Goal: Task Accomplishment & Management: Manage account settings

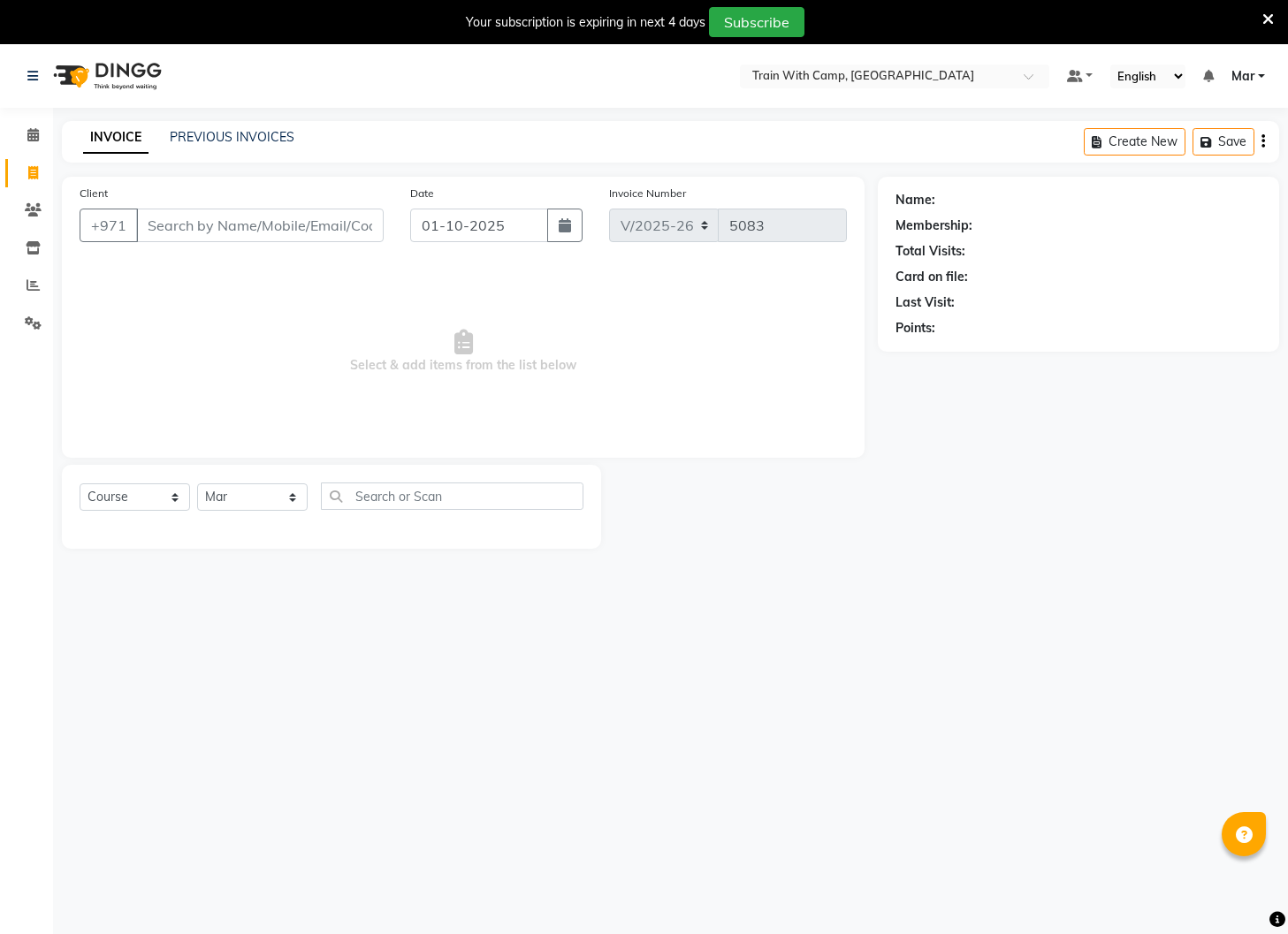
select select "910"
select select "service"
select select "14898"
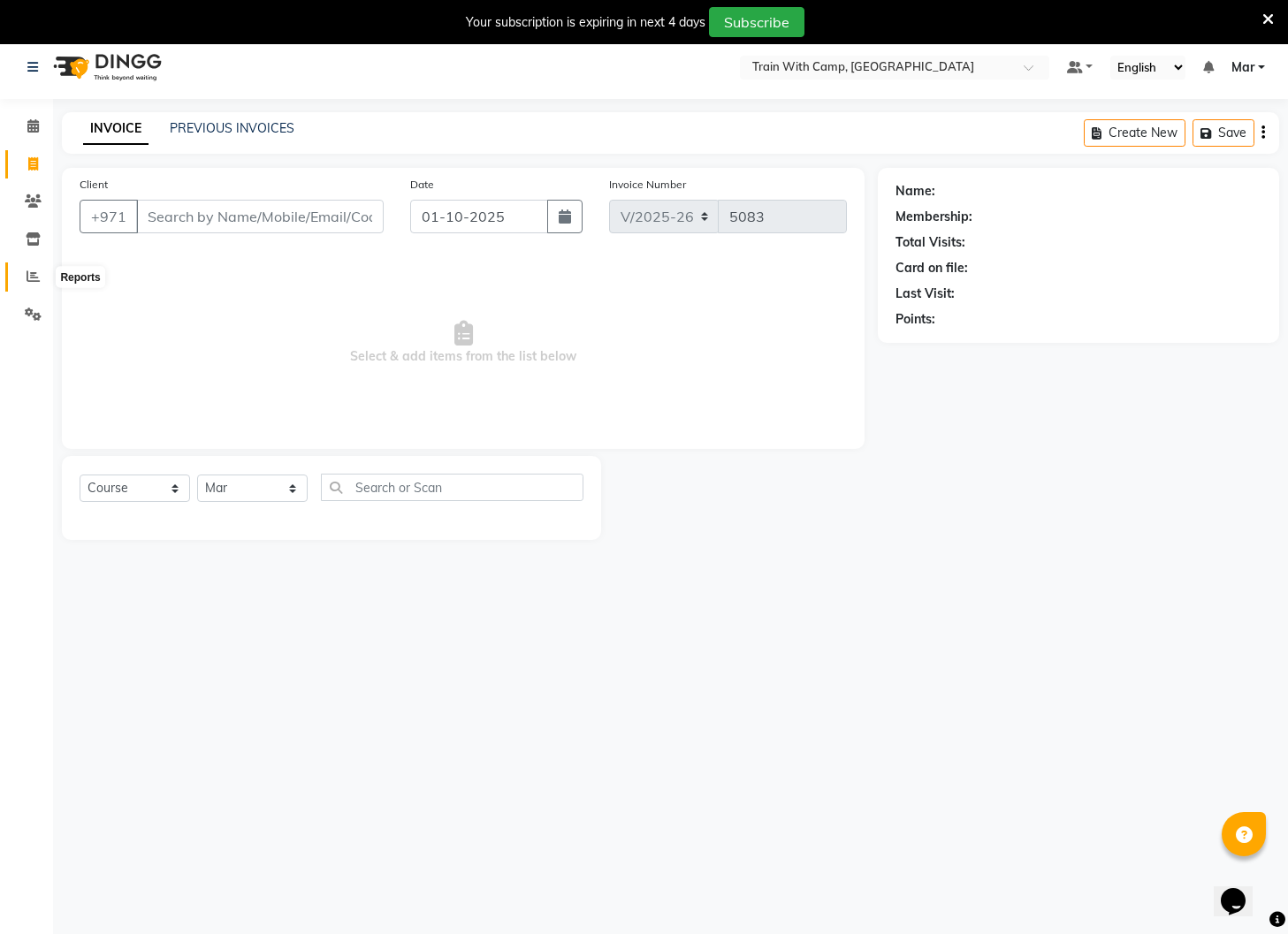
click at [33, 282] on icon at bounding box center [34, 276] width 13 height 13
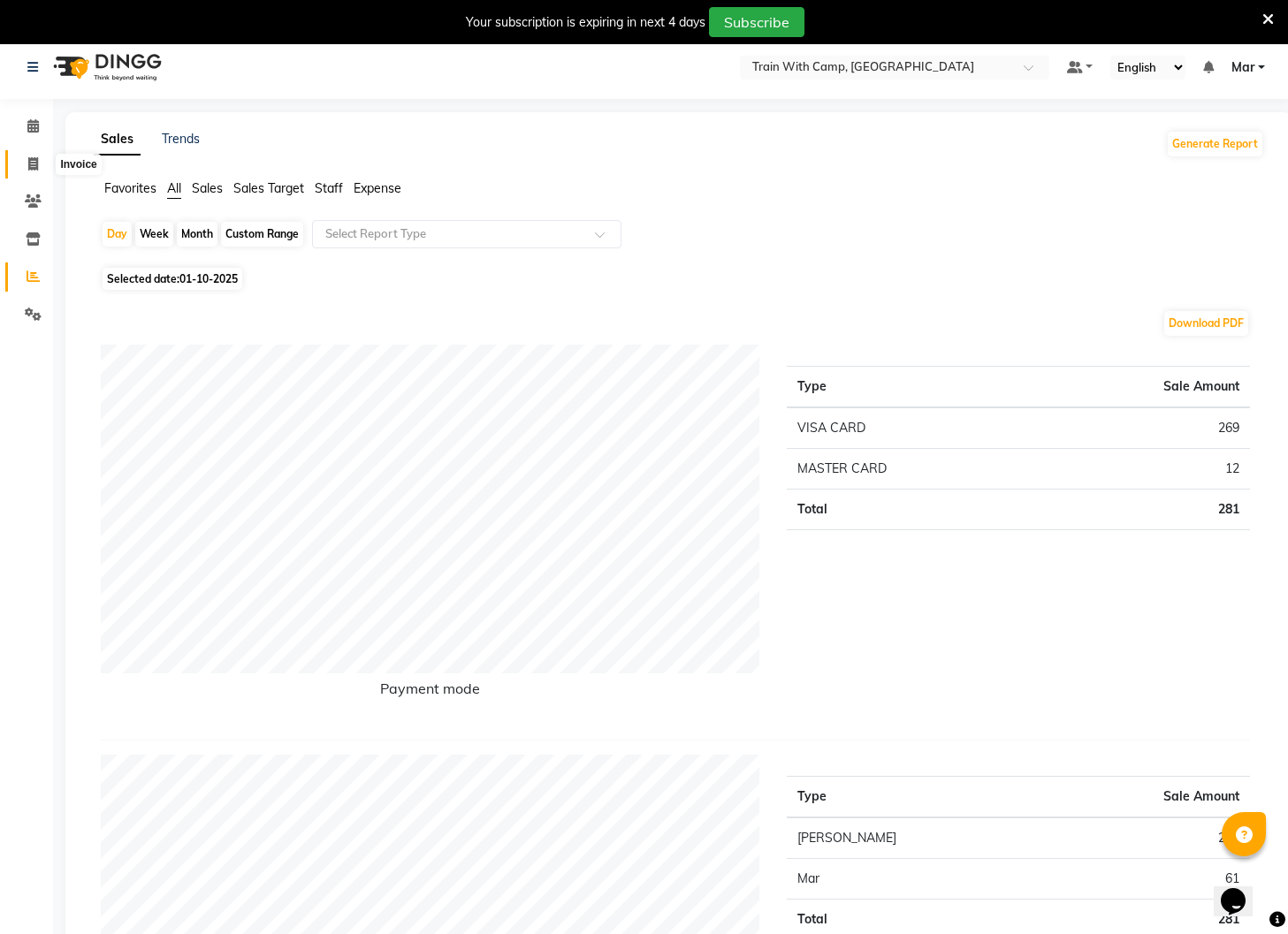
click at [37, 166] on icon at bounding box center [34, 164] width 10 height 13
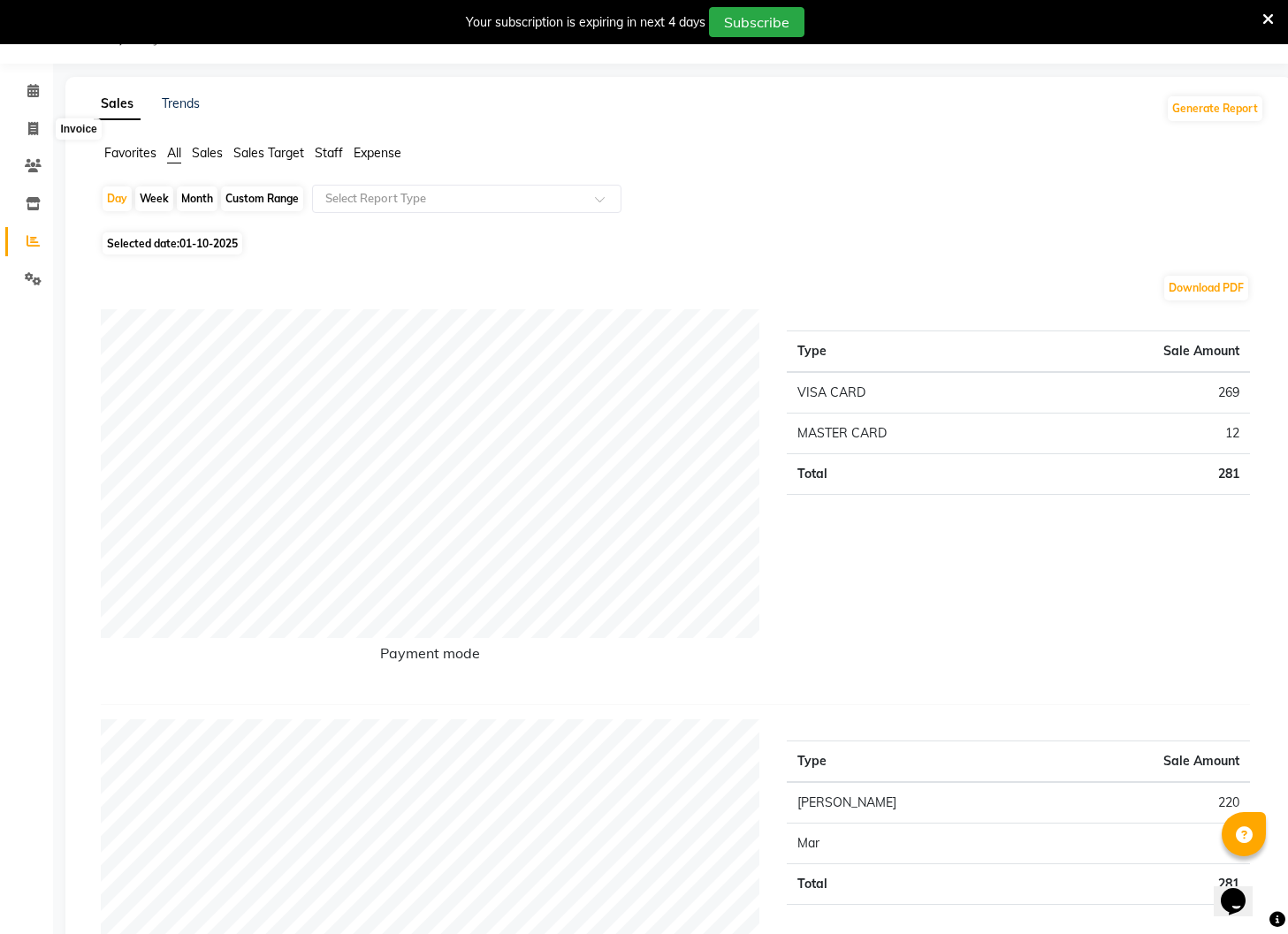
select select "910"
select select "service"
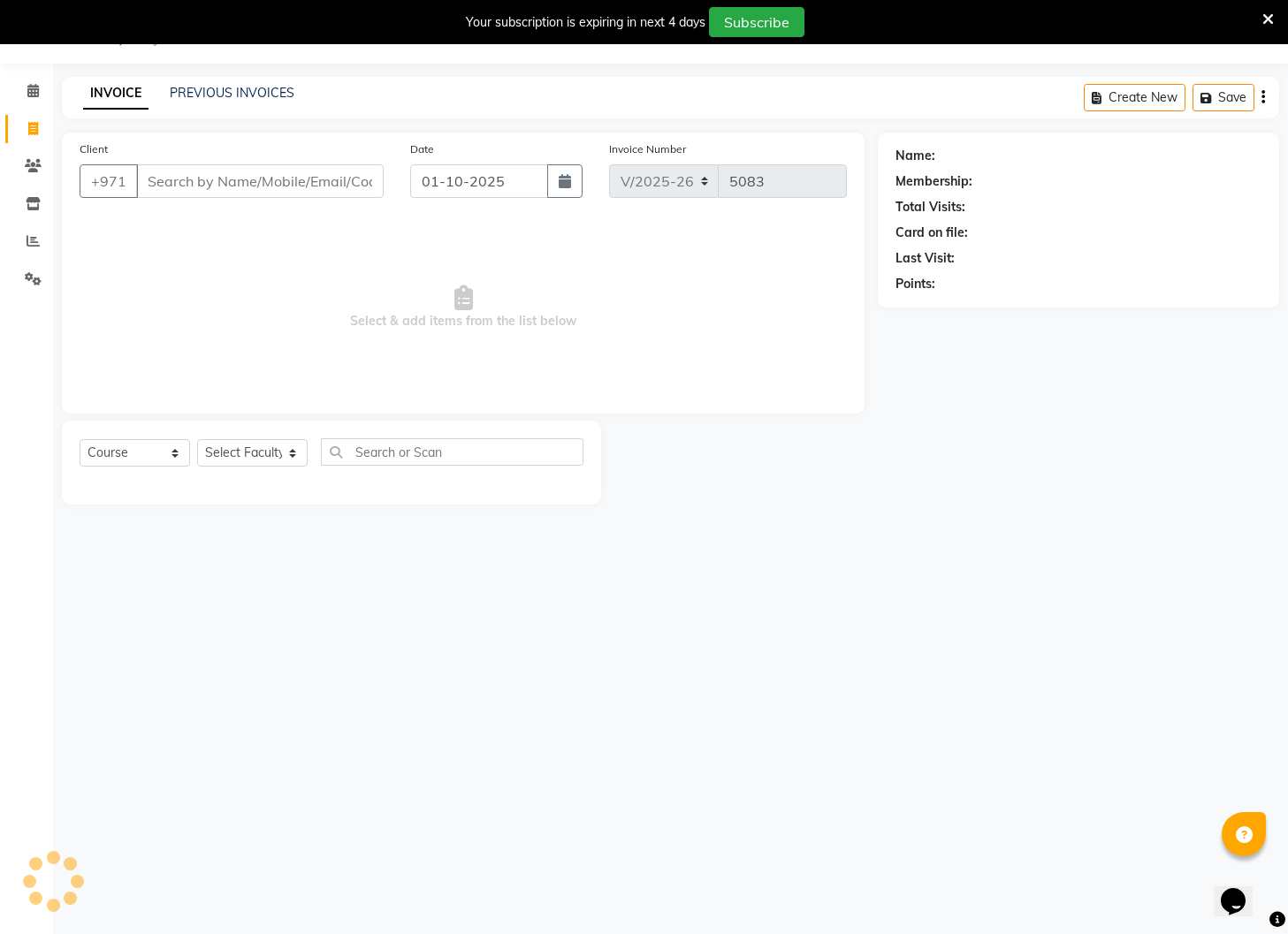
type input "565331553"
select select "14898"
type input "565331553"
click at [355, 192] on button "Add Client" at bounding box center [337, 181] width 91 height 34
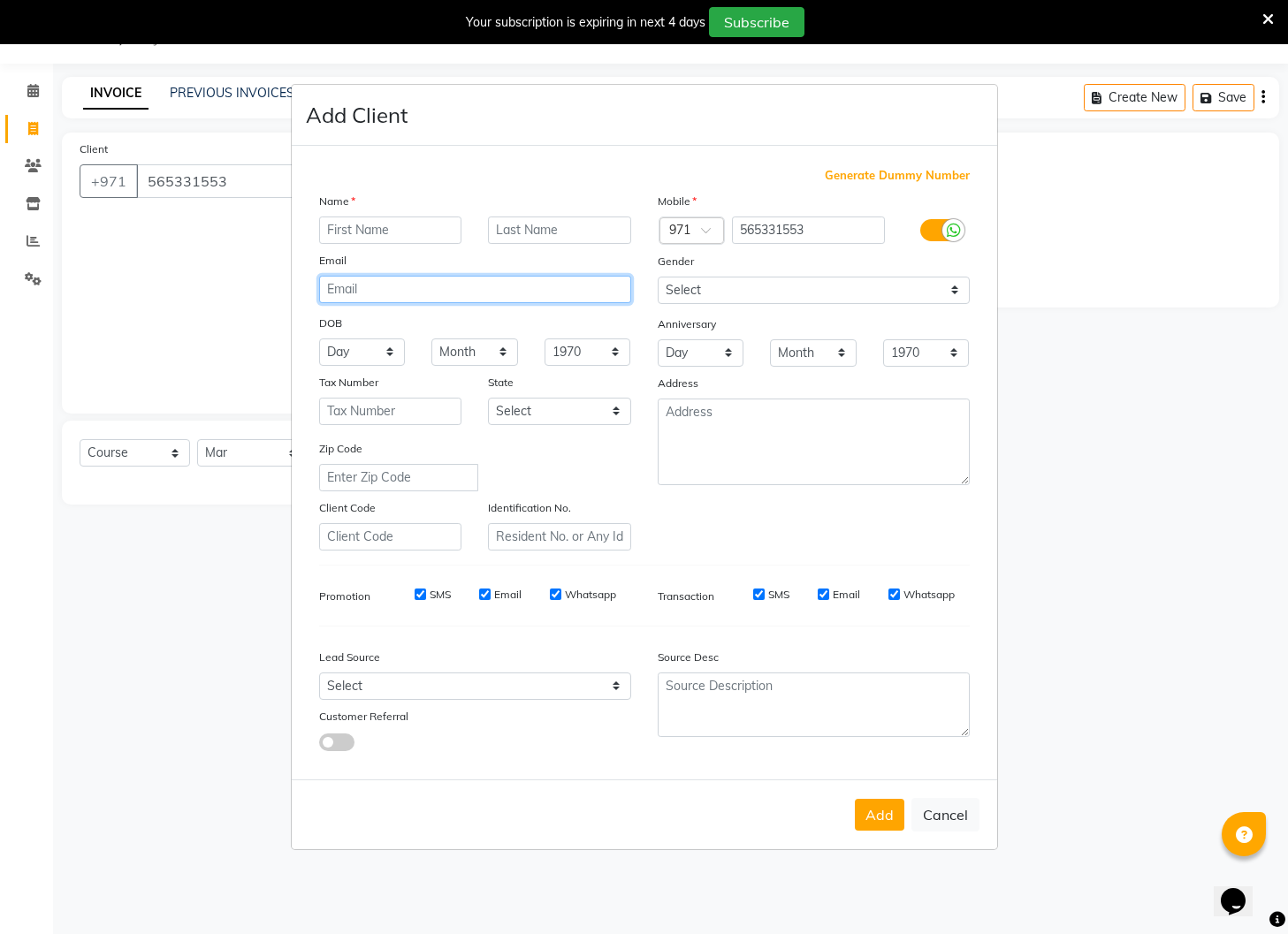
click at [439, 289] on input "email" at bounding box center [475, 289] width 312 height 28
paste input "[EMAIL_ADDRESS][DOMAIN_NAME]"
type input "[EMAIL_ADDRESS][DOMAIN_NAME]"
click at [556, 232] on input "text" at bounding box center [558, 230] width 143 height 28
paste input "Zein"
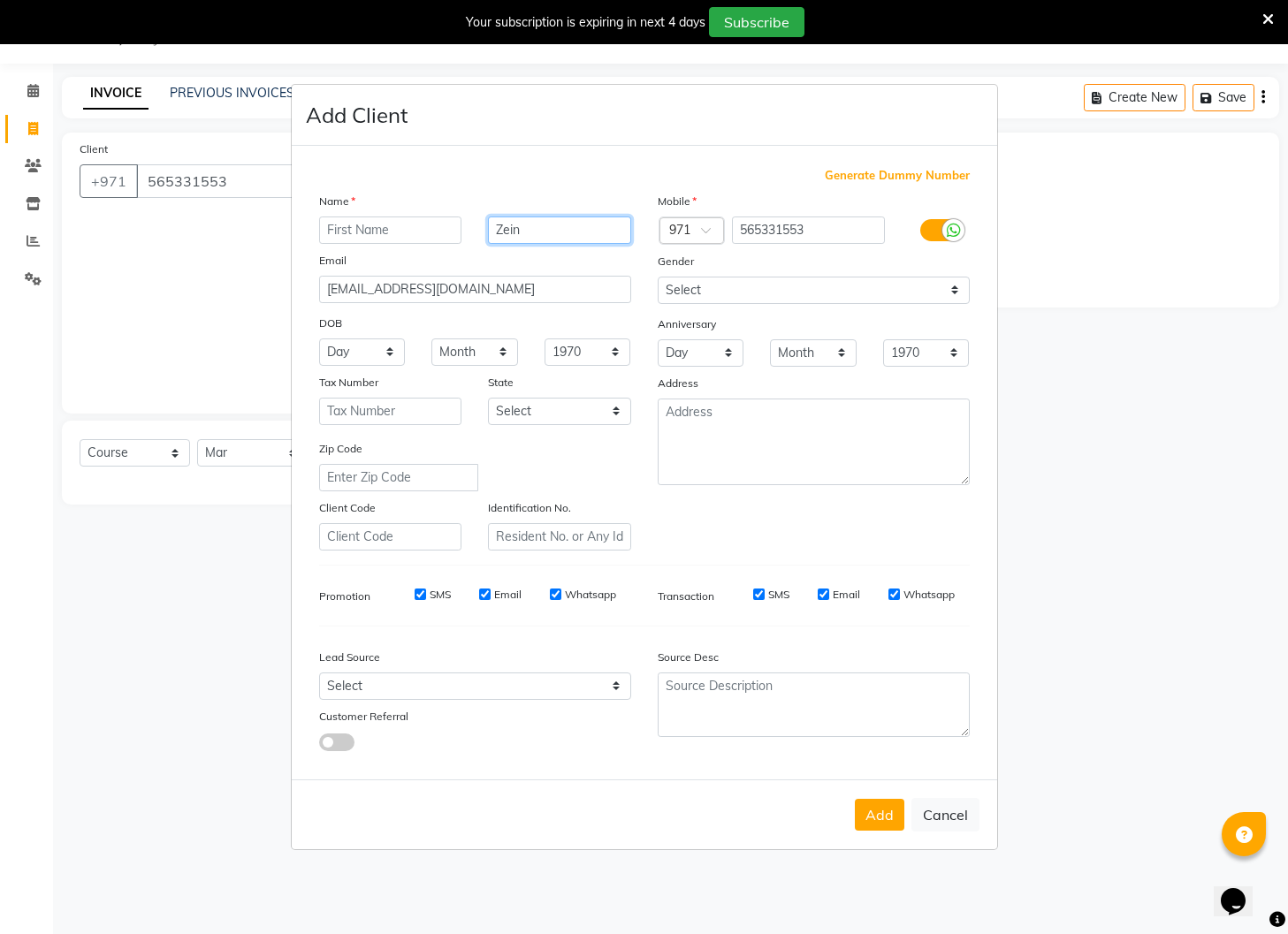
type input "Zein"
click at [420, 234] on input "text" at bounding box center [390, 230] width 143 height 28
type input "jeed"
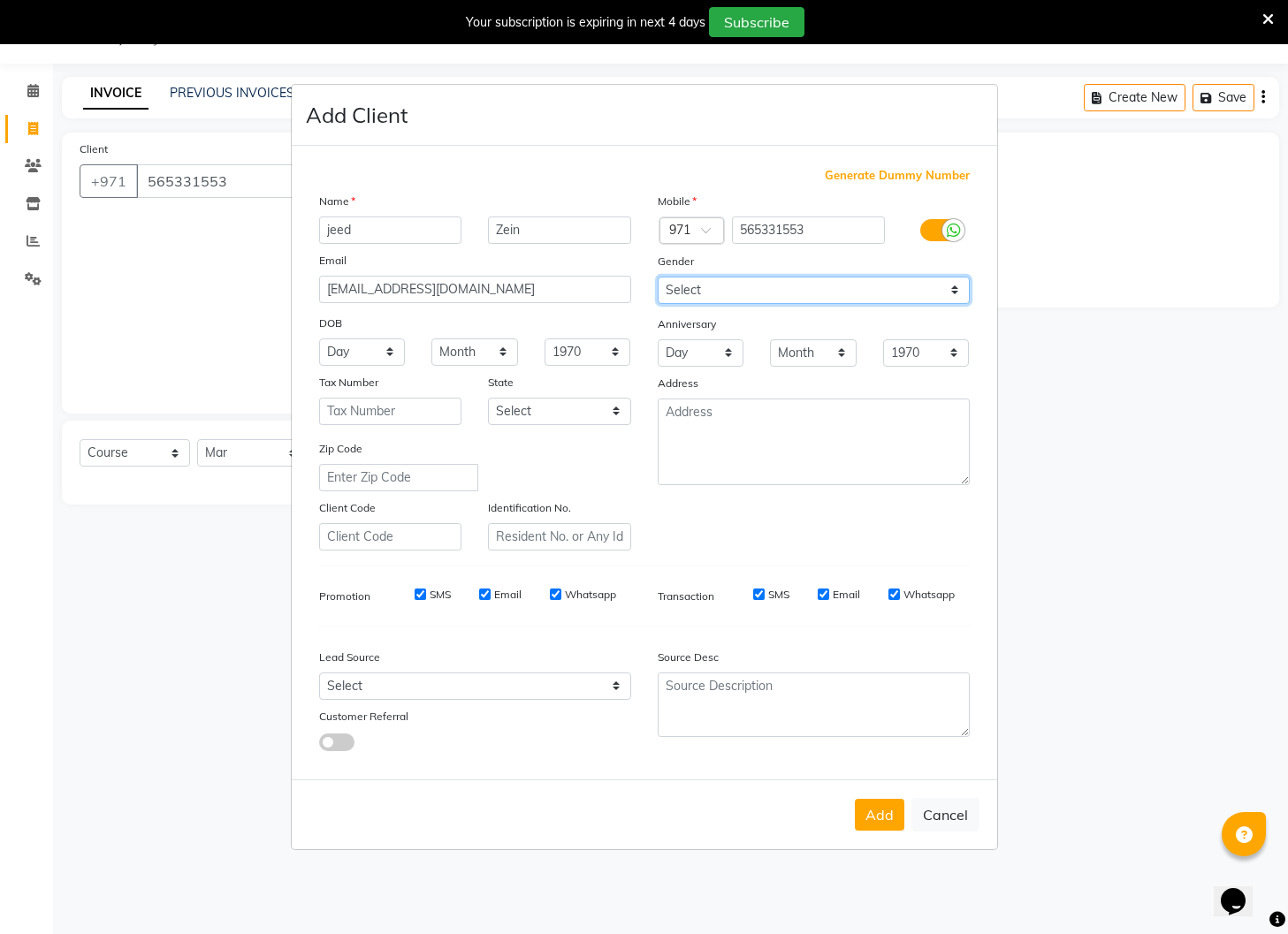
click at [708, 285] on select "Select [DEMOGRAPHIC_DATA] [DEMOGRAPHIC_DATA] Other Prefer Not To Say" at bounding box center [814, 290] width 312 height 28
select select "[DEMOGRAPHIC_DATA]"
click at [658, 277] on select "Select [DEMOGRAPHIC_DATA] [DEMOGRAPHIC_DATA] Other Prefer Not To Say" at bounding box center [814, 290] width 312 height 28
click at [873, 816] on button "Add" at bounding box center [879, 814] width 50 height 32
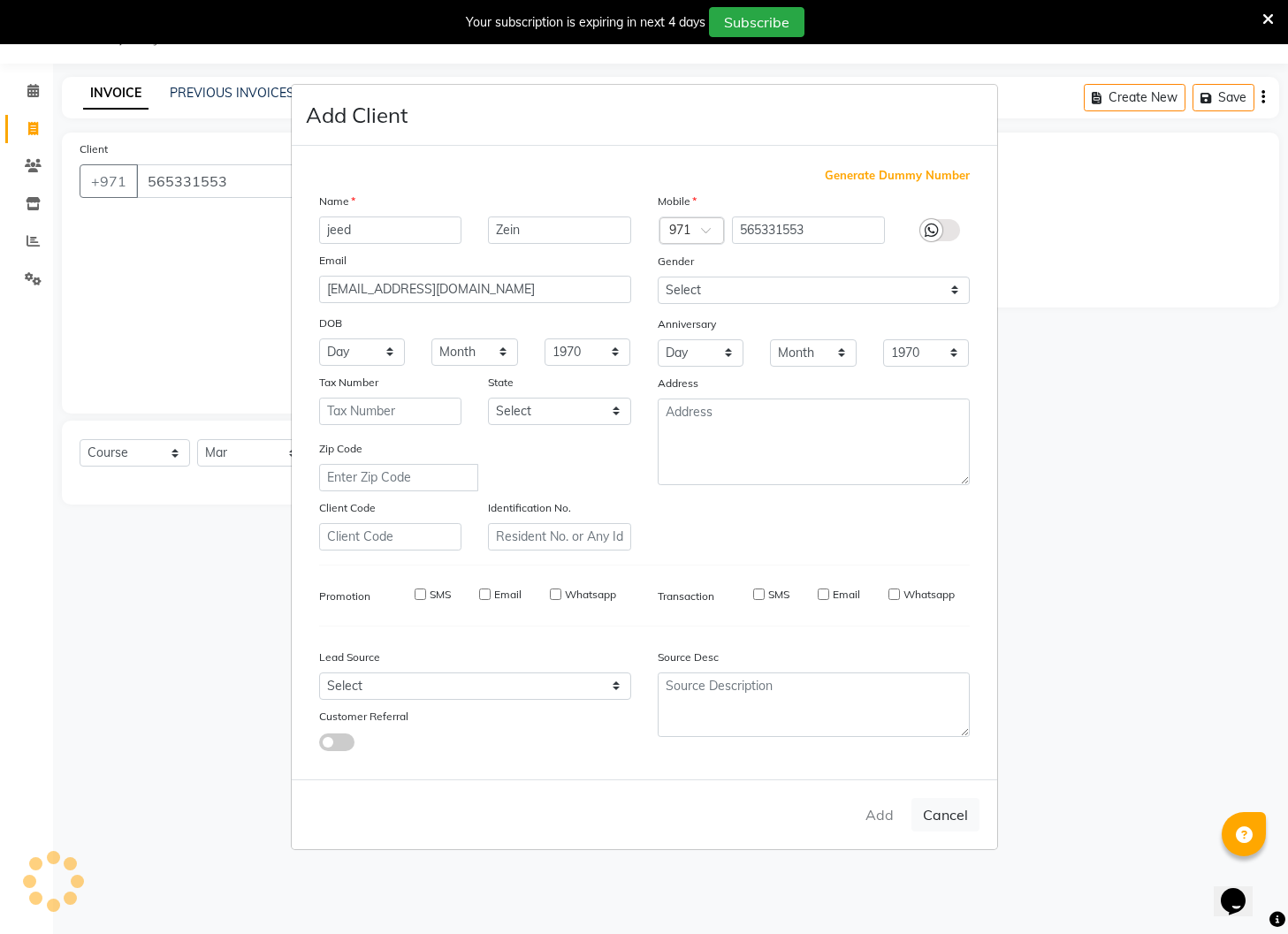
select select
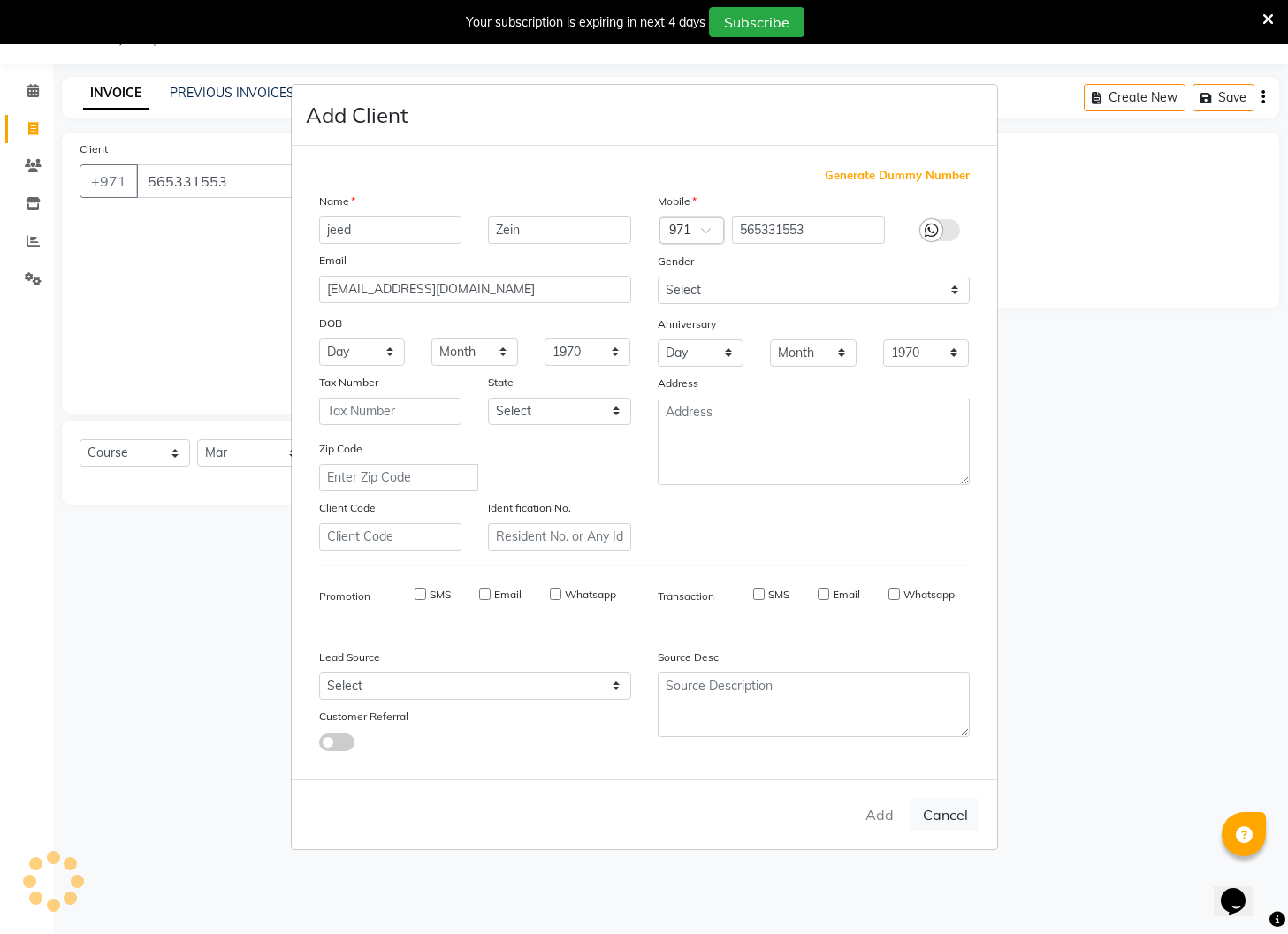
select select
checkbox input "false"
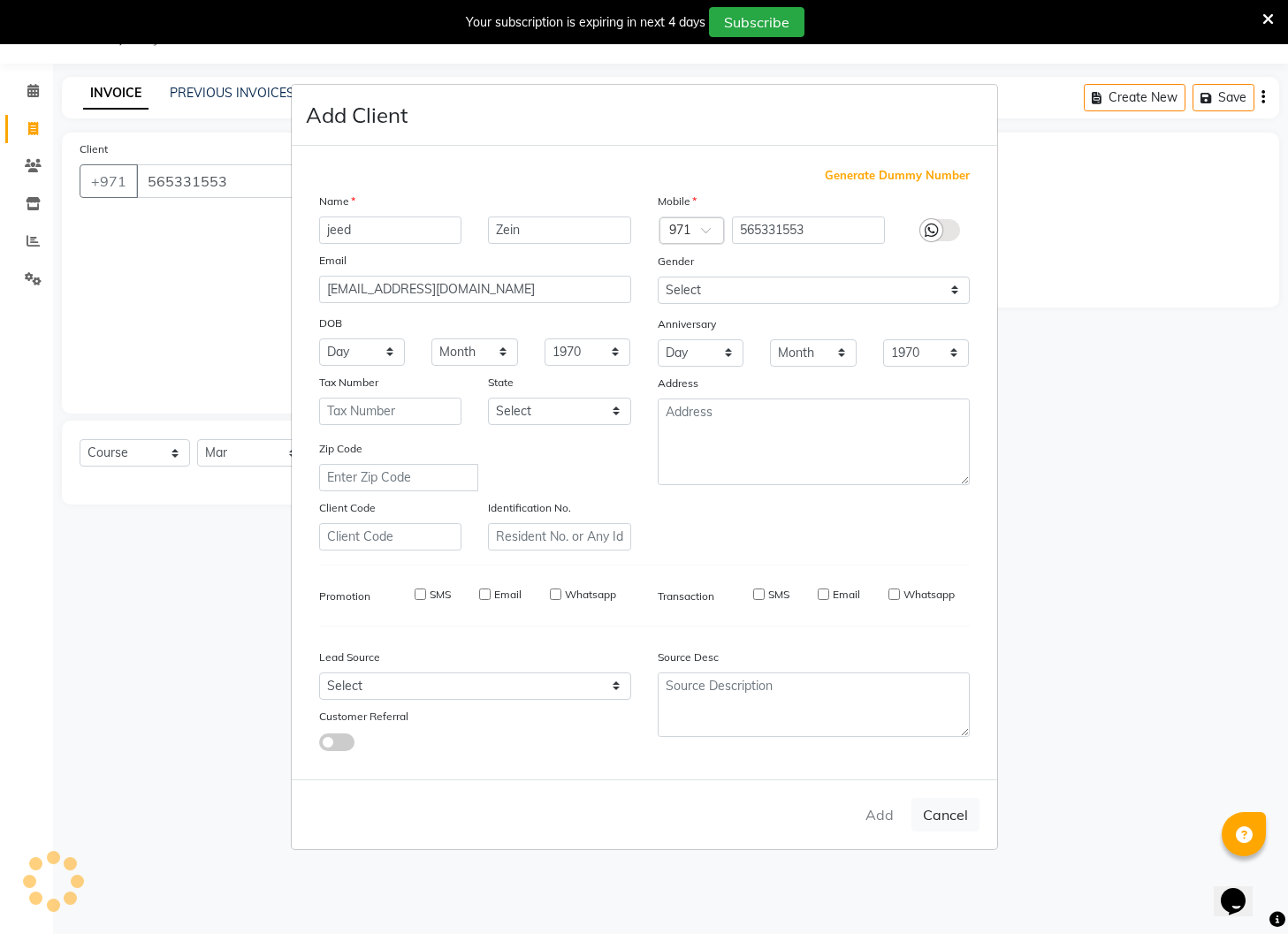
checkbox input "false"
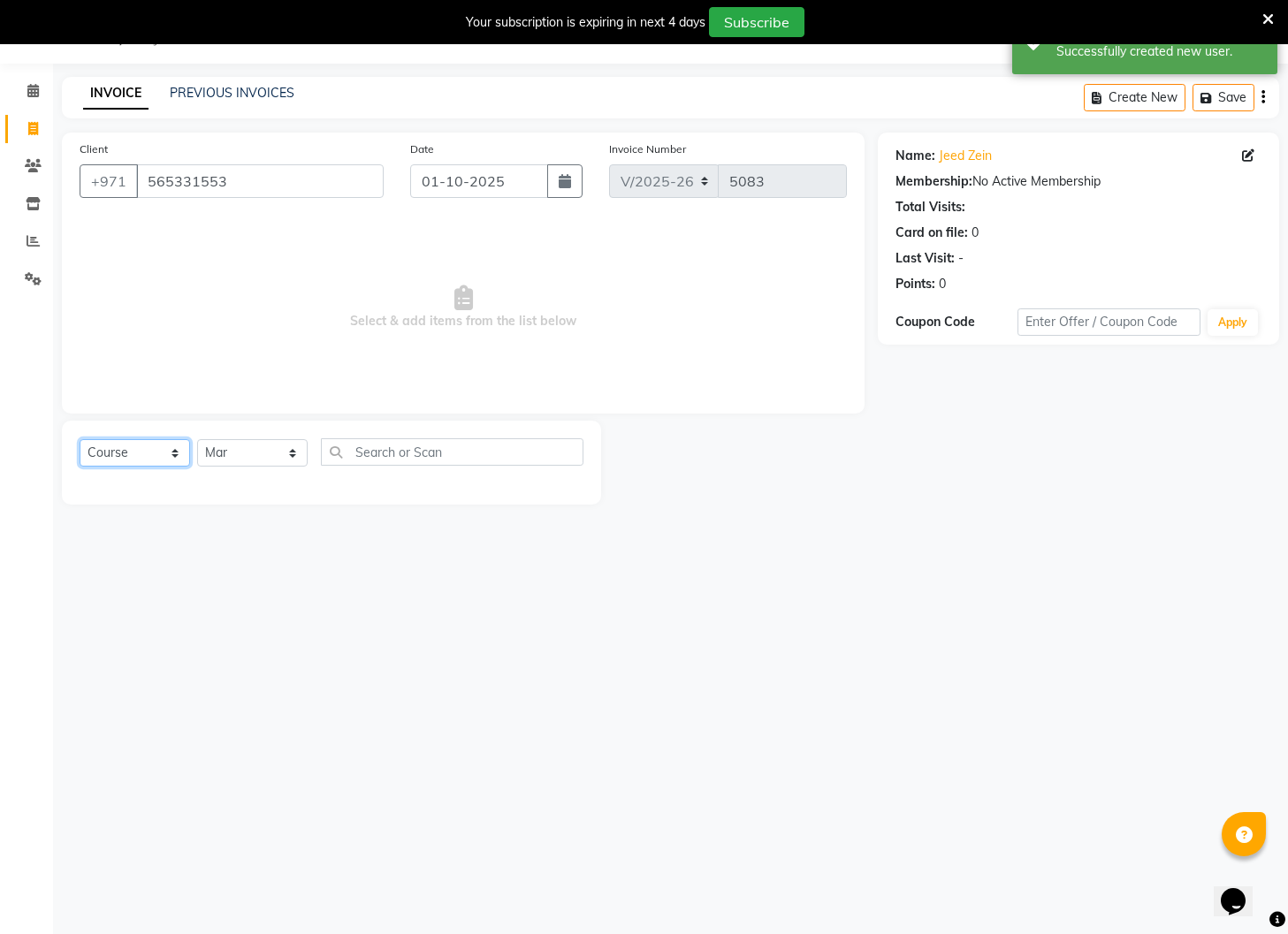
click at [139, 452] on select "Select Course Product Membership Package Voucher Prepaid Gift Card" at bounding box center [134, 453] width 110 height 28
select select "package"
click at [79, 440] on select "Select Course Product Membership Package Voucher Prepaid Gift Card" at bounding box center [134, 453] width 110 height 28
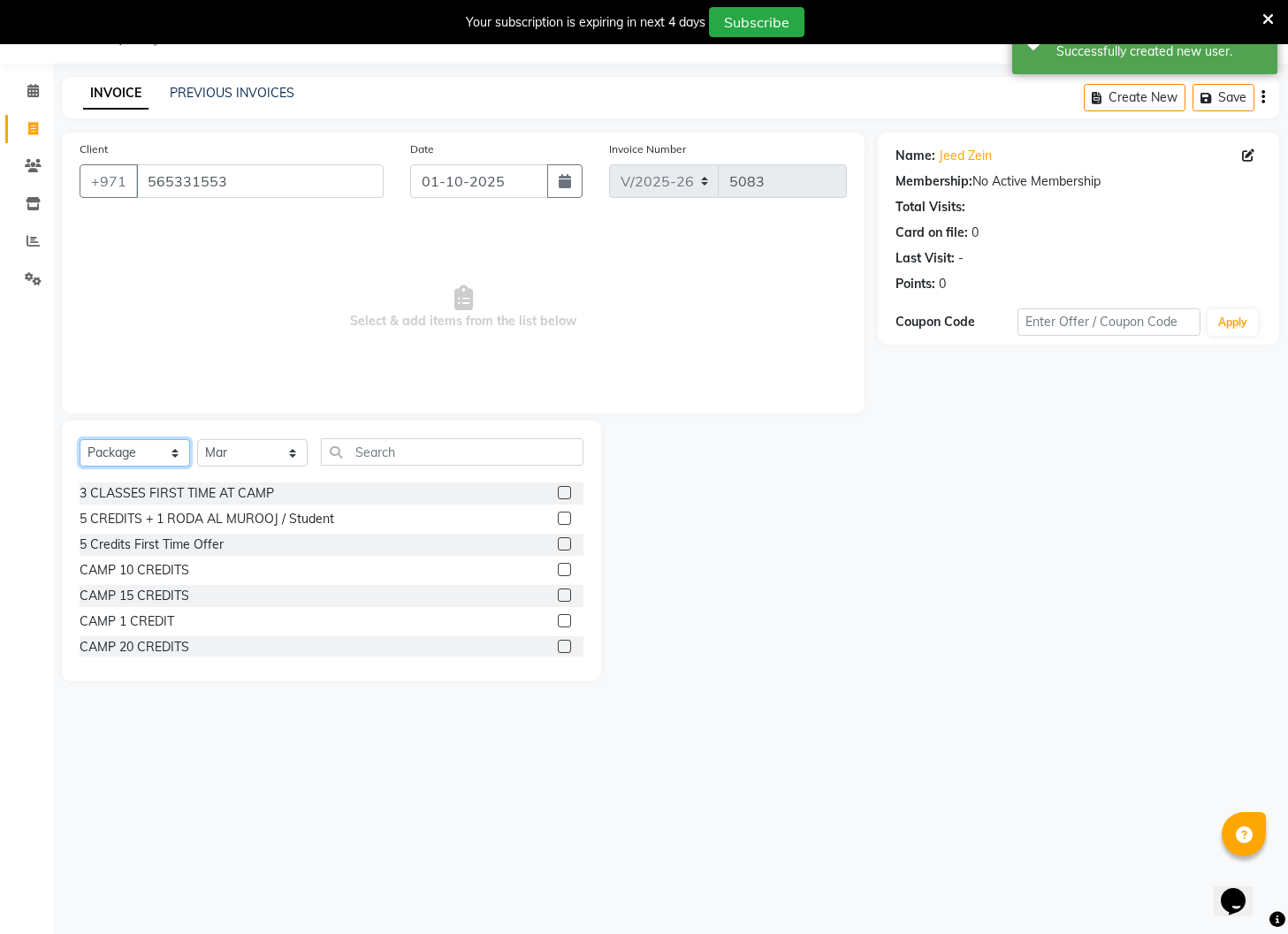
scroll to position [50, 0]
click at [566, 544] on label at bounding box center [564, 543] width 13 height 13
click at [566, 544] on input "checkbox" at bounding box center [563, 544] width 11 height 11
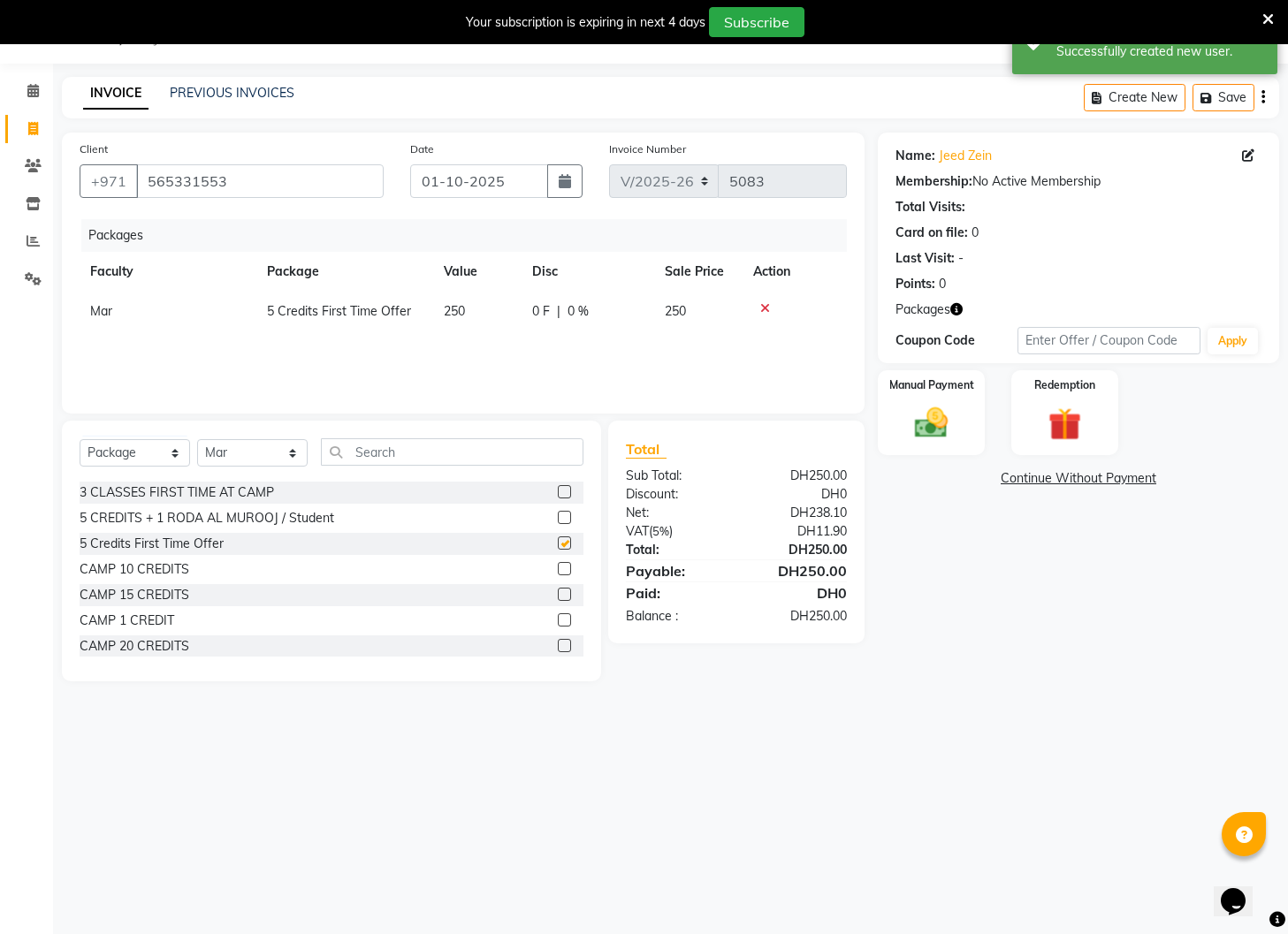
checkbox input "false"
click at [914, 433] on img at bounding box center [931, 424] width 56 height 40
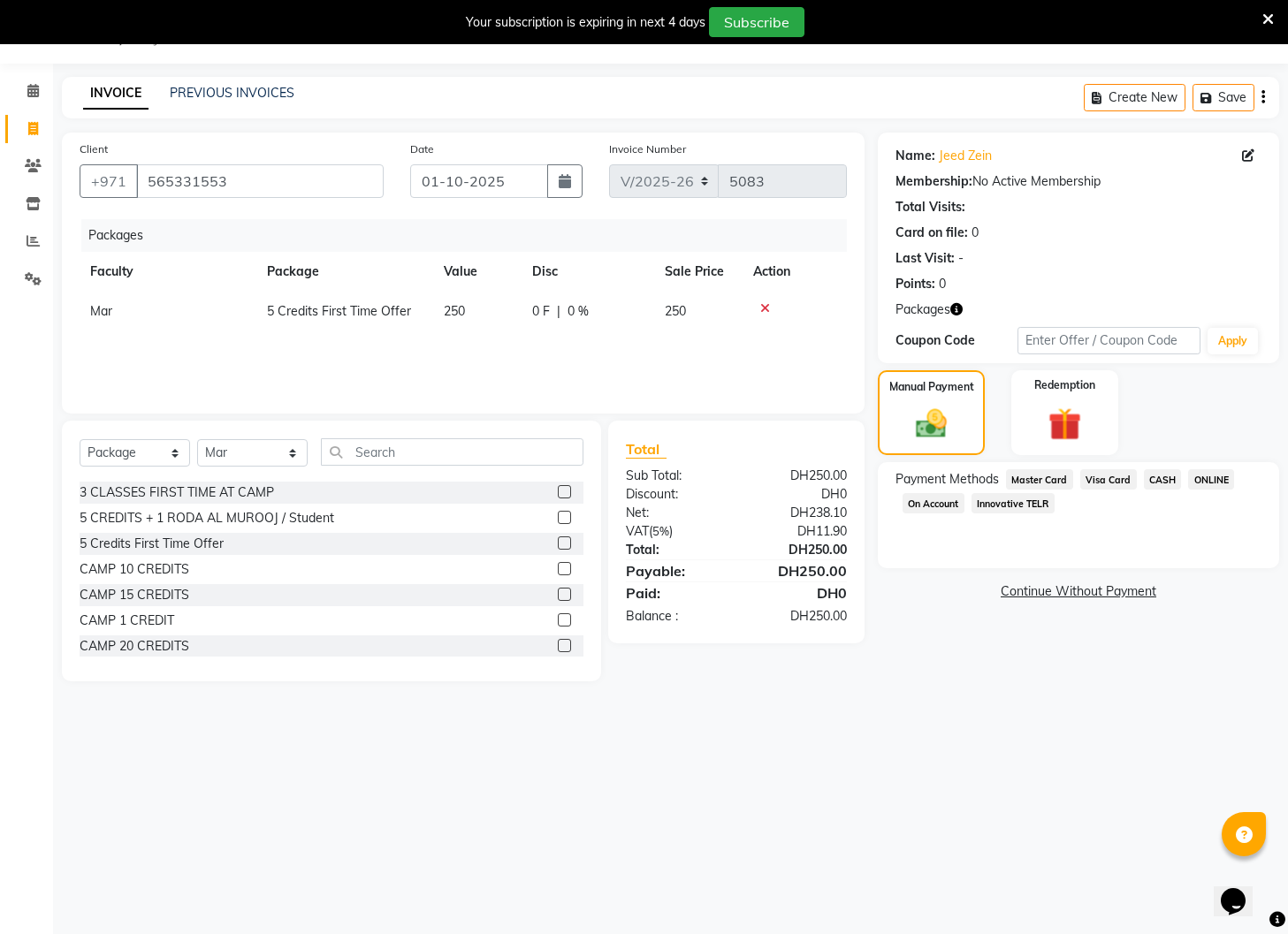
click at [997, 503] on span "Innovative TELR" at bounding box center [1012, 503] width 83 height 20
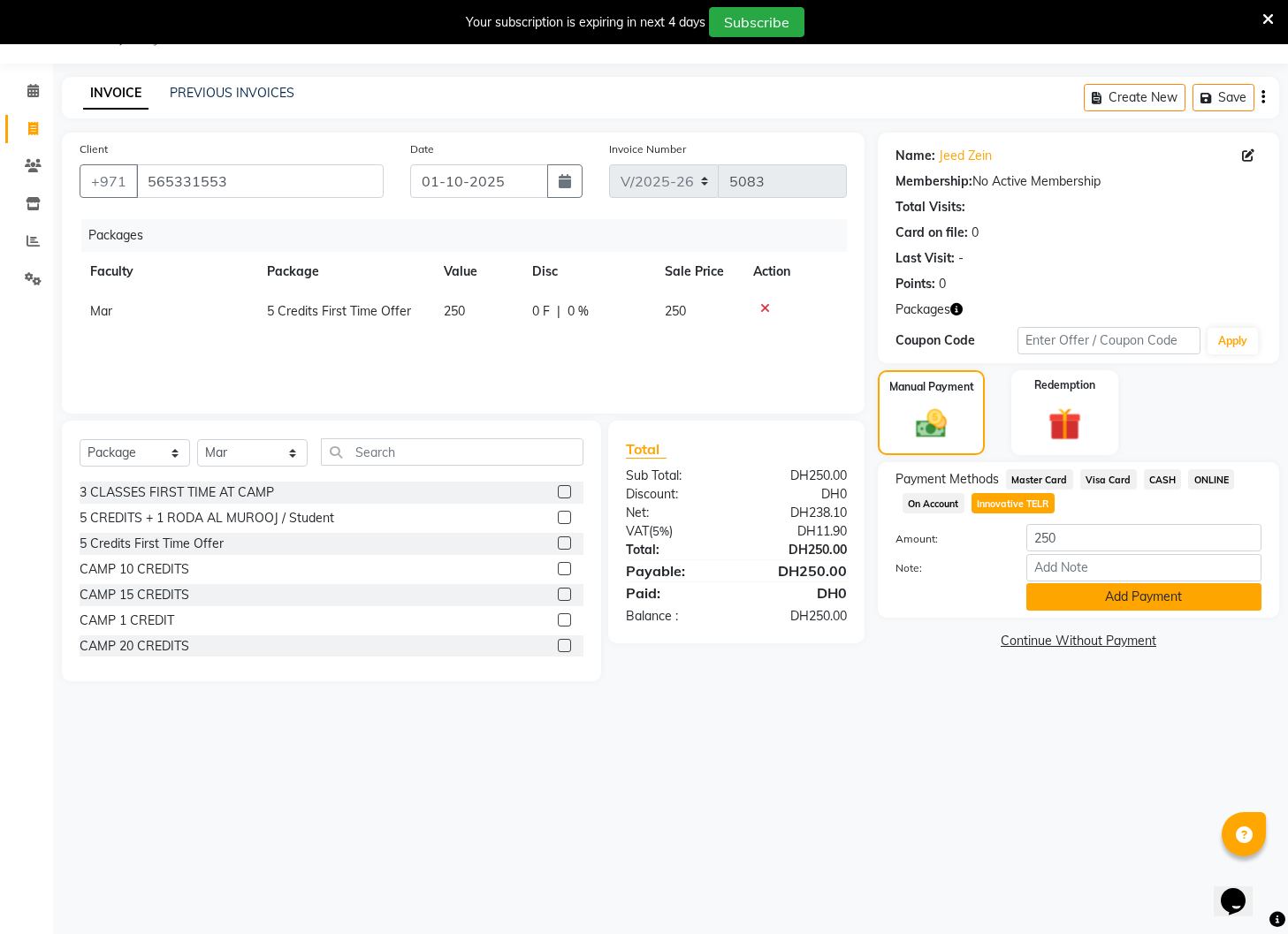
click at [1071, 600] on button "Add Payment" at bounding box center [1142, 597] width 235 height 28
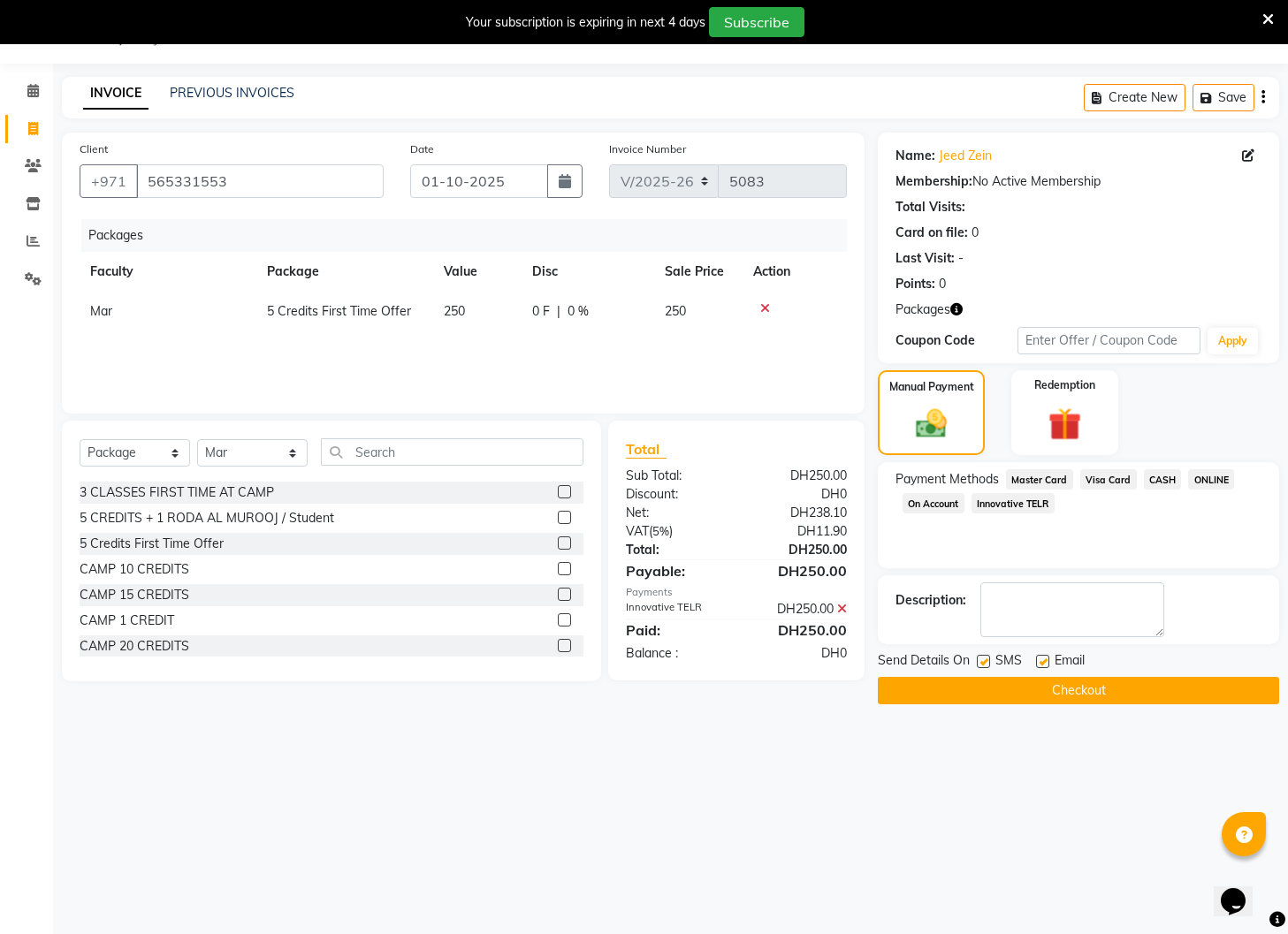
click at [1045, 660] on label at bounding box center [1043, 662] width 13 height 13
click at [1045, 660] on input "checkbox" at bounding box center [1042, 663] width 11 height 11
checkbox input "false"
click at [985, 660] on label at bounding box center [983, 662] width 13 height 13
click at [985, 660] on input "checkbox" at bounding box center [983, 663] width 11 height 11
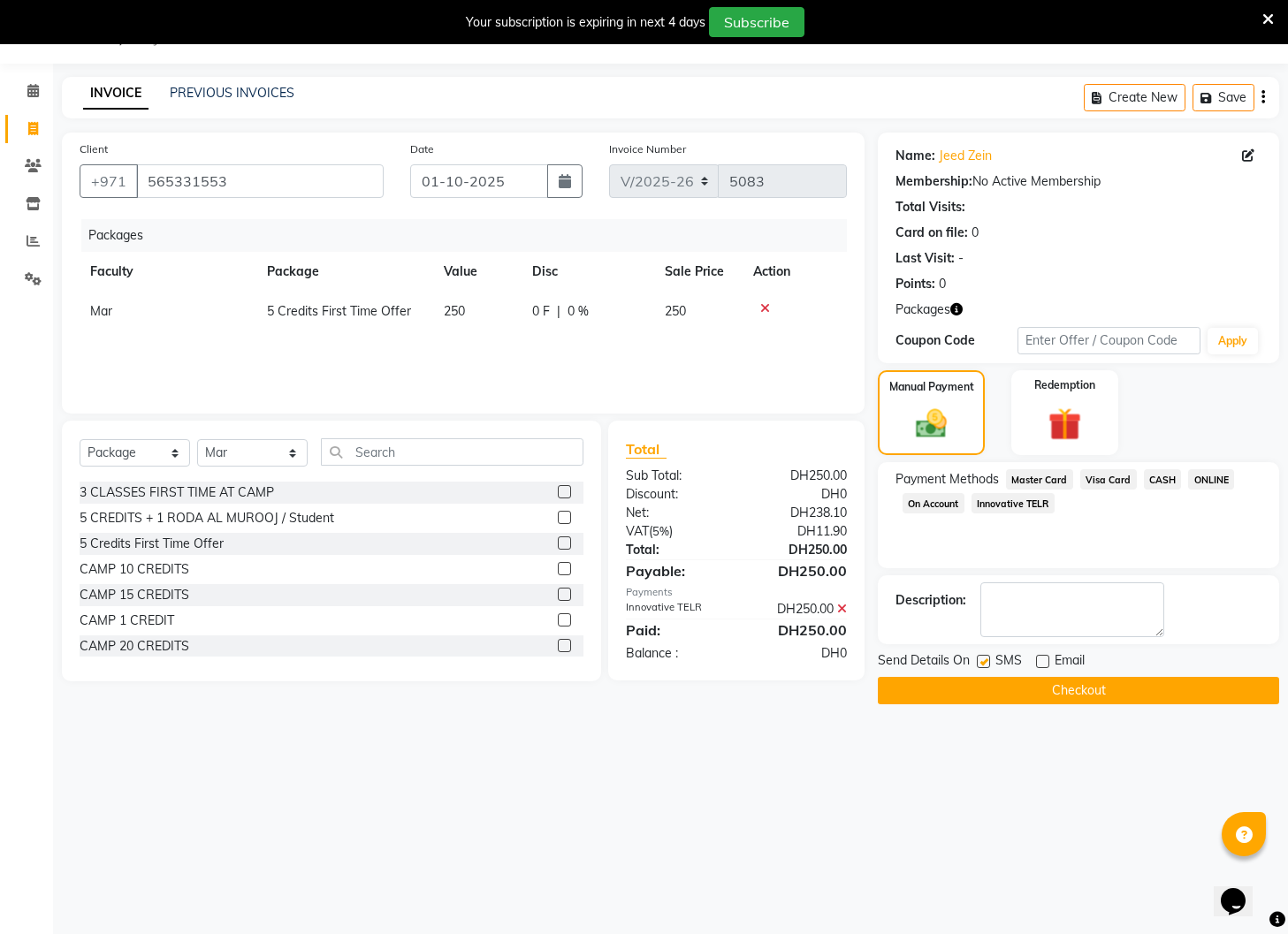
checkbox input "false"
click at [1006, 694] on button "Checkout" at bounding box center [1077, 691] width 401 height 28
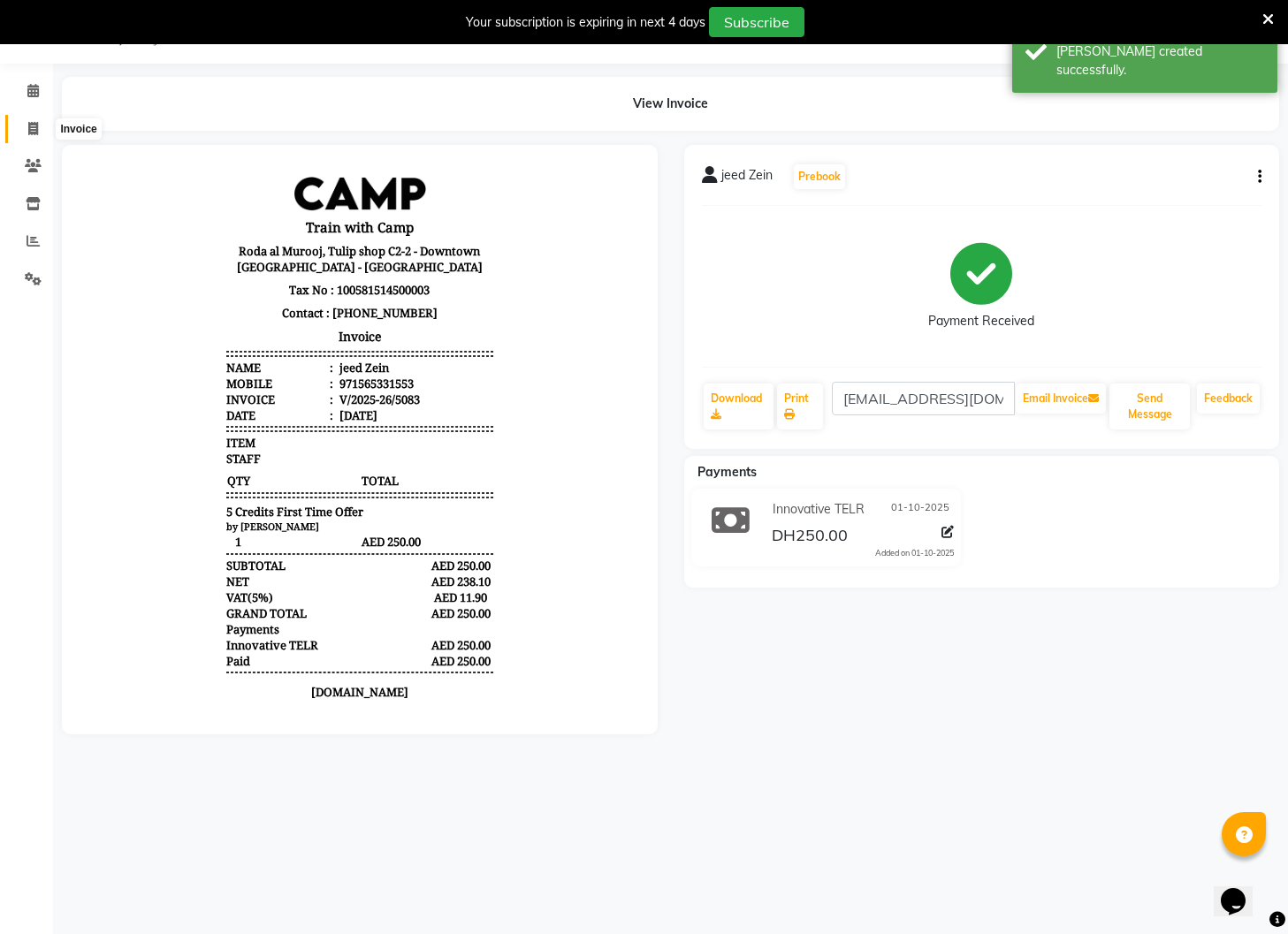
click at [38, 134] on span at bounding box center [33, 129] width 31 height 20
select select "service"
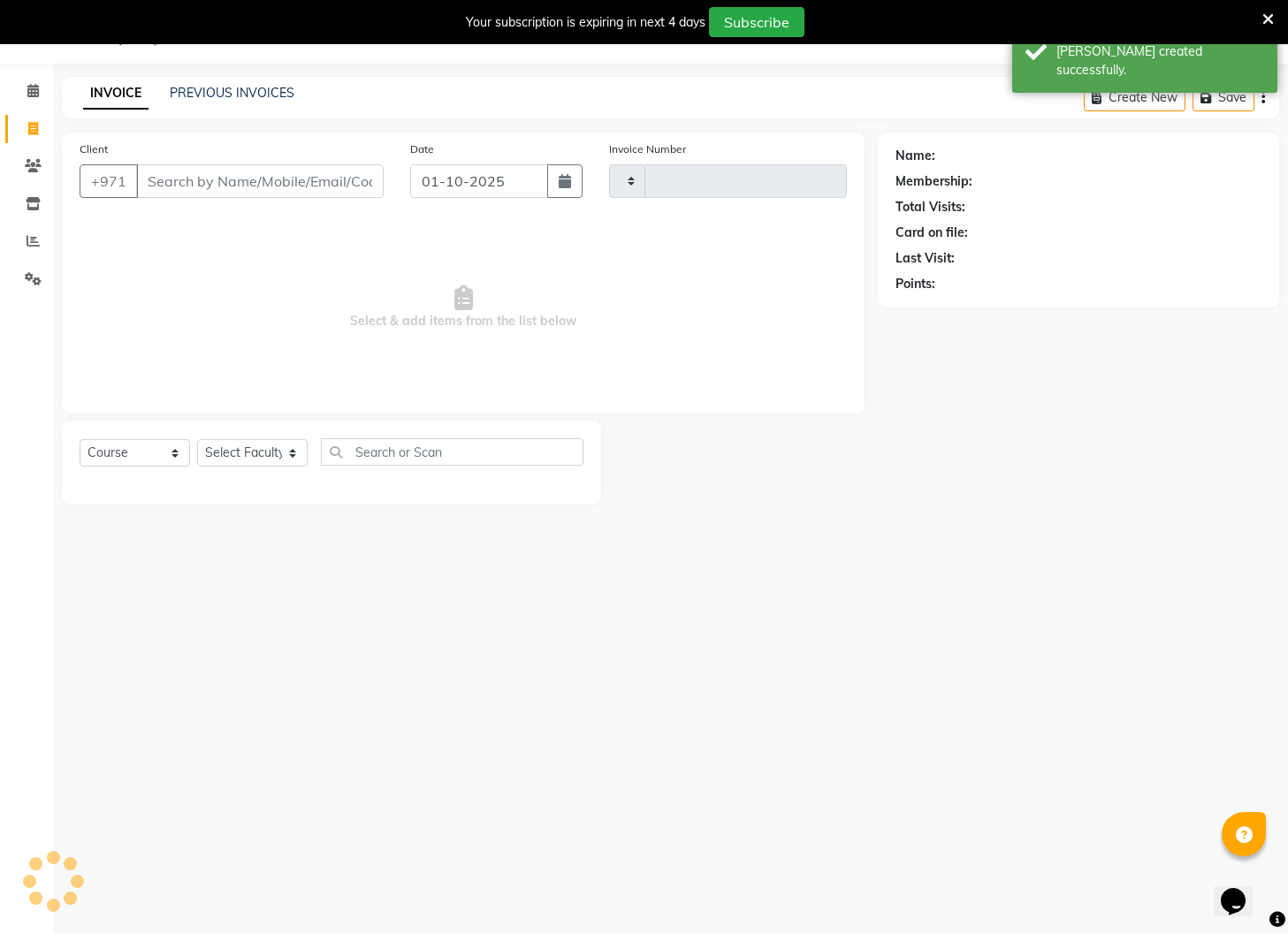
type input "5084"
select select "910"
select select "14898"
click at [42, 241] on span at bounding box center [33, 241] width 31 height 20
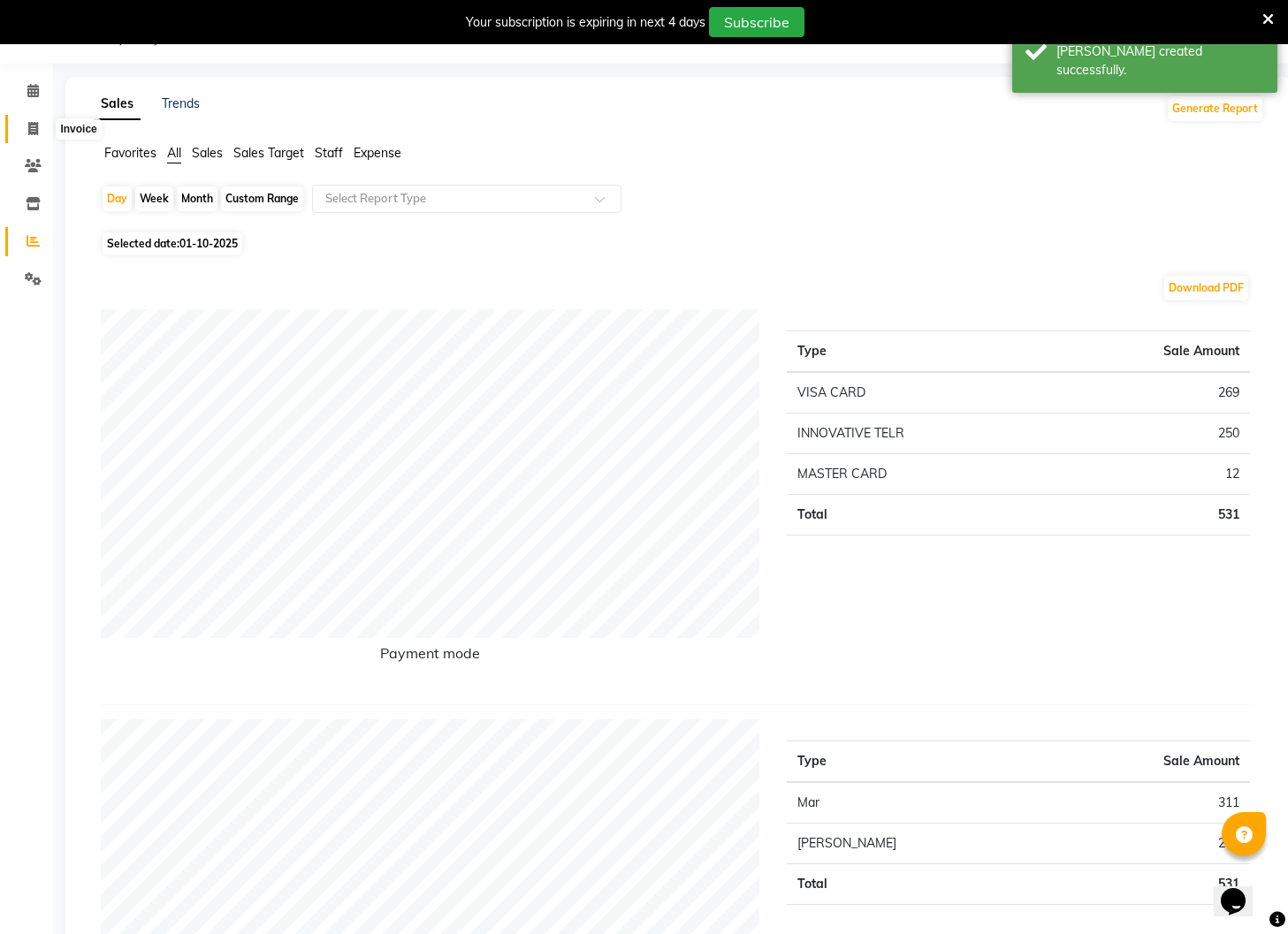
click at [36, 130] on icon at bounding box center [34, 128] width 10 height 13
select select "910"
select select "service"
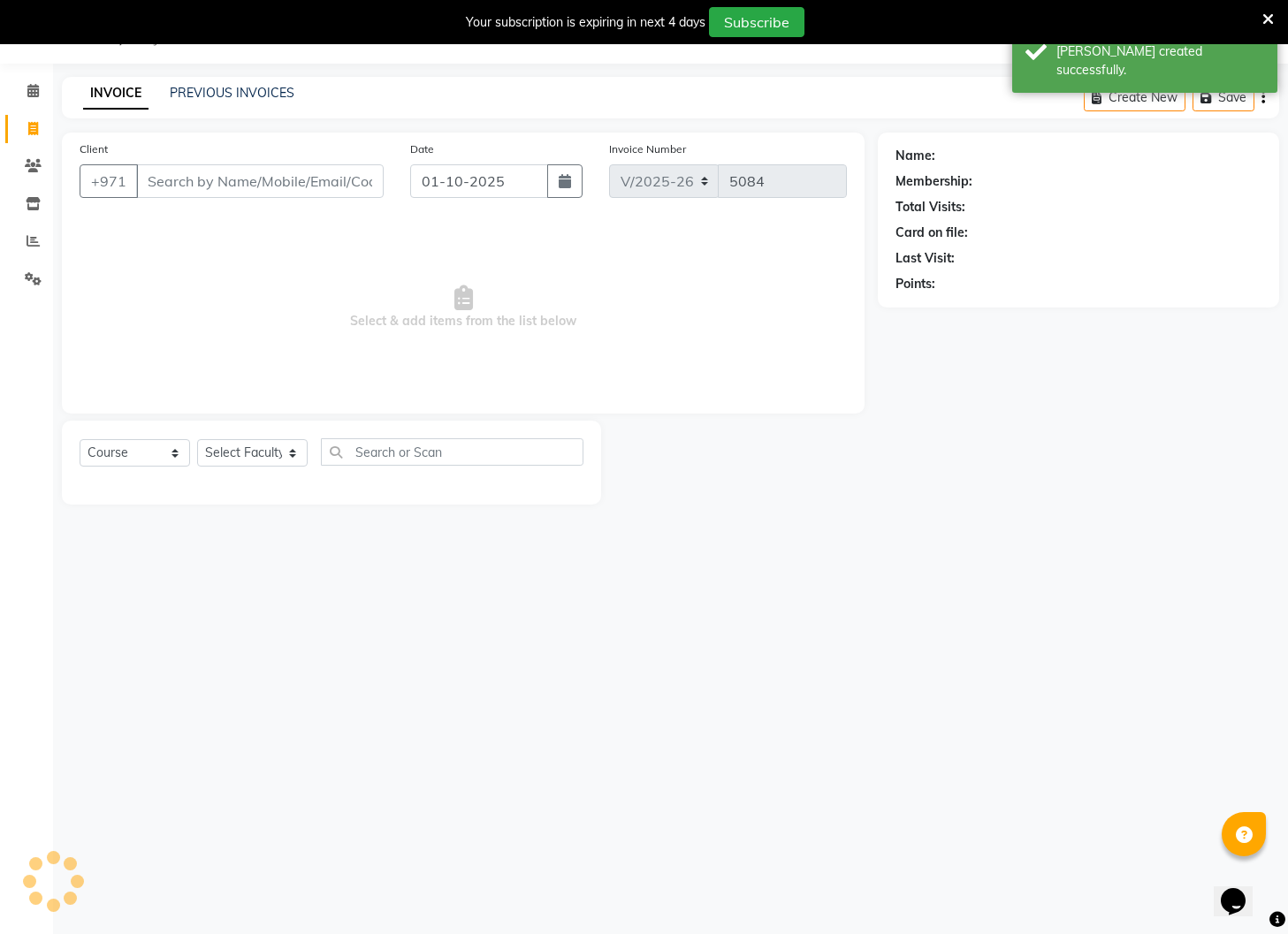
select select "14898"
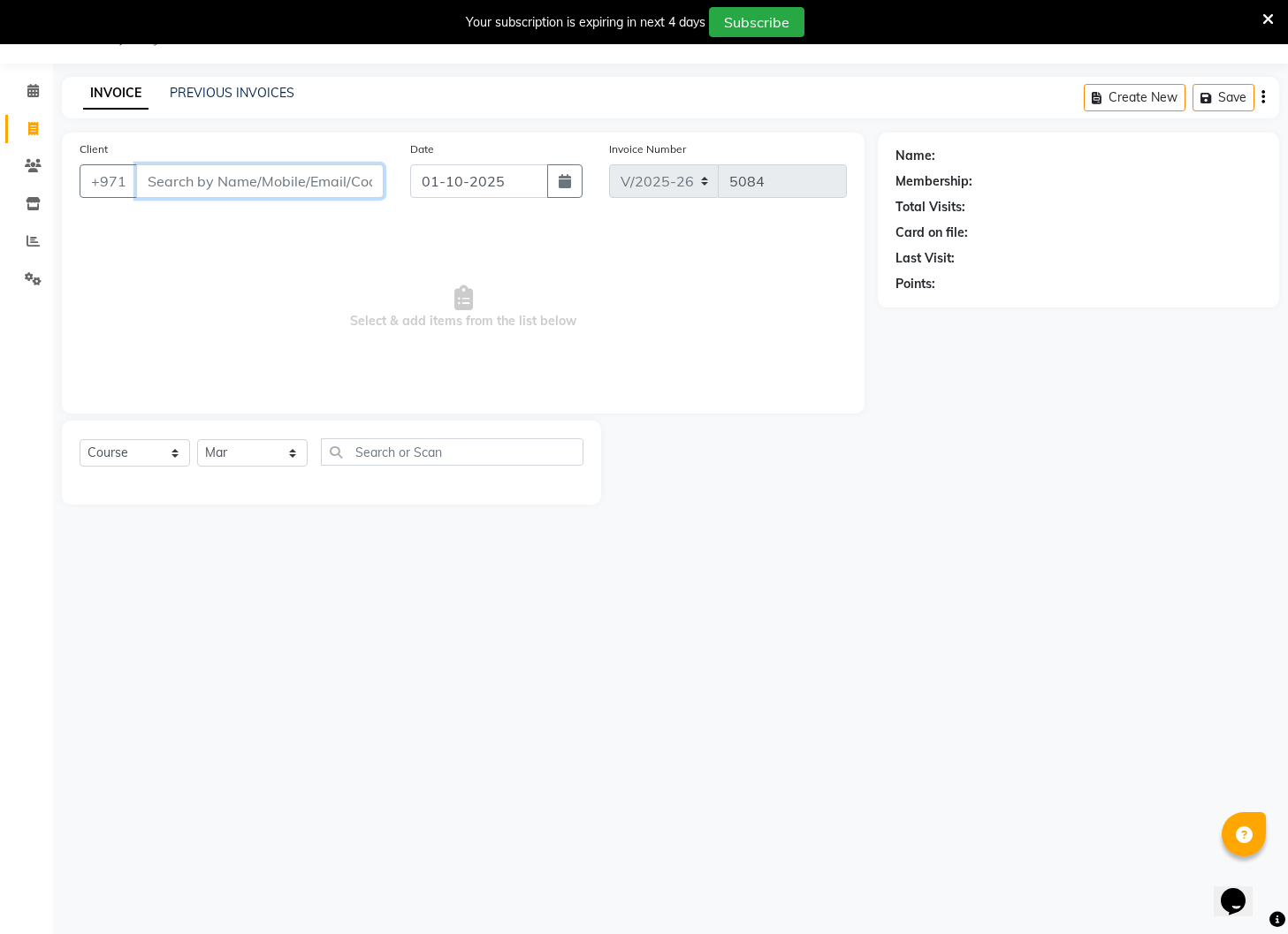
click at [230, 195] on input "Client" at bounding box center [260, 181] width 247 height 34
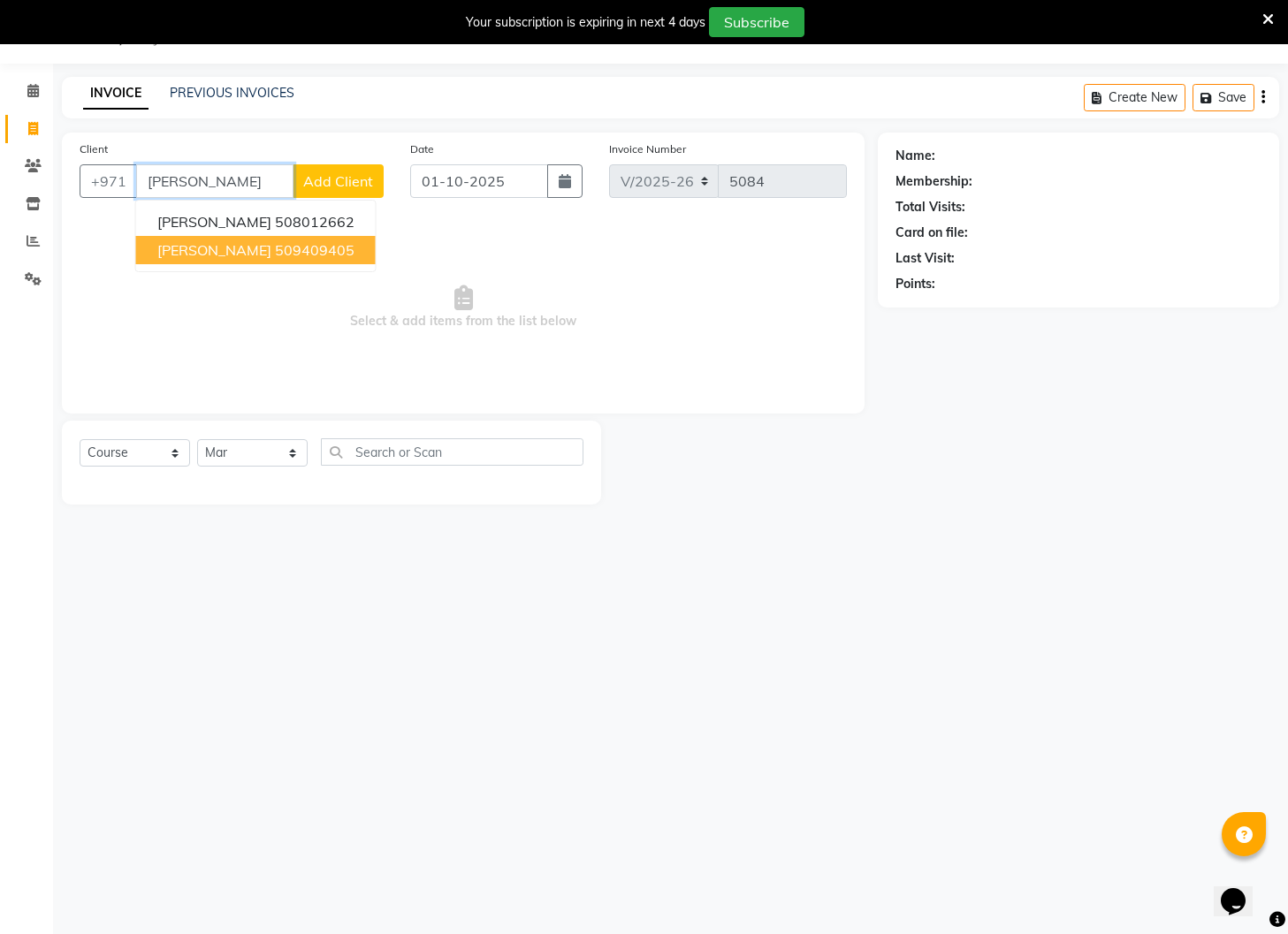
click at [239, 256] on span "[PERSON_NAME]" at bounding box center [214, 250] width 114 height 17
type input "509409405"
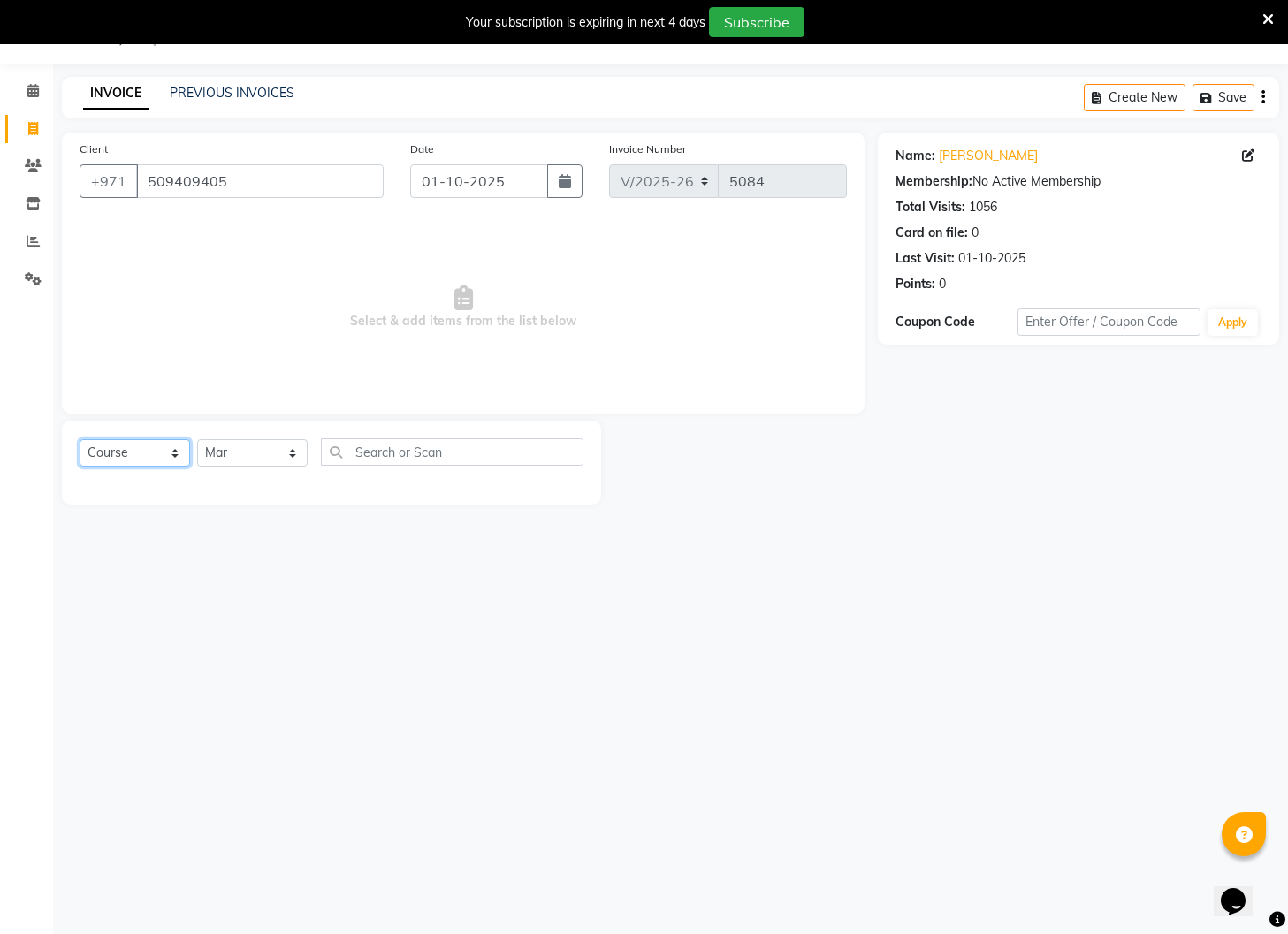
click at [157, 453] on select "Select Course Product Membership Package Voucher Prepaid Gift Card" at bounding box center [134, 453] width 110 height 28
select select "product"
click at [79, 440] on select "Select Course Product Membership Package Voucher Prepaid Gift Card" at bounding box center [134, 453] width 110 height 28
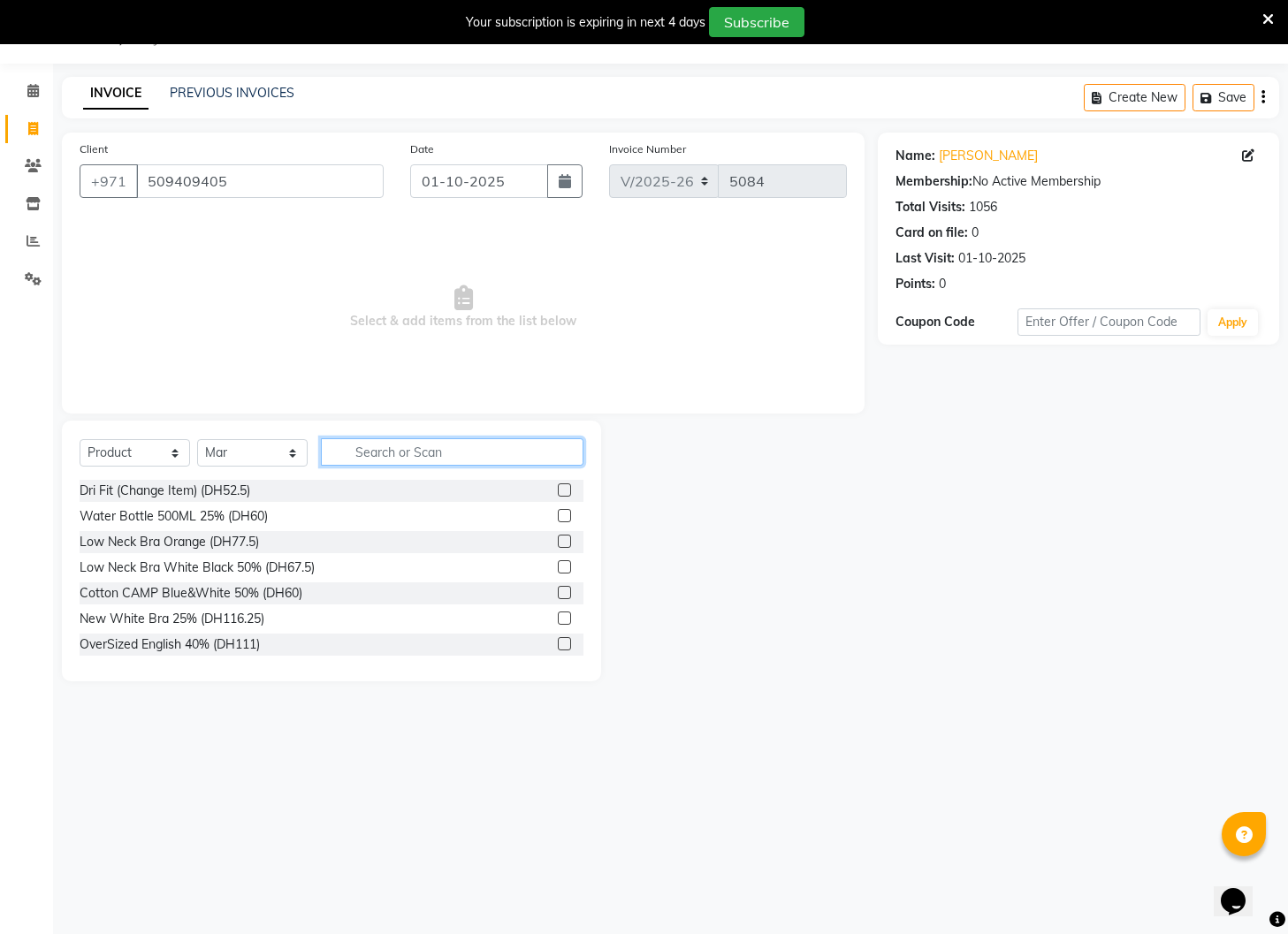
click at [371, 453] on input "text" at bounding box center [452, 452] width 262 height 28
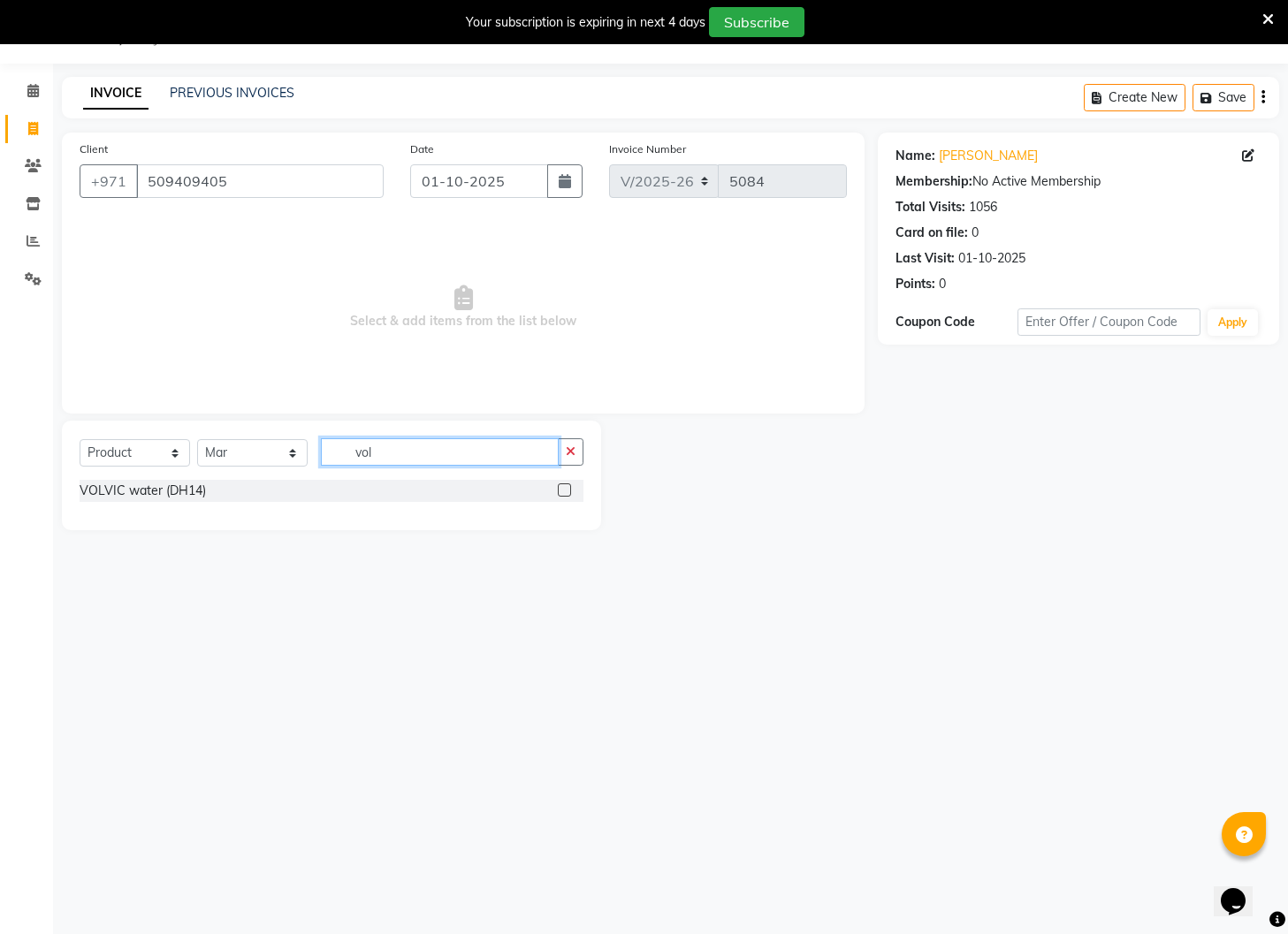
type input "vol"
click at [563, 489] on label at bounding box center [564, 490] width 13 height 13
click at [563, 489] on input "checkbox" at bounding box center [563, 491] width 11 height 11
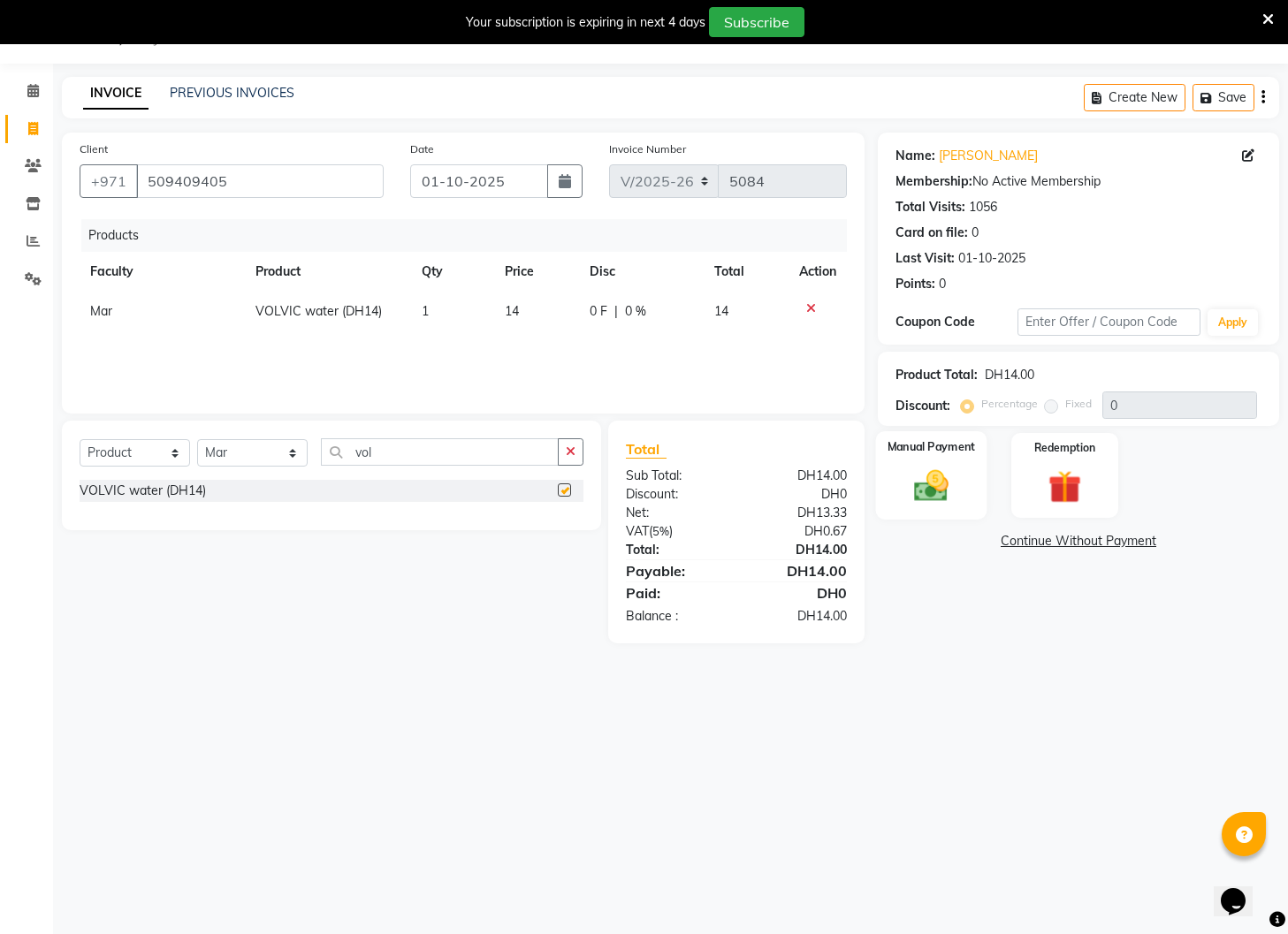
checkbox input "false"
drag, startPoint x: 932, startPoint y: 464, endPoint x: 941, endPoint y: 477, distance: 15.8
click at [932, 464] on div "Manual Payment" at bounding box center [931, 475] width 111 height 88
click at [1116, 535] on span "Visa Card" at bounding box center [1108, 542] width 56 height 20
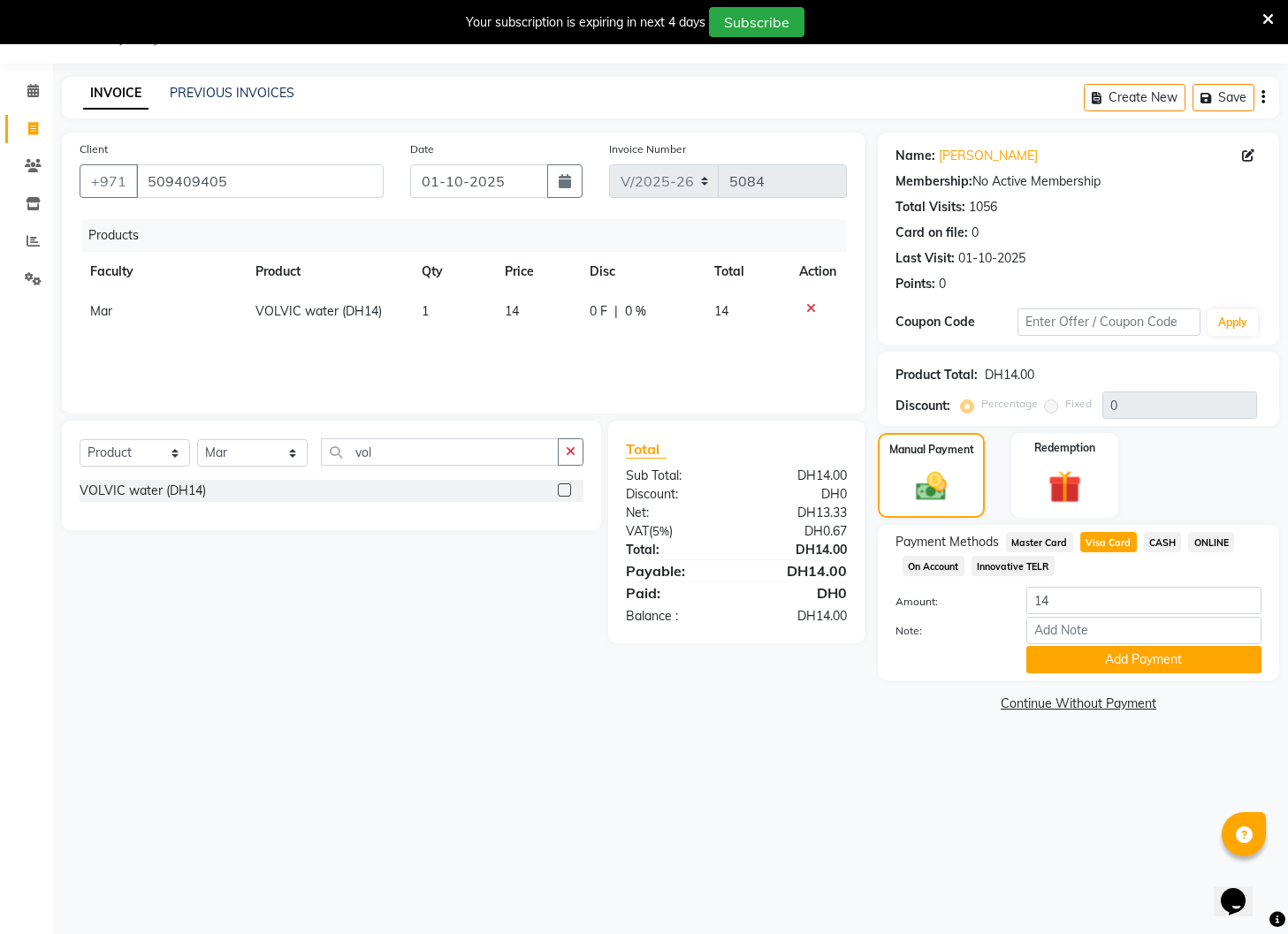
drag, startPoint x: 1119, startPoint y: 670, endPoint x: 1085, endPoint y: 707, distance: 50.2
click at [1119, 670] on button "Add Payment" at bounding box center [1142, 660] width 235 height 28
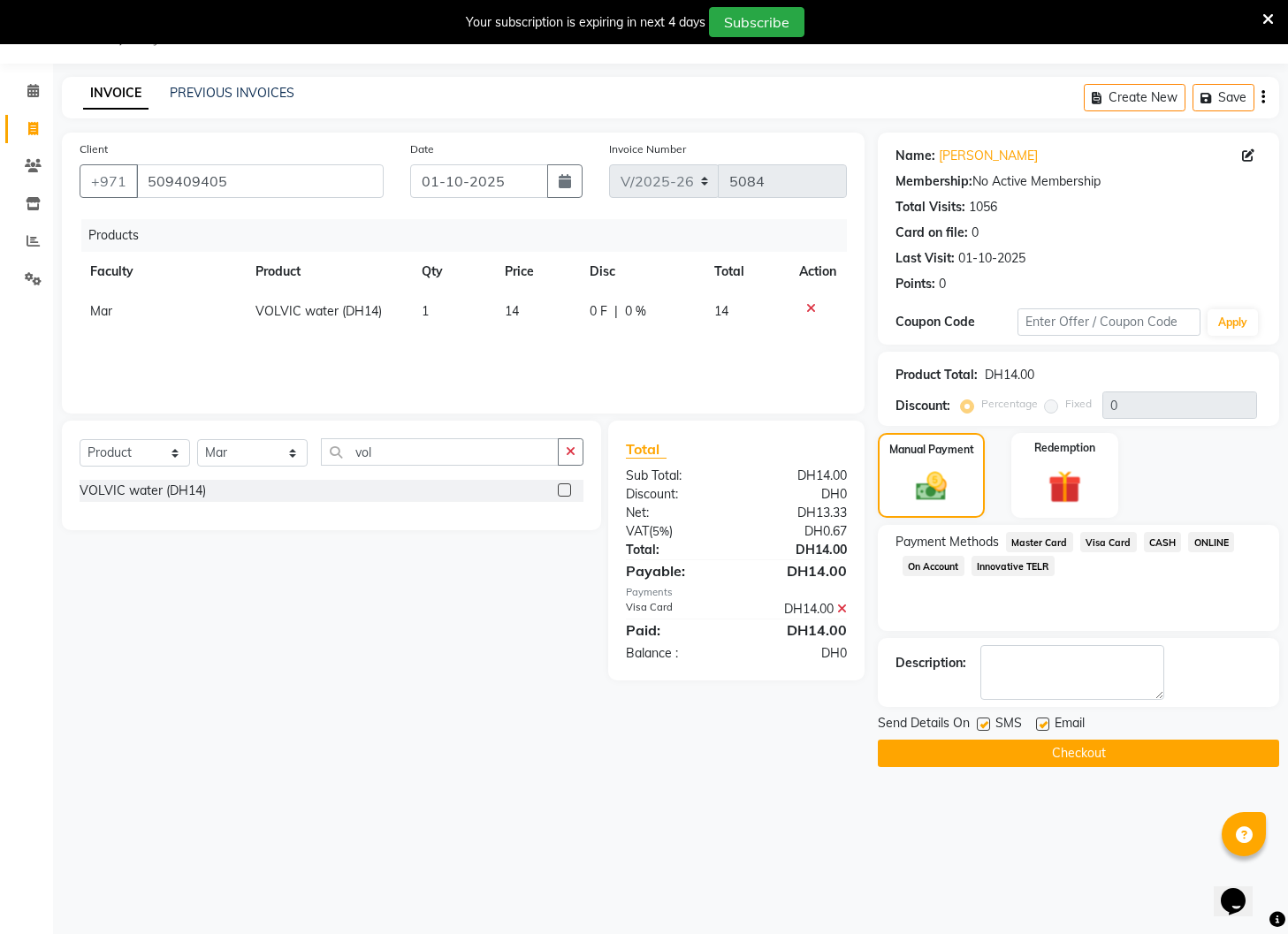
click at [1039, 729] on div "Send Details On SMS Email" at bounding box center [1077, 725] width 401 height 22
drag, startPoint x: 1042, startPoint y: 728, endPoint x: 1002, endPoint y: 731, distance: 40.1
click at [1040, 728] on label at bounding box center [1043, 724] width 13 height 13
click at [1040, 728] on input "checkbox" at bounding box center [1042, 725] width 11 height 11
checkbox input "false"
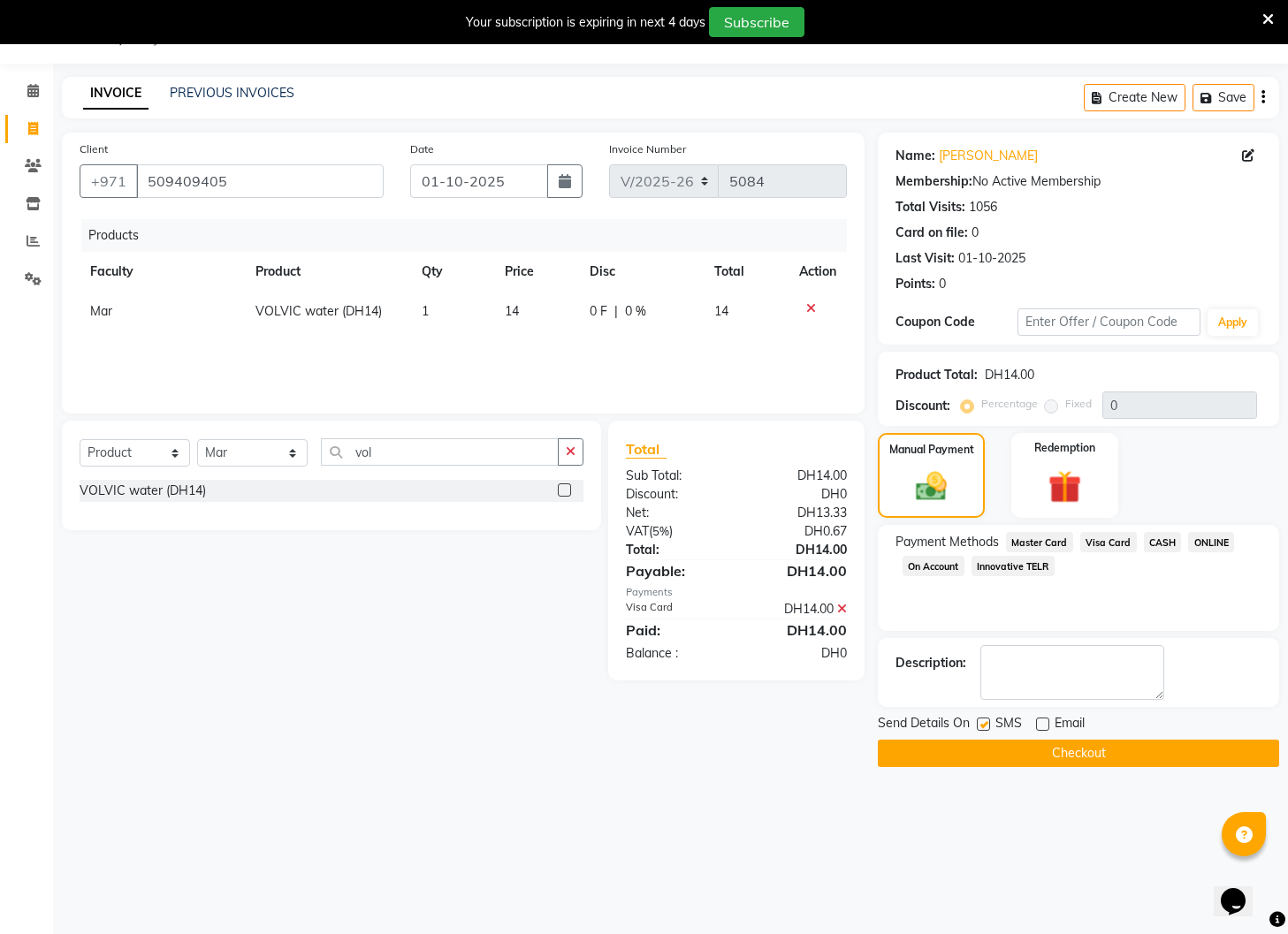
click at [988, 728] on label at bounding box center [983, 724] width 13 height 13
click at [988, 728] on input "checkbox" at bounding box center [983, 725] width 11 height 11
checkbox input "false"
click at [997, 756] on button "Checkout" at bounding box center [1077, 753] width 401 height 28
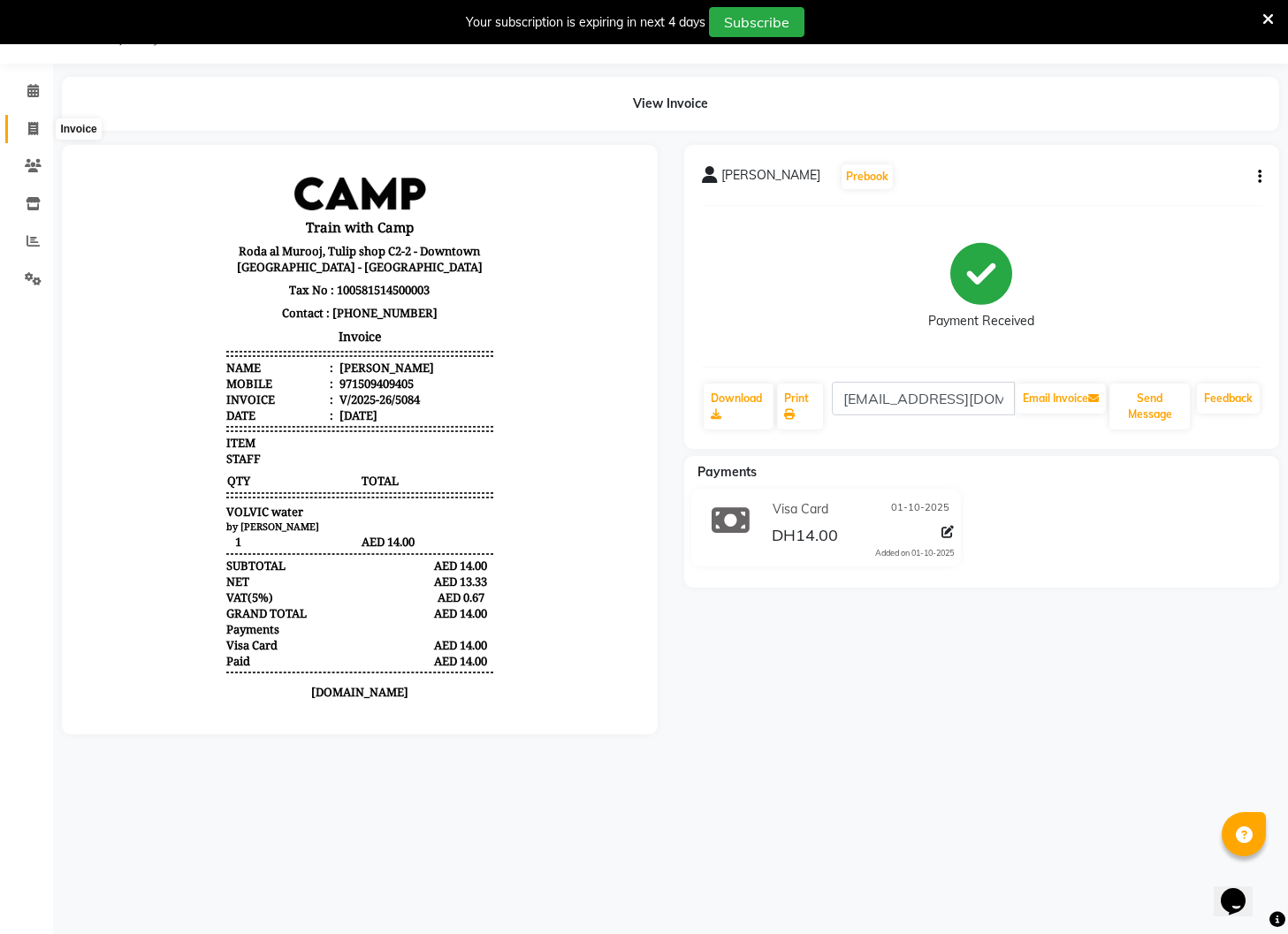
click at [38, 128] on span at bounding box center [33, 129] width 31 height 20
select select "910"
select select "service"
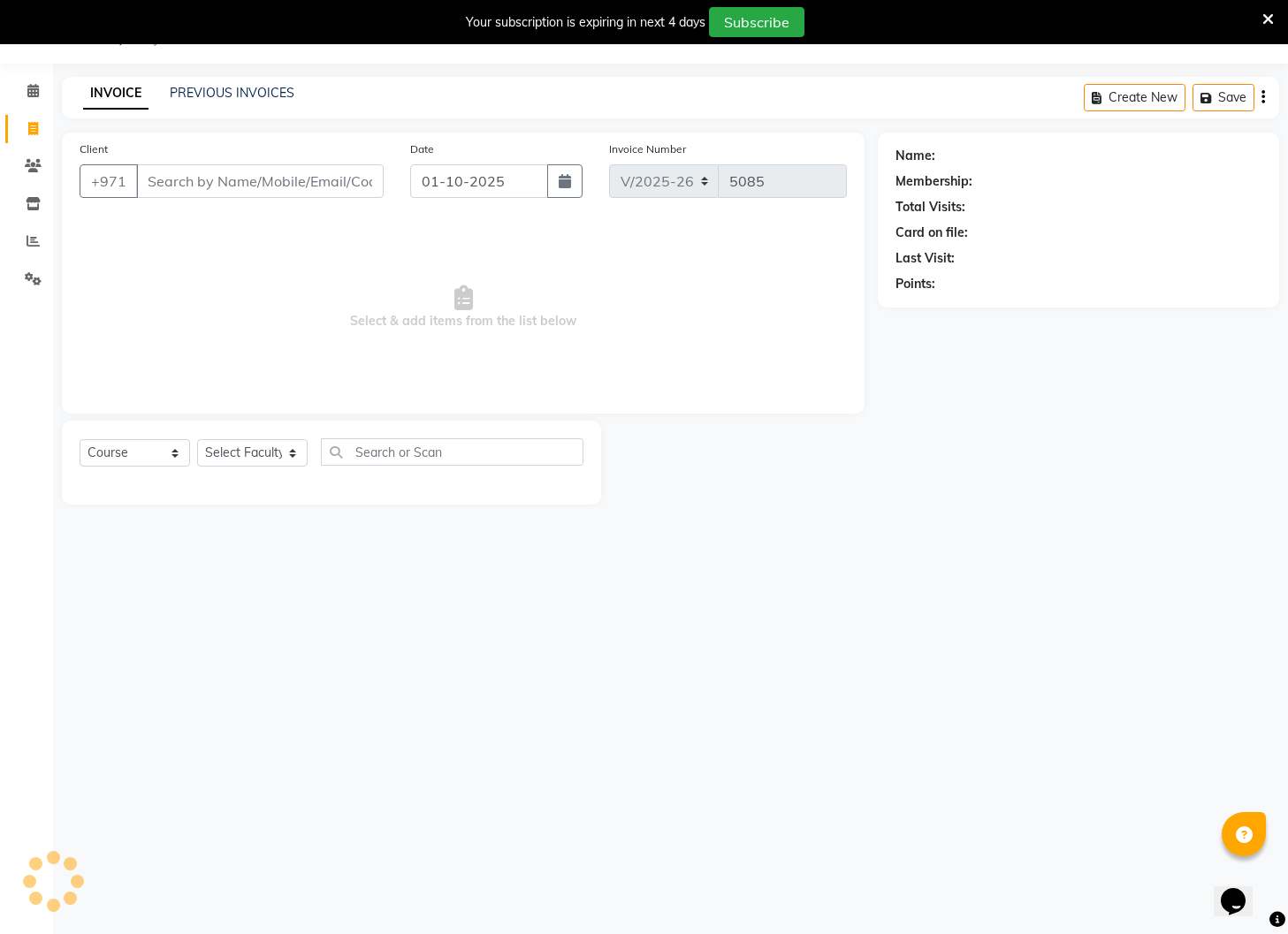
select select "14898"
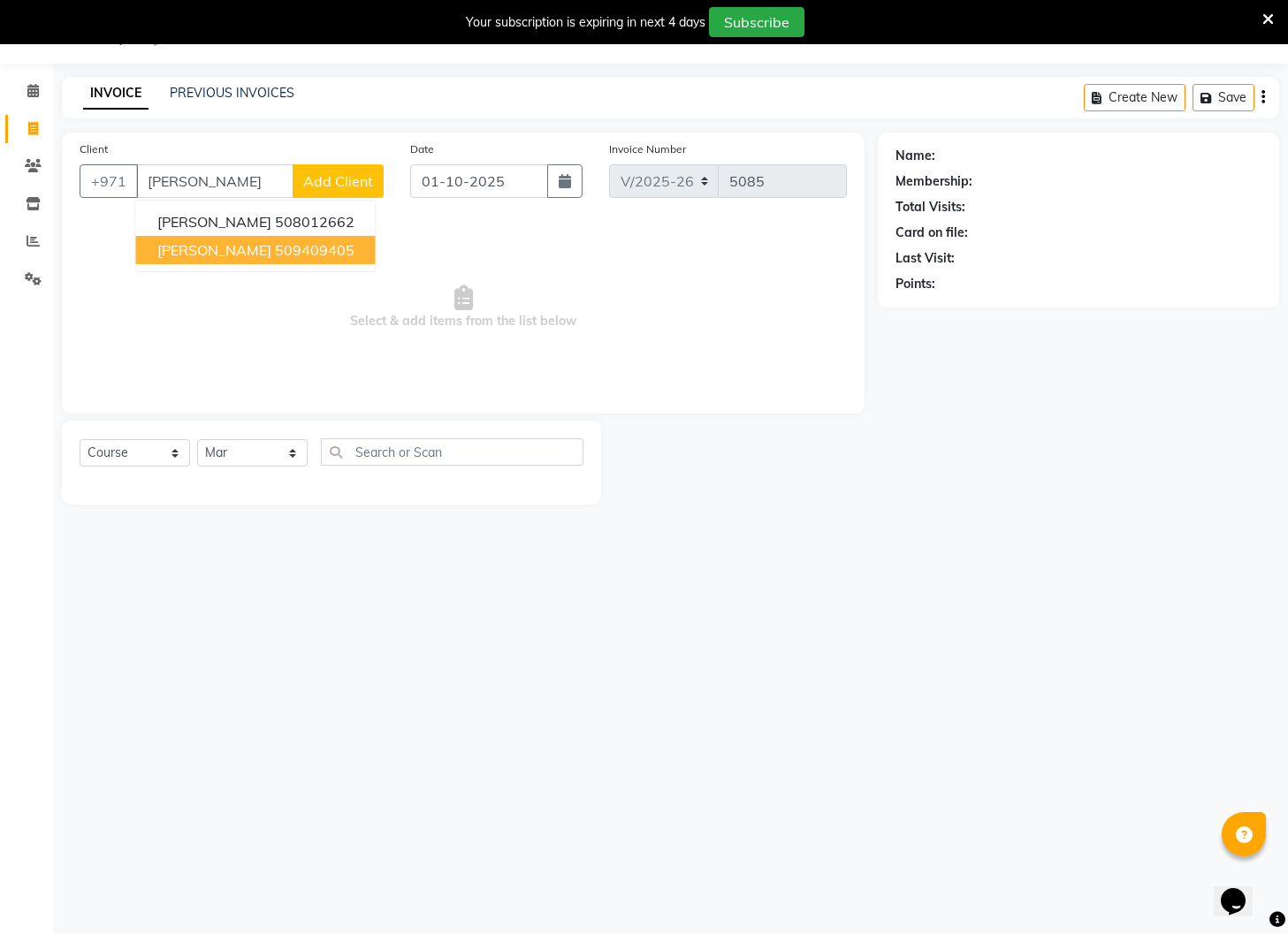
click at [201, 249] on span "[PERSON_NAME]" at bounding box center [214, 250] width 114 height 17
type input "509409405"
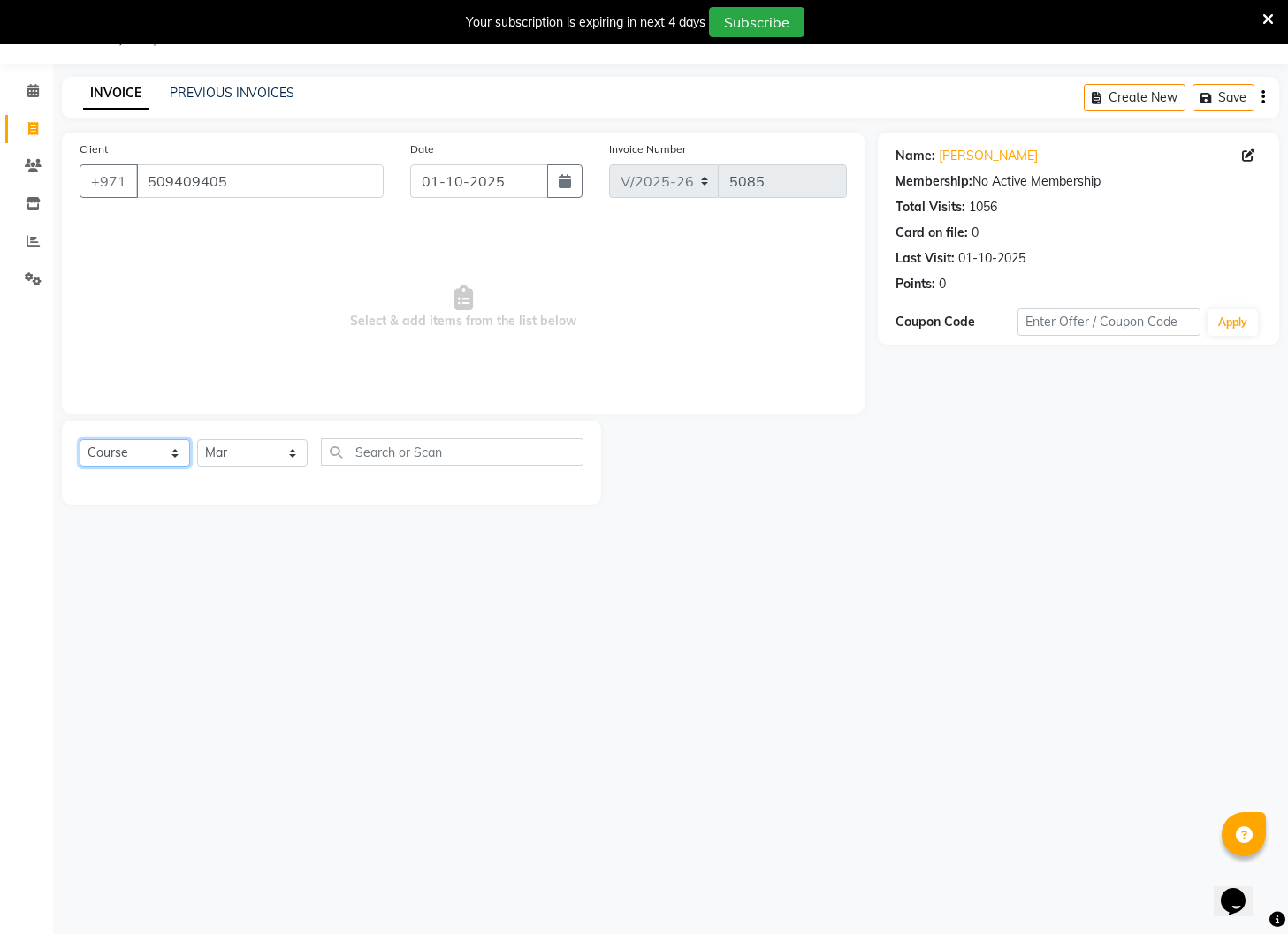
click at [150, 447] on select "Select Course Product Membership Package Voucher Prepaid Gift Card" at bounding box center [134, 453] width 110 height 28
select select "product"
click at [79, 440] on select "Select Course Product Membership Package Voucher Prepaid Gift Card" at bounding box center [134, 453] width 110 height 28
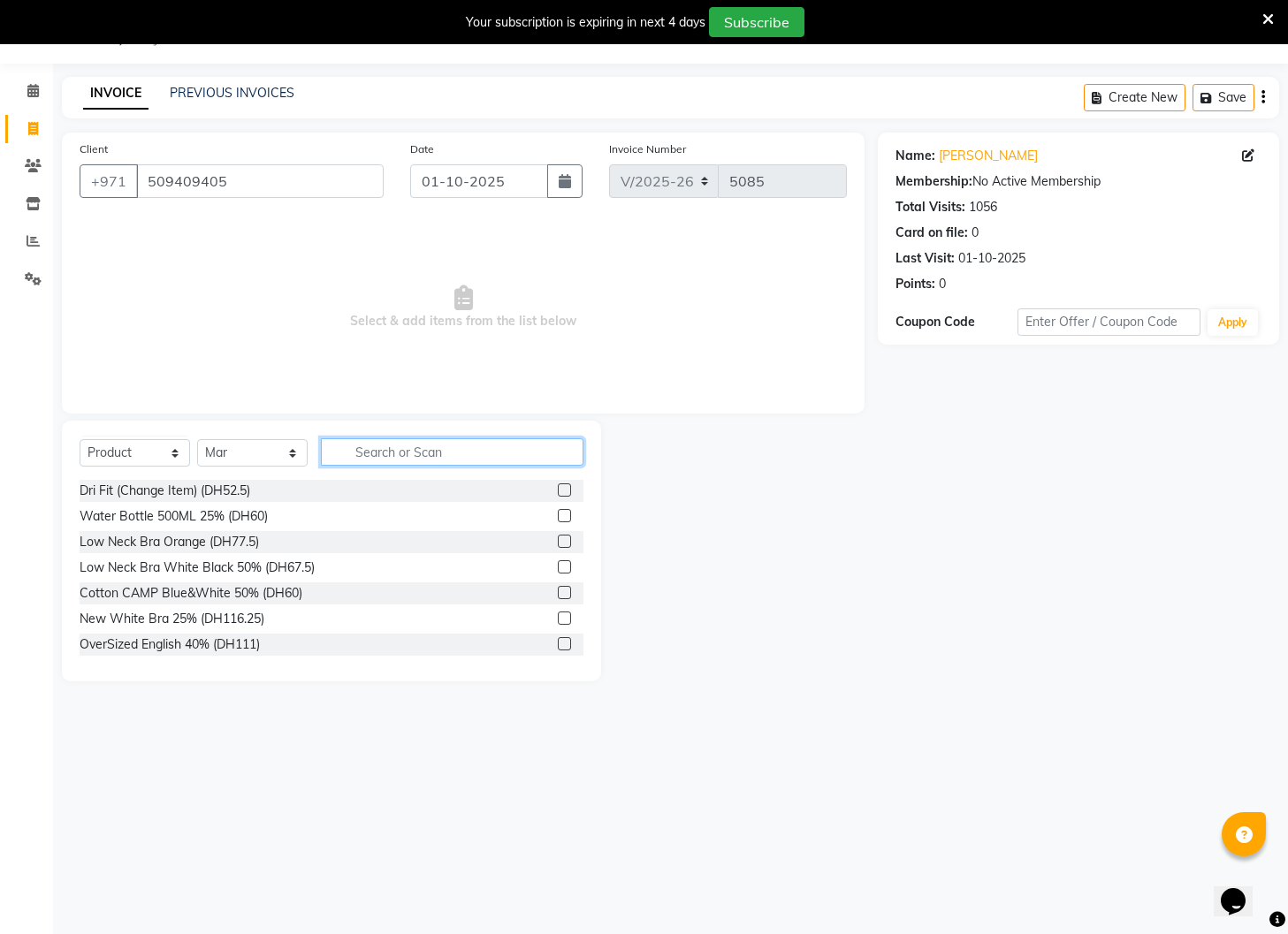
click at [395, 457] on input "text" at bounding box center [452, 452] width 262 height 28
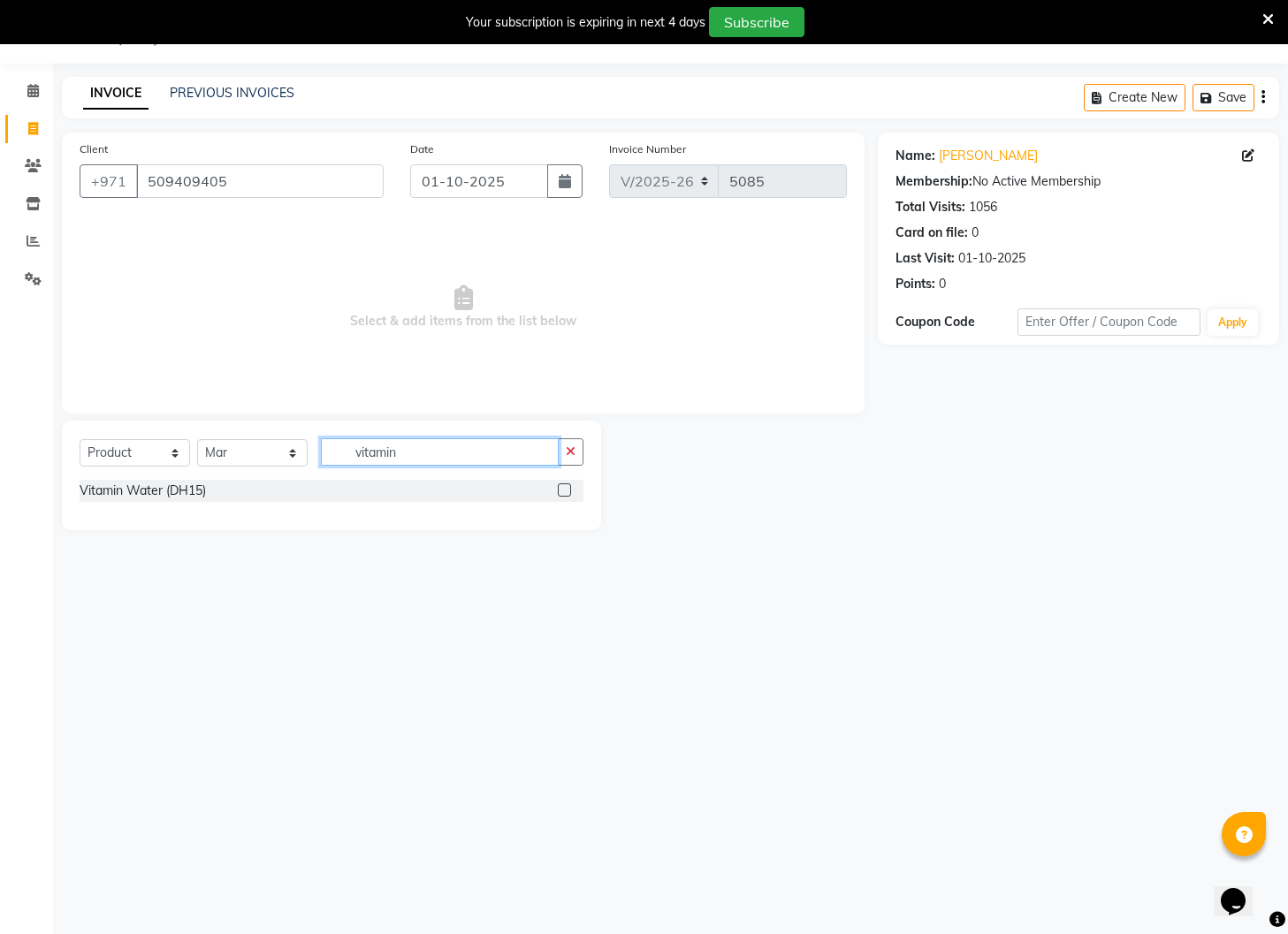
type input "vitamin"
click at [571, 490] on div at bounding box center [570, 490] width 26 height 22
drag, startPoint x: 566, startPoint y: 494, endPoint x: 601, endPoint y: 493, distance: 35.0
click at [567, 494] on label at bounding box center [564, 490] width 13 height 13
click at [567, 494] on input "checkbox" at bounding box center [563, 491] width 11 height 11
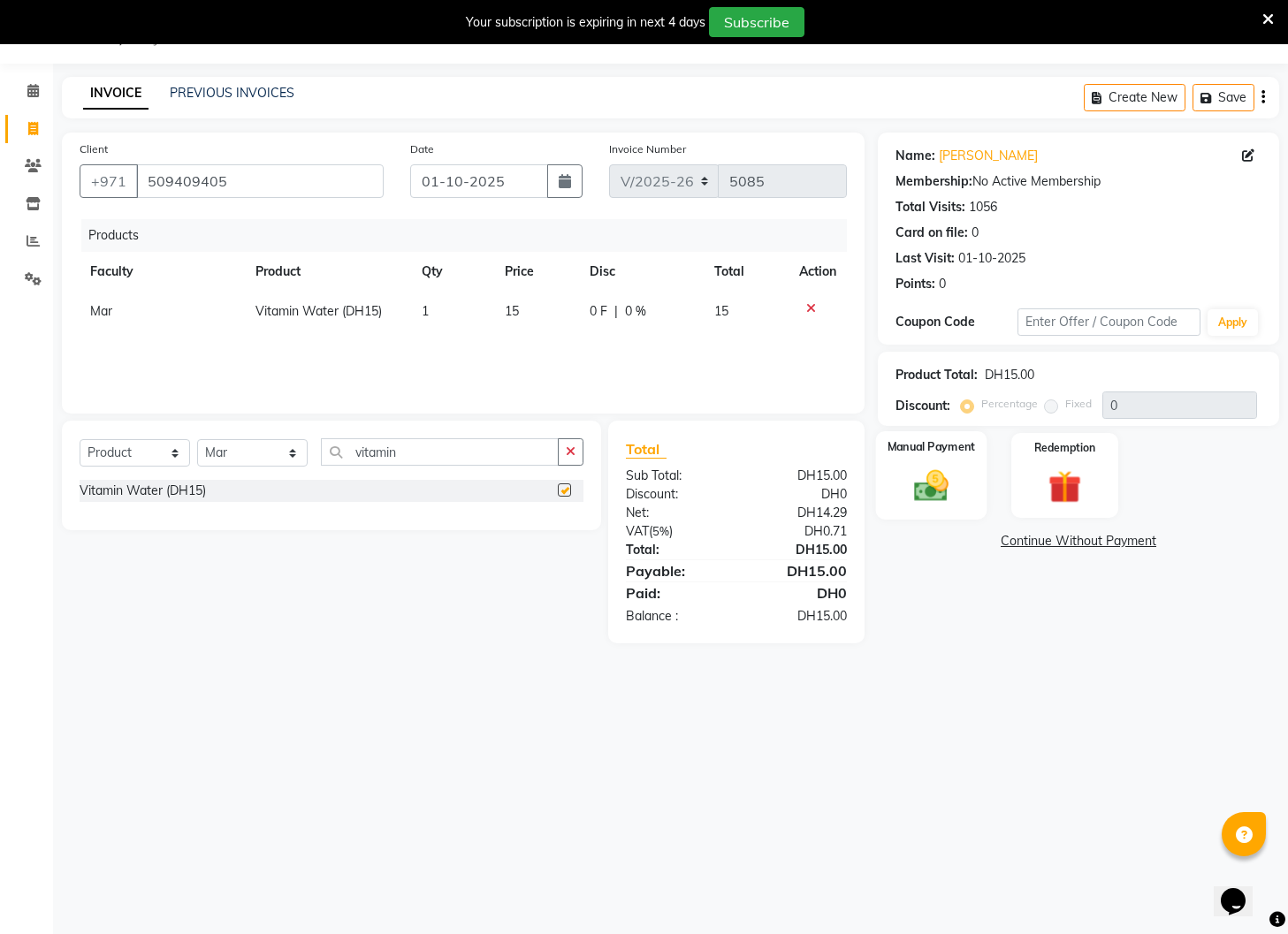
checkbox input "false"
click at [911, 485] on img at bounding box center [931, 487] width 56 height 40
drag, startPoint x: 1093, startPoint y: 538, endPoint x: 1108, endPoint y: 572, distance: 37.2
click at [1094, 539] on span "Visa Card" at bounding box center [1108, 542] width 56 height 20
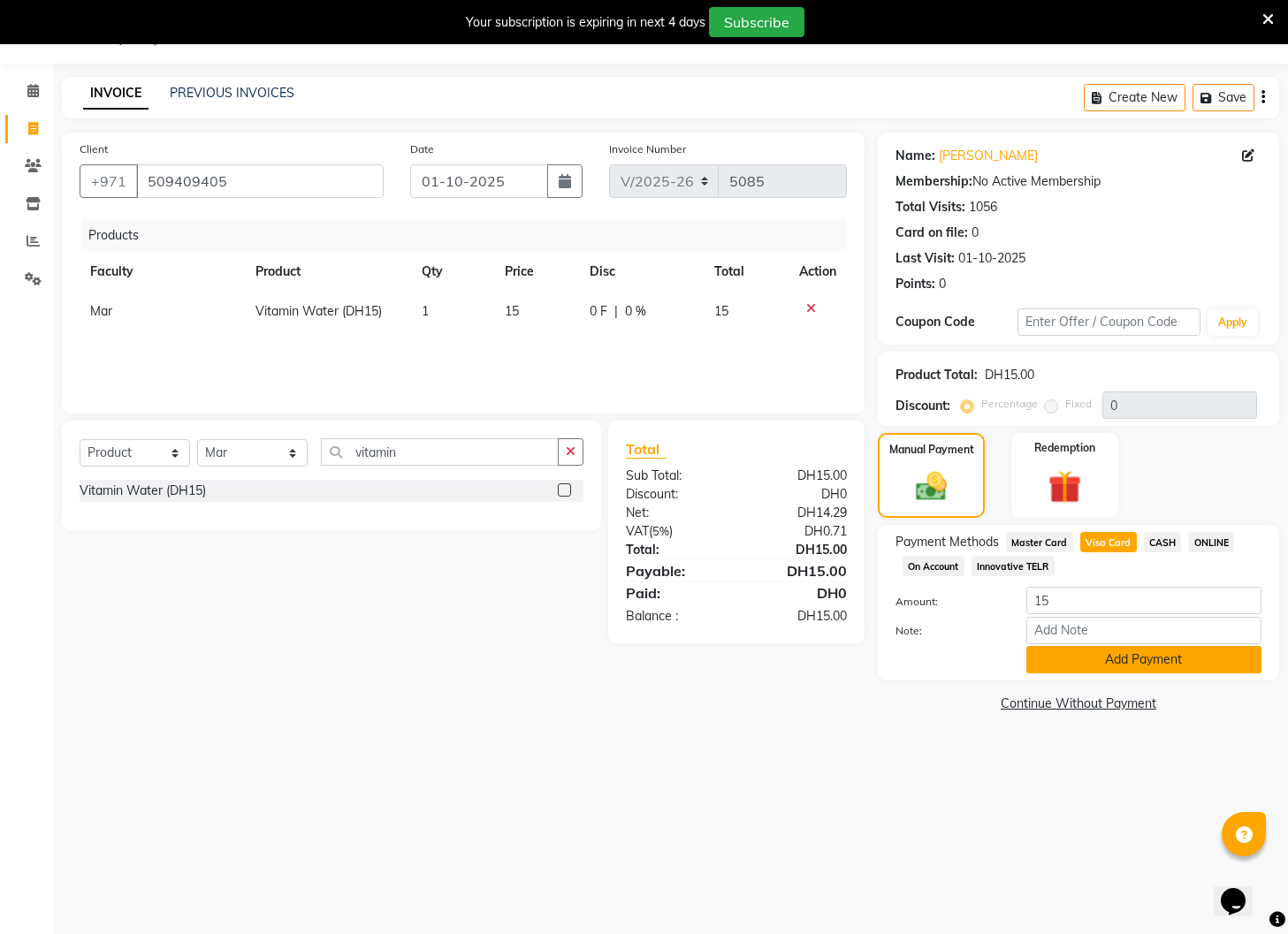
click at [1119, 652] on button "Add Payment" at bounding box center [1142, 660] width 235 height 28
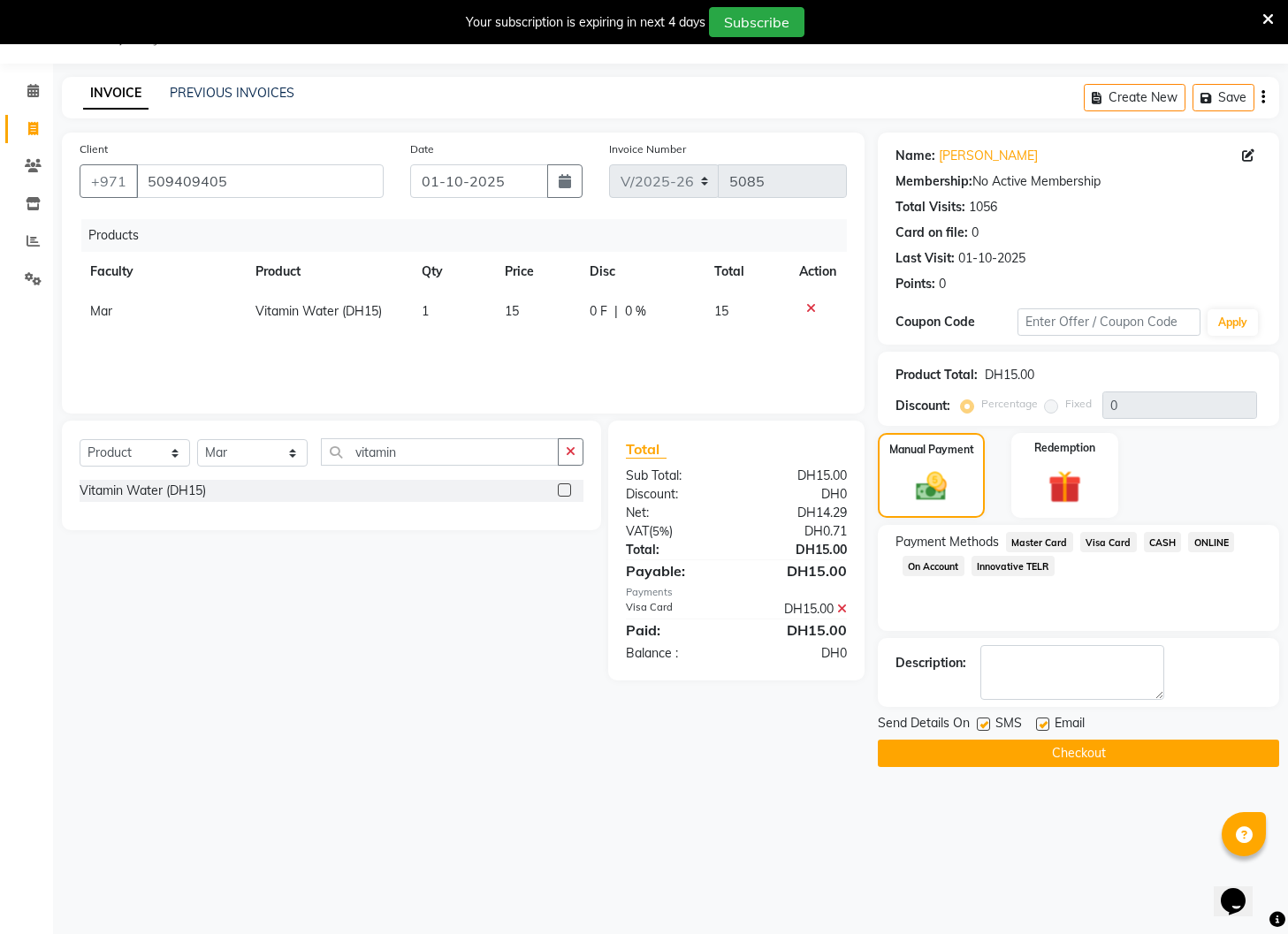
click at [1045, 731] on label at bounding box center [1043, 724] width 13 height 13
click at [1045, 731] on input "checkbox" at bounding box center [1042, 725] width 11 height 11
checkbox input "false"
click at [976, 727] on div "Send Details On SMS Email" at bounding box center [1077, 725] width 401 height 22
drag, startPoint x: 982, startPoint y: 727, endPoint x: 998, endPoint y: 743, distance: 22.6
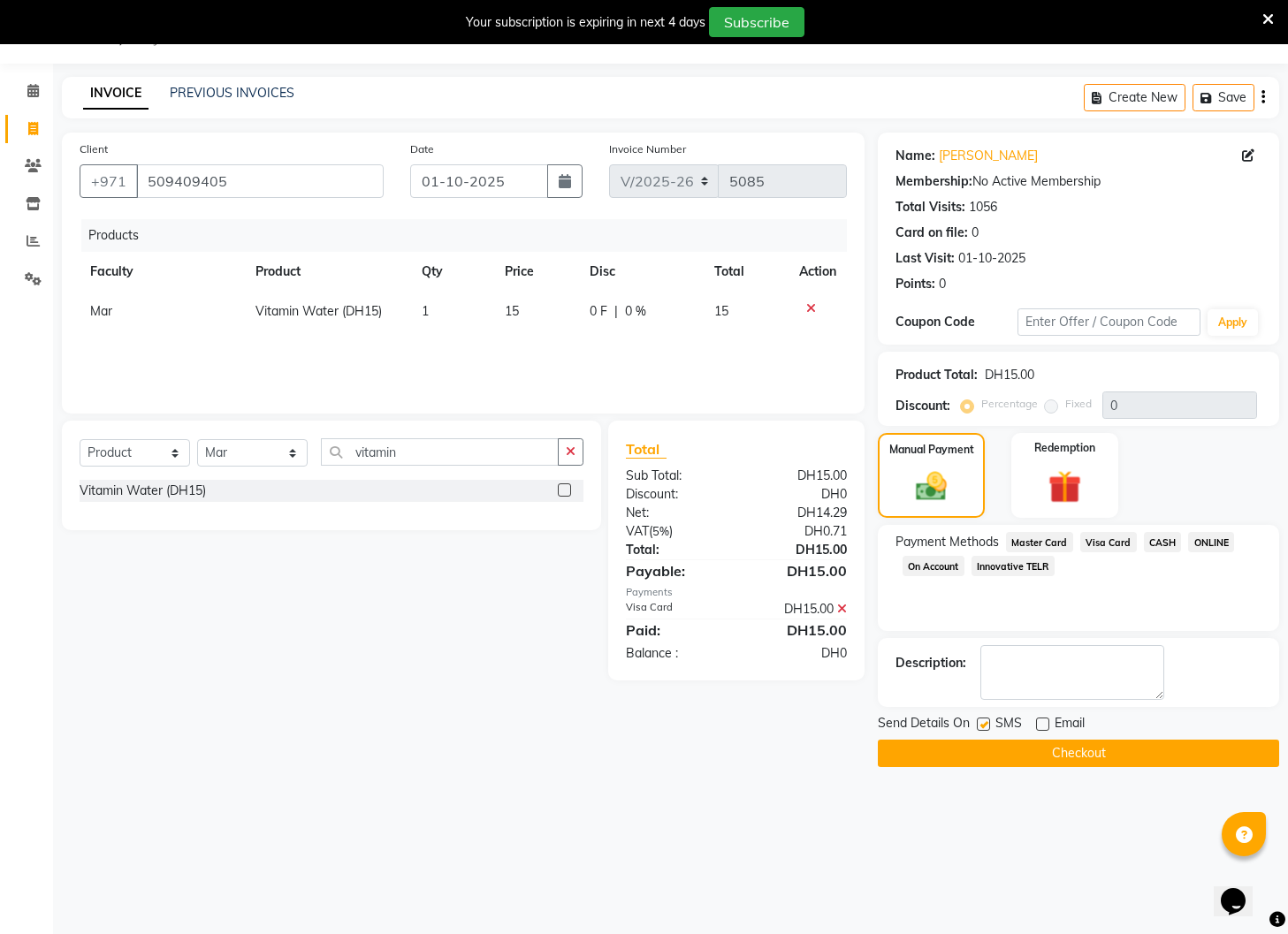
click at [983, 727] on label at bounding box center [983, 724] width 13 height 13
click at [983, 727] on input "checkbox" at bounding box center [983, 725] width 11 height 11
checkbox input "false"
click at [1003, 748] on button "Checkout" at bounding box center [1077, 753] width 401 height 28
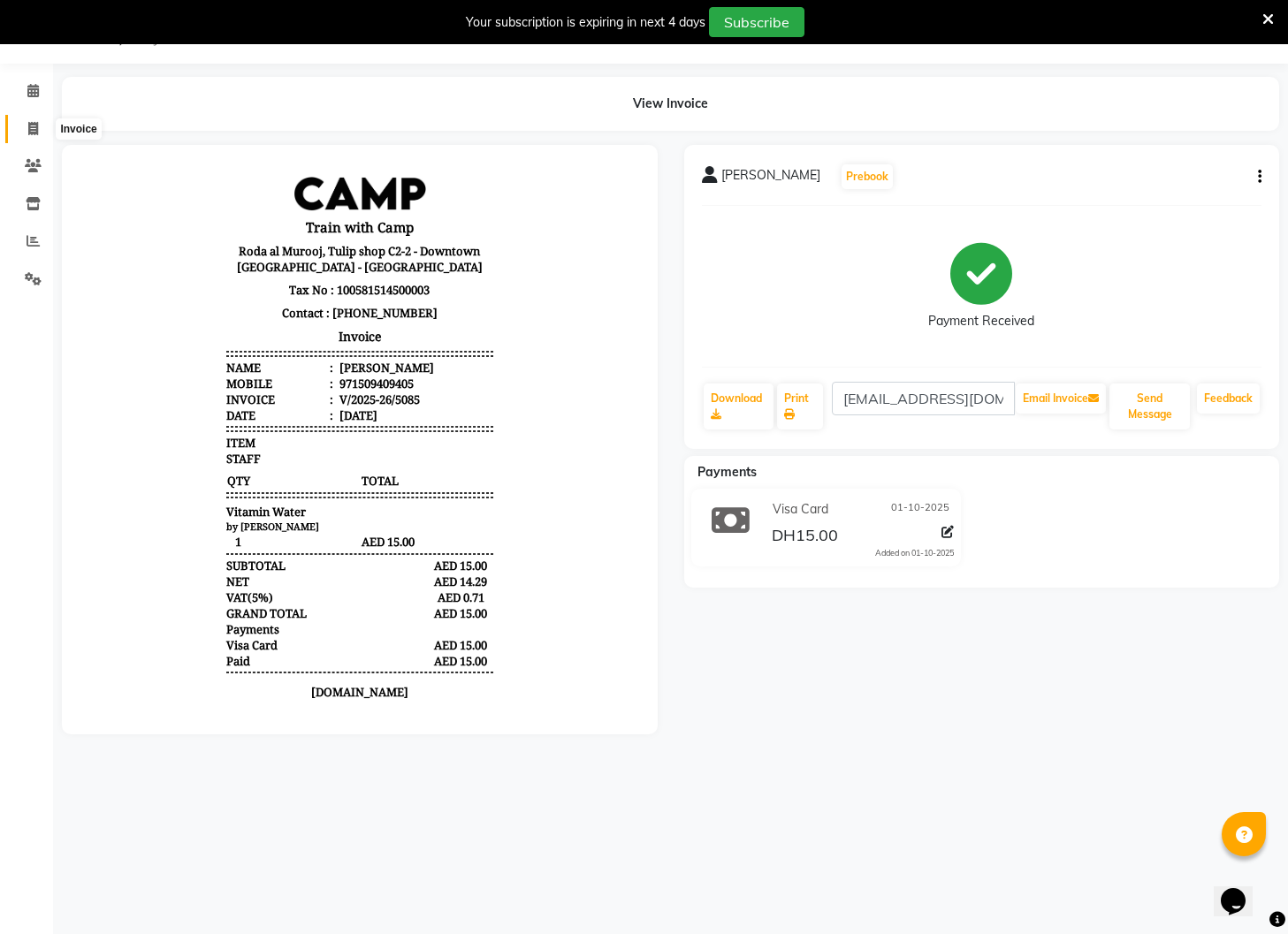
click at [37, 130] on icon at bounding box center [34, 128] width 10 height 13
select select "service"
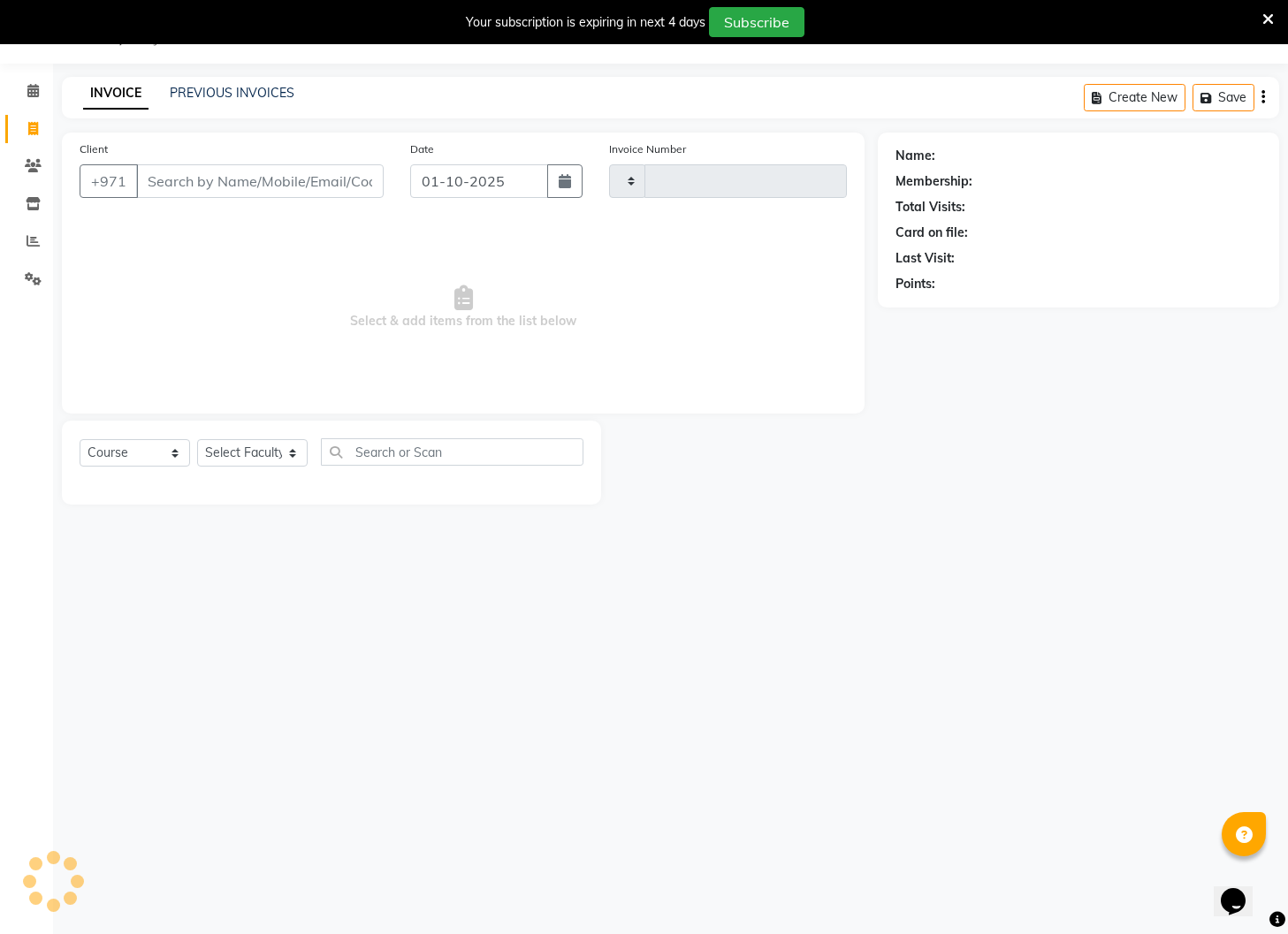
type input "5086"
select select "910"
select select "14898"
click at [29, 166] on icon at bounding box center [34, 166] width 17 height 13
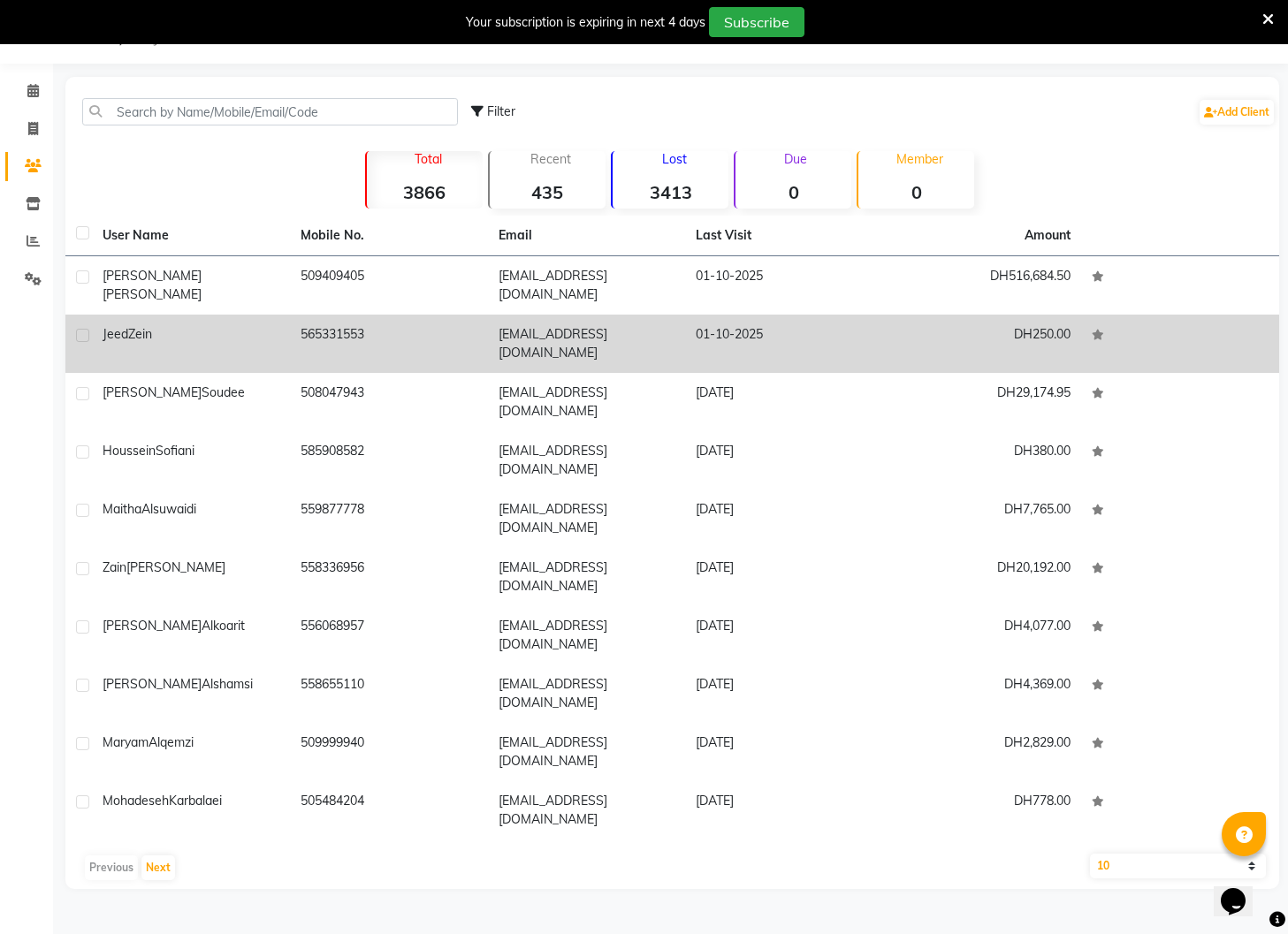
click at [554, 315] on td "[EMAIL_ADDRESS][DOMAIN_NAME]" at bounding box center [586, 344] width 198 height 58
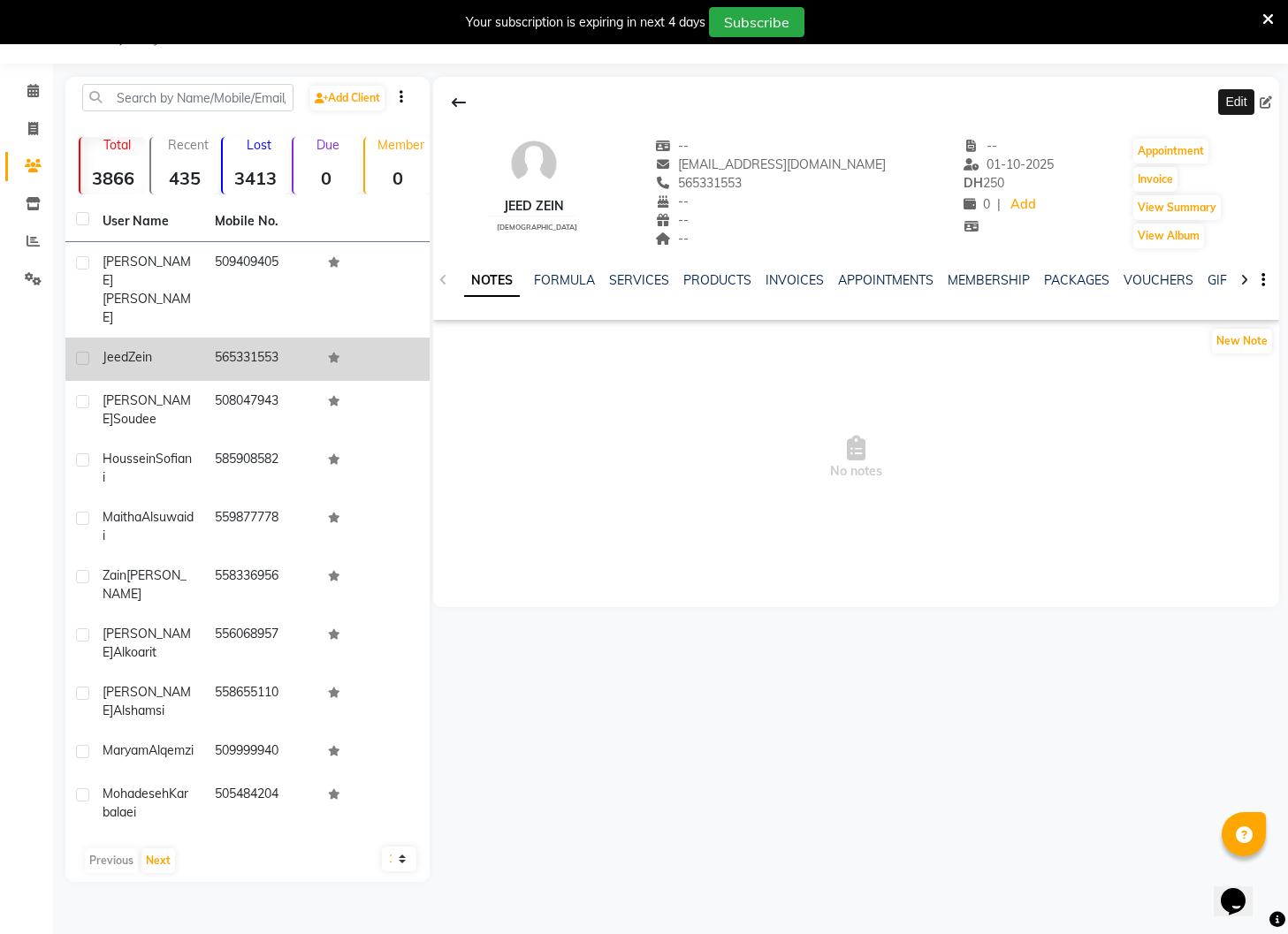
click at [1267, 106] on icon at bounding box center [1265, 103] width 12 height 12
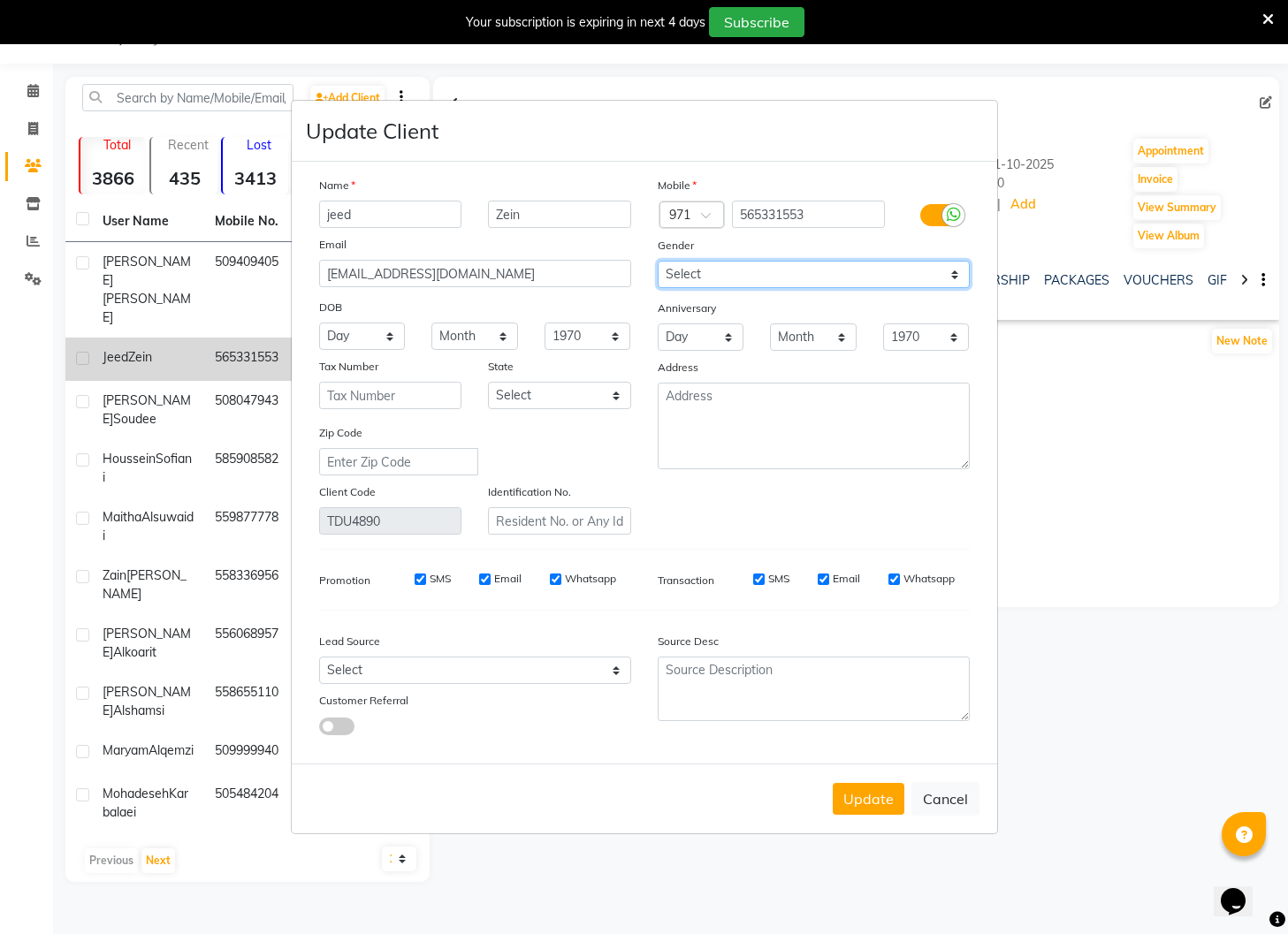
click at [953, 276] on select "Select [DEMOGRAPHIC_DATA] [DEMOGRAPHIC_DATA] Other Prefer Not To Say" at bounding box center [814, 274] width 312 height 28
select select "[DEMOGRAPHIC_DATA]"
click at [658, 261] on select "Select [DEMOGRAPHIC_DATA] [DEMOGRAPHIC_DATA] Other Prefer Not To Say" at bounding box center [814, 274] width 312 height 28
click at [863, 796] on button "Update" at bounding box center [868, 799] width 72 height 32
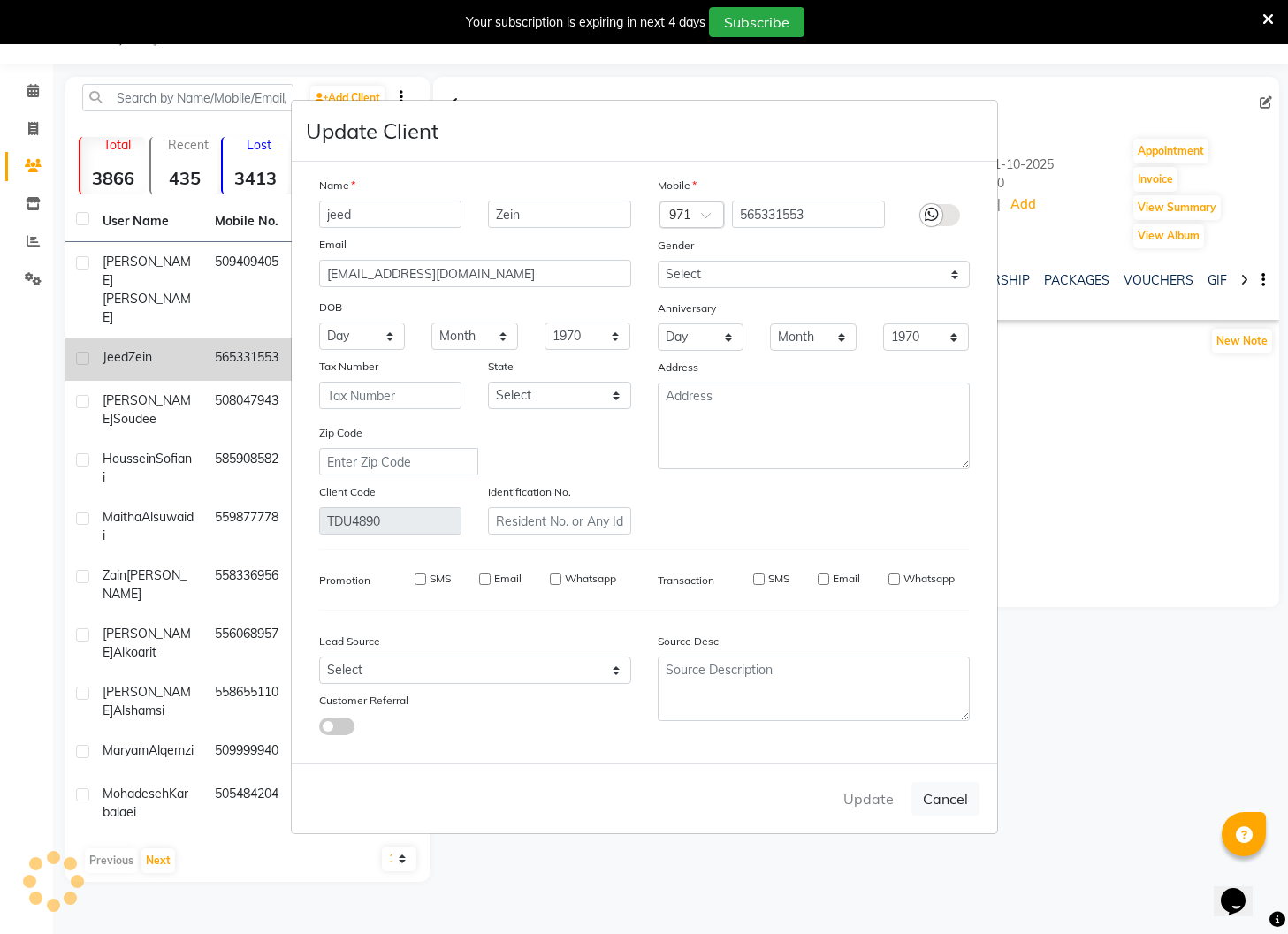
select select
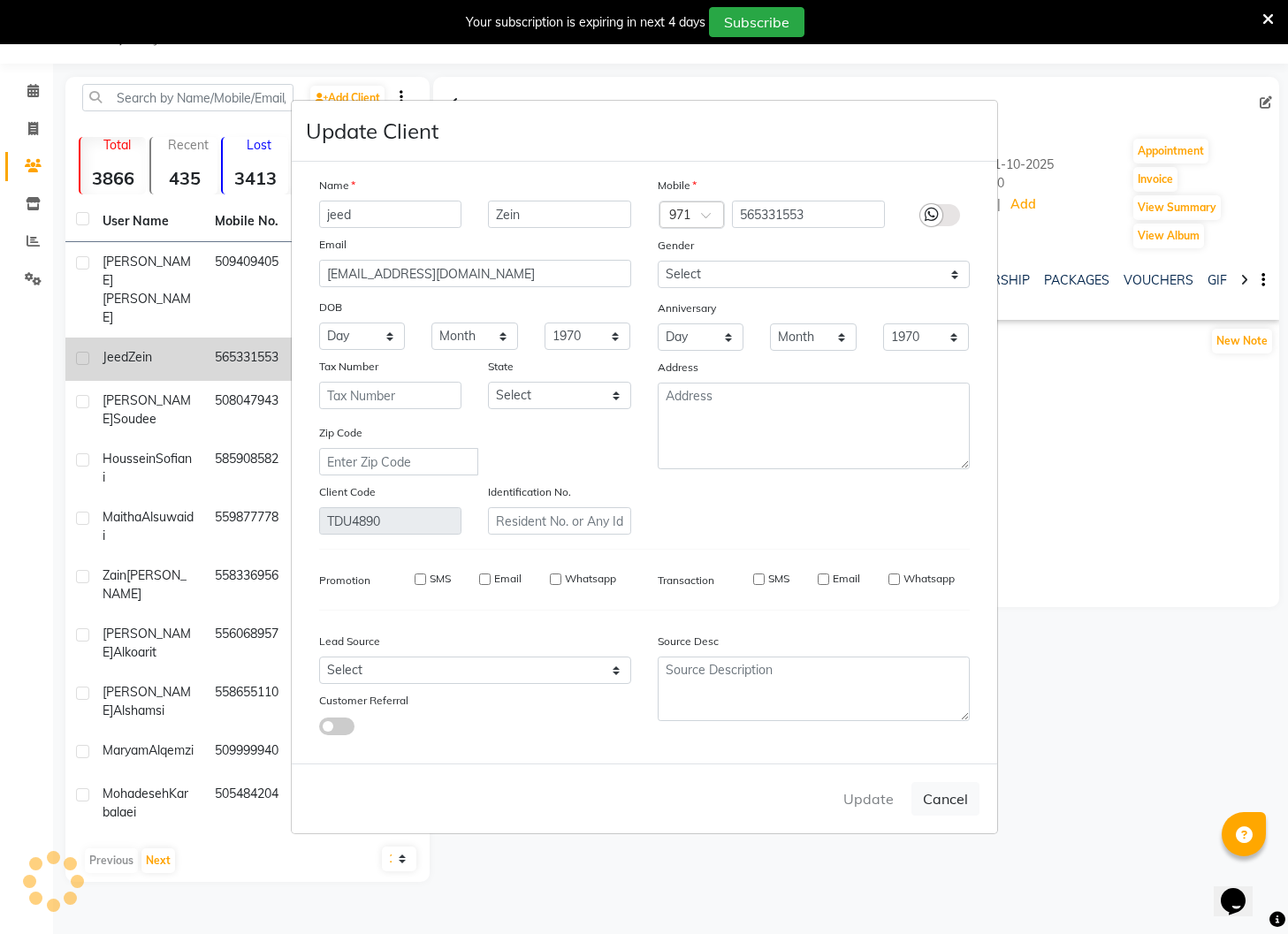
select select
checkbox input "false"
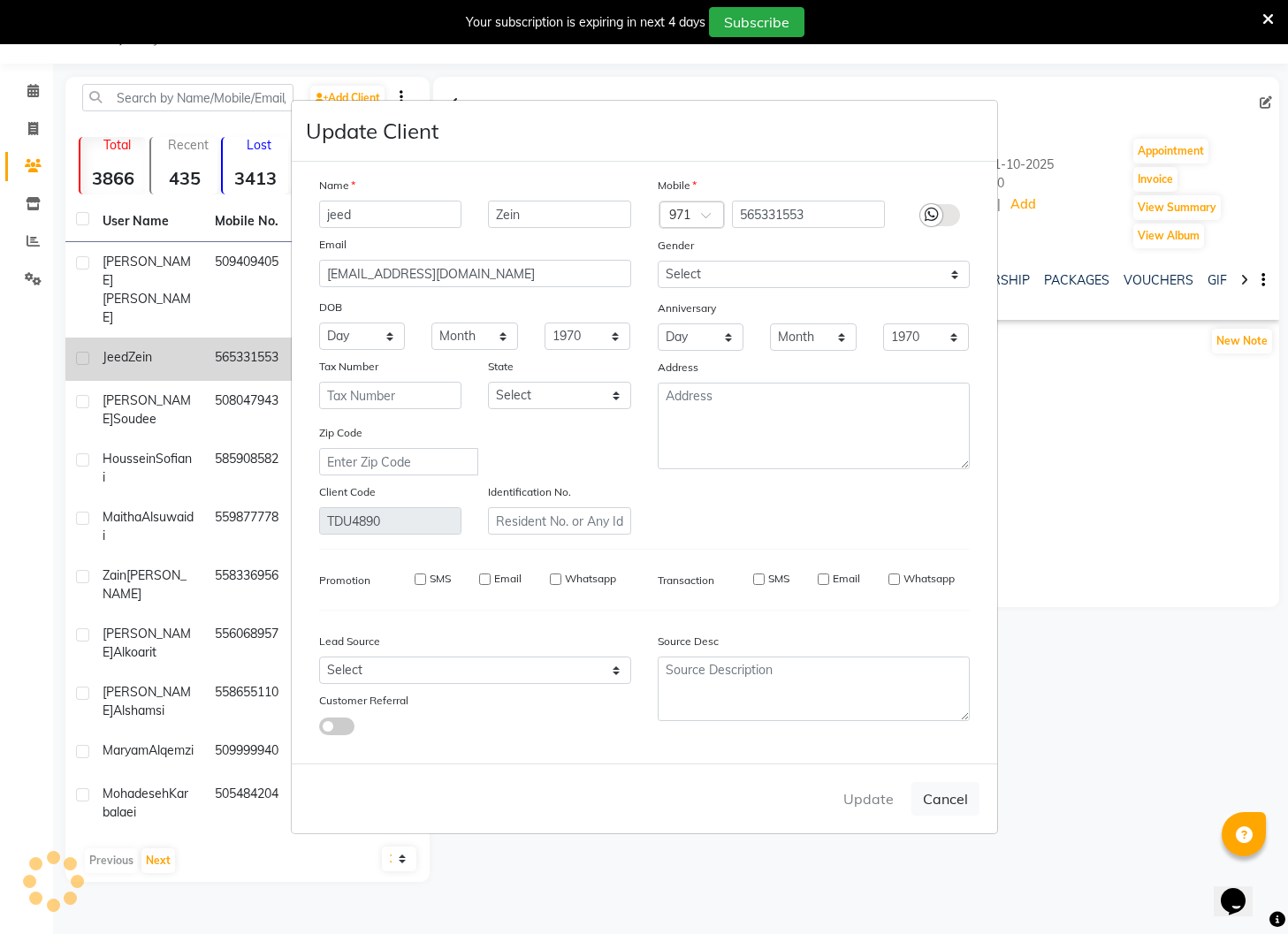
checkbox input "false"
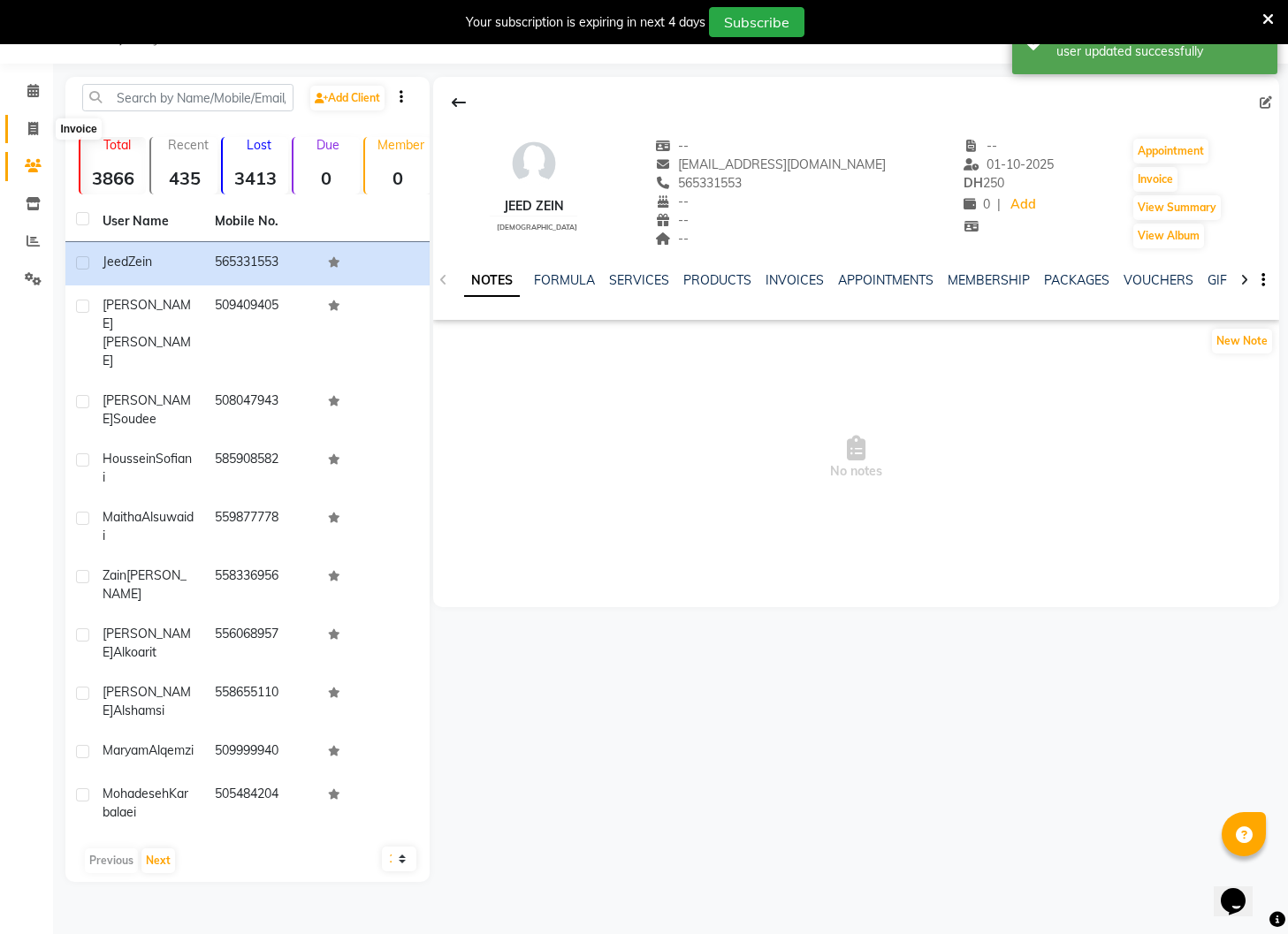
click at [29, 131] on icon at bounding box center [34, 128] width 10 height 13
select select "910"
select select "service"
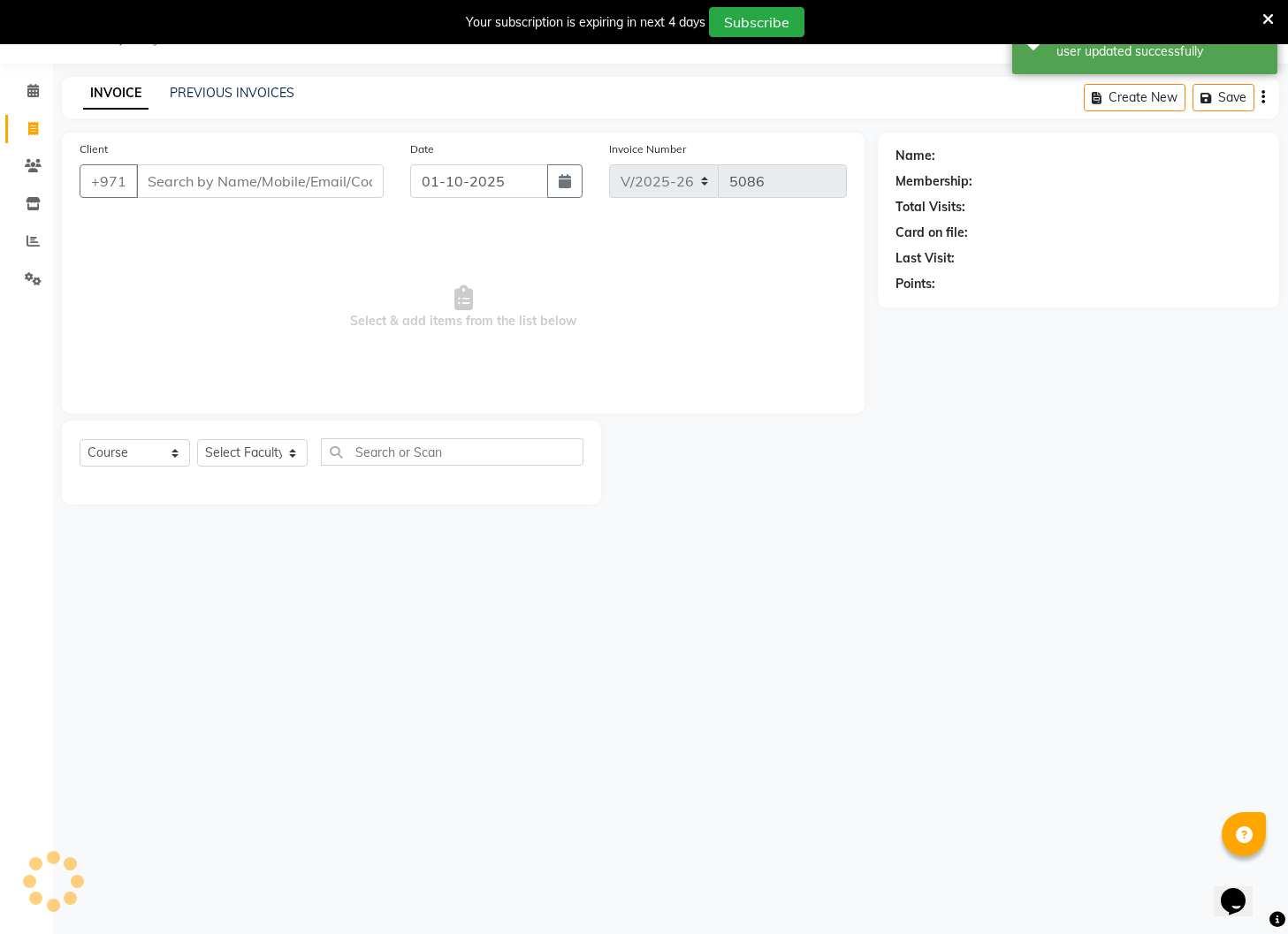
select select "14898"
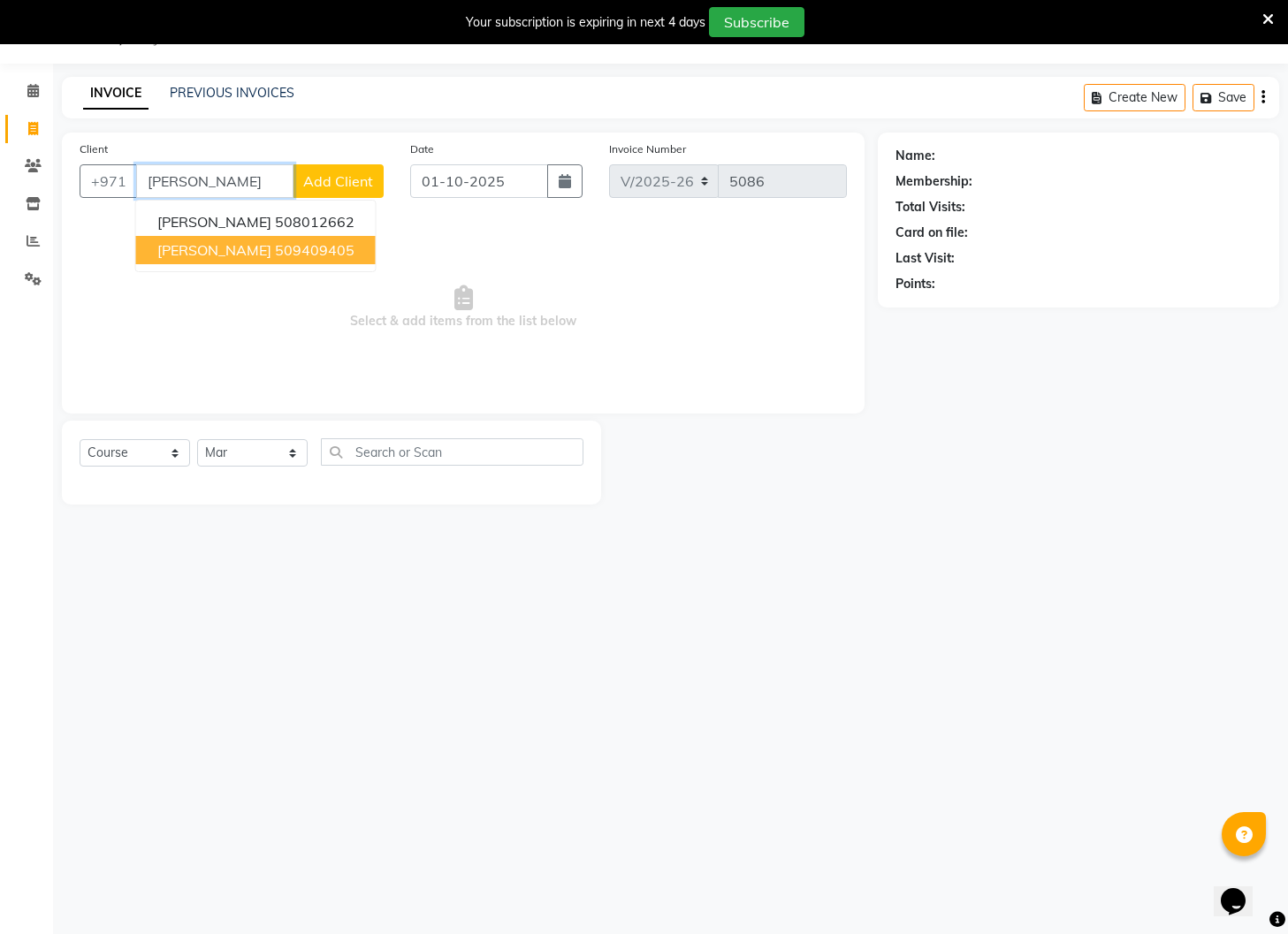
click at [227, 253] on span "[PERSON_NAME]" at bounding box center [214, 250] width 114 height 17
type input "509409405"
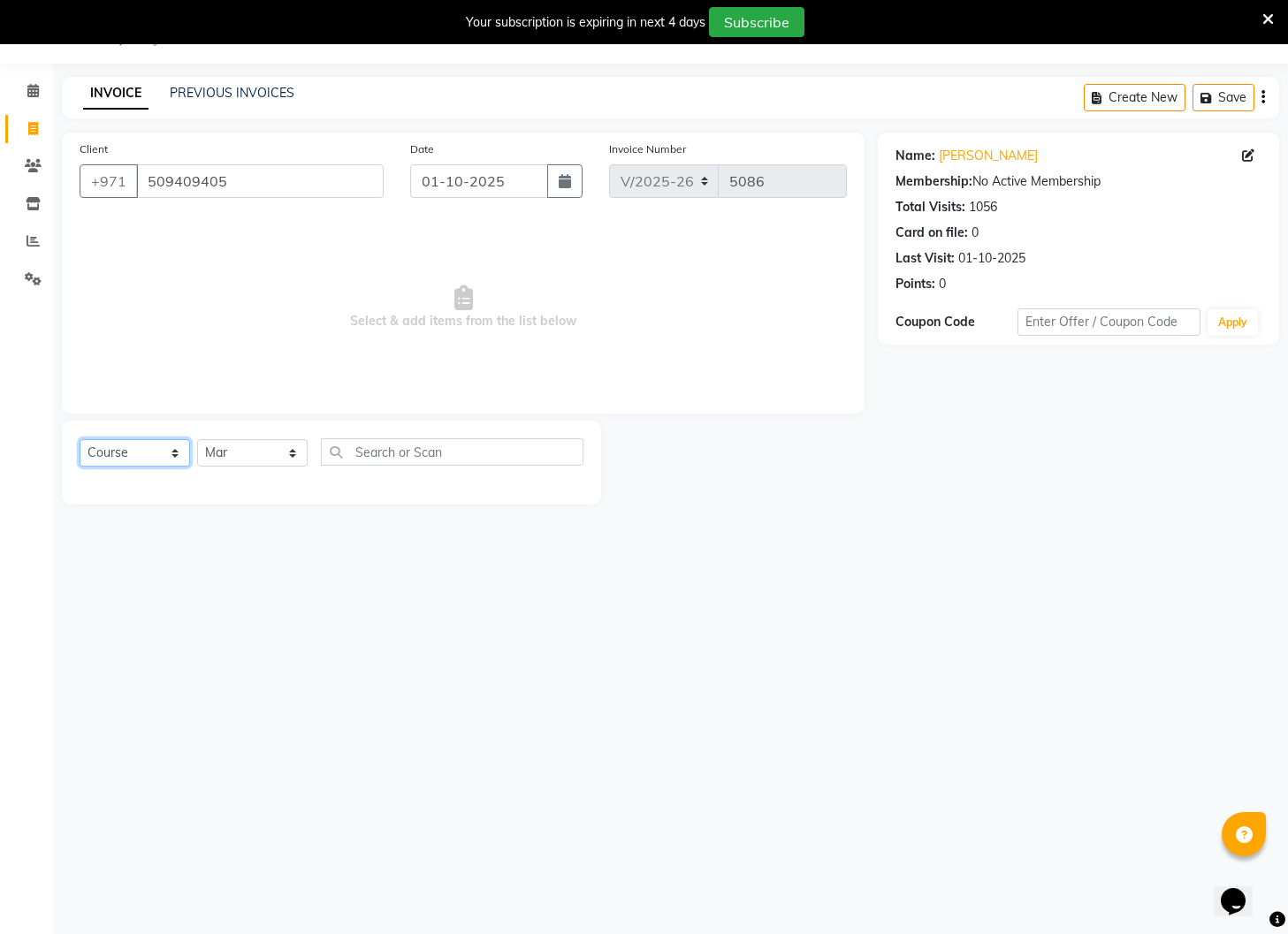
click at [176, 462] on select "Select Course Product Membership Package Voucher Prepaid Gift Card" at bounding box center [134, 453] width 110 height 28
select select "product"
click at [79, 440] on select "Select Course Product Membership Package Voucher Prepaid Gift Card" at bounding box center [134, 453] width 110 height 28
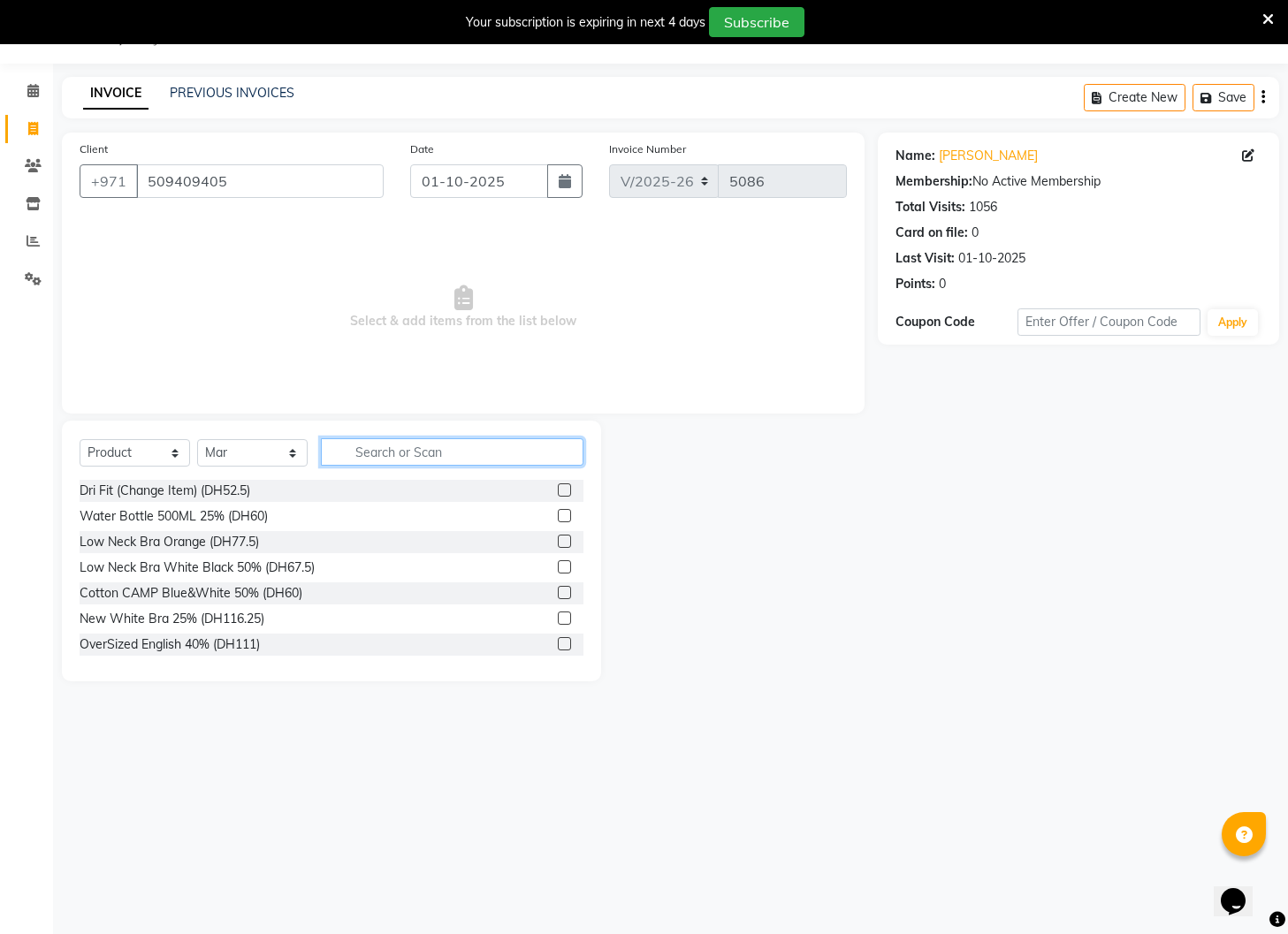
click at [409, 460] on input "text" at bounding box center [452, 452] width 262 height 28
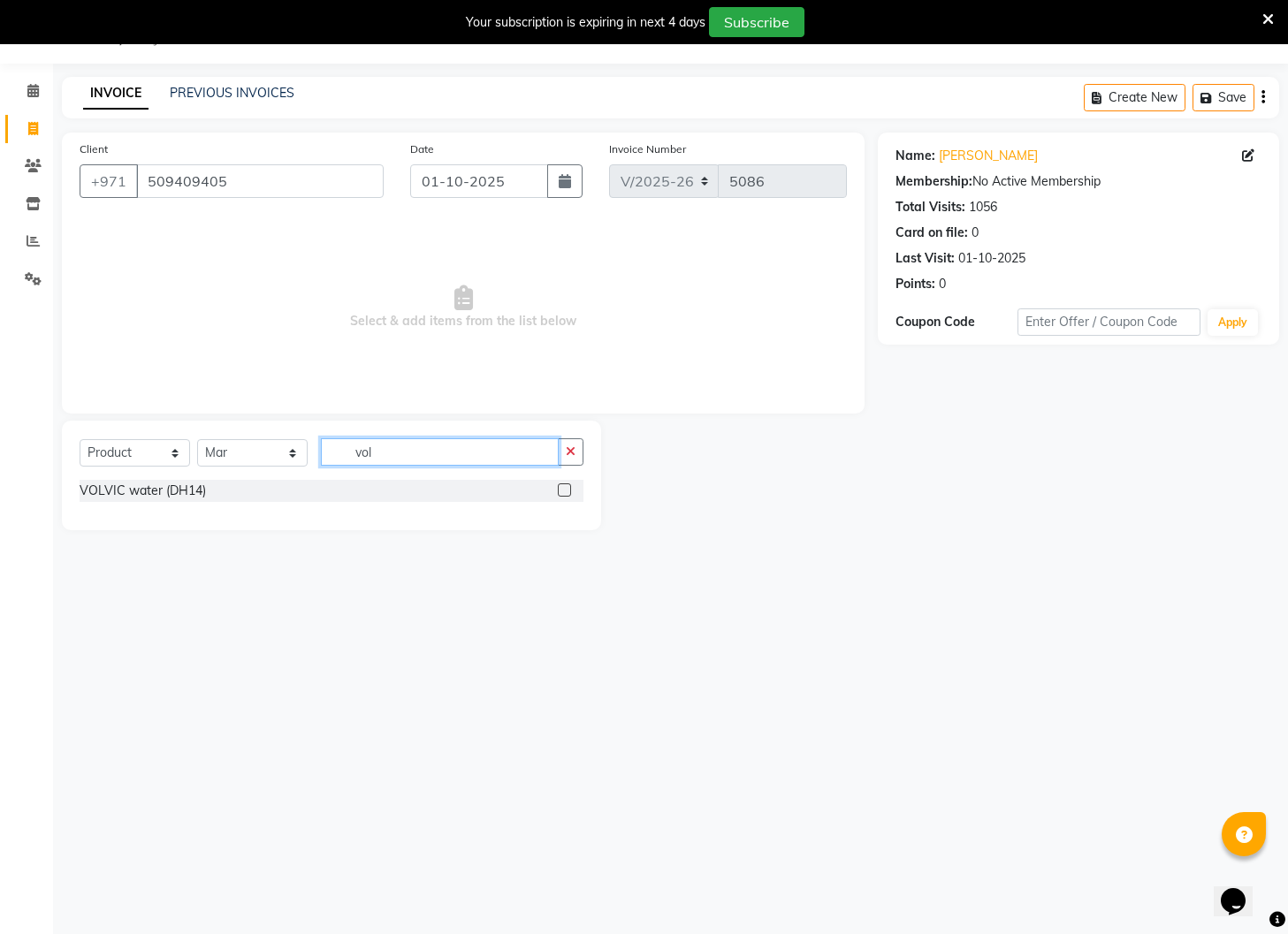
type input "vol"
drag, startPoint x: 565, startPoint y: 487, endPoint x: 554, endPoint y: 485, distance: 11.2
click at [566, 487] on label at bounding box center [564, 490] width 13 height 13
click at [566, 487] on input "checkbox" at bounding box center [563, 491] width 11 height 11
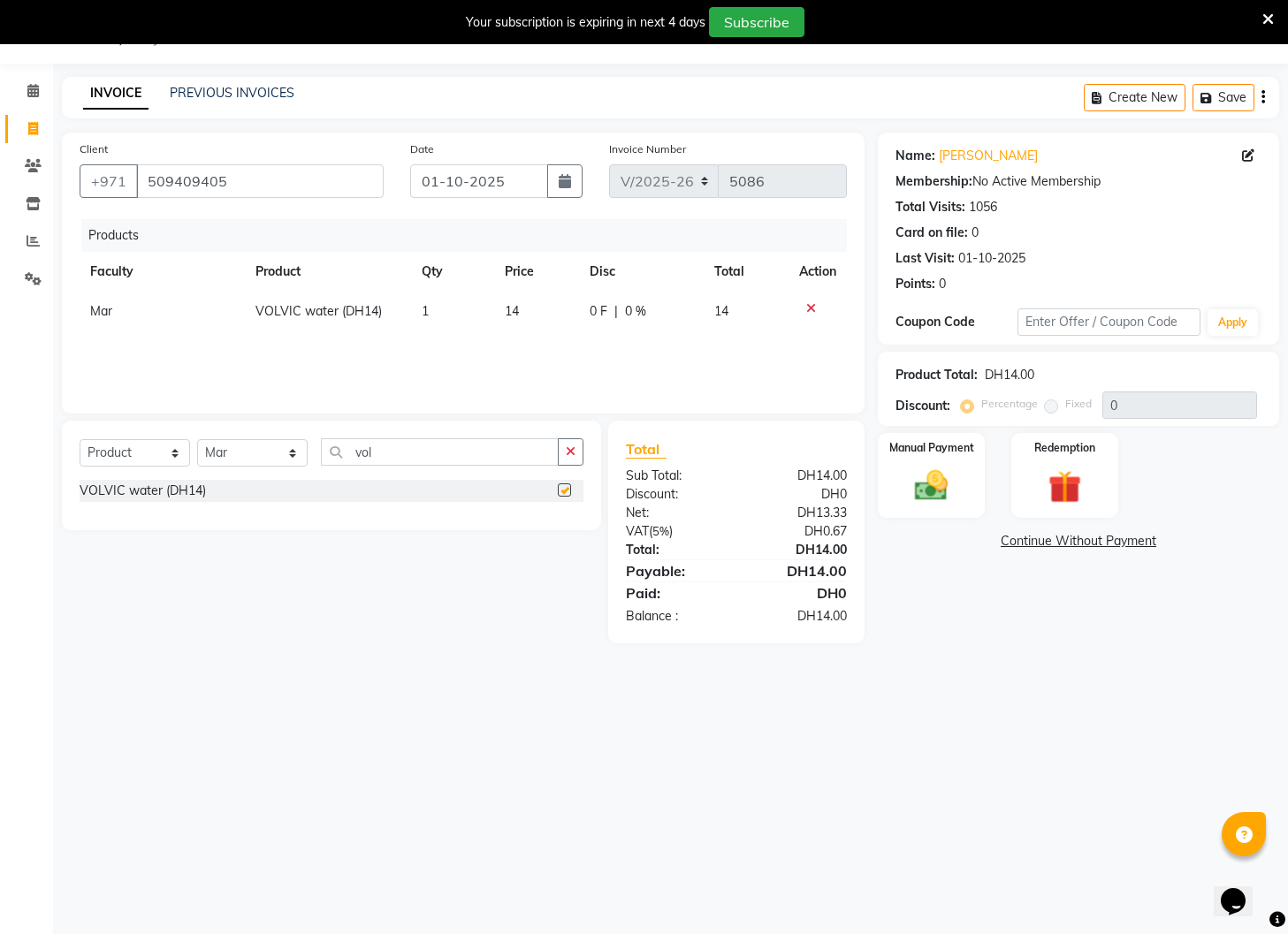
checkbox input "false"
click at [950, 485] on img at bounding box center [931, 487] width 56 height 40
click at [1031, 542] on span "Master Card" at bounding box center [1039, 542] width 67 height 20
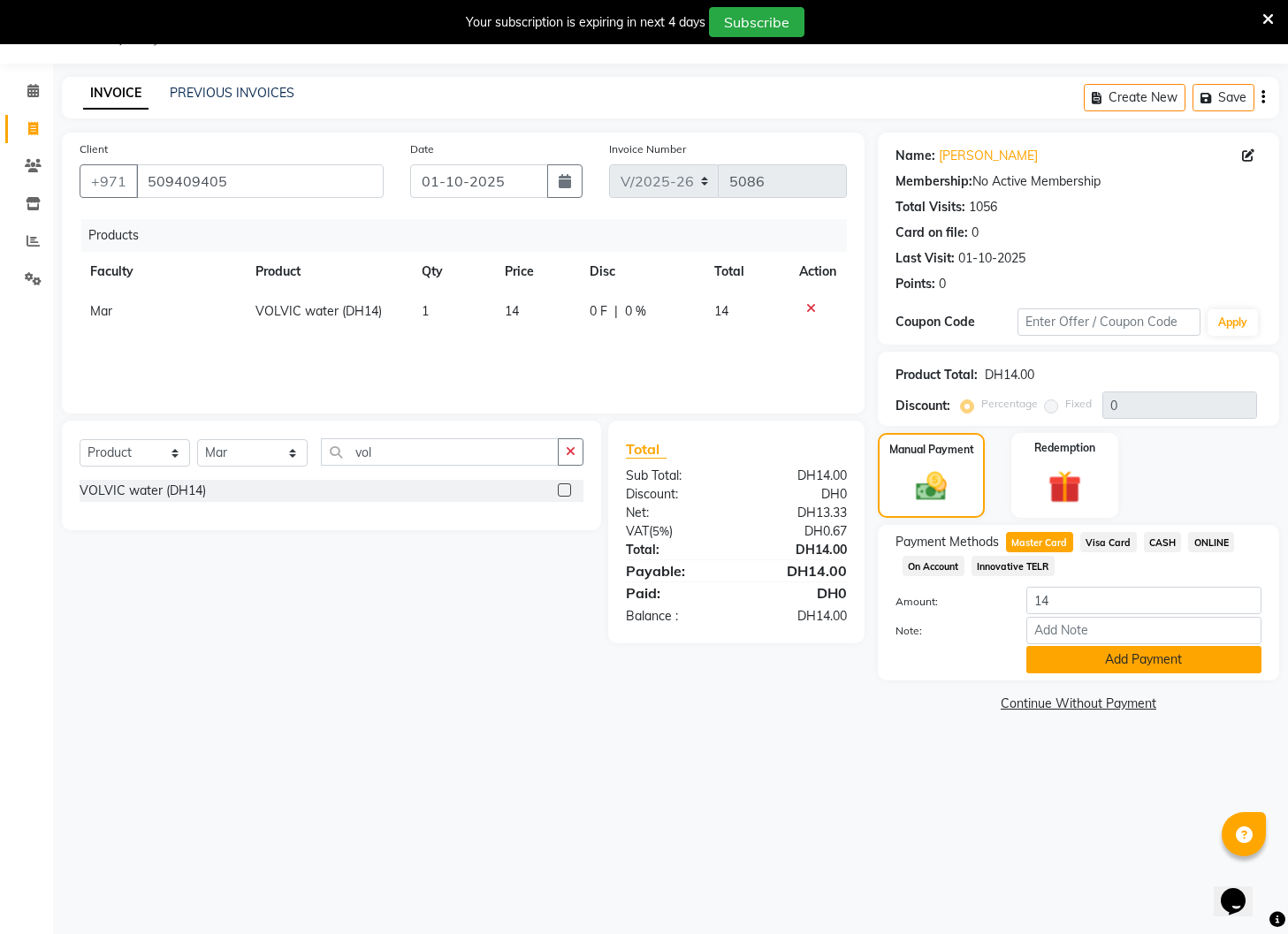
click at [1162, 659] on button "Add Payment" at bounding box center [1142, 660] width 235 height 28
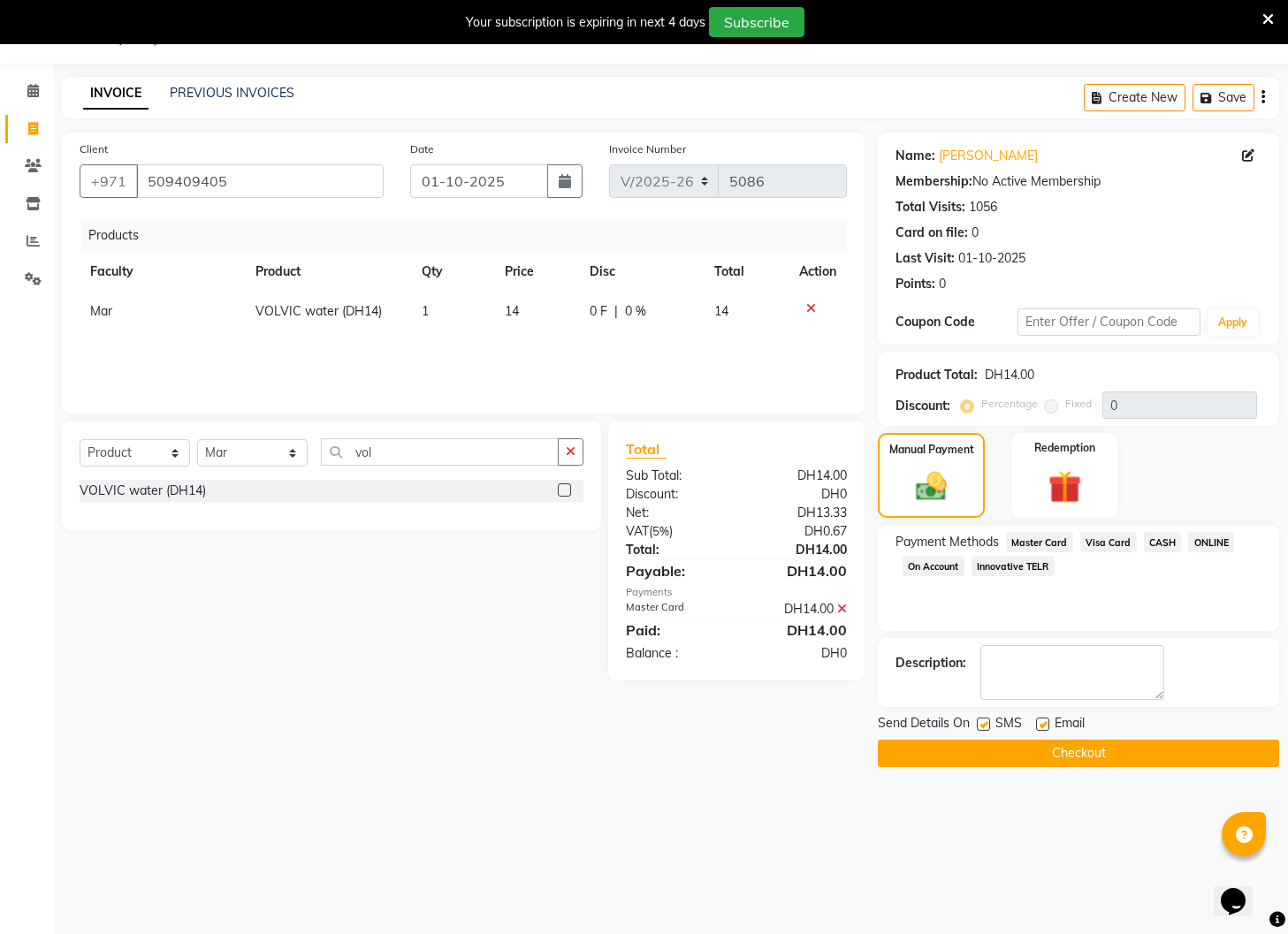
drag, startPoint x: 1039, startPoint y: 725, endPoint x: 1008, endPoint y: 726, distance: 31.0
click at [1040, 727] on label at bounding box center [1043, 724] width 13 height 13
click at [1040, 727] on input "checkbox" at bounding box center [1042, 725] width 11 height 11
checkbox input "false"
drag, startPoint x: 979, startPoint y: 720, endPoint x: 1000, endPoint y: 740, distance: 29.0
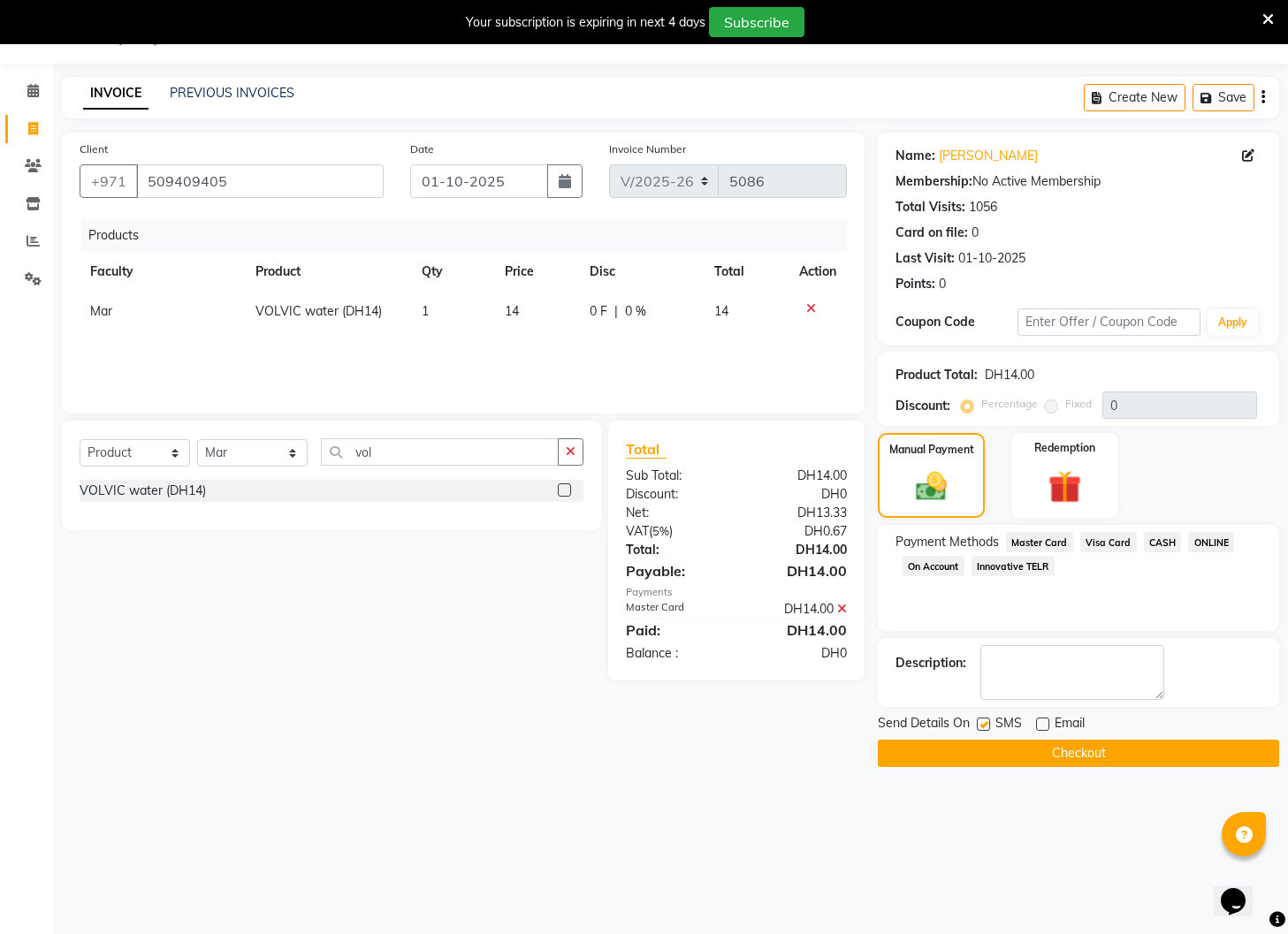
click at [983, 722] on label at bounding box center [983, 724] width 13 height 13
click at [983, 722] on input "checkbox" at bounding box center [983, 725] width 11 height 11
checkbox input "false"
click at [1016, 760] on button "Checkout" at bounding box center [1077, 753] width 401 height 28
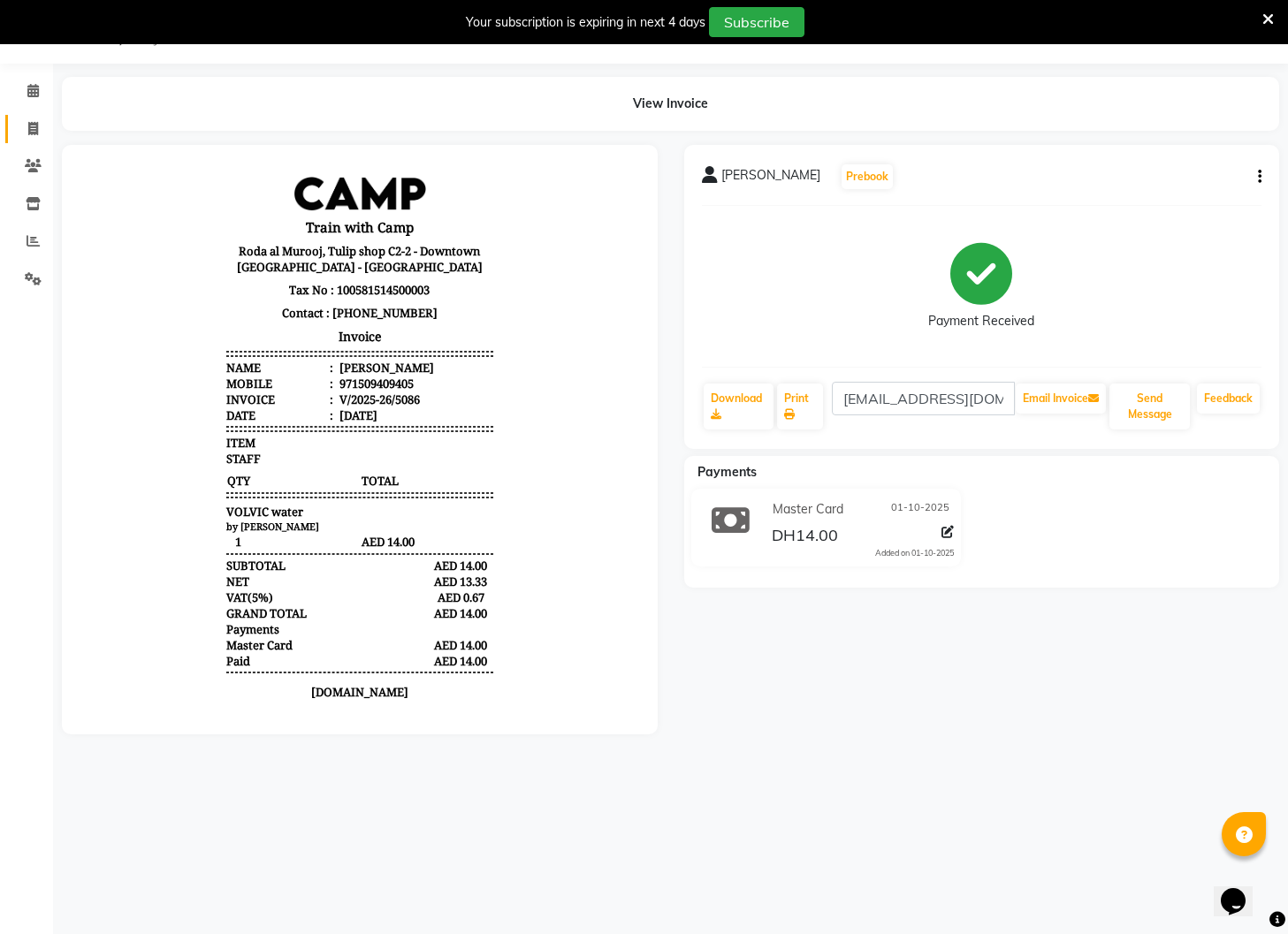
click at [33, 135] on span at bounding box center [33, 129] width 31 height 20
select select "service"
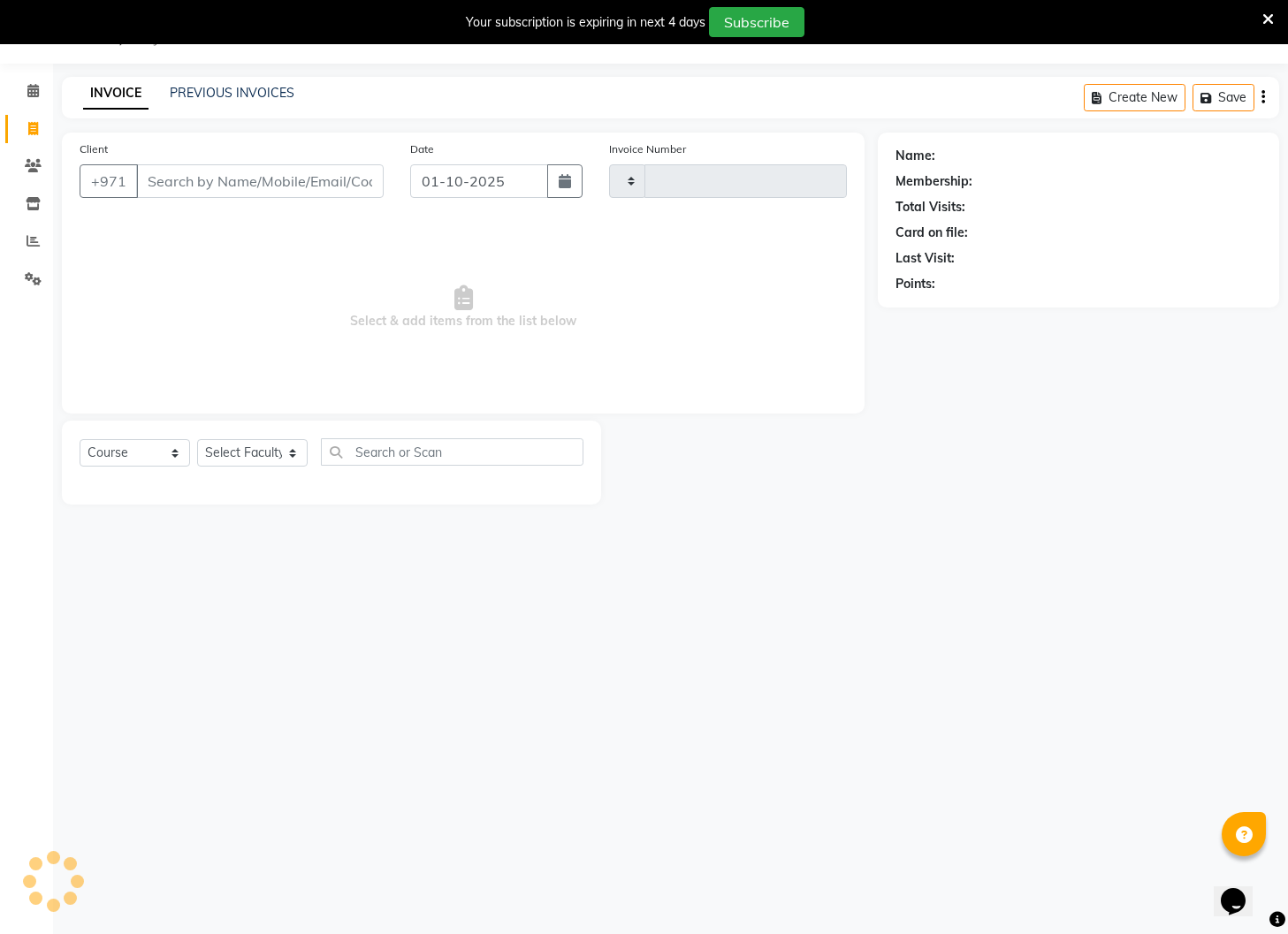
type input "5087"
select select "910"
select select "14898"
click at [187, 167] on input "Client" at bounding box center [260, 181] width 247 height 34
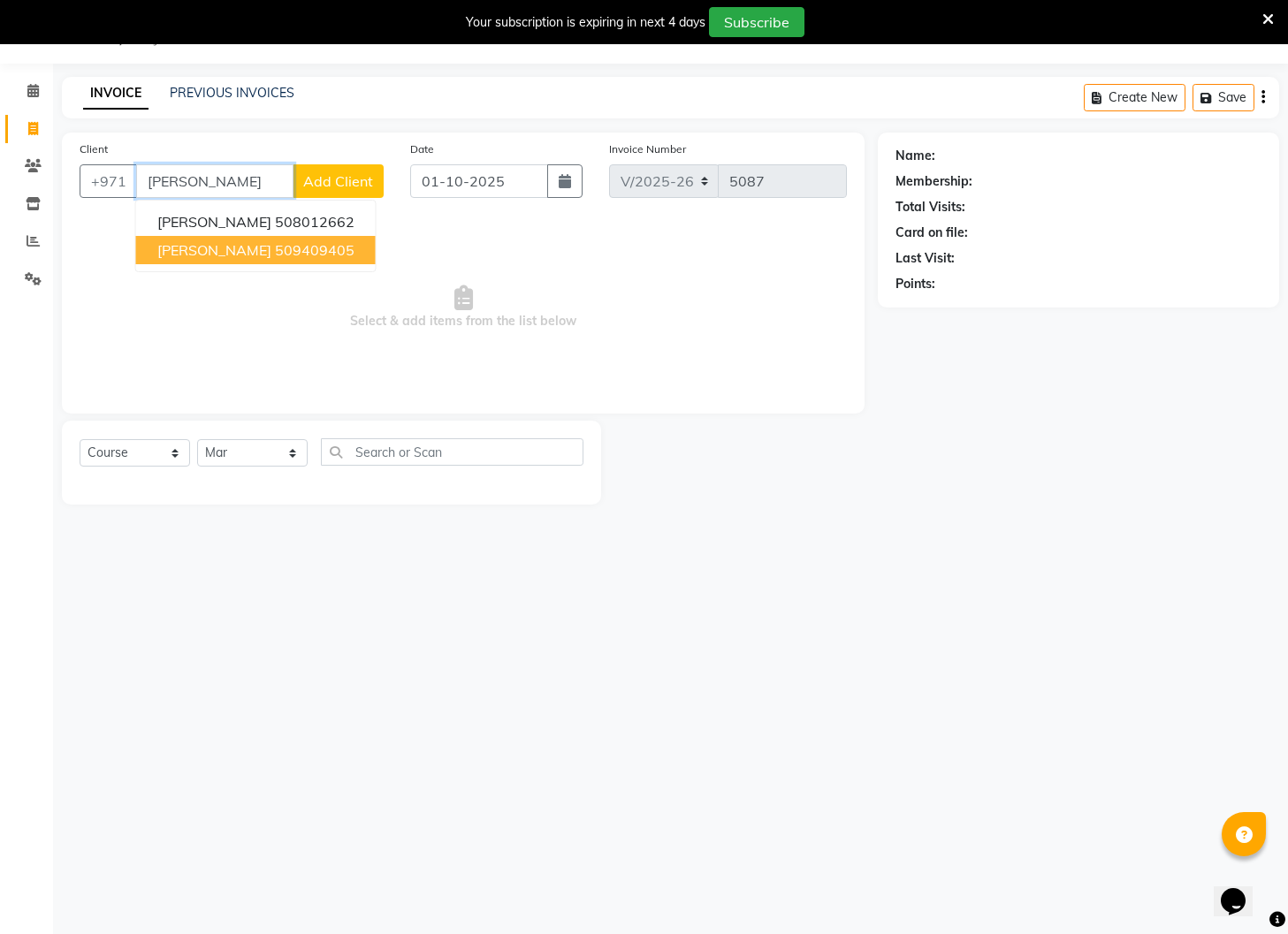
click at [223, 239] on button "[PERSON_NAME] 509409405" at bounding box center [256, 250] width 239 height 29
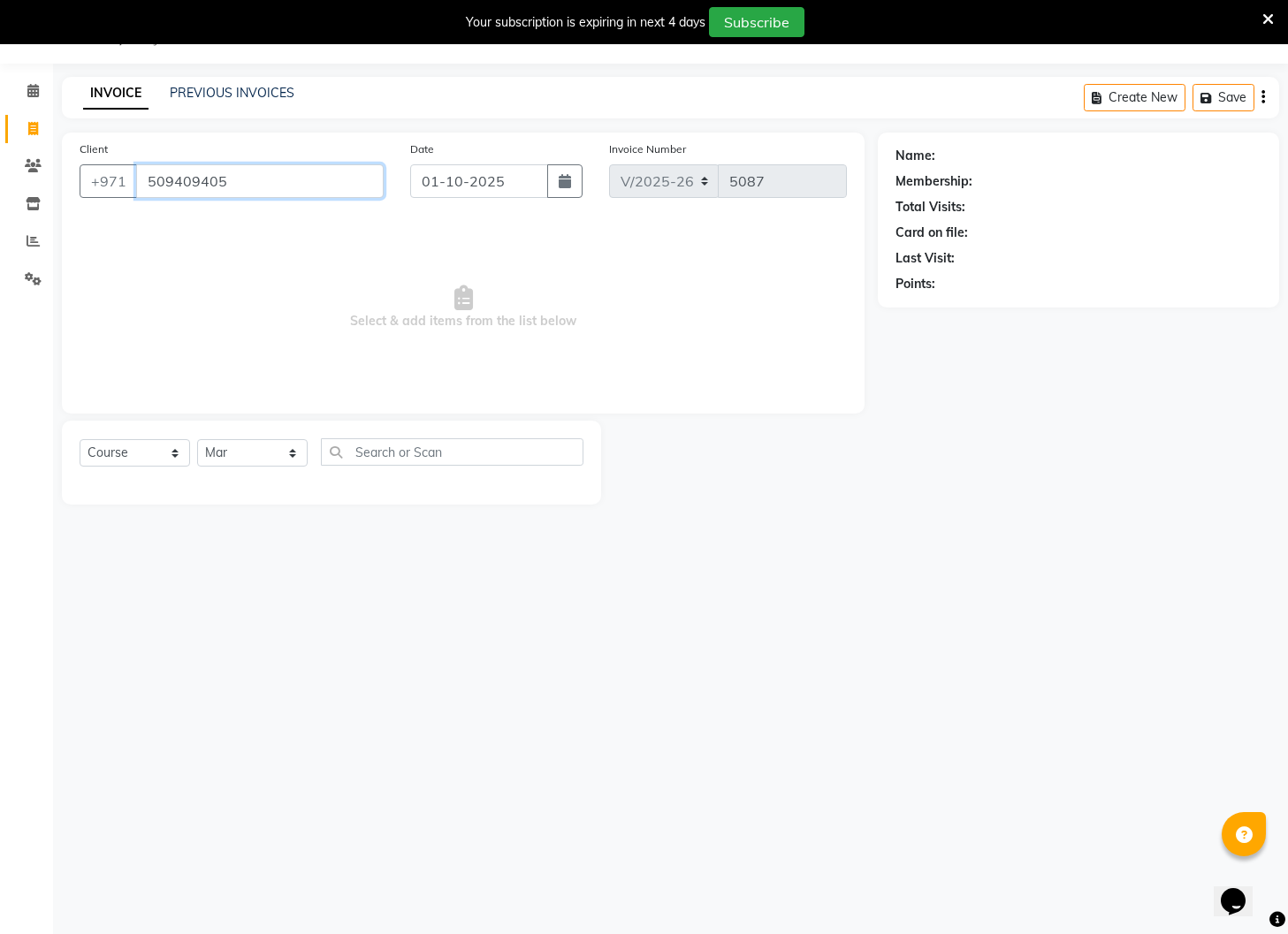
type input "509409405"
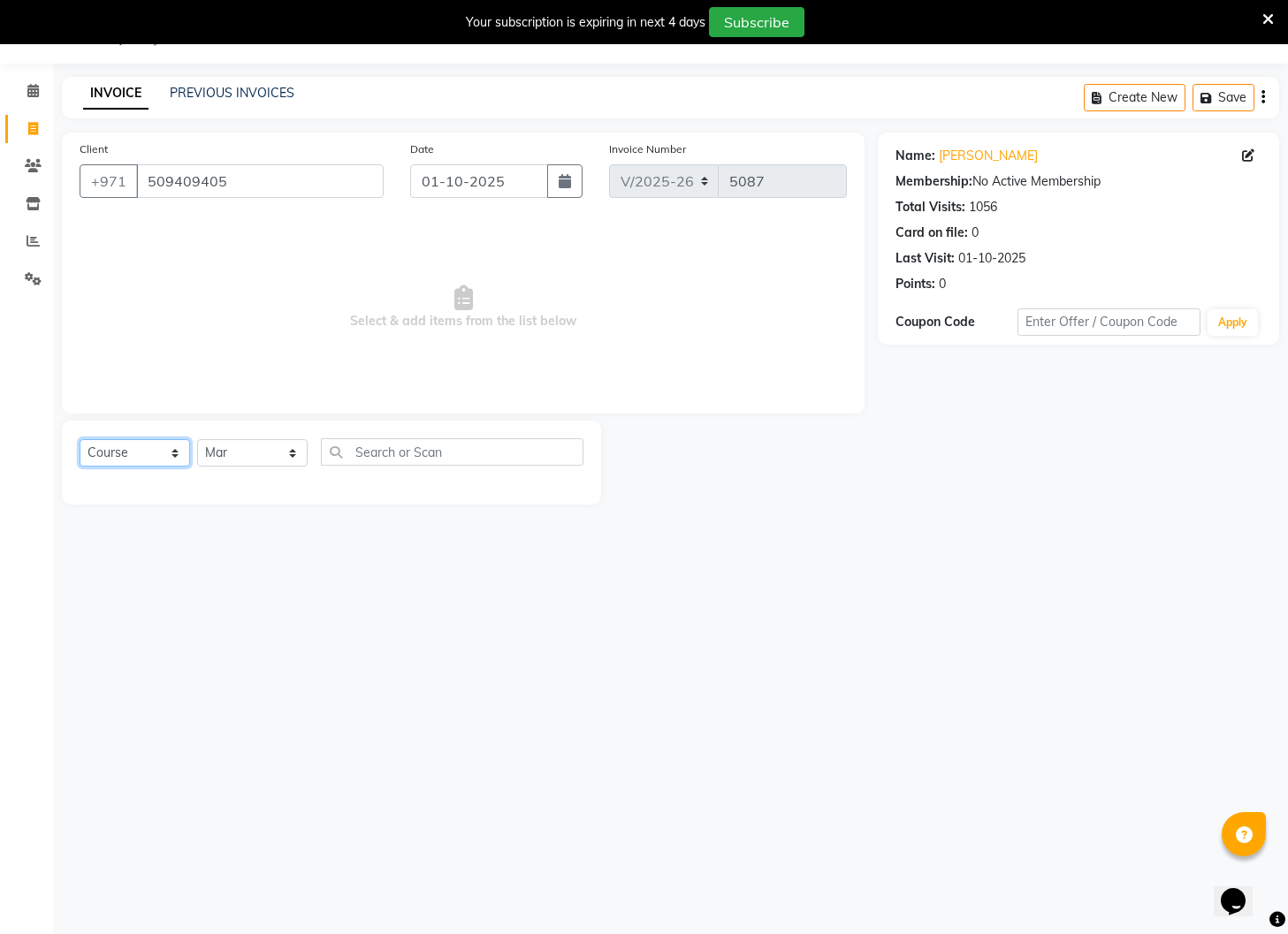
click at [160, 452] on select "Select Course Product Membership Package Voucher Prepaid Gift Card" at bounding box center [134, 453] width 110 height 28
select select "product"
click at [79, 440] on select "Select Course Product Membership Package Voucher Prepaid Gift Card" at bounding box center [134, 453] width 110 height 28
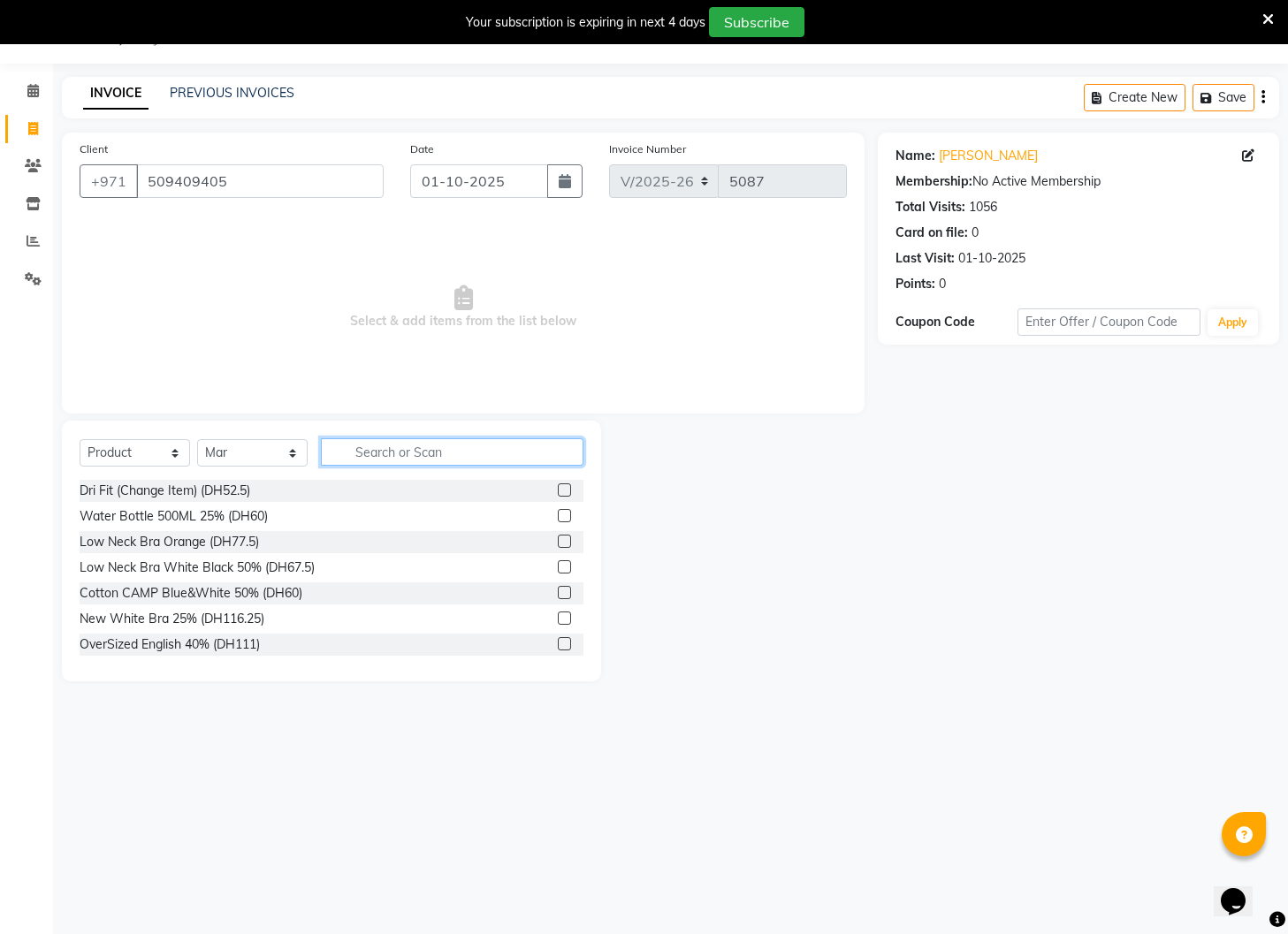
click at [395, 456] on input "text" at bounding box center [452, 452] width 262 height 28
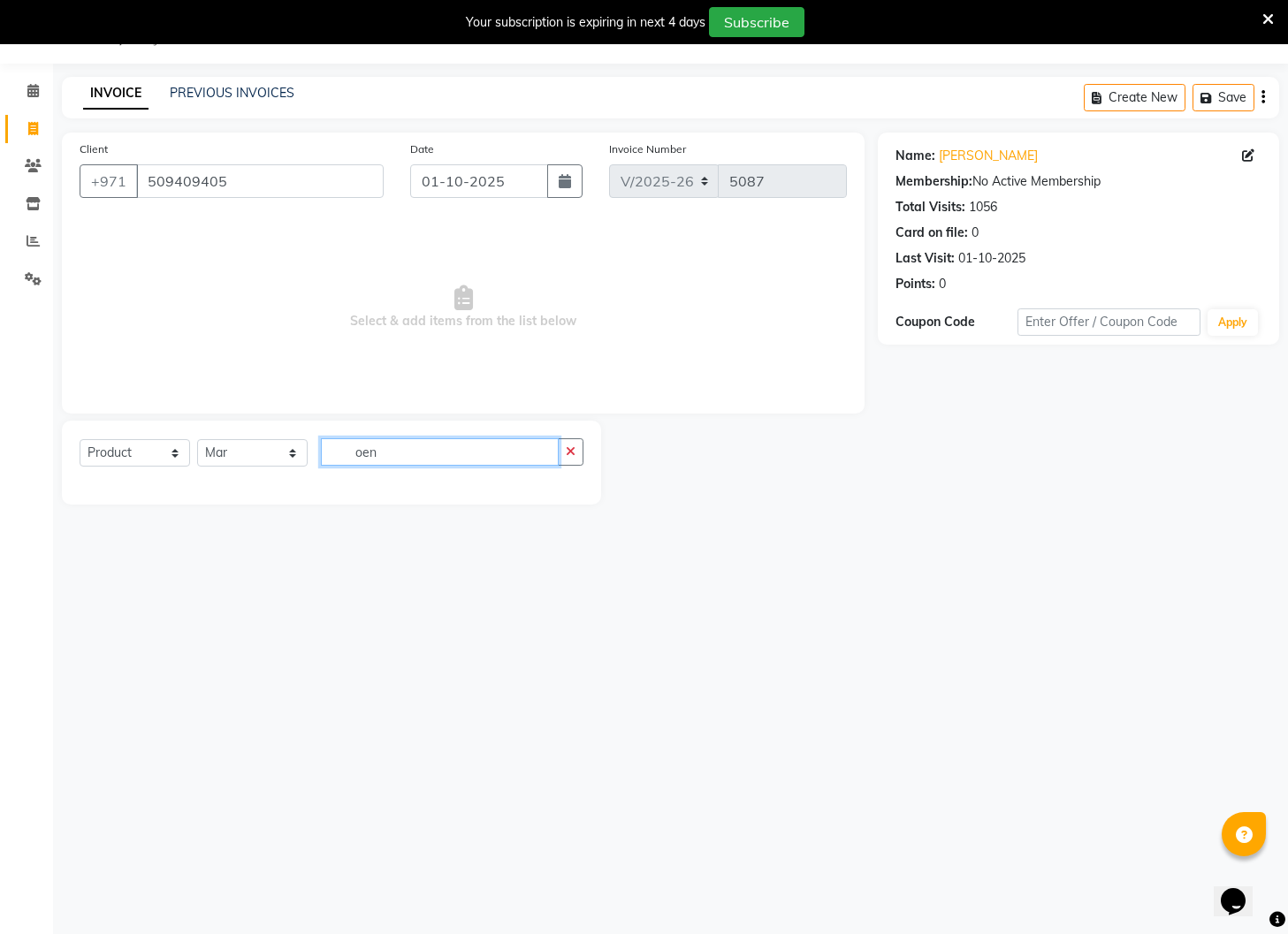
drag, startPoint x: 385, startPoint y: 450, endPoint x: 277, endPoint y: 453, distance: 108.0
click at [277, 453] on div "Select Course Product Membership Package Voucher Prepaid Gift Card Select Facul…" at bounding box center [331, 459] width 504 height 41
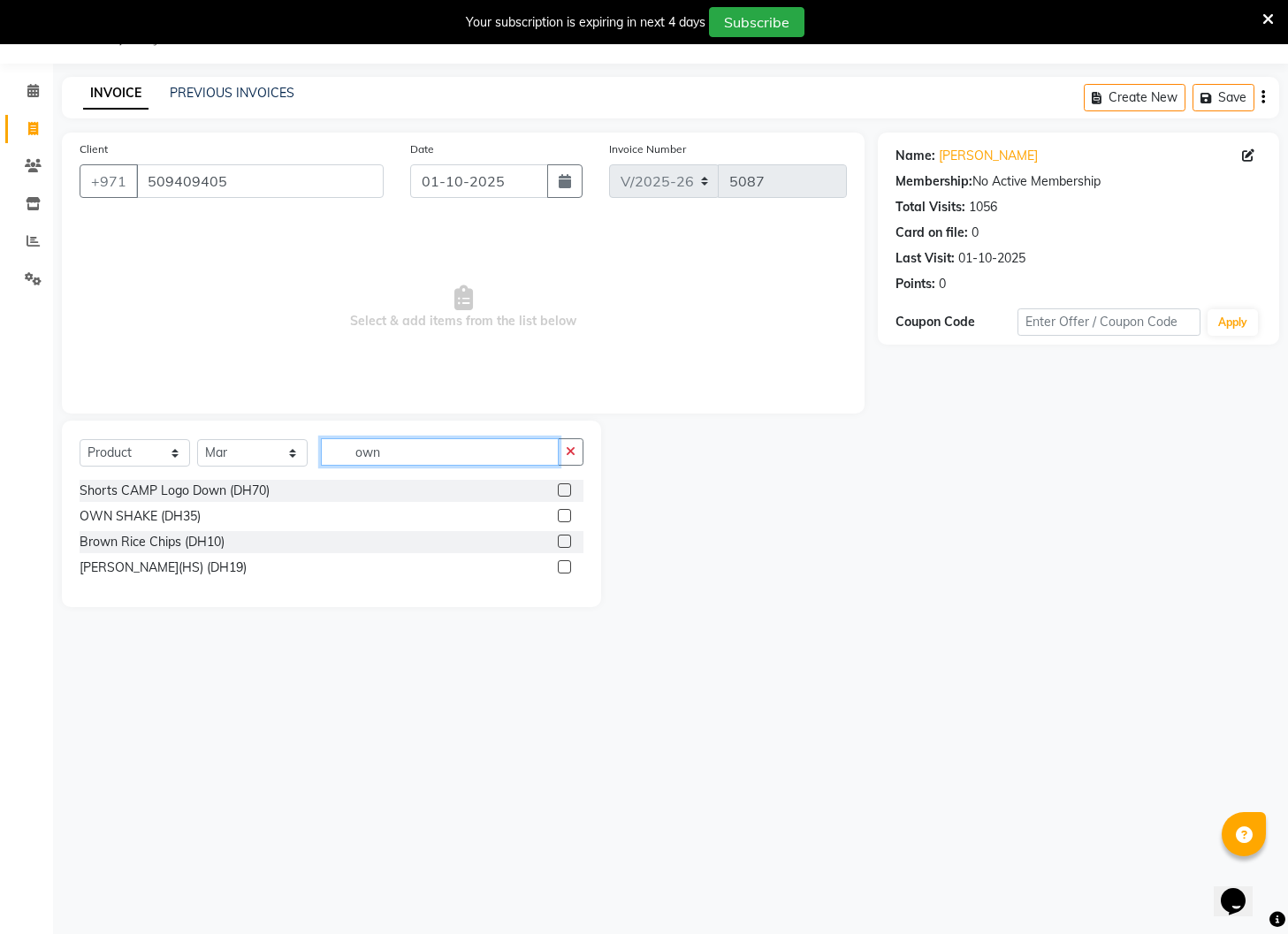
type input "own"
click at [566, 520] on label at bounding box center [564, 516] width 13 height 13
click at [566, 520] on input "checkbox" at bounding box center [563, 516] width 11 height 11
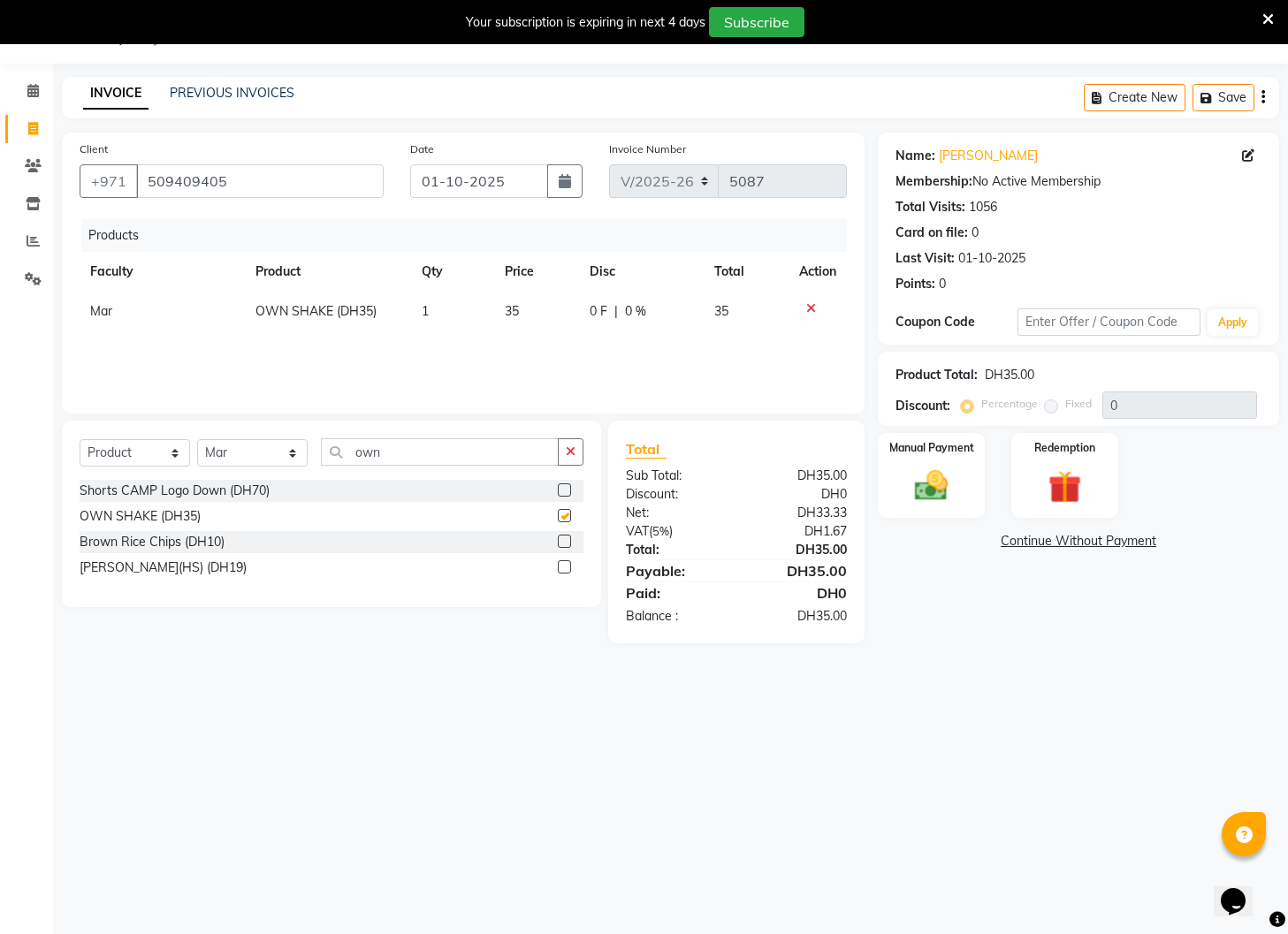
checkbox input "false"
click at [944, 485] on img at bounding box center [931, 487] width 56 height 40
click at [1047, 546] on span "Master Card" at bounding box center [1039, 542] width 67 height 20
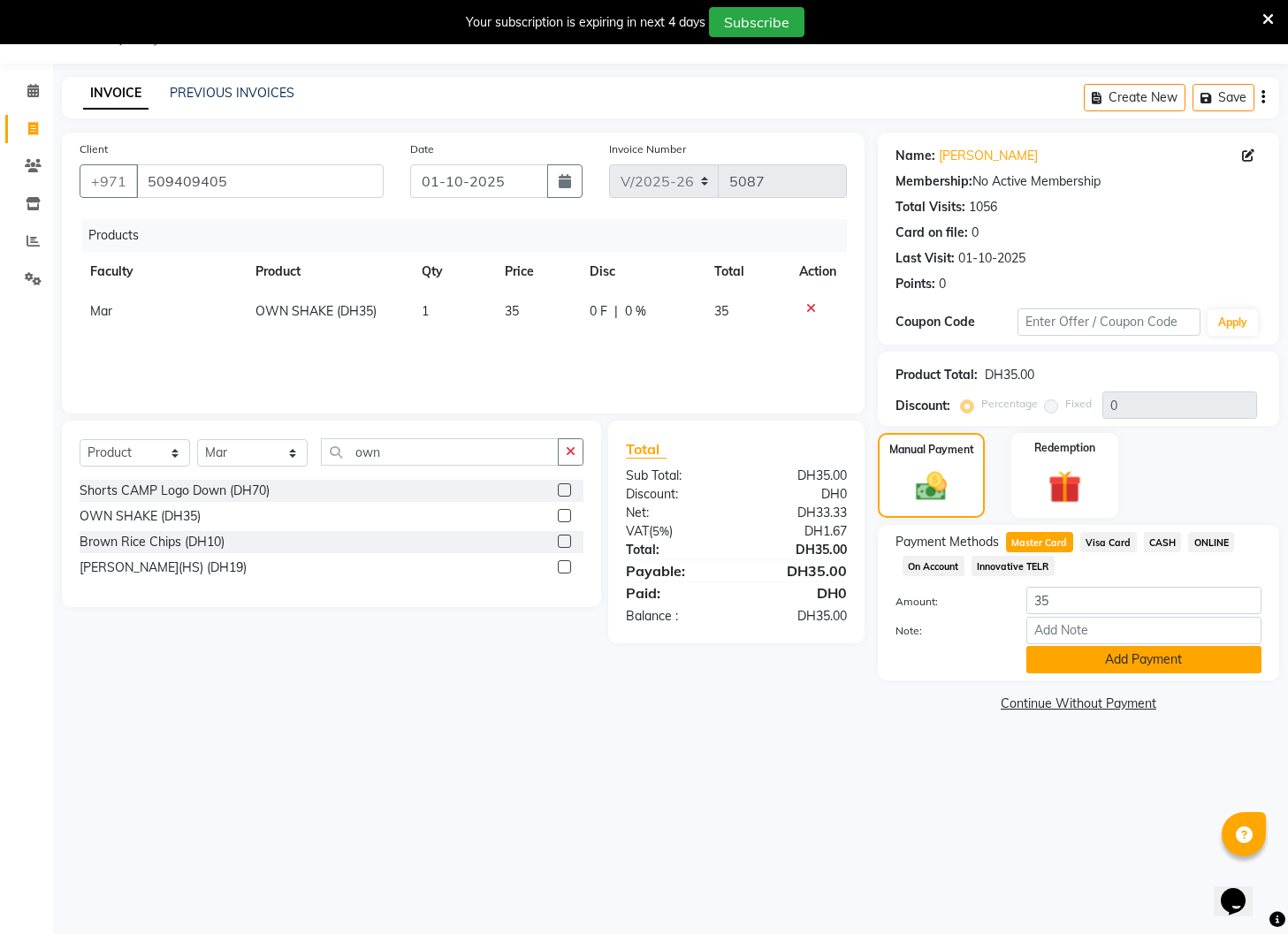
click at [1133, 666] on button "Add Payment" at bounding box center [1142, 660] width 235 height 28
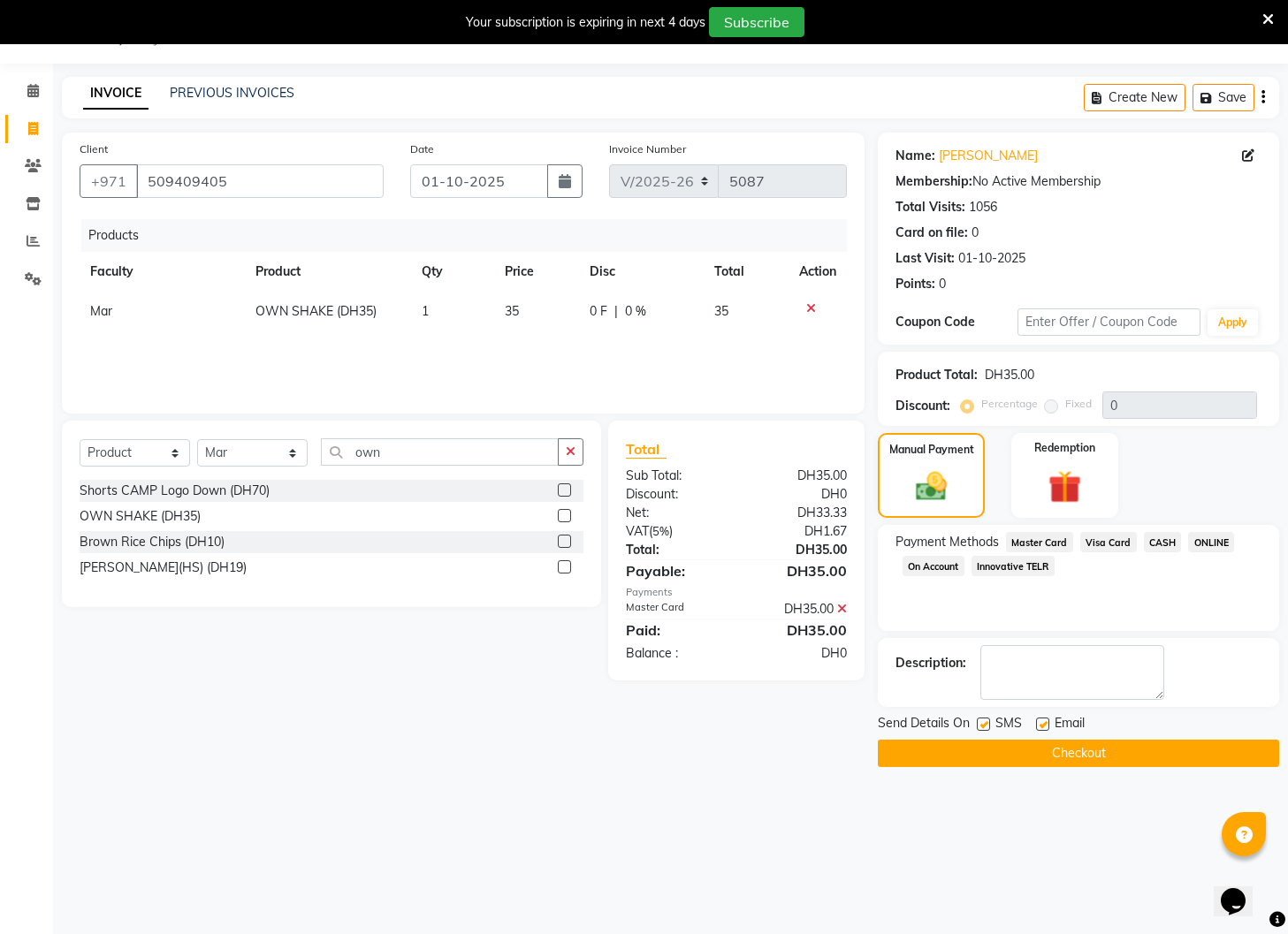
click at [1047, 723] on label at bounding box center [1043, 724] width 13 height 13
click at [1047, 723] on input "checkbox" at bounding box center [1042, 725] width 11 height 11
checkbox input "false"
click at [985, 729] on label at bounding box center [983, 724] width 13 height 13
click at [985, 729] on input "checkbox" at bounding box center [983, 725] width 11 height 11
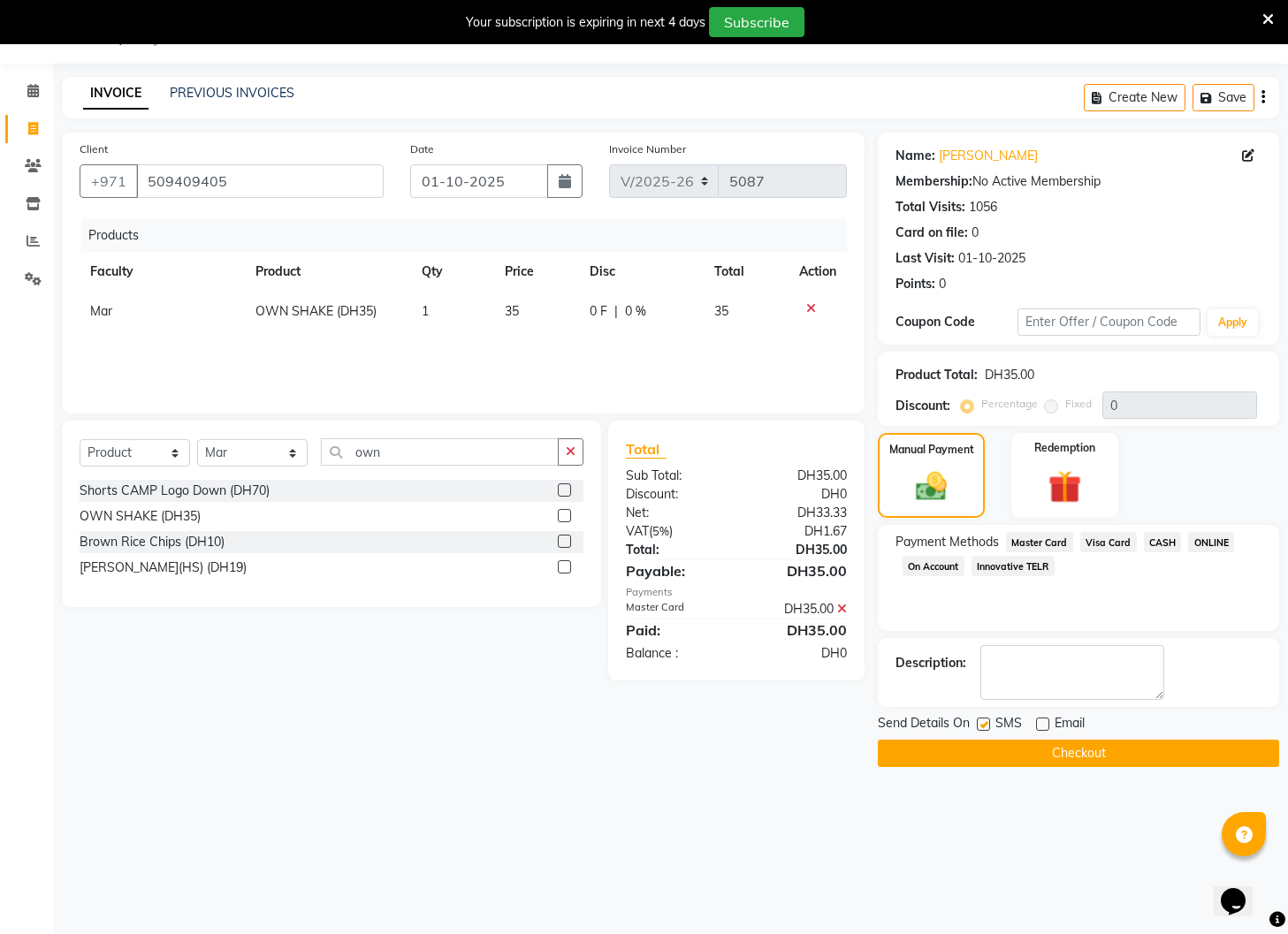
checkbox input "false"
click at [1011, 750] on button "Checkout" at bounding box center [1077, 753] width 401 height 28
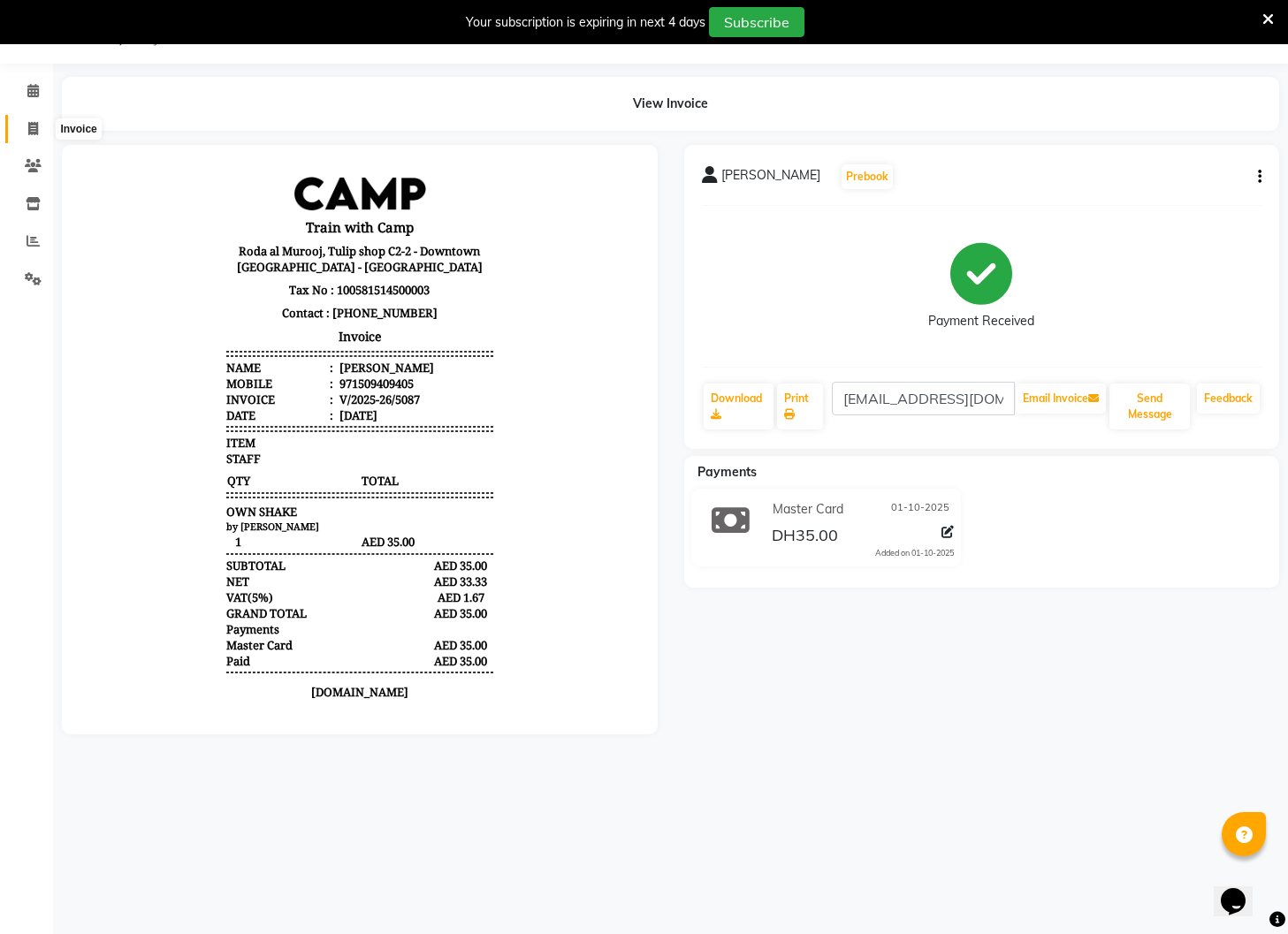
click at [29, 131] on icon at bounding box center [34, 128] width 10 height 13
select select "910"
select select "service"
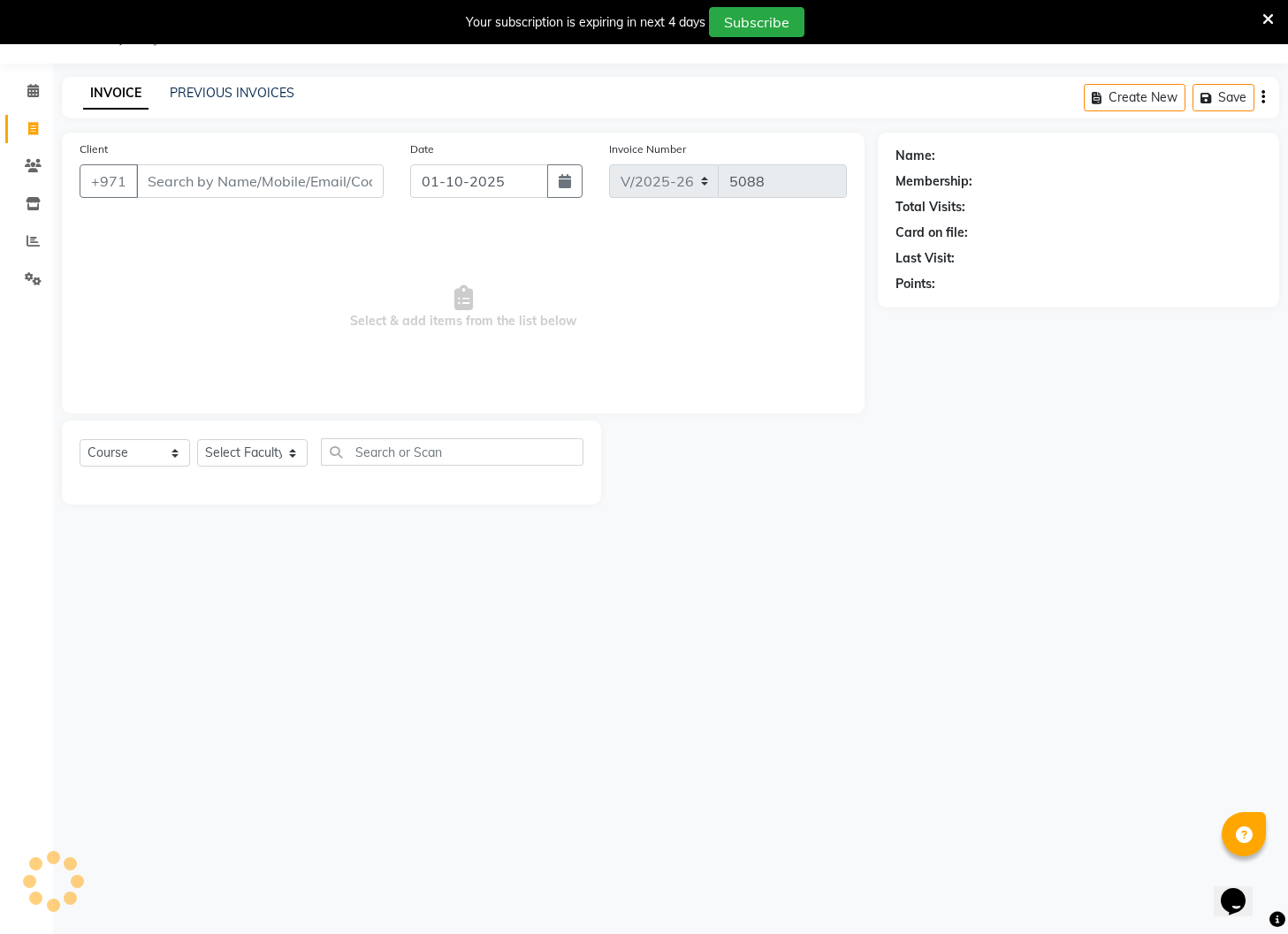
select select "14898"
click at [211, 190] on input "Client" at bounding box center [260, 181] width 247 height 34
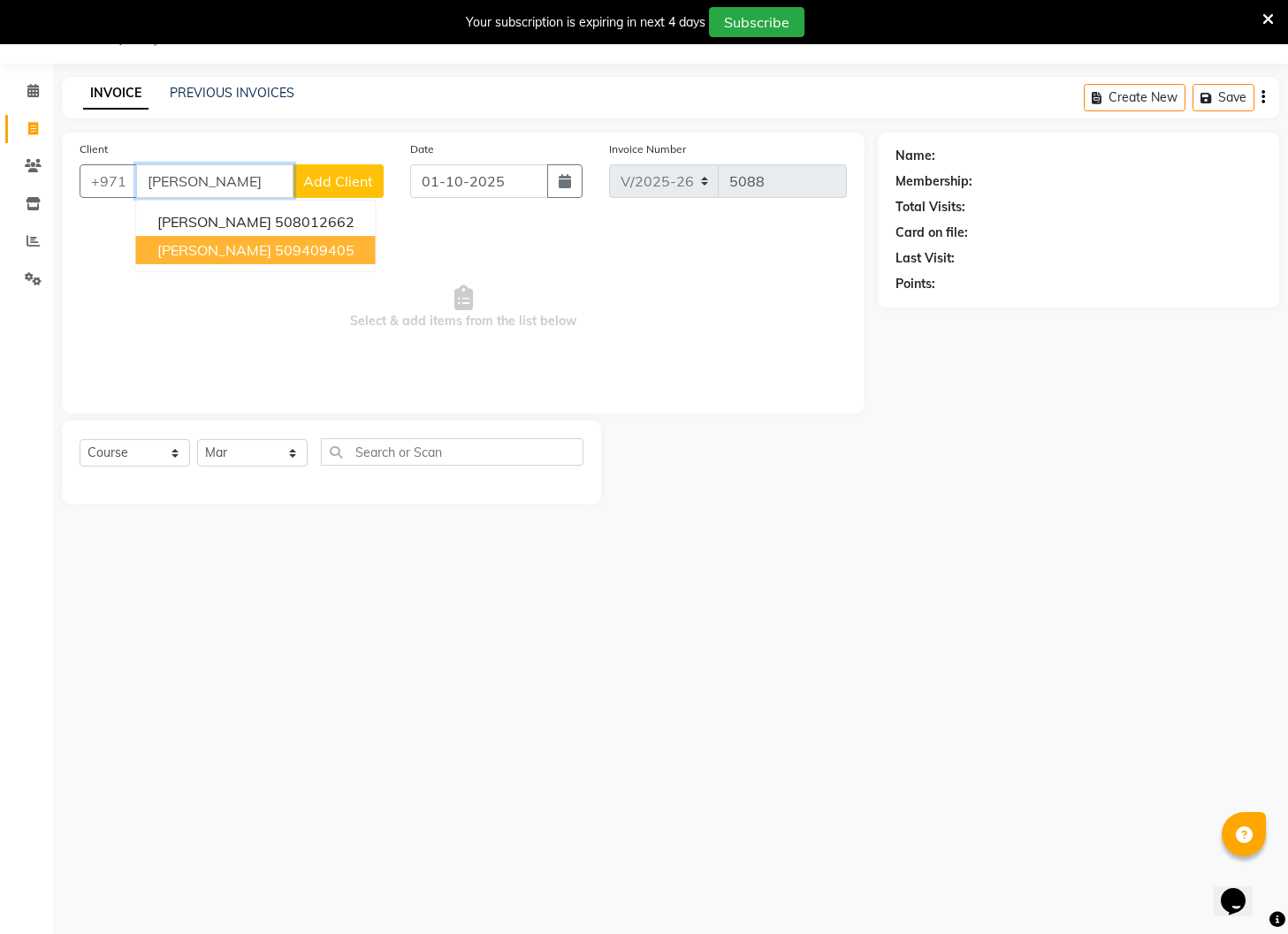
click at [219, 251] on span "[PERSON_NAME]" at bounding box center [214, 250] width 114 height 17
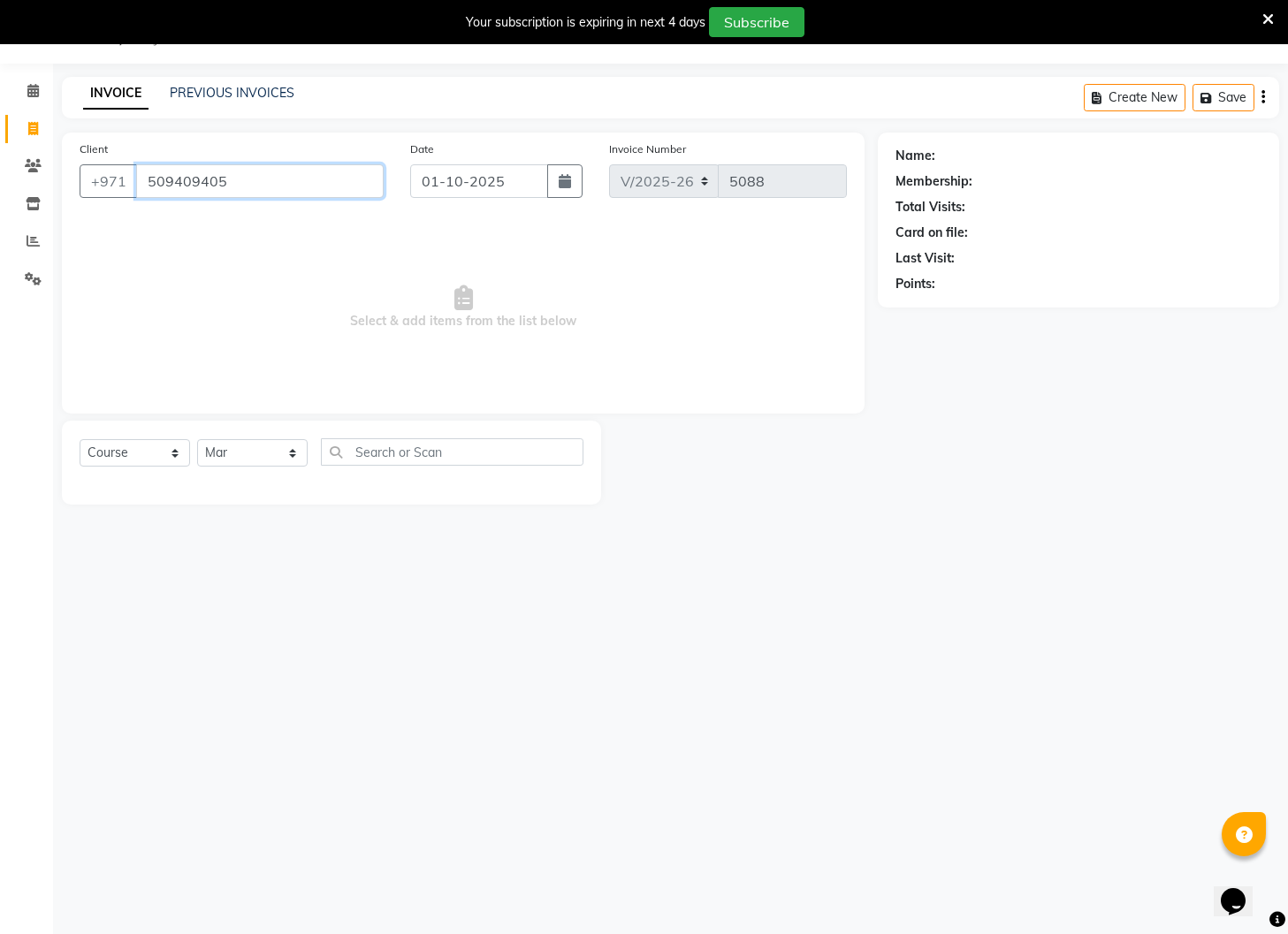
type input "509409405"
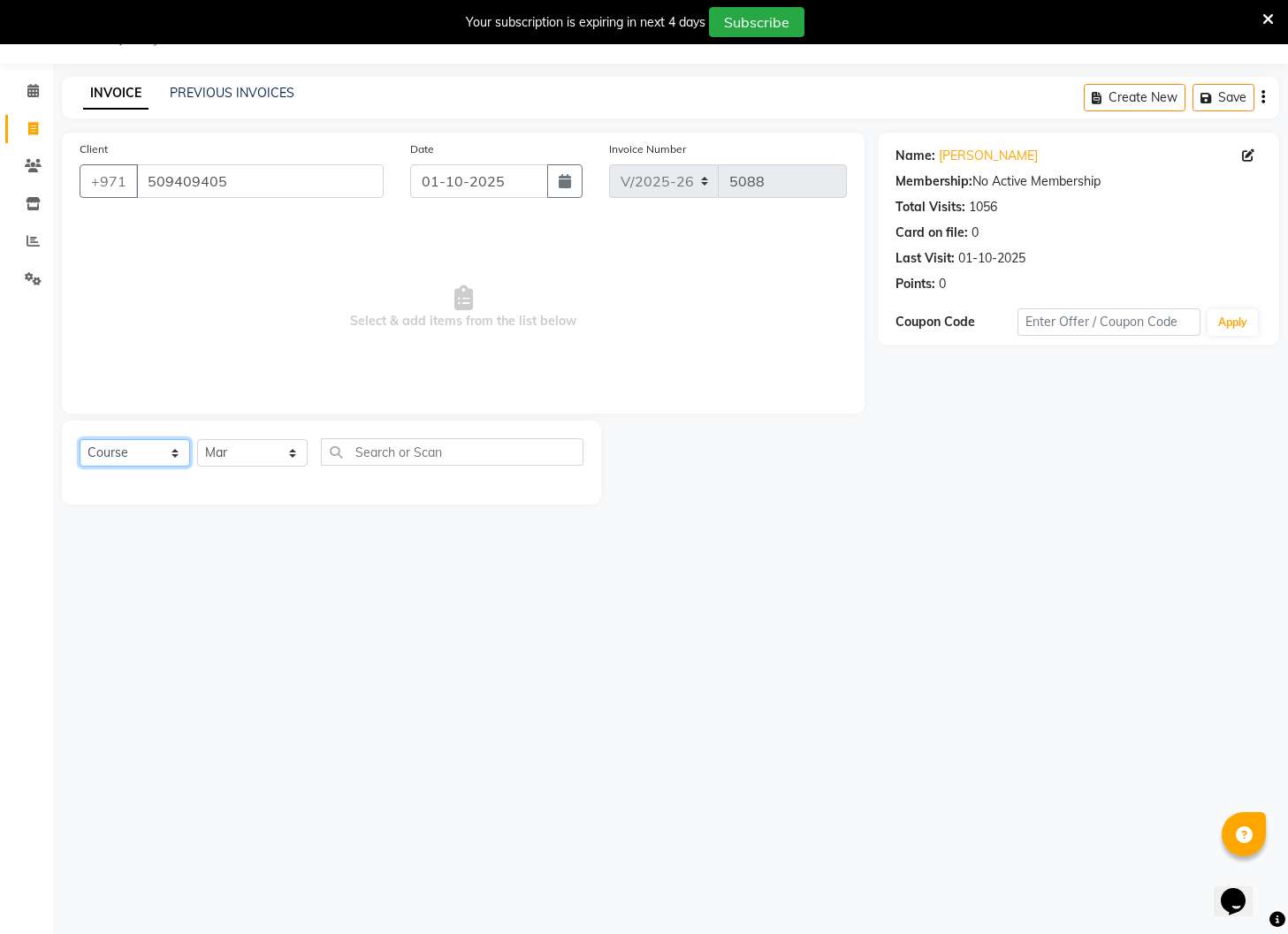
click at [166, 451] on select "Select Course Product Membership Package Voucher Prepaid Gift Card" at bounding box center [134, 453] width 110 height 28
select select "product"
click at [79, 440] on select "Select Course Product Membership Package Voucher Prepaid Gift Card" at bounding box center [134, 453] width 110 height 28
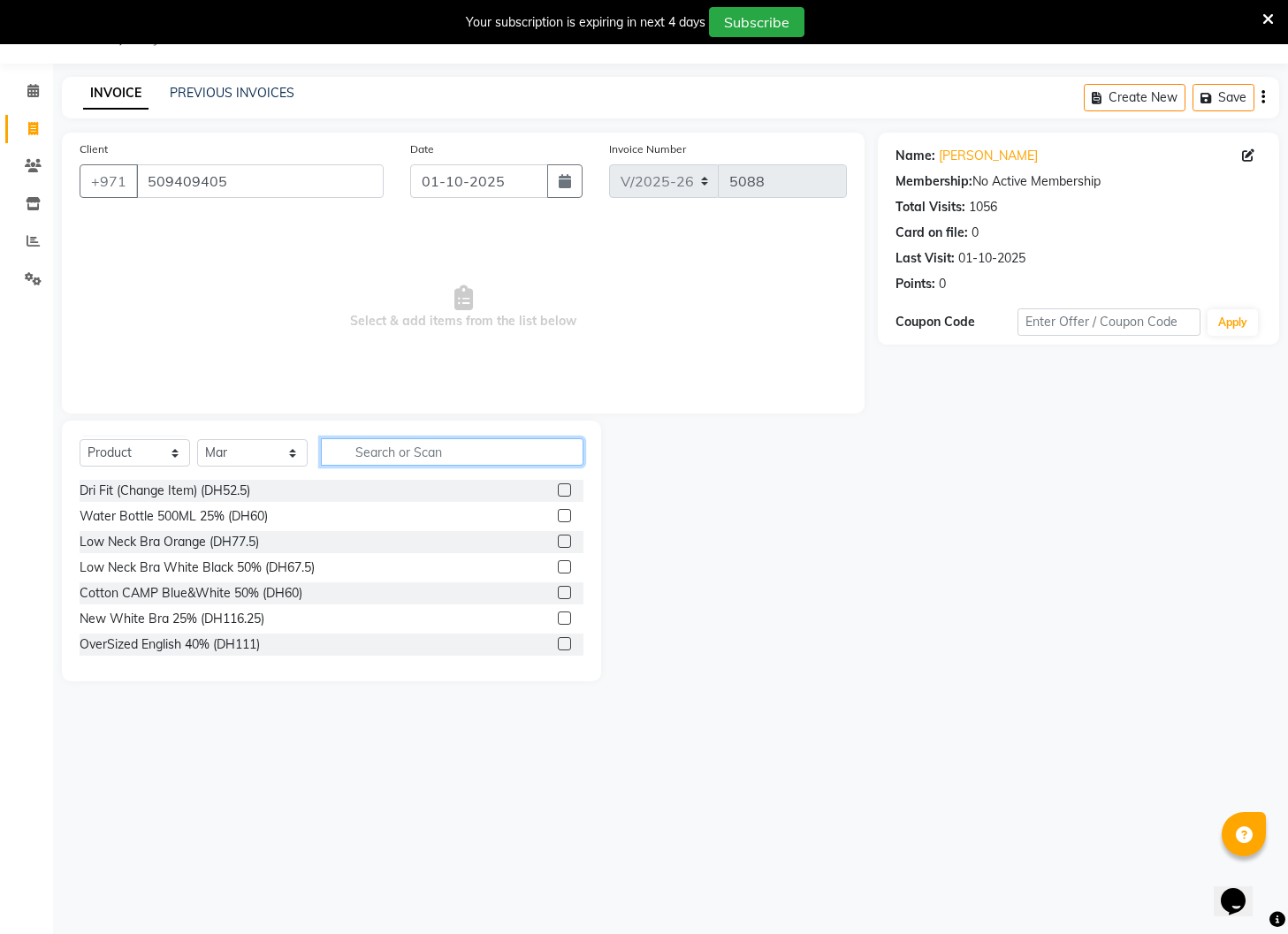
click at [380, 454] on input "text" at bounding box center [452, 452] width 262 height 28
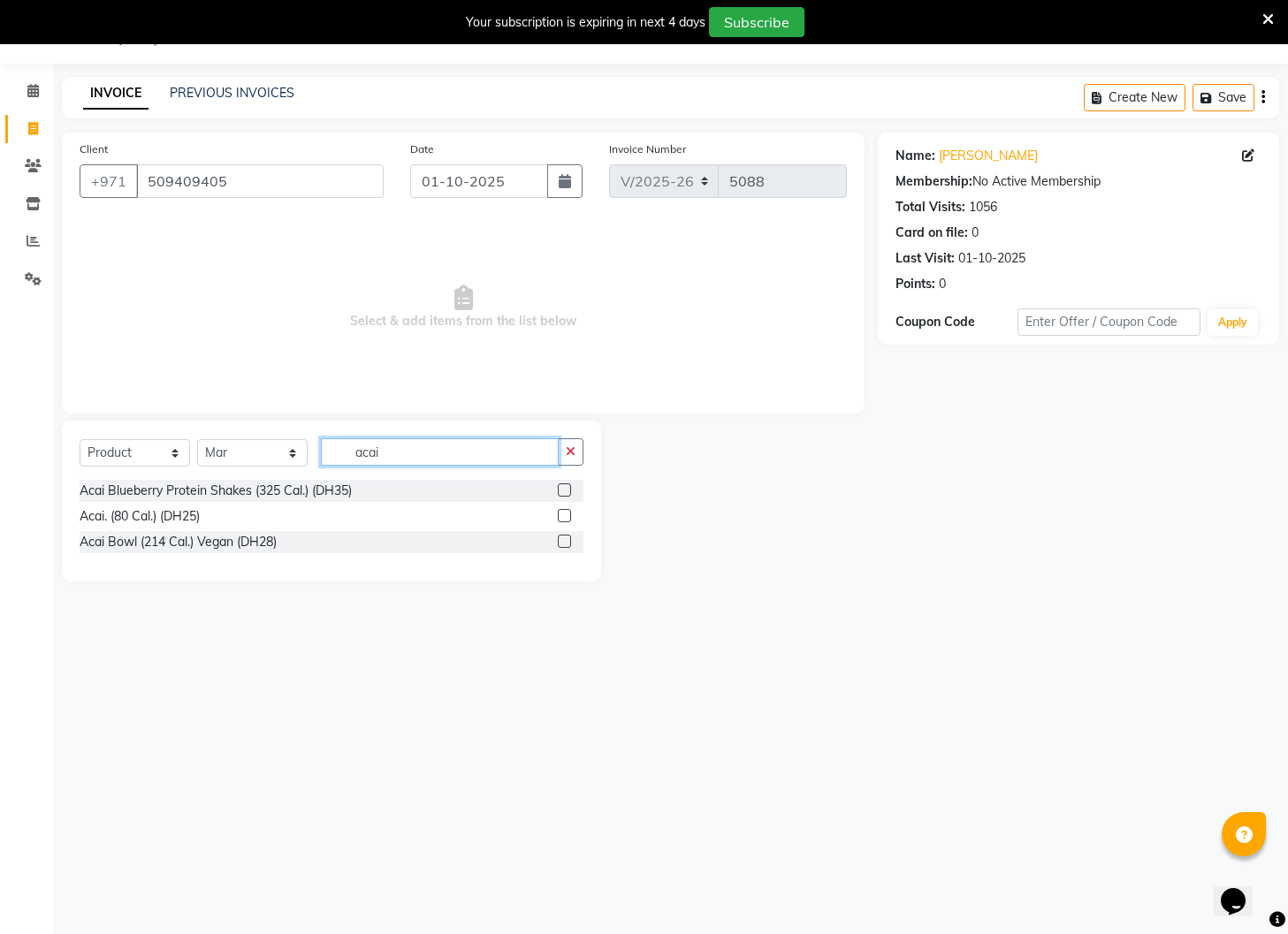
type input "acai"
click at [567, 489] on label at bounding box center [564, 490] width 13 height 13
click at [567, 489] on input "checkbox" at bounding box center [563, 491] width 11 height 11
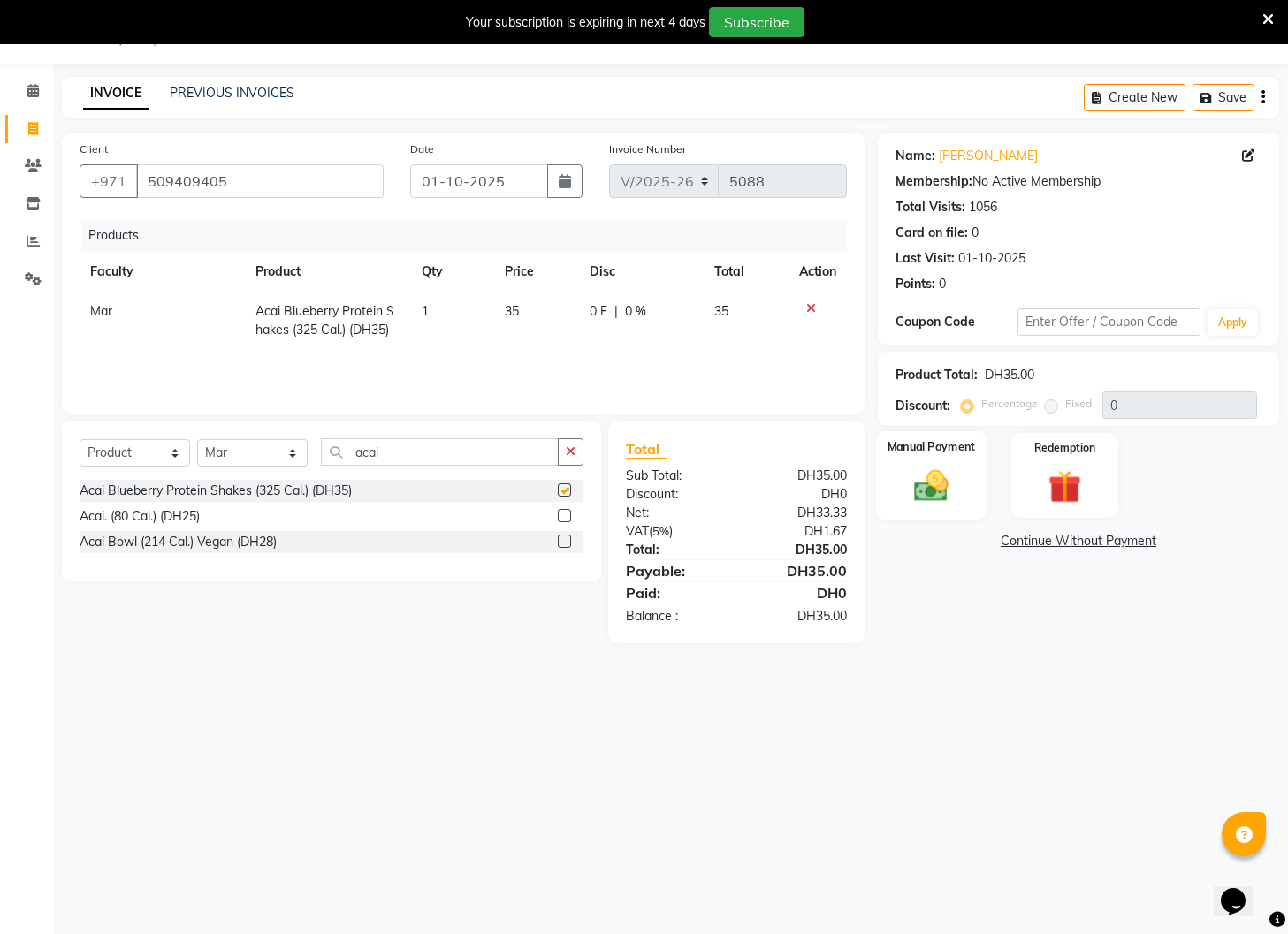
checkbox input "false"
click at [917, 485] on img at bounding box center [931, 487] width 56 height 40
click at [1101, 538] on span "Visa Card" at bounding box center [1108, 542] width 56 height 20
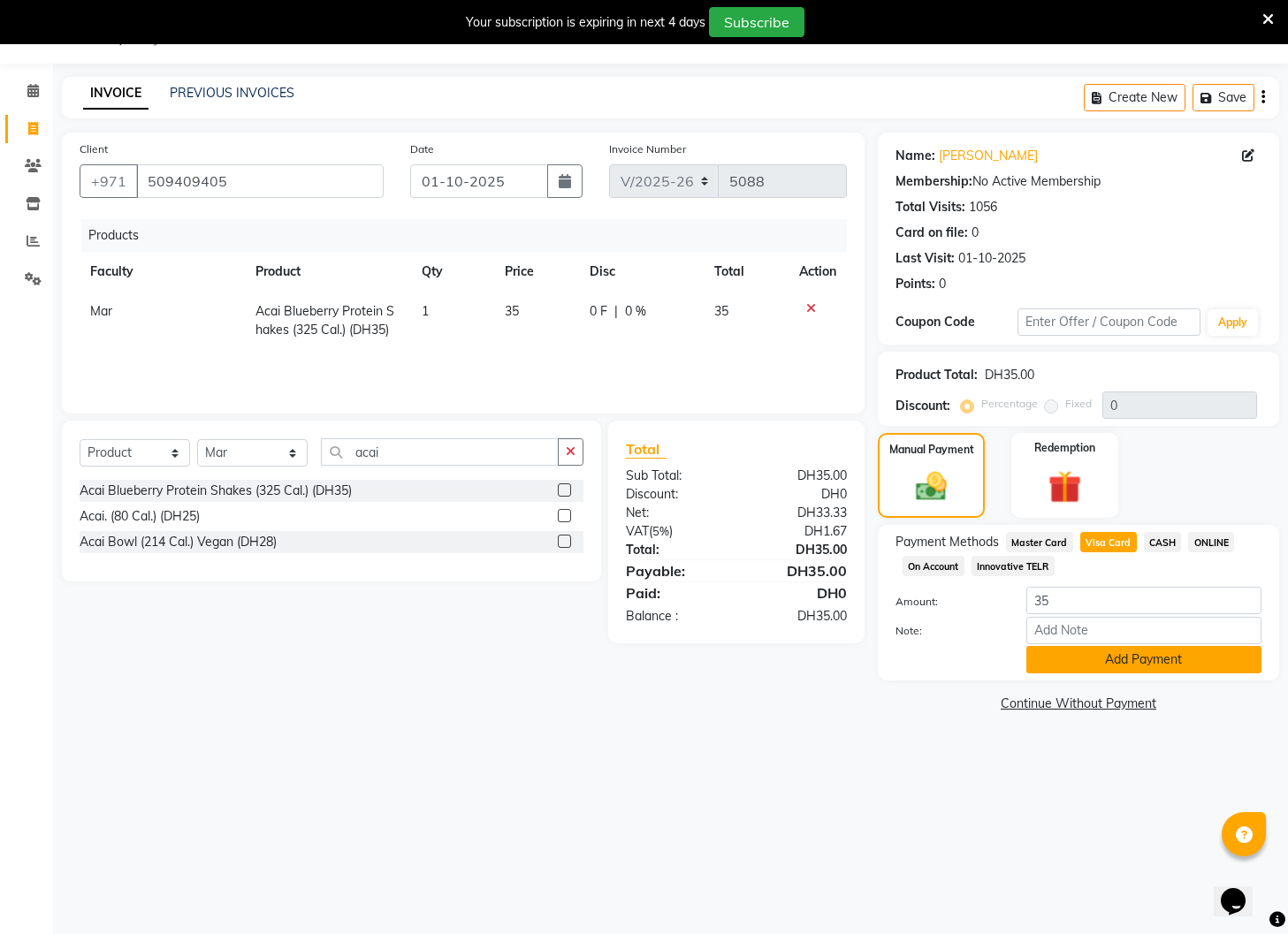
click at [1135, 663] on button "Add Payment" at bounding box center [1142, 660] width 235 height 28
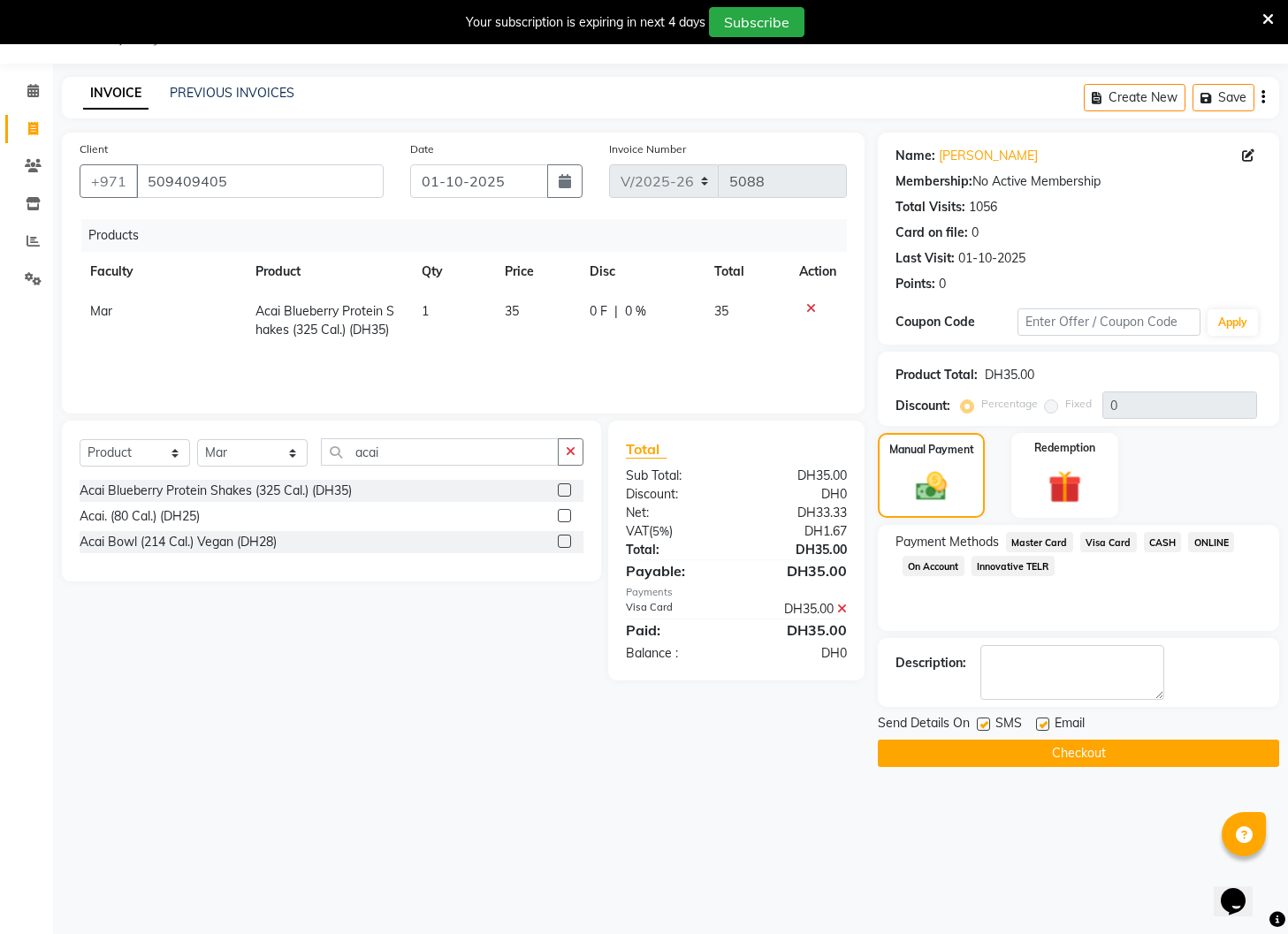
drag, startPoint x: 1042, startPoint y: 728, endPoint x: 988, endPoint y: 727, distance: 54.0
click at [1042, 729] on label at bounding box center [1043, 724] width 13 height 13
click at [1042, 729] on input "checkbox" at bounding box center [1042, 725] width 11 height 11
checkbox input "false"
drag, startPoint x: 982, startPoint y: 726, endPoint x: 1002, endPoint y: 752, distance: 32.8
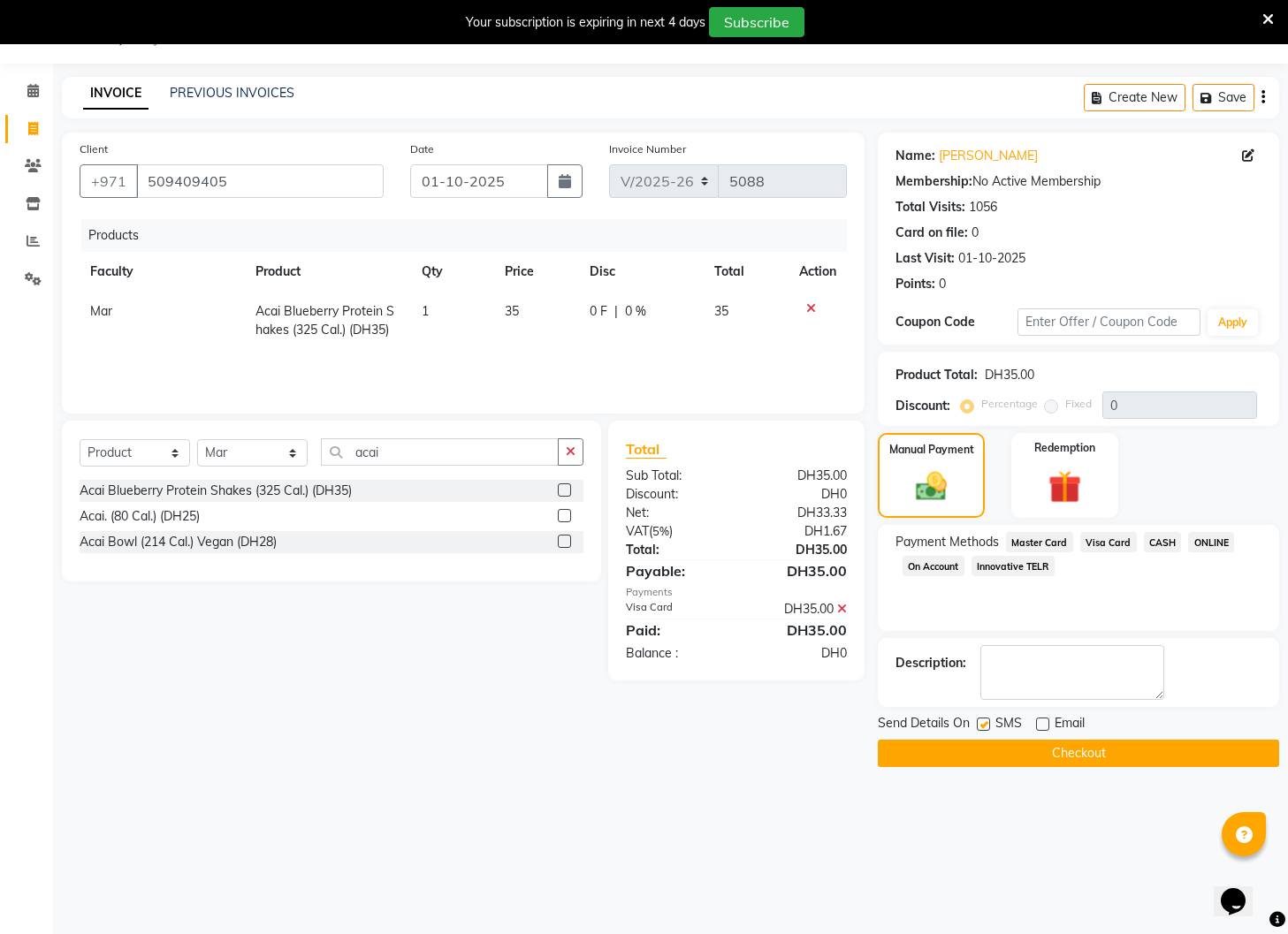
click at [983, 727] on label at bounding box center [983, 724] width 13 height 13
click at [983, 727] on input "checkbox" at bounding box center [983, 725] width 11 height 11
checkbox input "false"
click at [1003, 752] on button "Checkout" at bounding box center [1077, 753] width 401 height 28
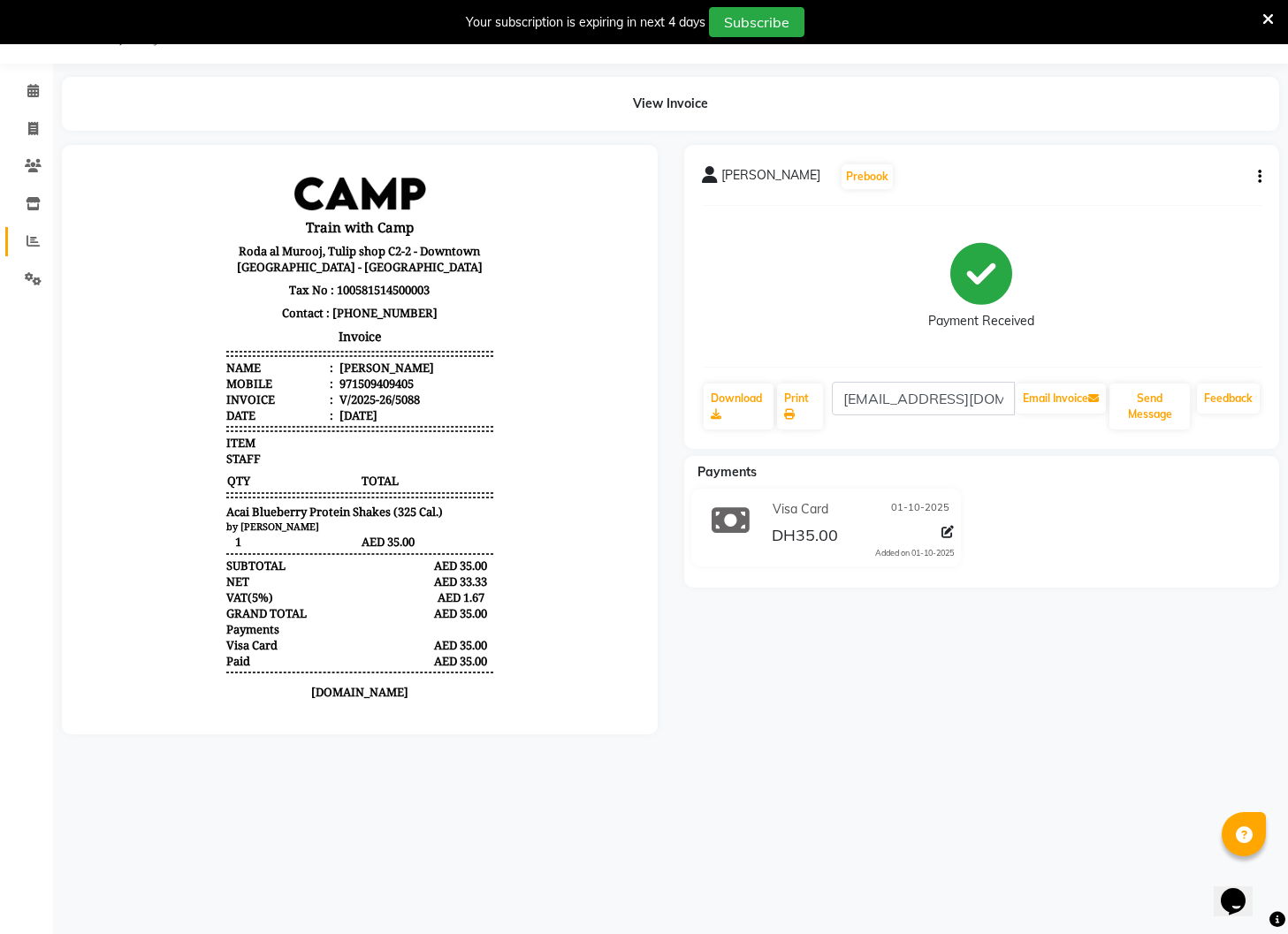
click at [29, 242] on icon at bounding box center [34, 241] width 13 height 13
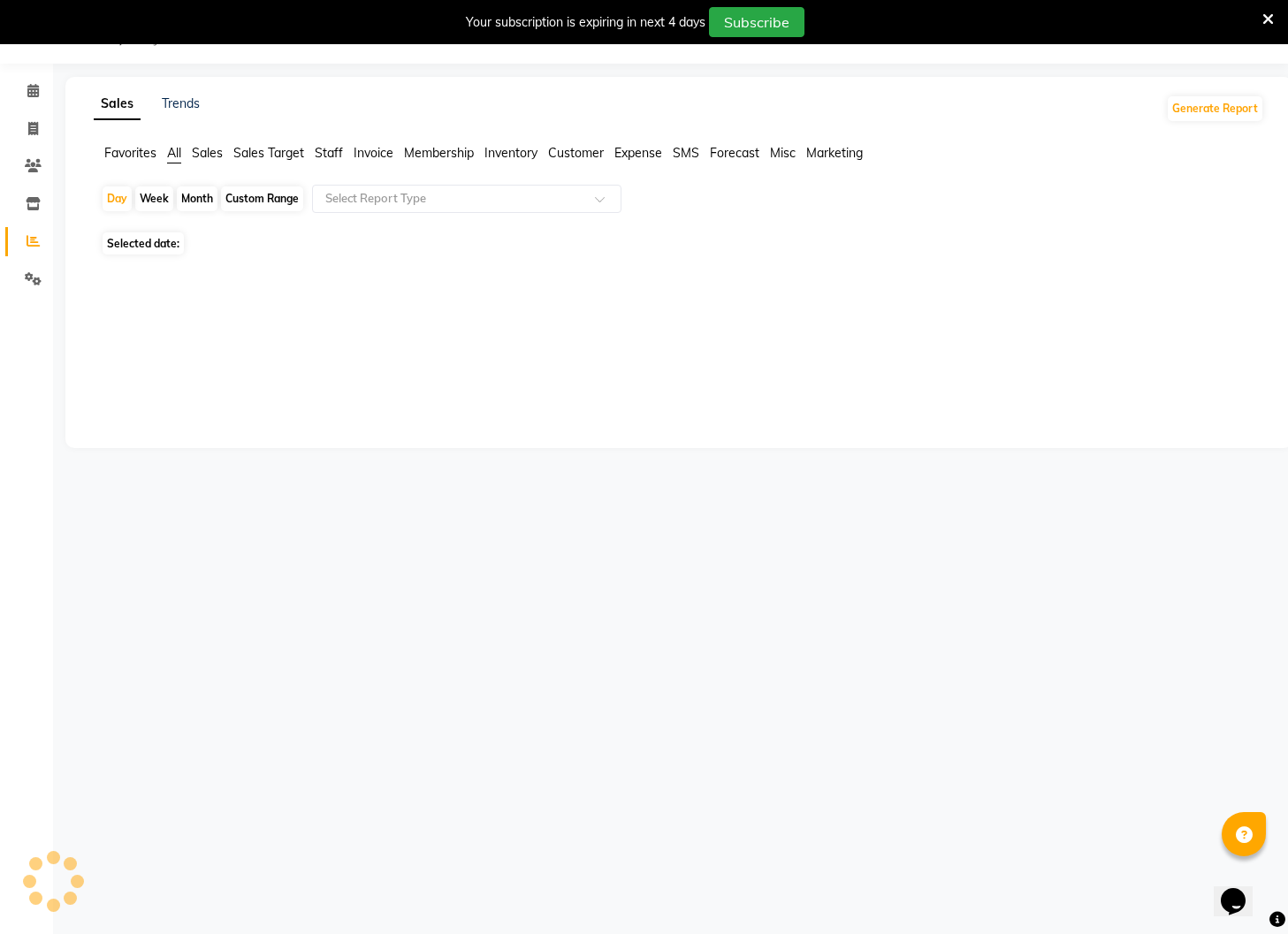
click at [29, 242] on icon at bounding box center [34, 241] width 13 height 13
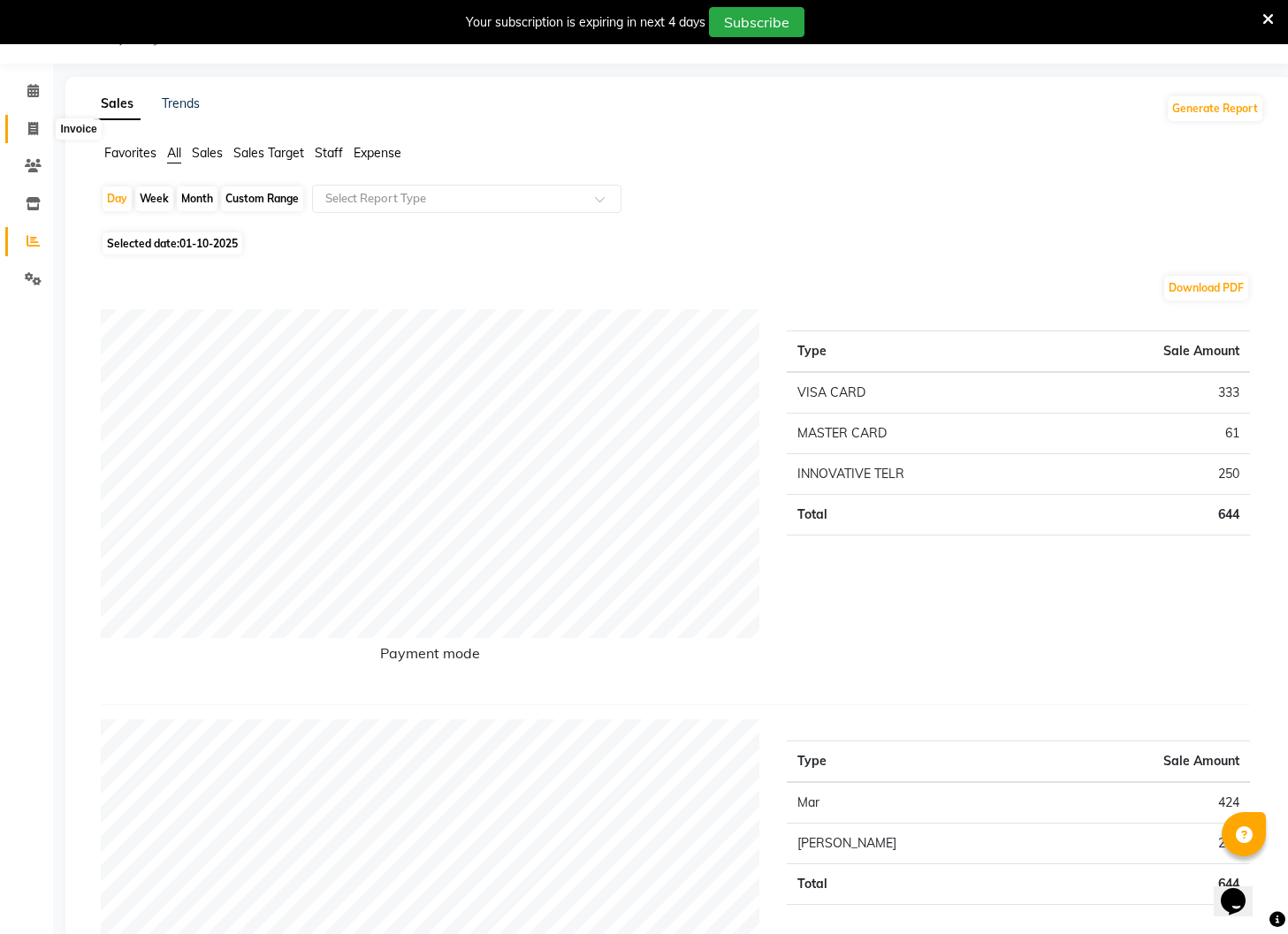
click at [32, 132] on icon at bounding box center [34, 128] width 10 height 13
select select "910"
select select "service"
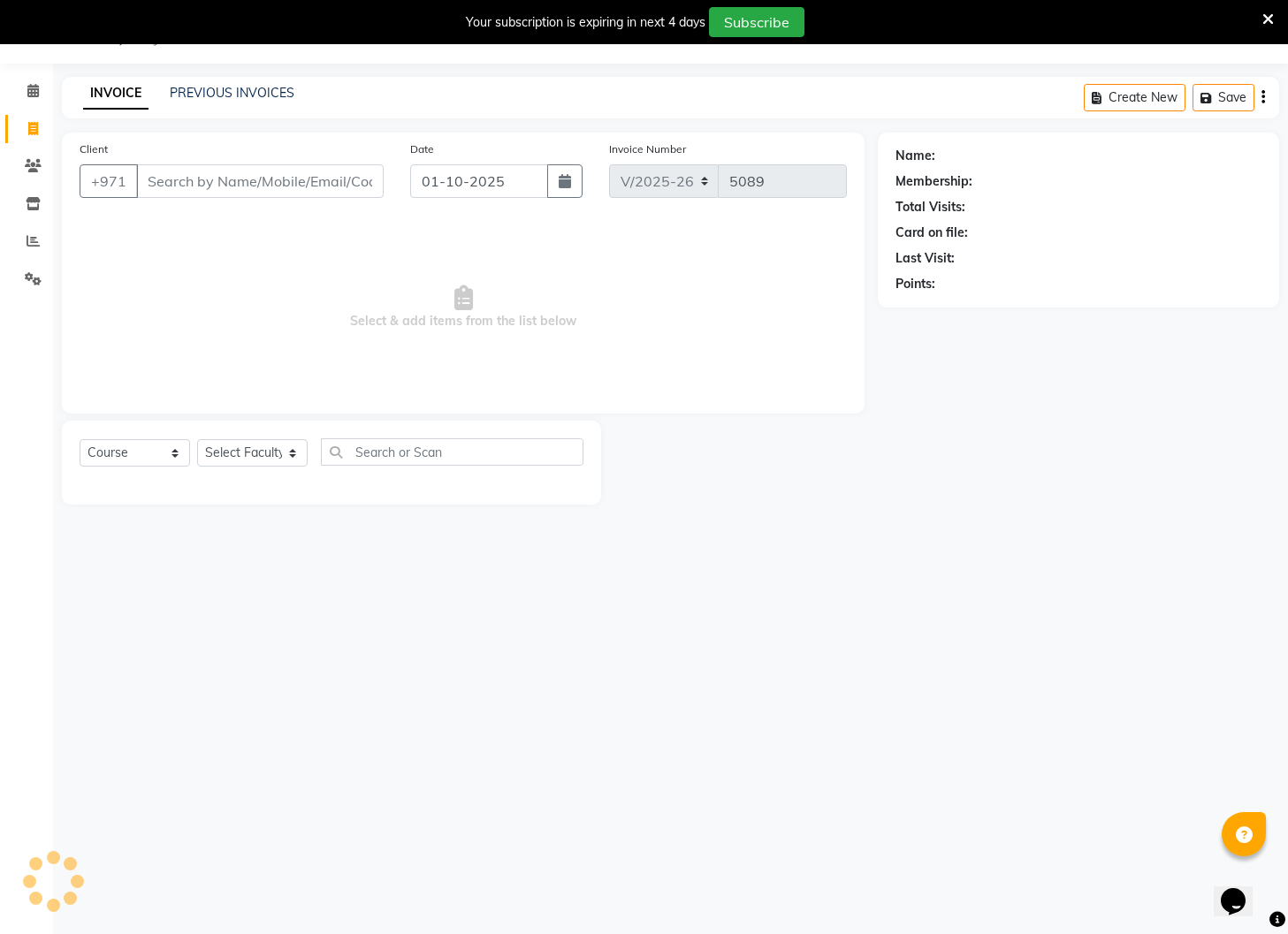
select select "14898"
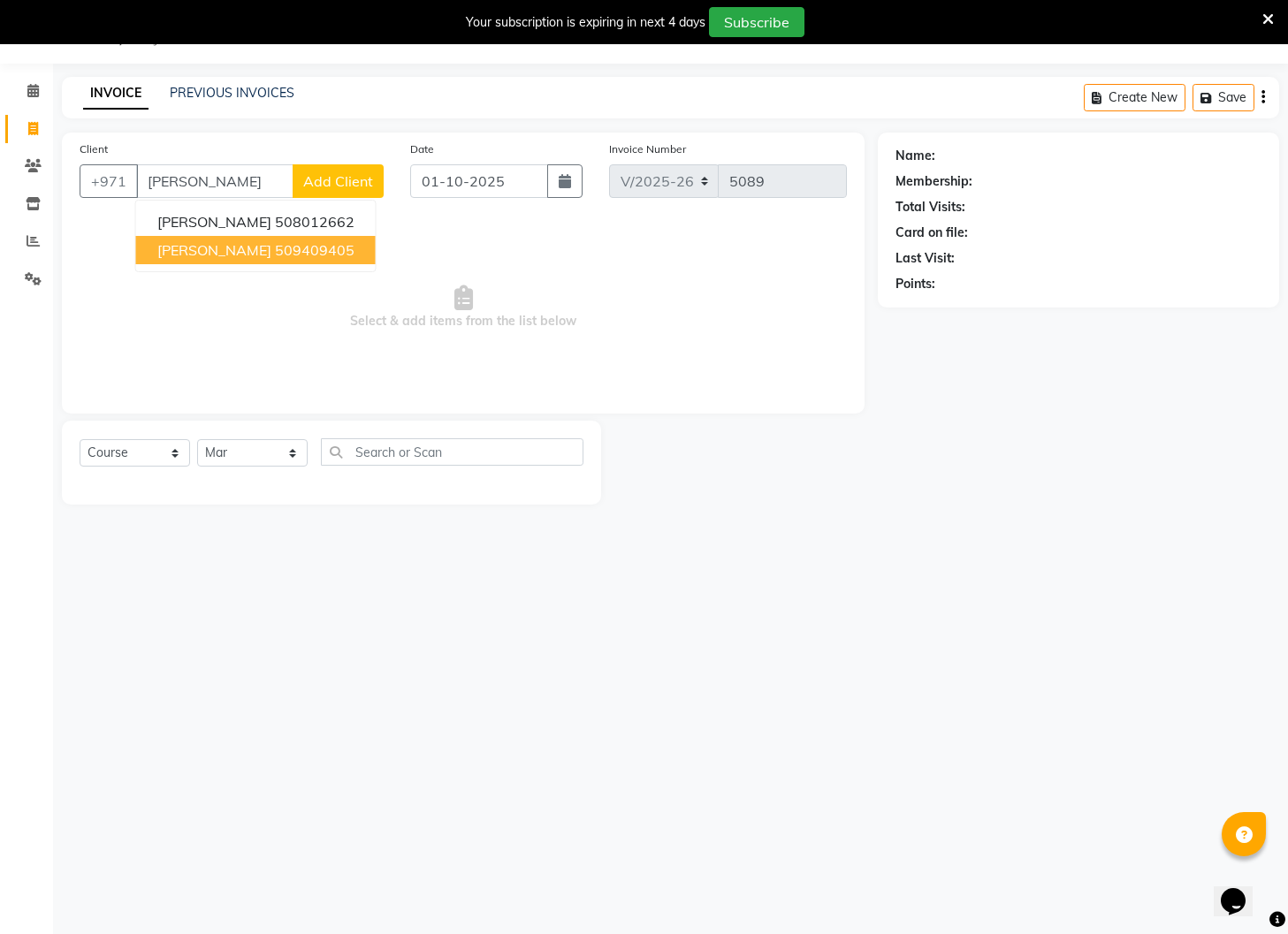
click at [260, 258] on span "[PERSON_NAME]" at bounding box center [214, 250] width 114 height 17
type input "509409405"
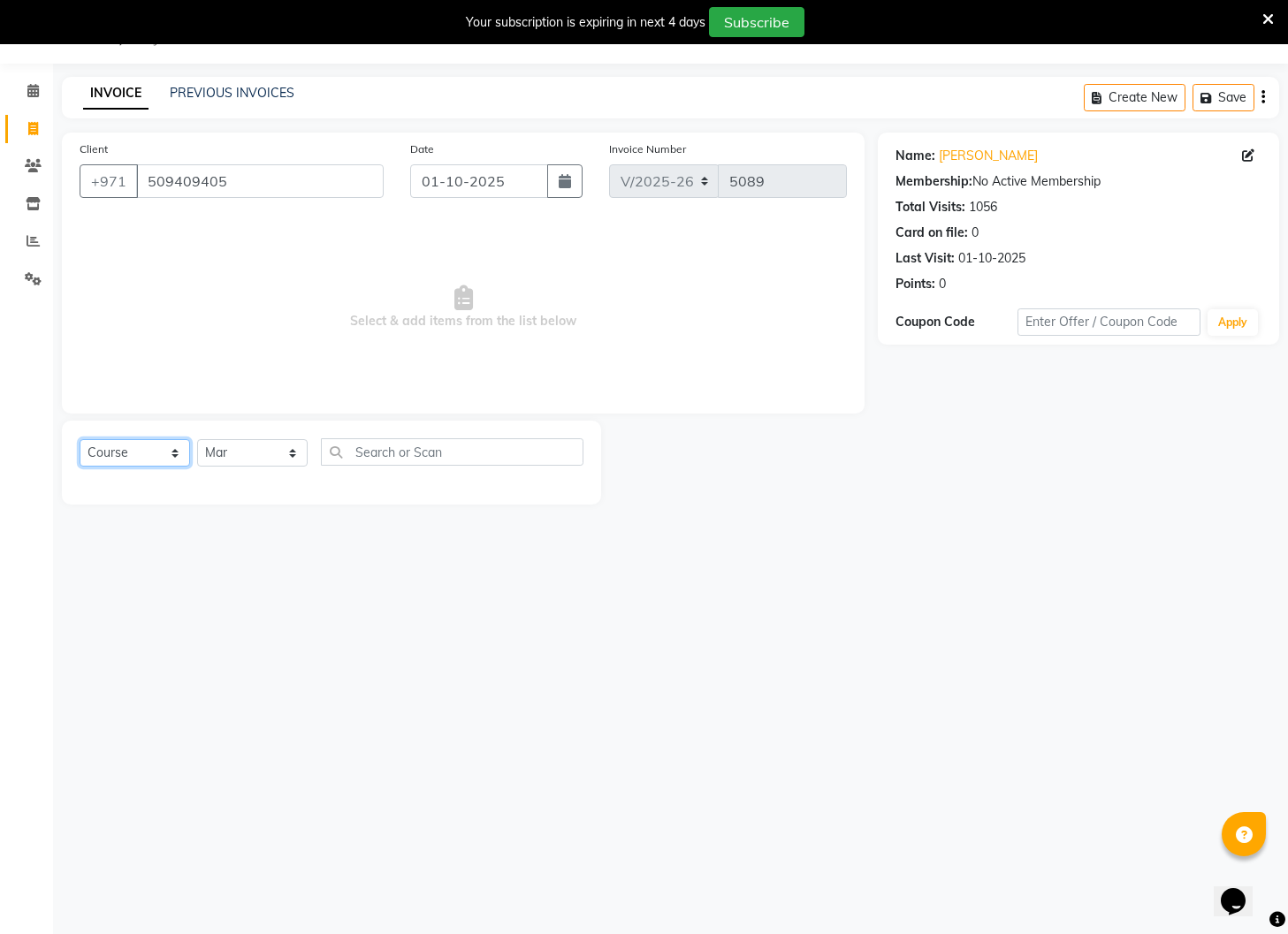
click at [163, 446] on select "Select Course Product Membership Package Voucher Prepaid Gift Card" at bounding box center [134, 453] width 110 height 28
select select "product"
click at [79, 440] on select "Select Course Product Membership Package Voucher Prepaid Gift Card" at bounding box center [134, 453] width 110 height 28
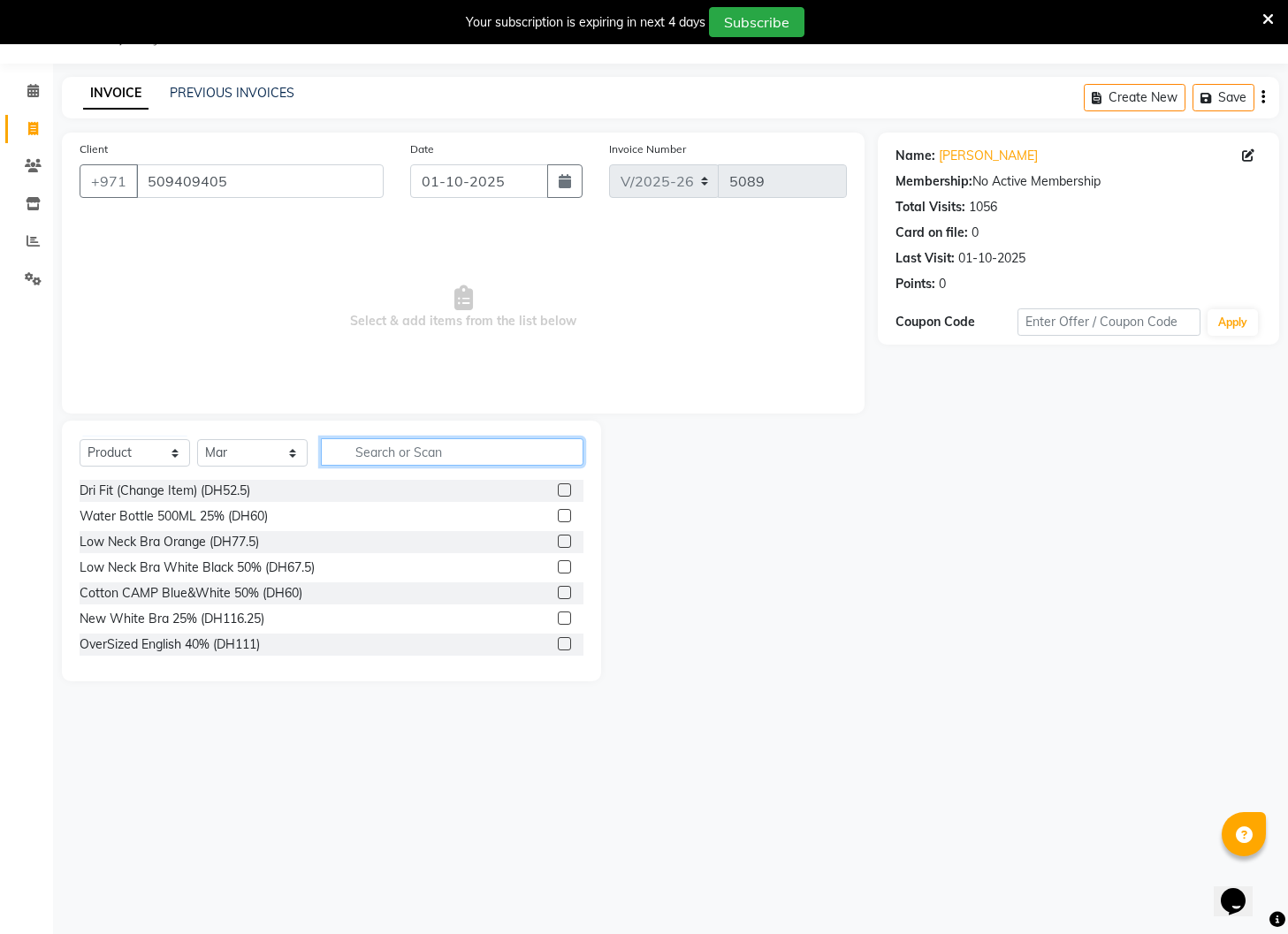
click at [406, 452] on input "text" at bounding box center [452, 452] width 262 height 28
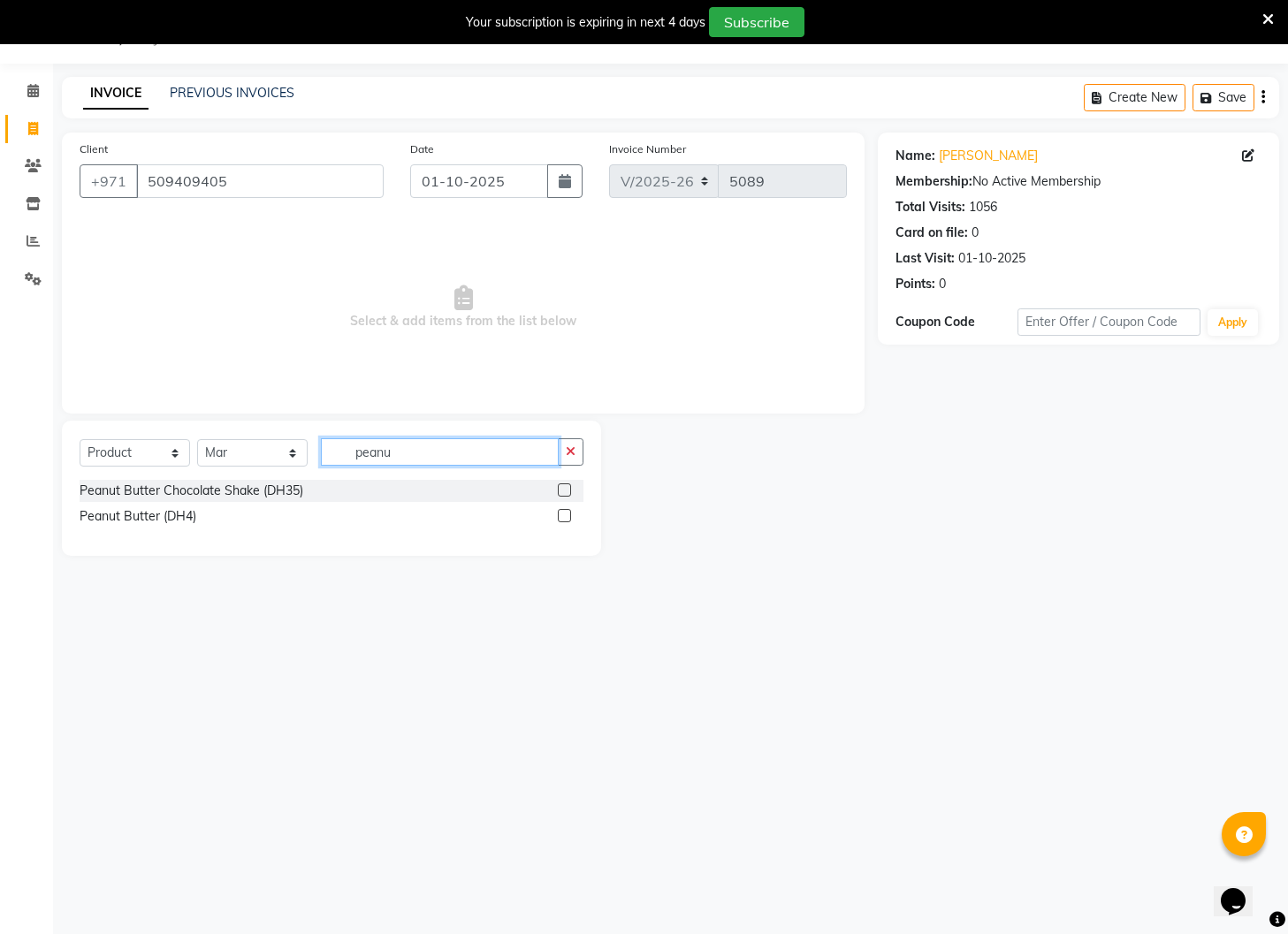
type input "peanu"
click at [564, 490] on label at bounding box center [564, 490] width 13 height 13
click at [564, 490] on input "checkbox" at bounding box center [563, 491] width 11 height 11
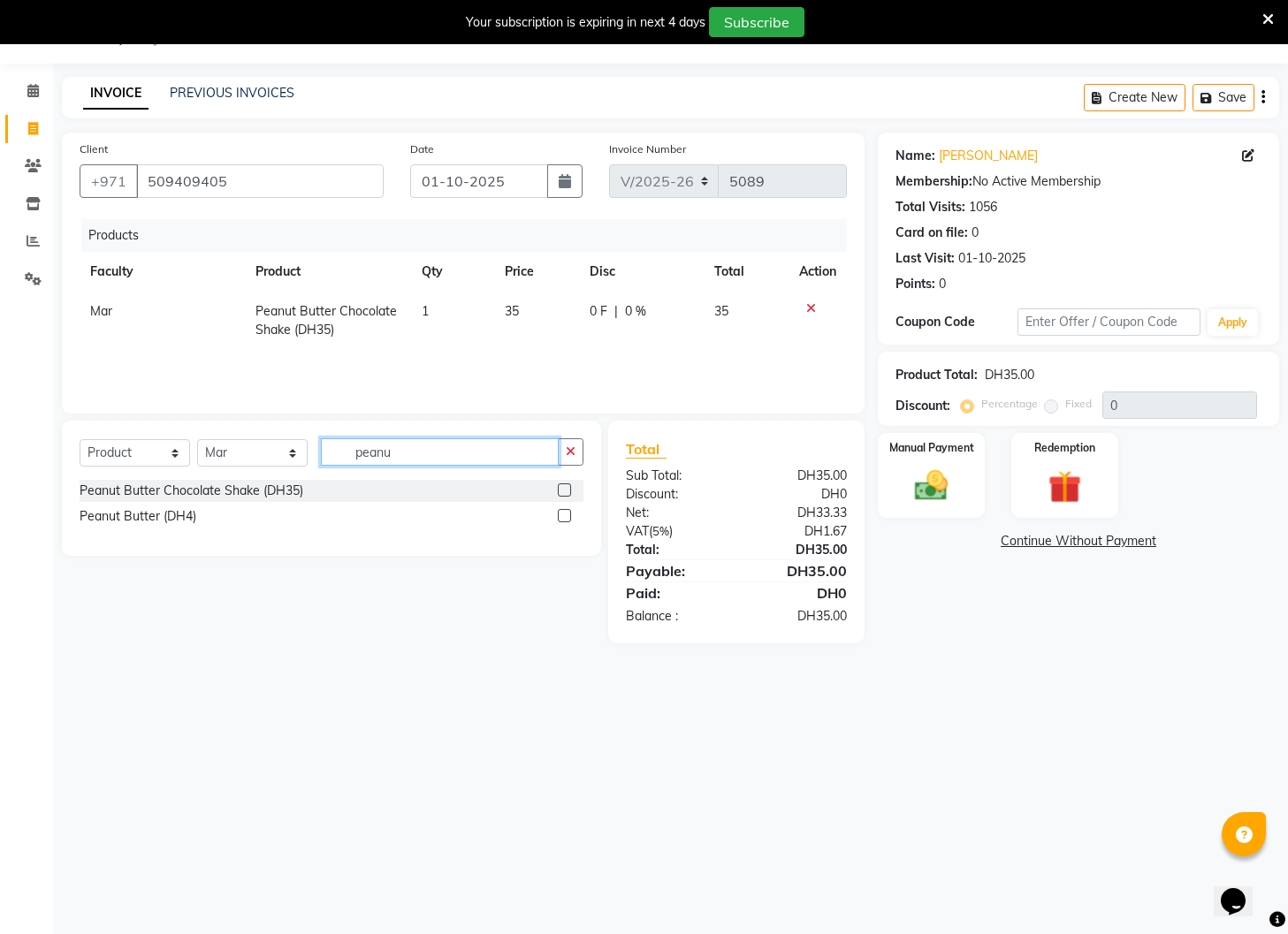
checkbox input "false"
drag, startPoint x: 422, startPoint y: 452, endPoint x: 280, endPoint y: 450, distance: 142.0
click at [280, 450] on div "Select Course Product Membership Package Voucher Prepaid Gift Card Select Facul…" at bounding box center [331, 459] width 504 height 41
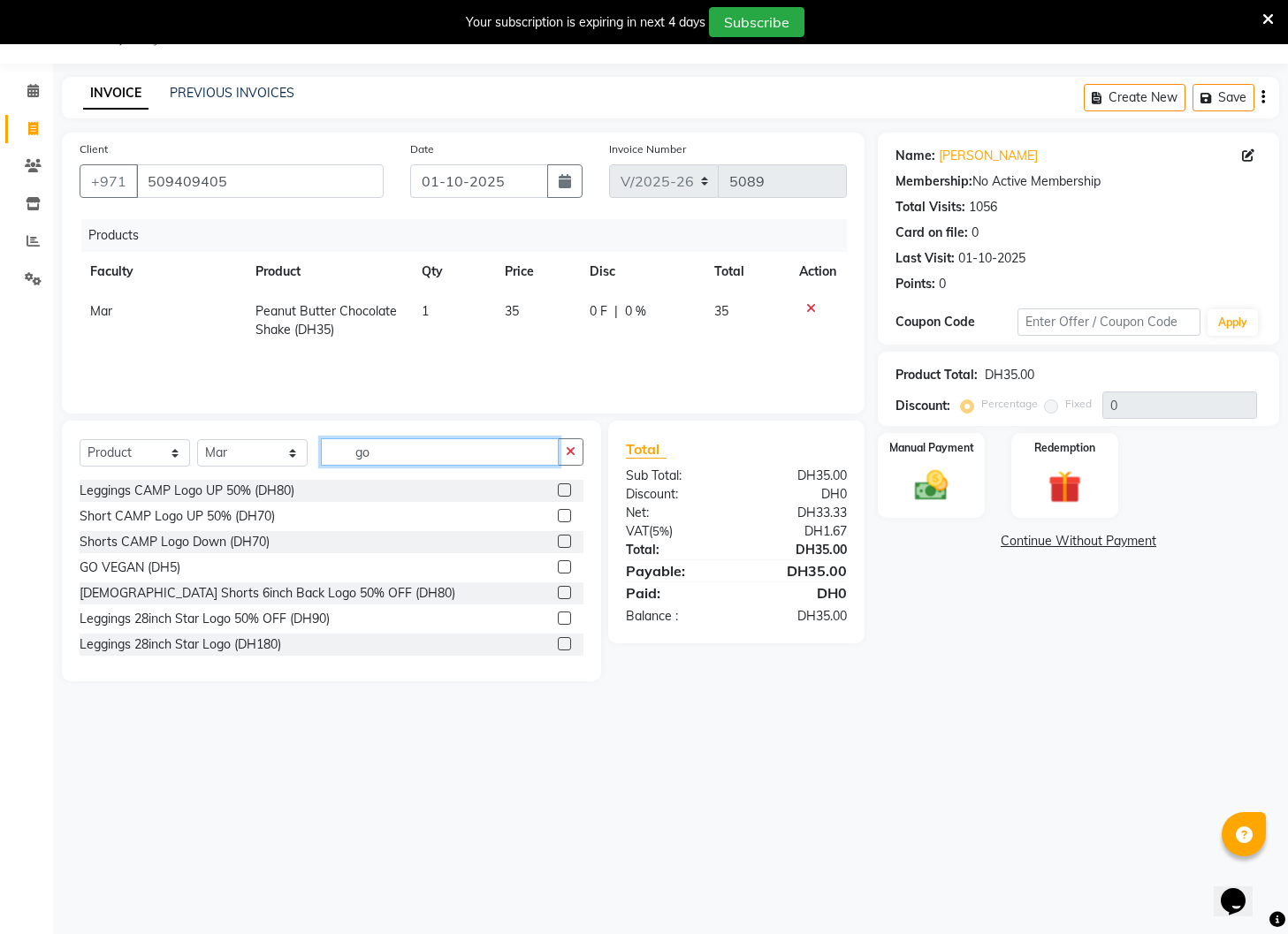
type input "go"
click at [562, 571] on label at bounding box center [564, 567] width 13 height 13
click at [562, 571] on input "checkbox" at bounding box center [563, 568] width 11 height 11
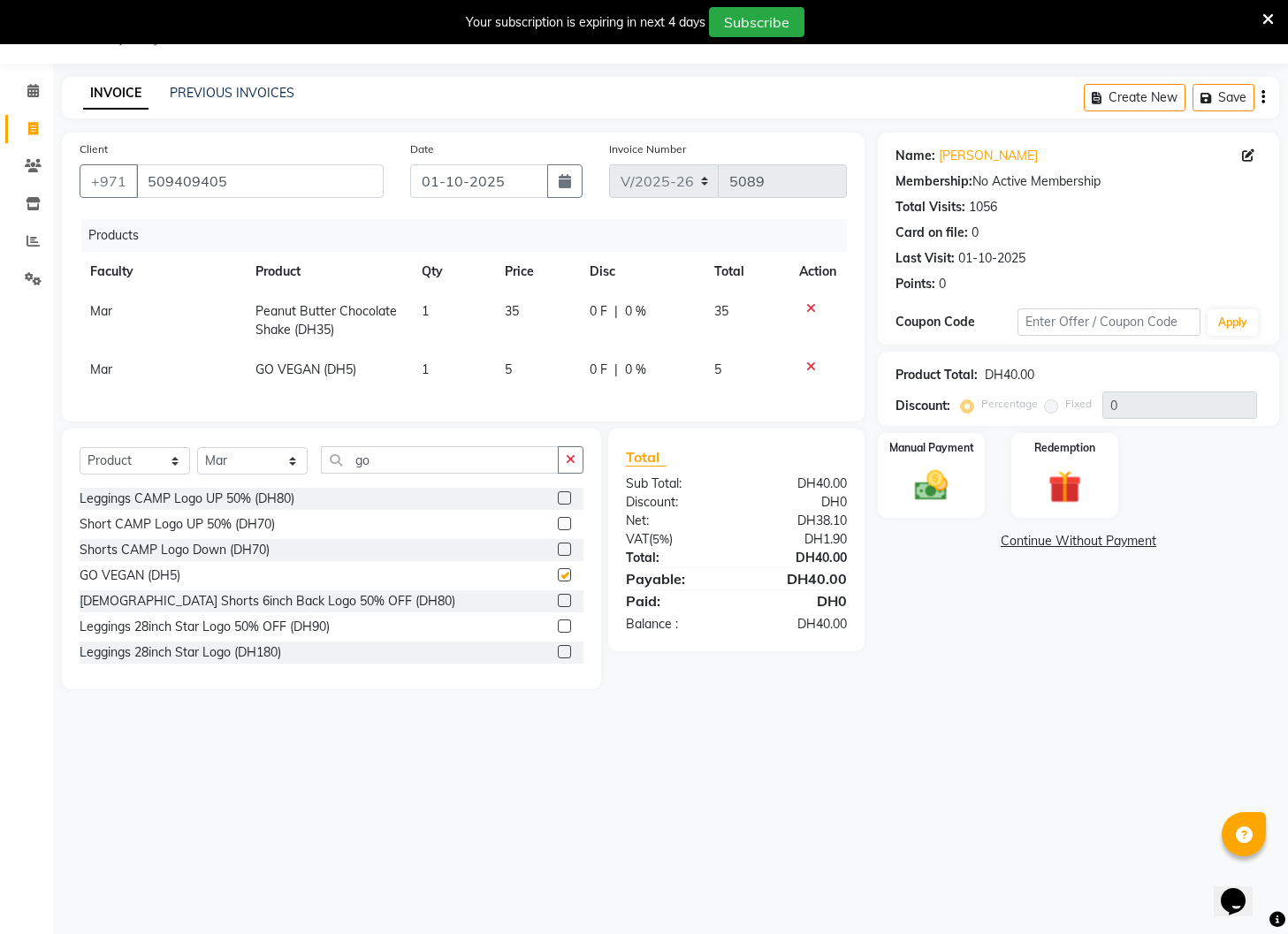
checkbox input "false"
drag, startPoint x: 395, startPoint y: 462, endPoint x: 292, endPoint y: 461, distance: 103.0
click at [292, 461] on div "Select Course Product Membership Package Voucher Prepaid Gift Card Select Facul…" at bounding box center [331, 467] width 504 height 41
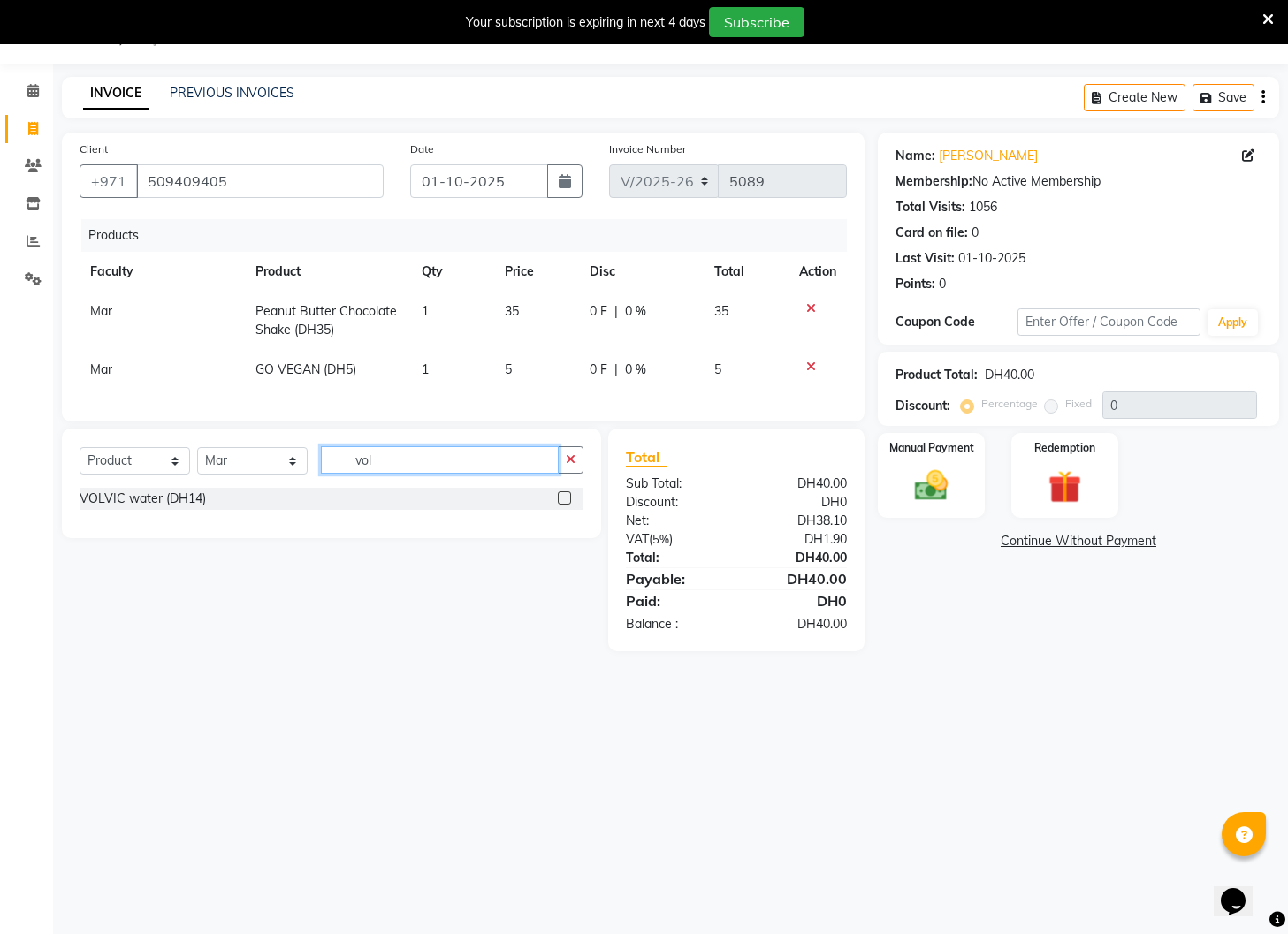
type input "vol"
click at [568, 499] on label at bounding box center [564, 498] width 13 height 13
click at [568, 499] on input "checkbox" at bounding box center [563, 499] width 11 height 11
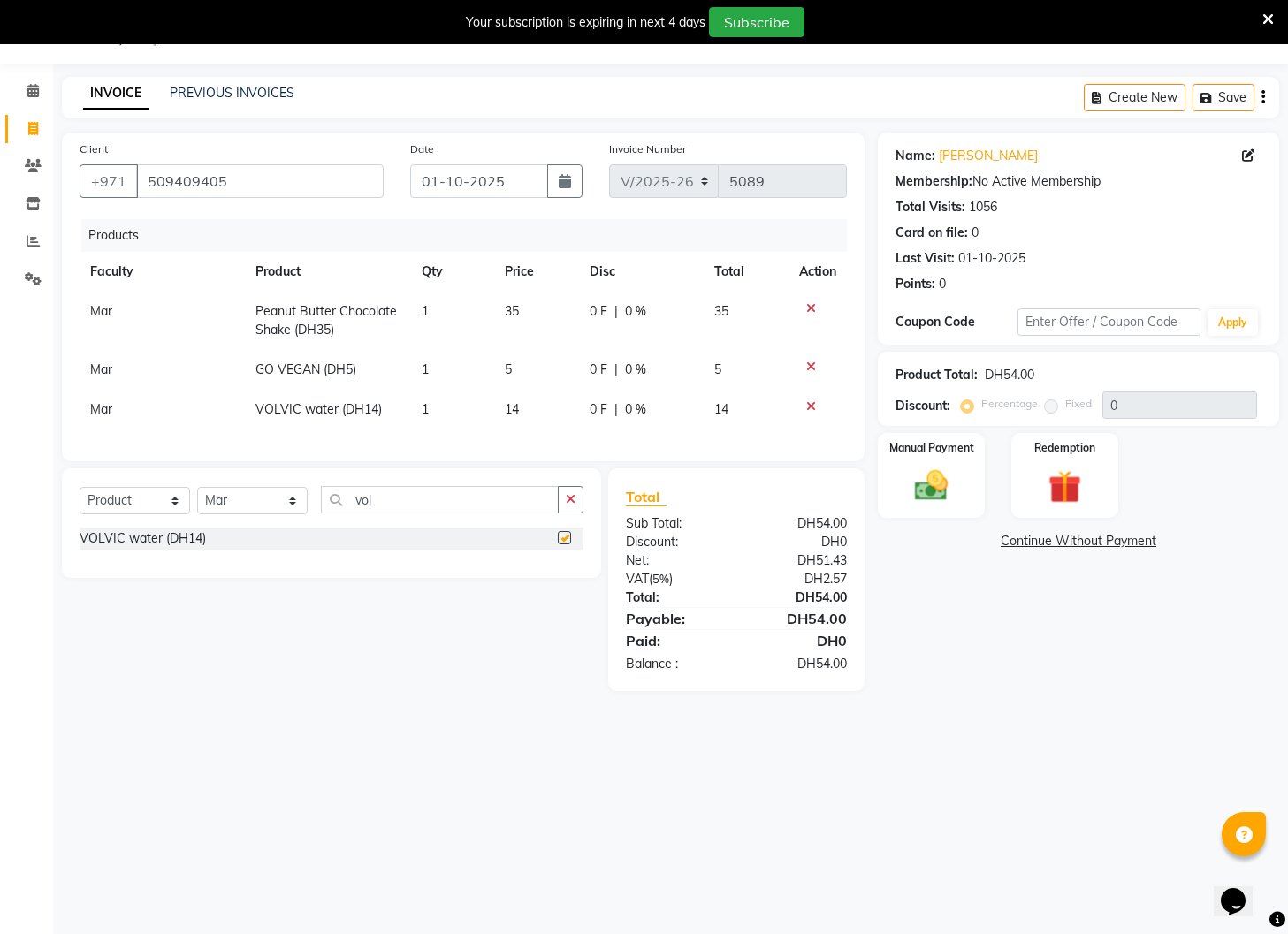
checkbox input "false"
click at [954, 487] on img at bounding box center [931, 487] width 56 height 40
click at [1116, 543] on span "Visa Card" at bounding box center [1108, 542] width 56 height 20
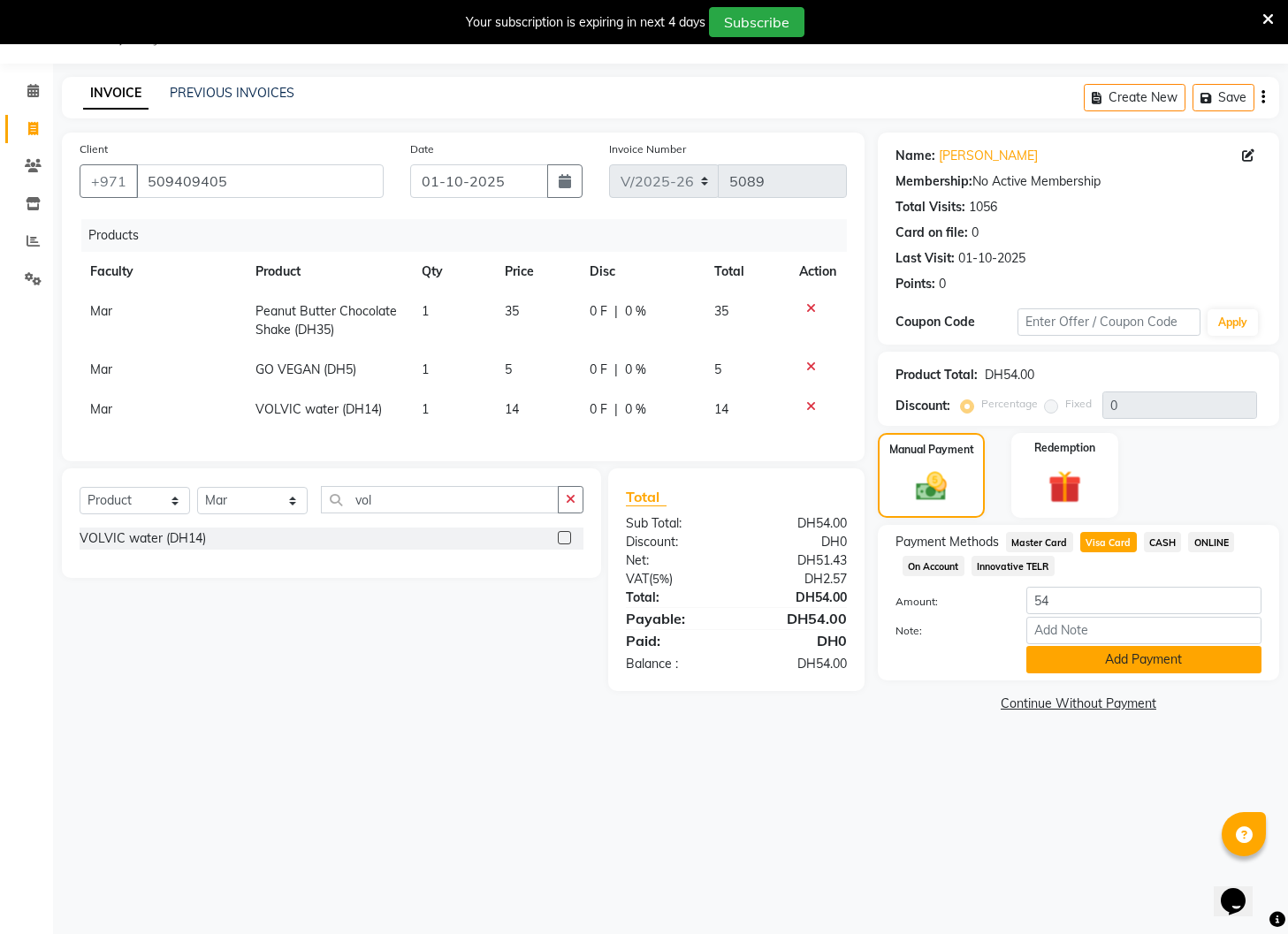
click at [1133, 664] on button "Add Payment" at bounding box center [1142, 660] width 235 height 28
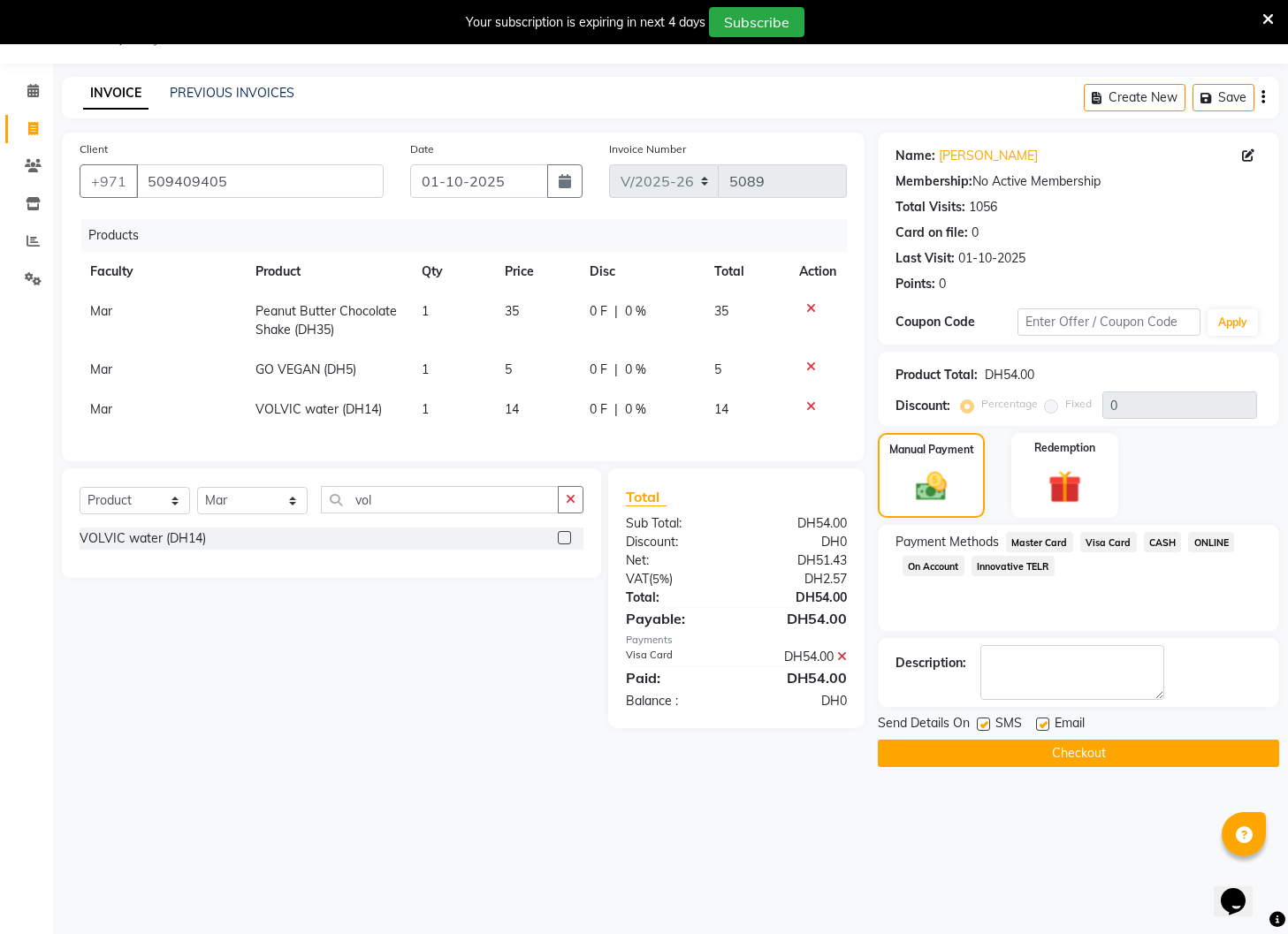
click at [1044, 727] on label at bounding box center [1043, 724] width 13 height 13
click at [1044, 727] on input "checkbox" at bounding box center [1042, 725] width 11 height 11
checkbox input "false"
click at [989, 726] on label at bounding box center [983, 724] width 13 height 13
click at [988, 726] on input "checkbox" at bounding box center [983, 725] width 11 height 11
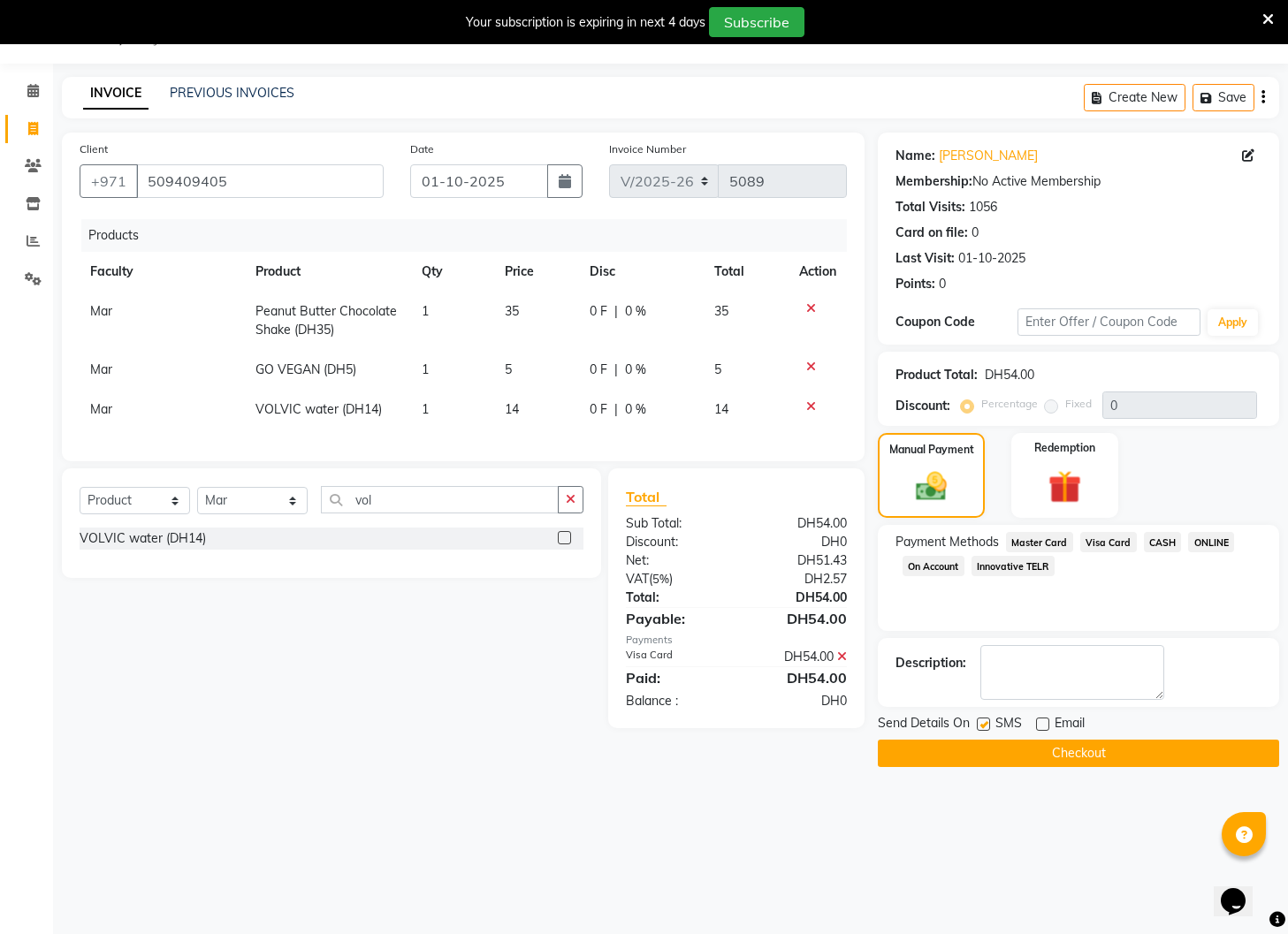
checkbox input "false"
click at [1036, 759] on button "Checkout" at bounding box center [1077, 753] width 401 height 28
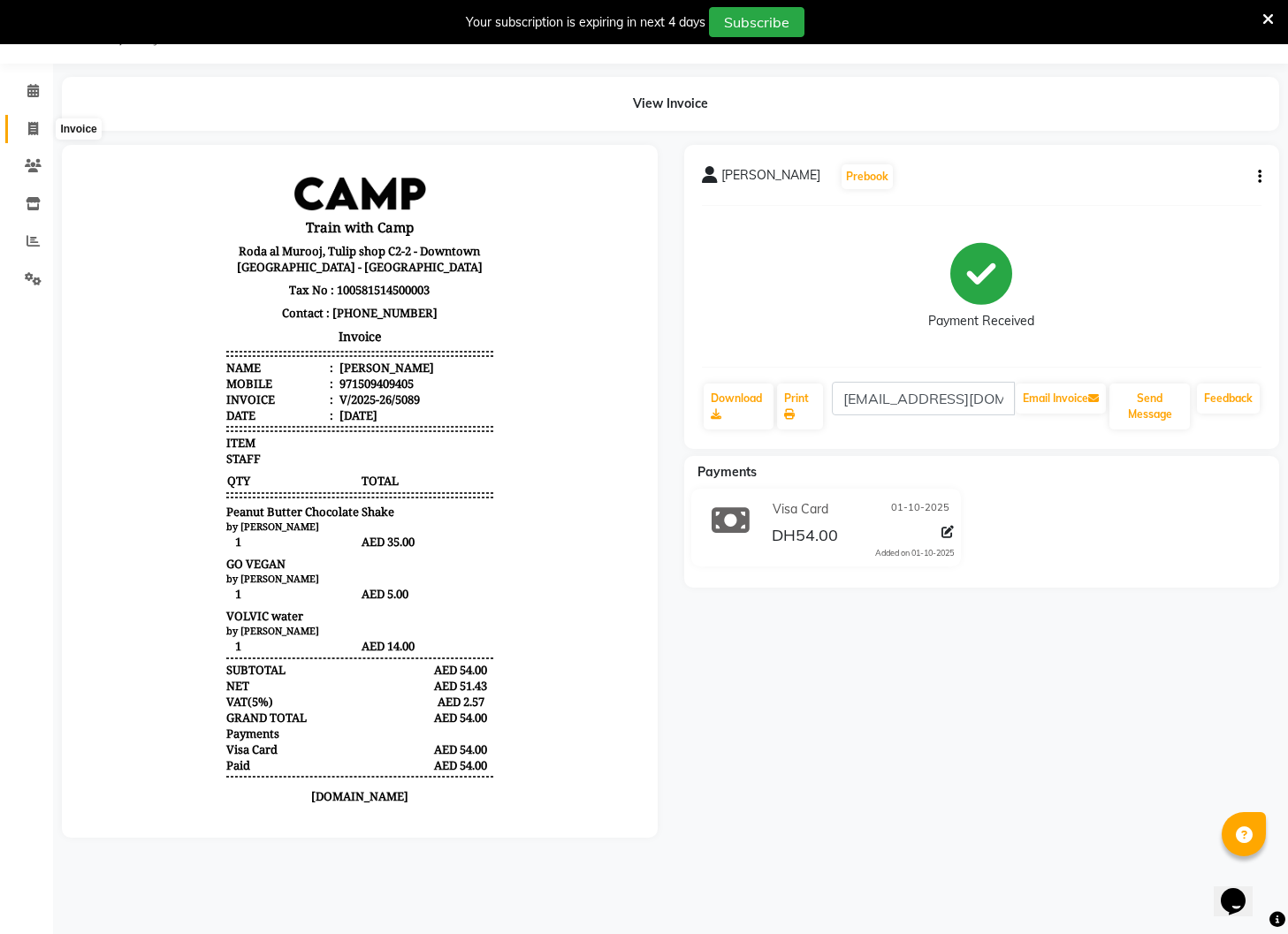
click at [33, 123] on icon at bounding box center [34, 128] width 10 height 13
select select "910"
select select "service"
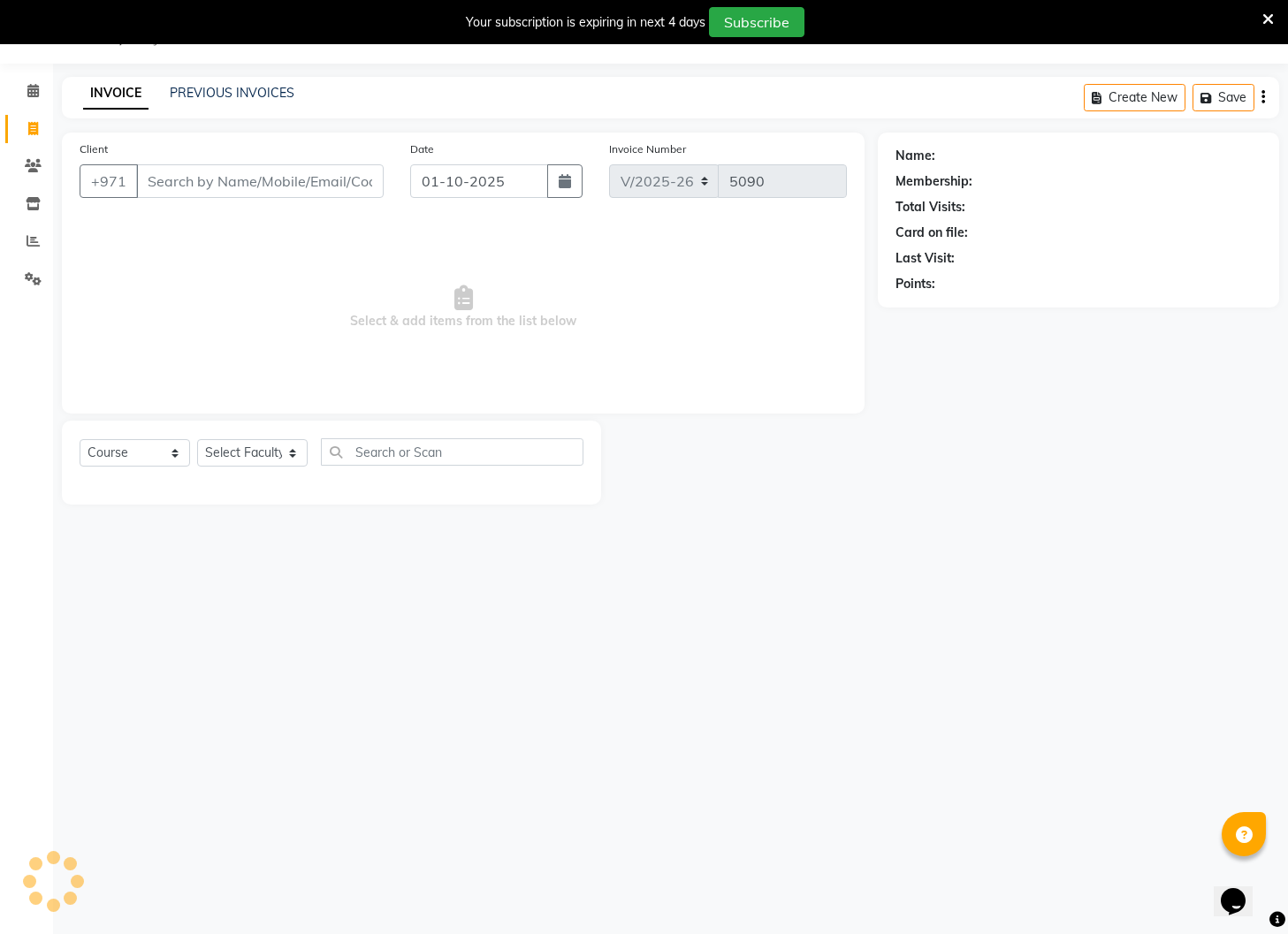
select select "14898"
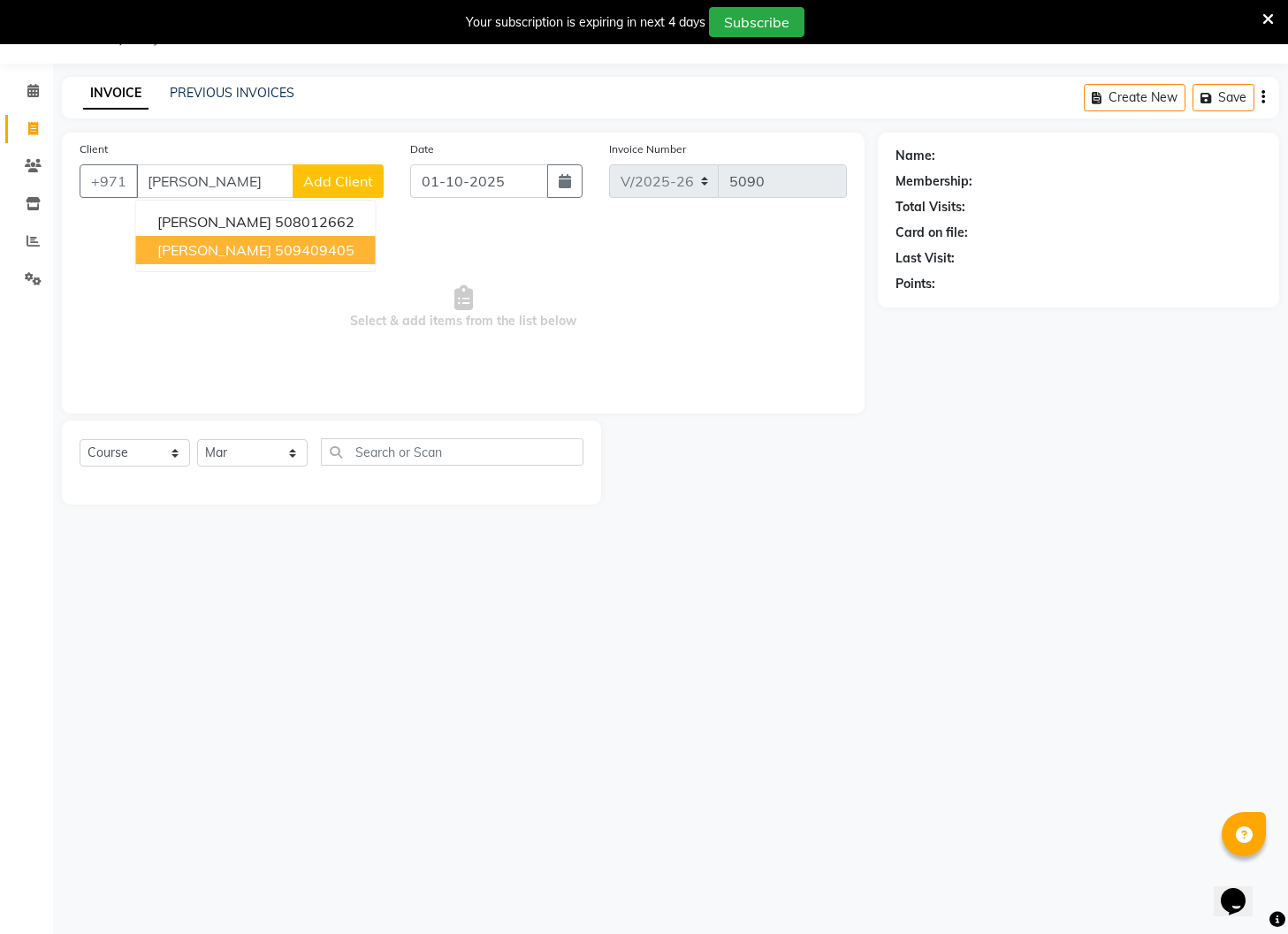
click at [271, 246] on span "[PERSON_NAME]" at bounding box center [214, 250] width 114 height 17
type input "509409405"
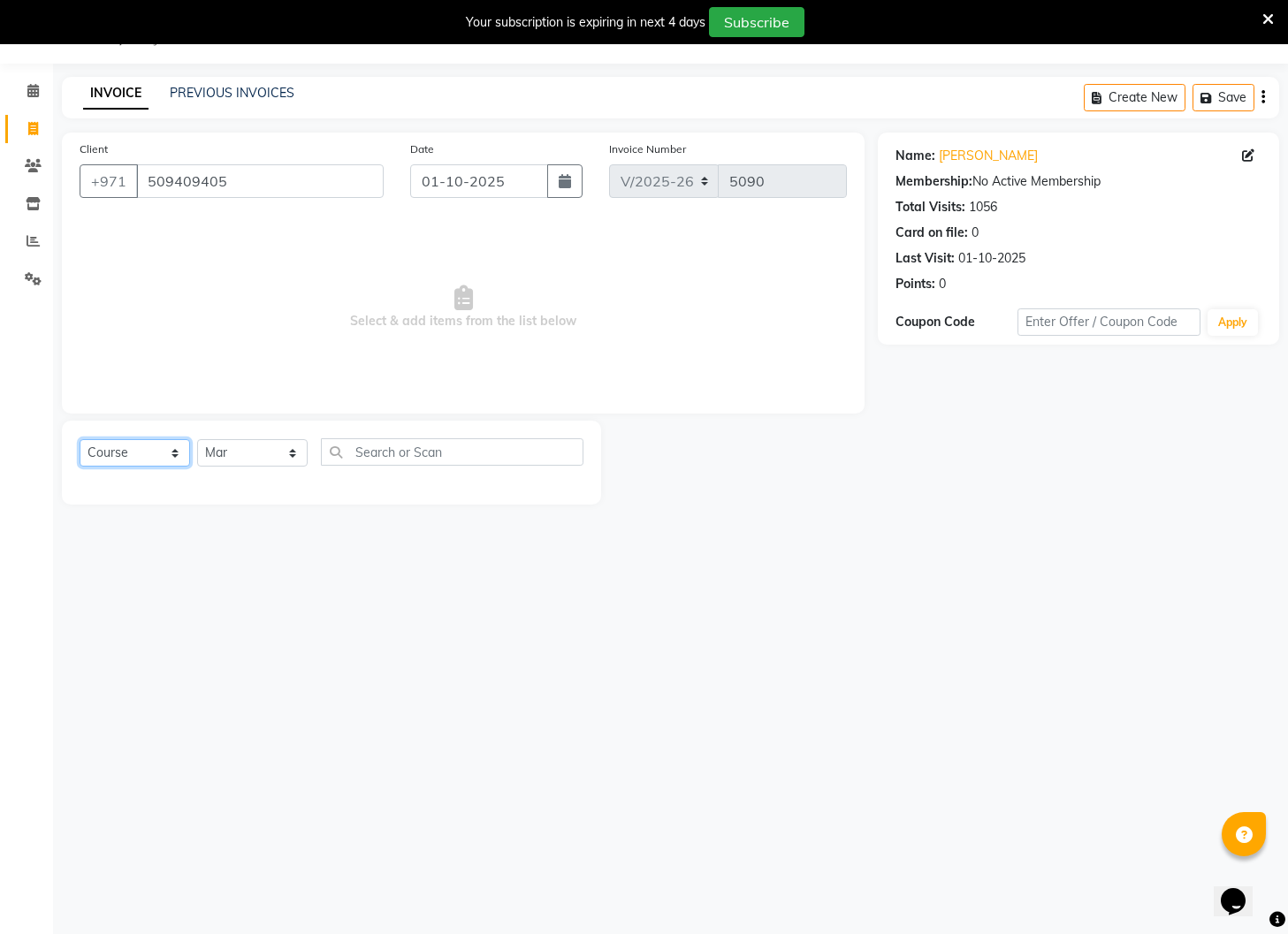
click at [150, 456] on select "Select Course Product Membership Package Voucher Prepaid Gift Card" at bounding box center [134, 453] width 110 height 28
select select "product"
click at [79, 440] on select "Select Course Product Membership Package Voucher Prepaid Gift Card" at bounding box center [134, 453] width 110 height 28
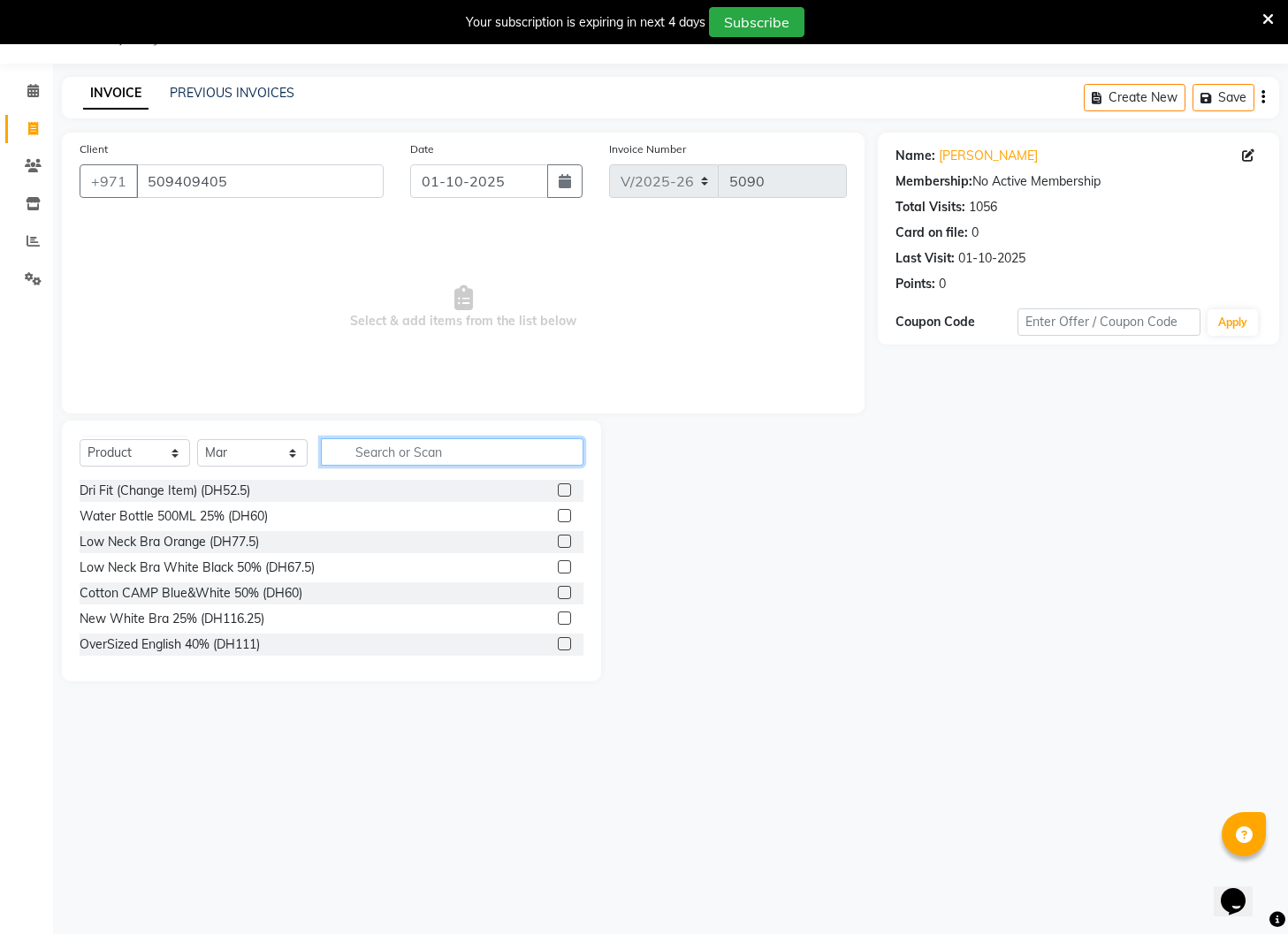
click at [366, 456] on input "text" at bounding box center [452, 452] width 262 height 28
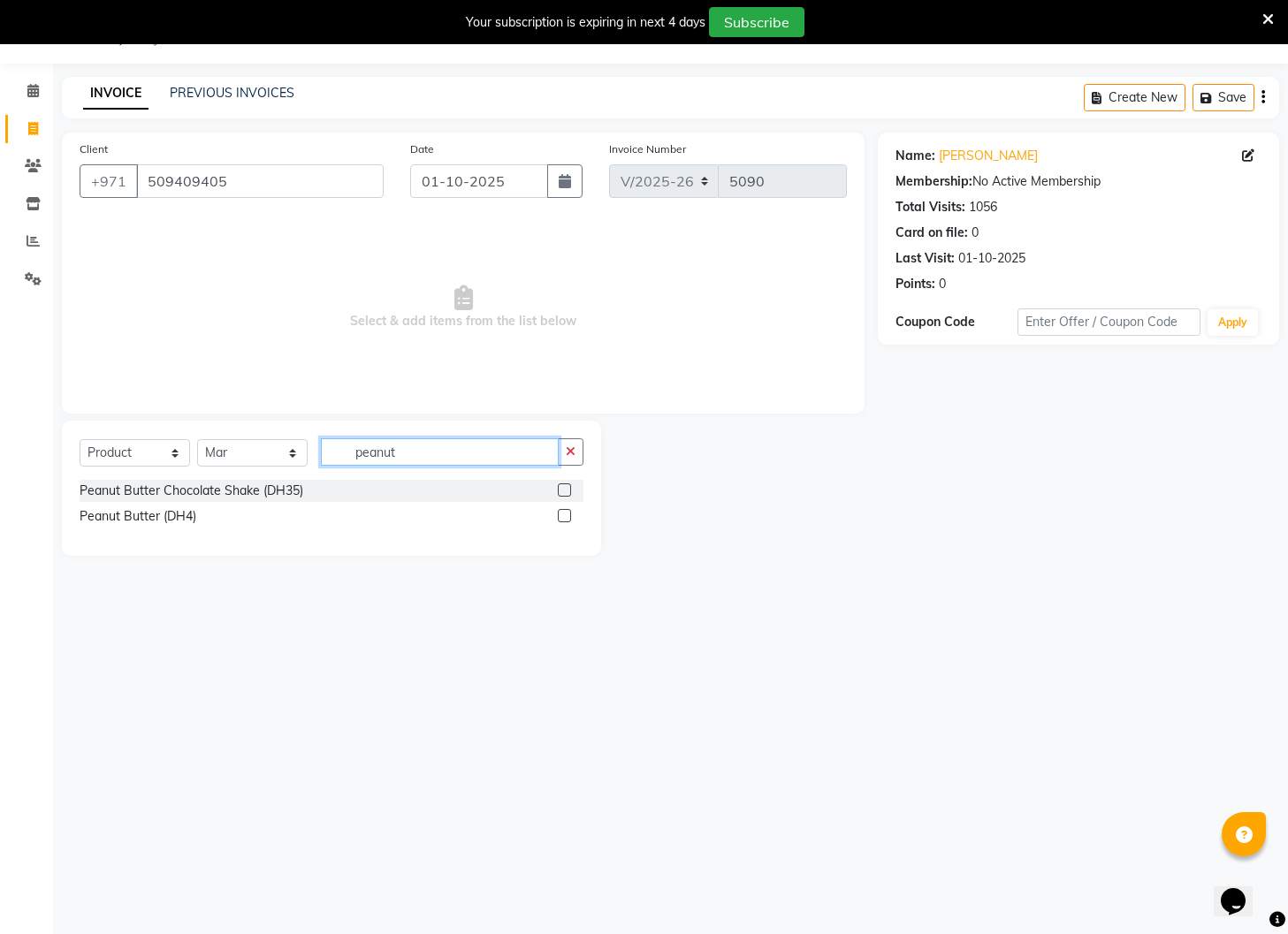
type input "peanut"
click at [568, 492] on label at bounding box center [564, 490] width 13 height 13
click at [568, 492] on input "checkbox" at bounding box center [563, 491] width 11 height 11
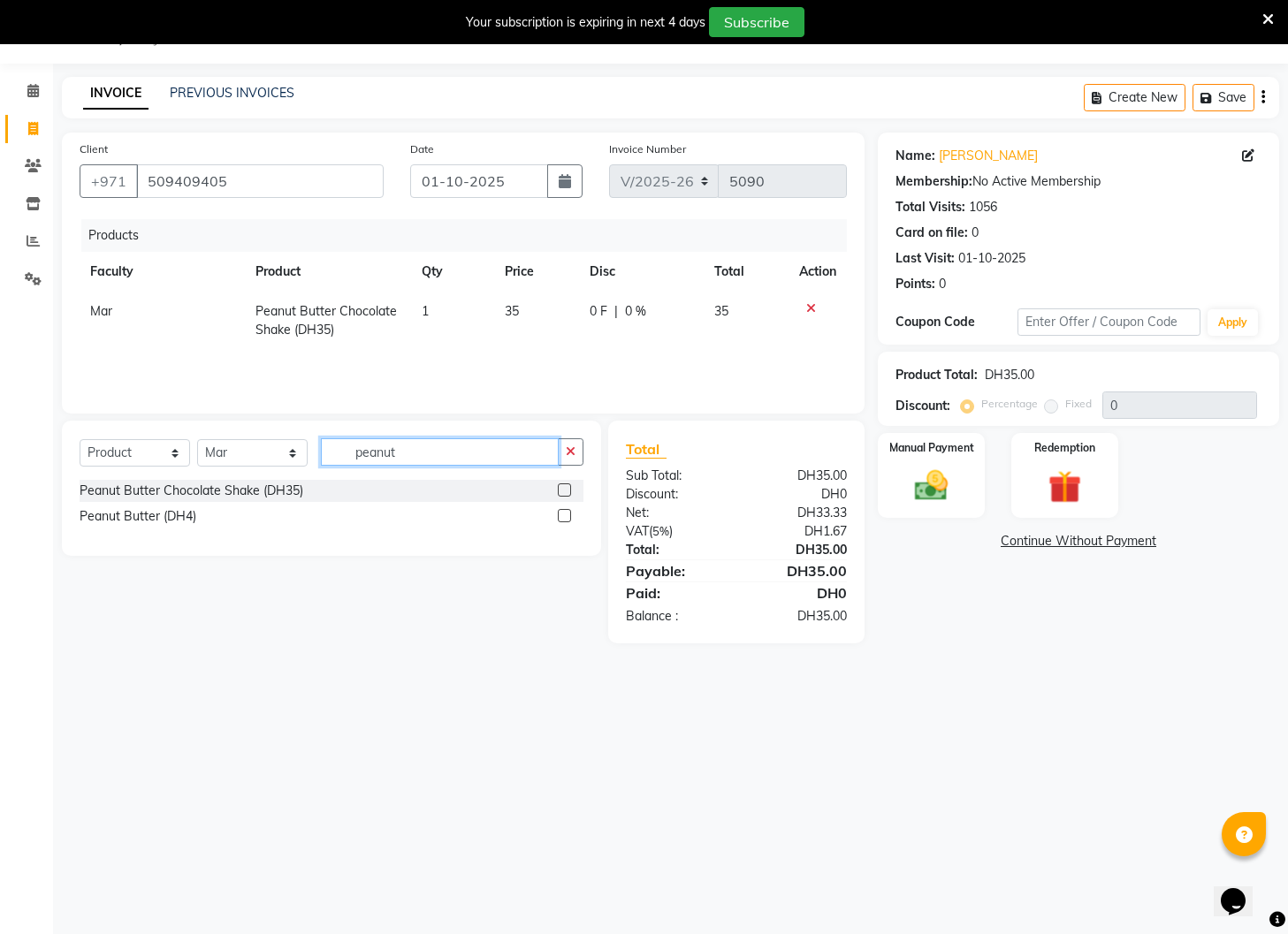
checkbox input "false"
drag, startPoint x: 315, startPoint y: 458, endPoint x: 151, endPoint y: 456, distance: 164.0
click at [151, 456] on div "Select Course Product Membership Package Voucher Prepaid Gift Card Select Facul…" at bounding box center [331, 459] width 504 height 41
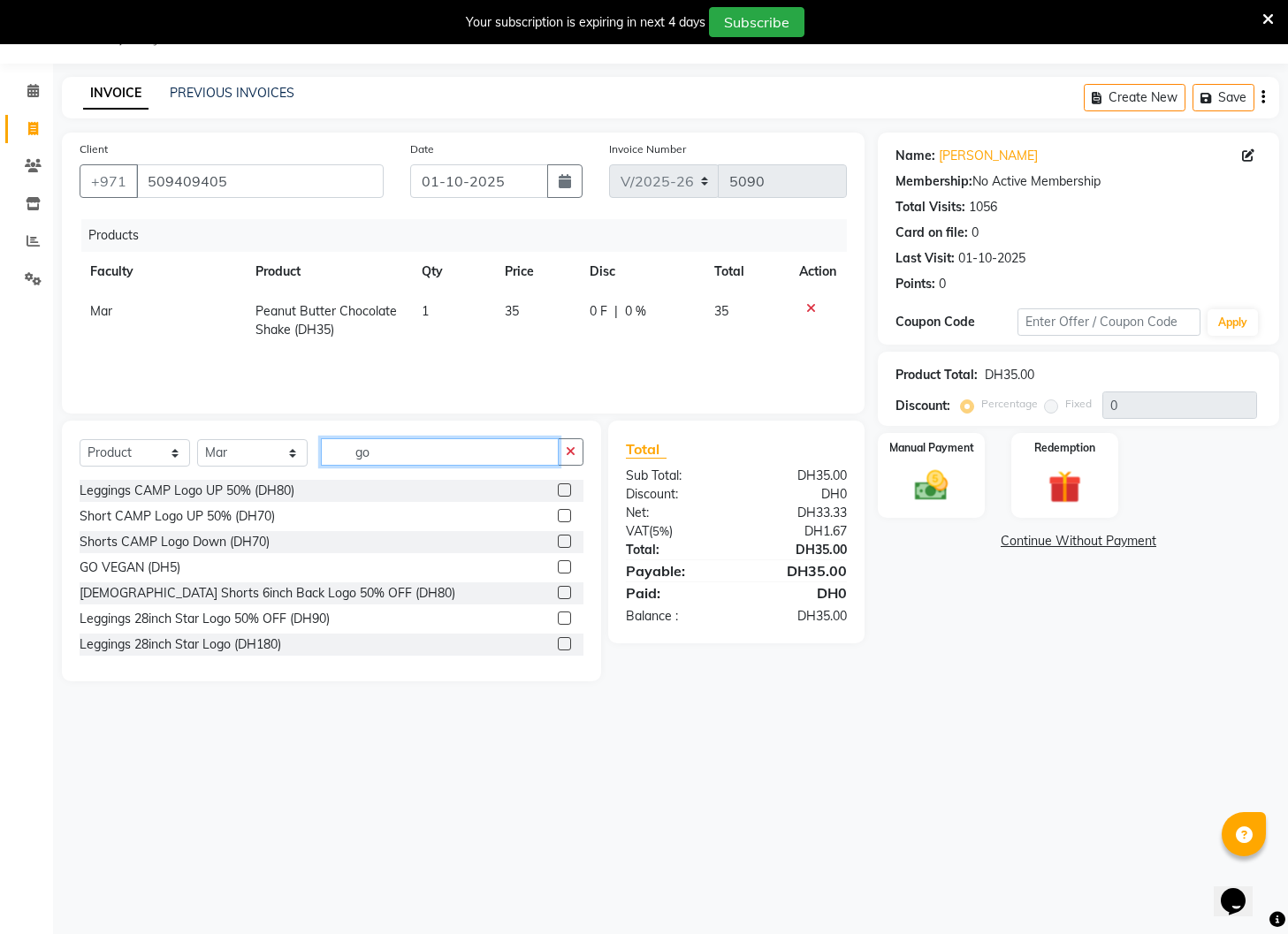
drag, startPoint x: 401, startPoint y: 450, endPoint x: 192, endPoint y: 454, distance: 209.0
click at [192, 454] on div "Select Course Product Membership Package Voucher Prepaid Gift Card Select Facul…" at bounding box center [331, 459] width 504 height 41
type input "v"
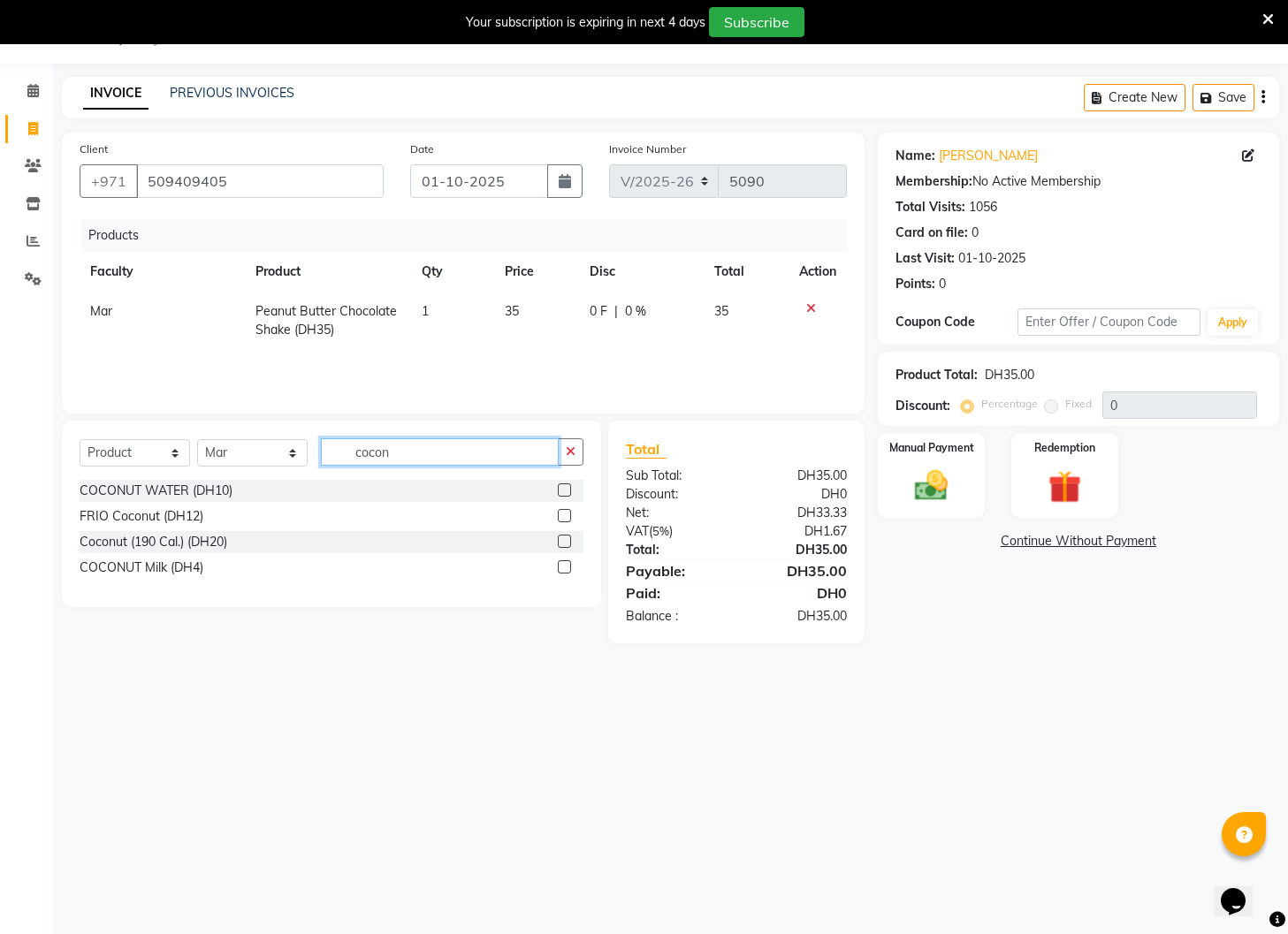
type input "cocon"
click at [566, 492] on label at bounding box center [564, 490] width 13 height 13
click at [566, 492] on input "checkbox" at bounding box center [563, 491] width 11 height 11
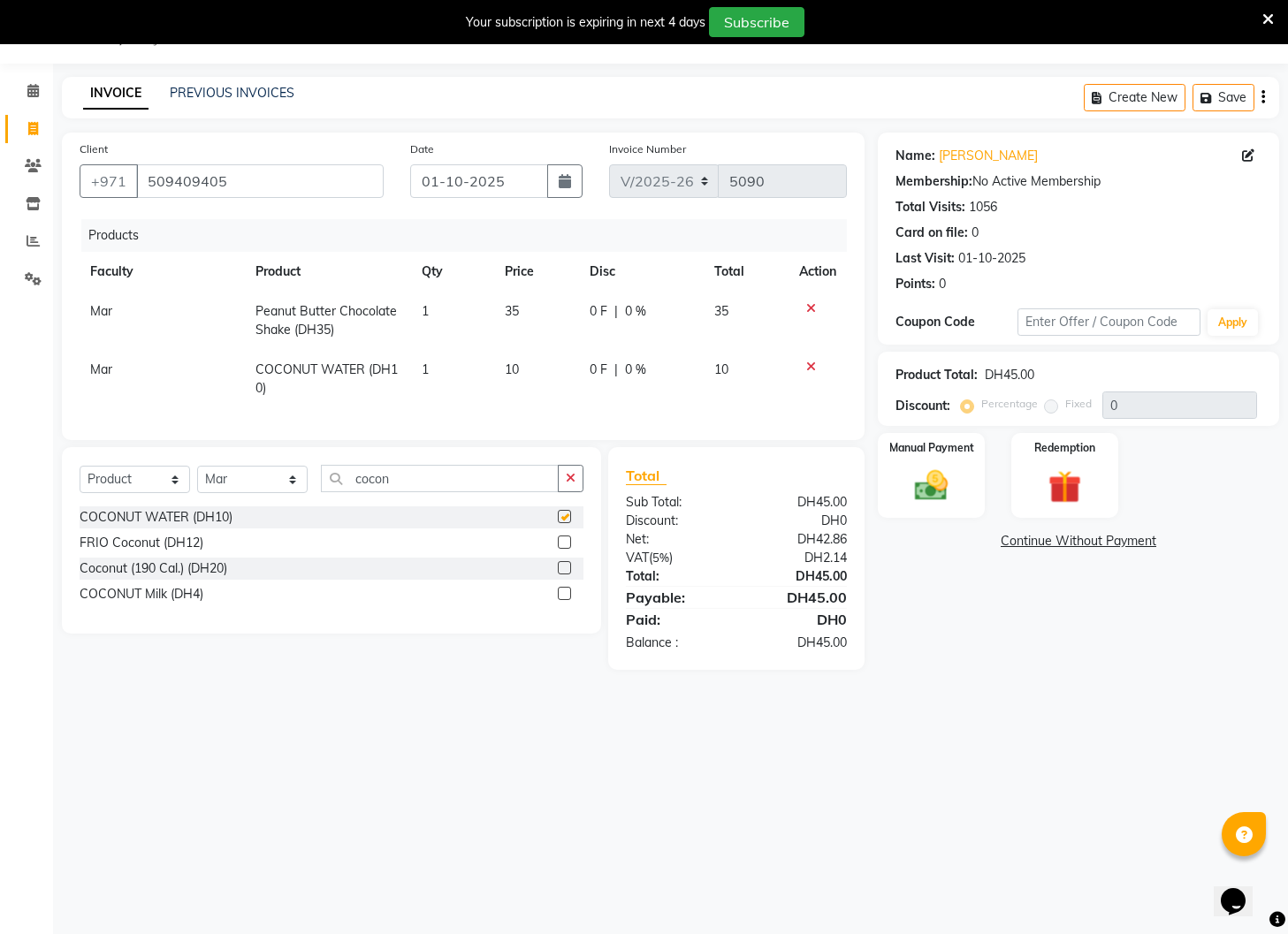
checkbox input "false"
drag, startPoint x: 437, startPoint y: 478, endPoint x: 284, endPoint y: 478, distance: 153.0
click at [284, 478] on div "Select Course Product Membership Package Voucher Prepaid Gift Card Select Facul…" at bounding box center [331, 485] width 504 height 41
type input "o"
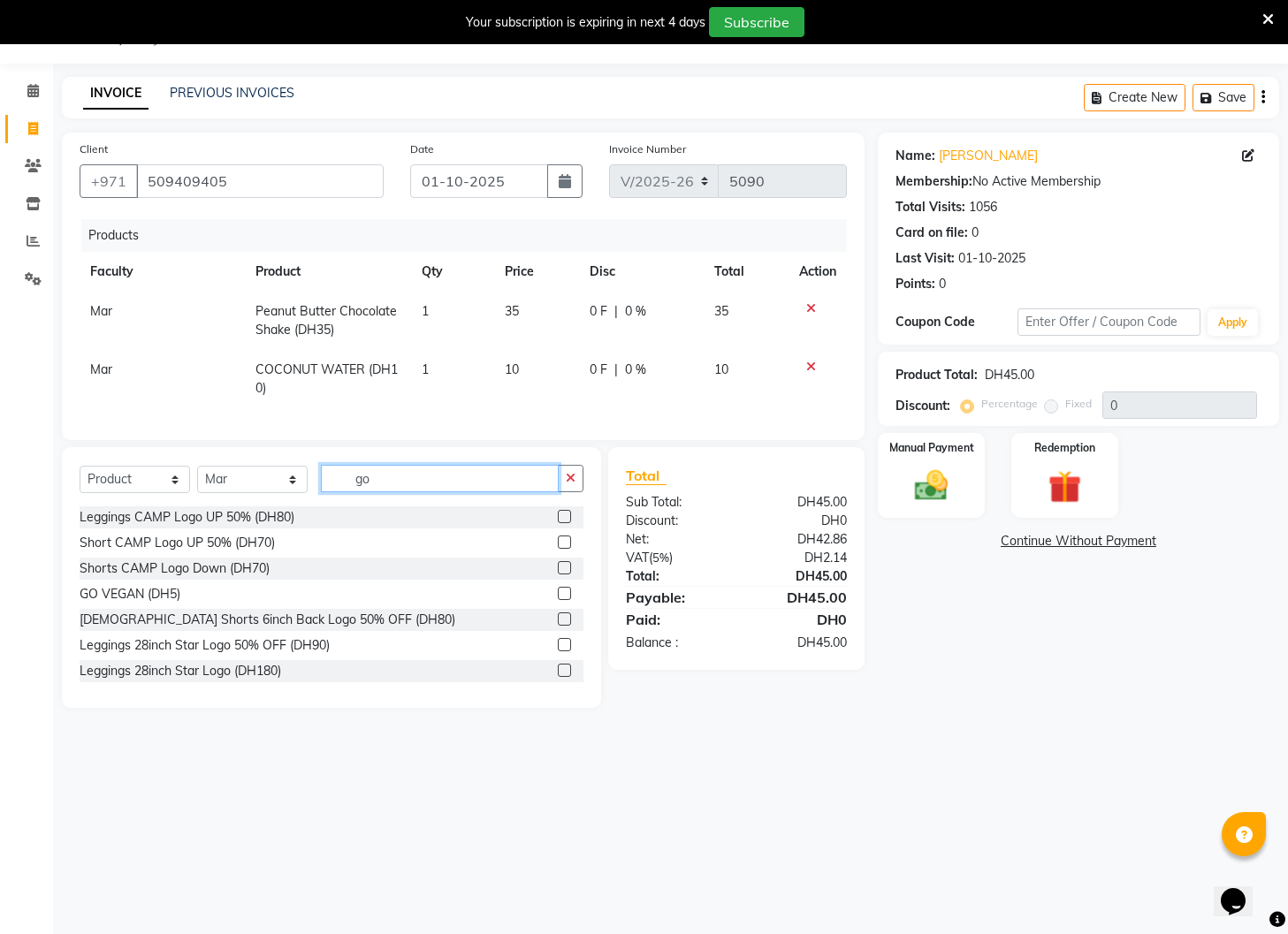
type input "go"
click at [563, 594] on label at bounding box center [564, 594] width 13 height 13
click at [563, 594] on input "checkbox" at bounding box center [563, 595] width 11 height 11
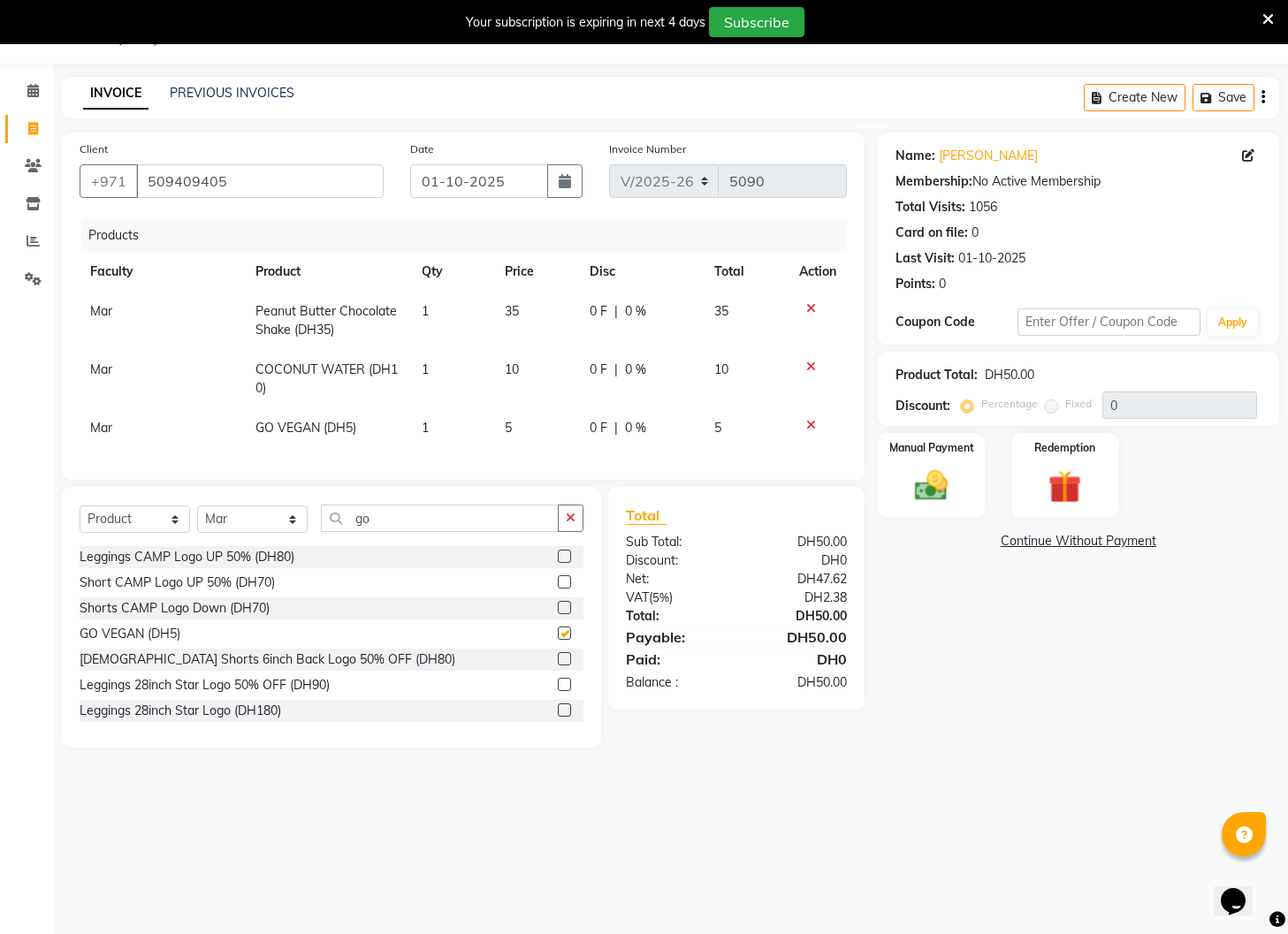
checkbox input "false"
drag, startPoint x: 381, startPoint y: 519, endPoint x: 272, endPoint y: 515, distance: 109.1
click at [272, 515] on div "Select Course Product Membership Package Voucher Prepaid Gift Card Select Facul…" at bounding box center [331, 525] width 504 height 41
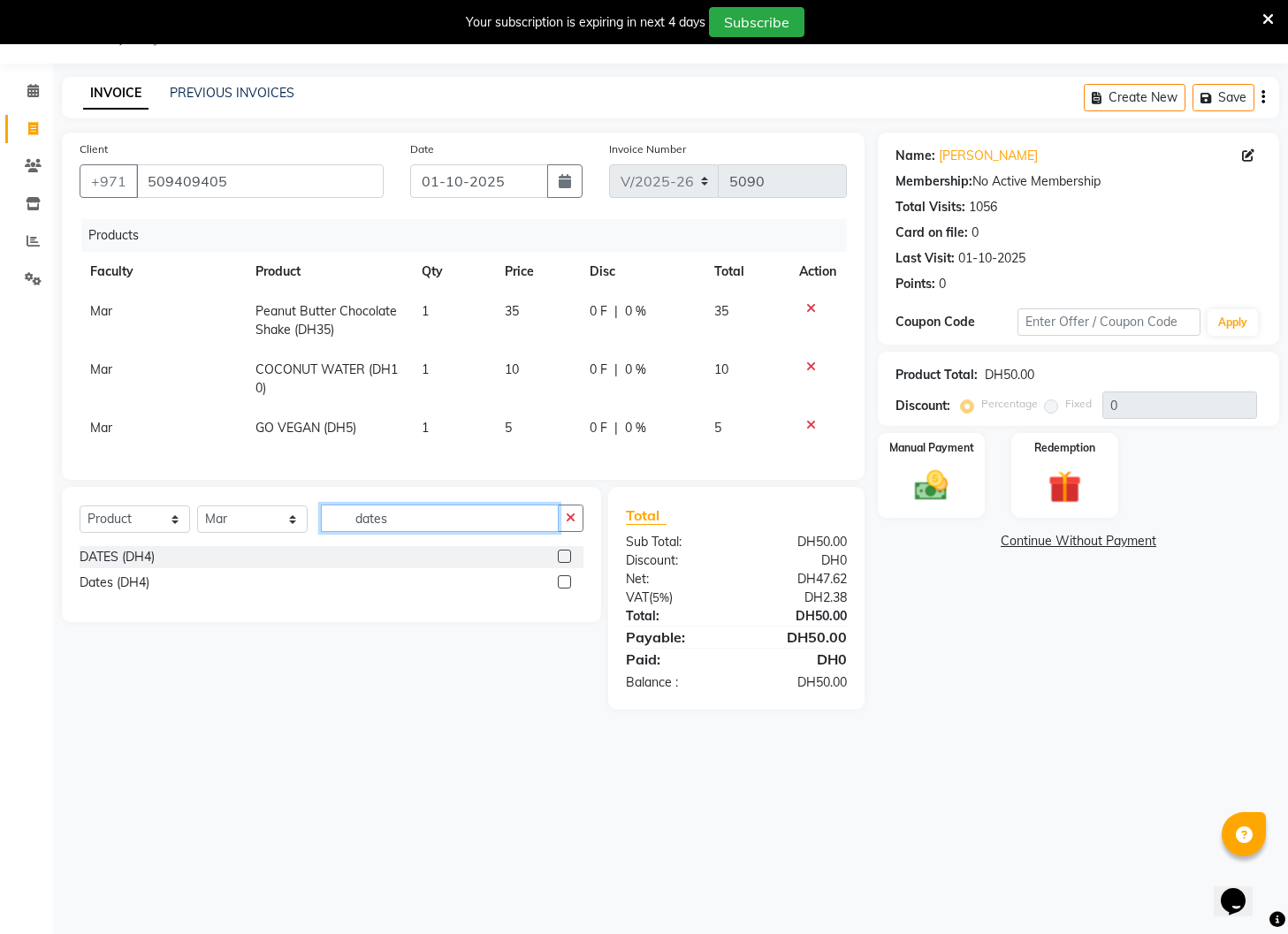
type input "dates"
click at [563, 558] on label at bounding box center [564, 557] width 13 height 13
click at [563, 558] on input "checkbox" at bounding box center [563, 558] width 11 height 11
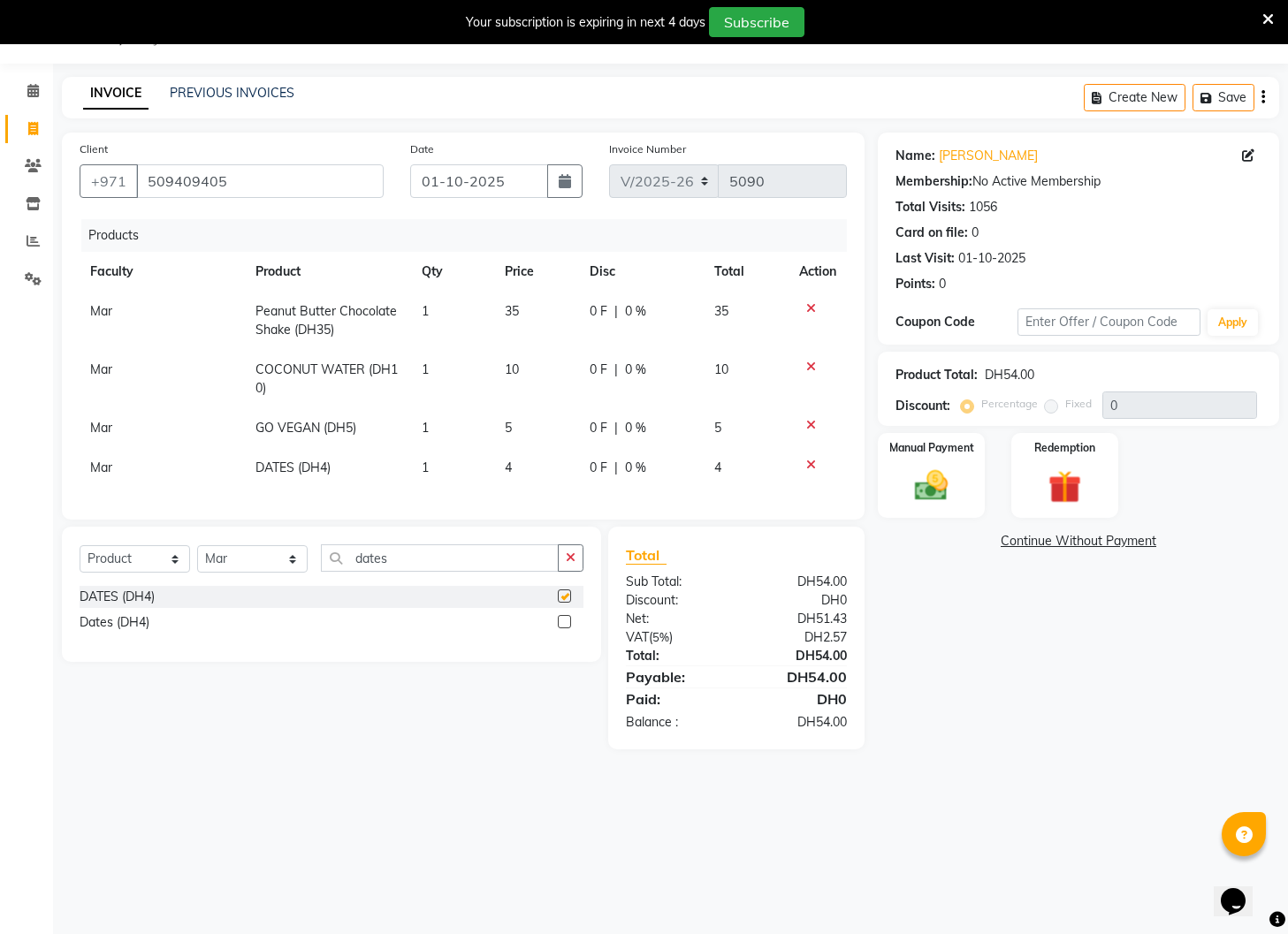
checkbox input "false"
click at [924, 490] on img at bounding box center [931, 487] width 56 height 40
click at [1111, 544] on span "Visa Card" at bounding box center [1108, 542] width 56 height 20
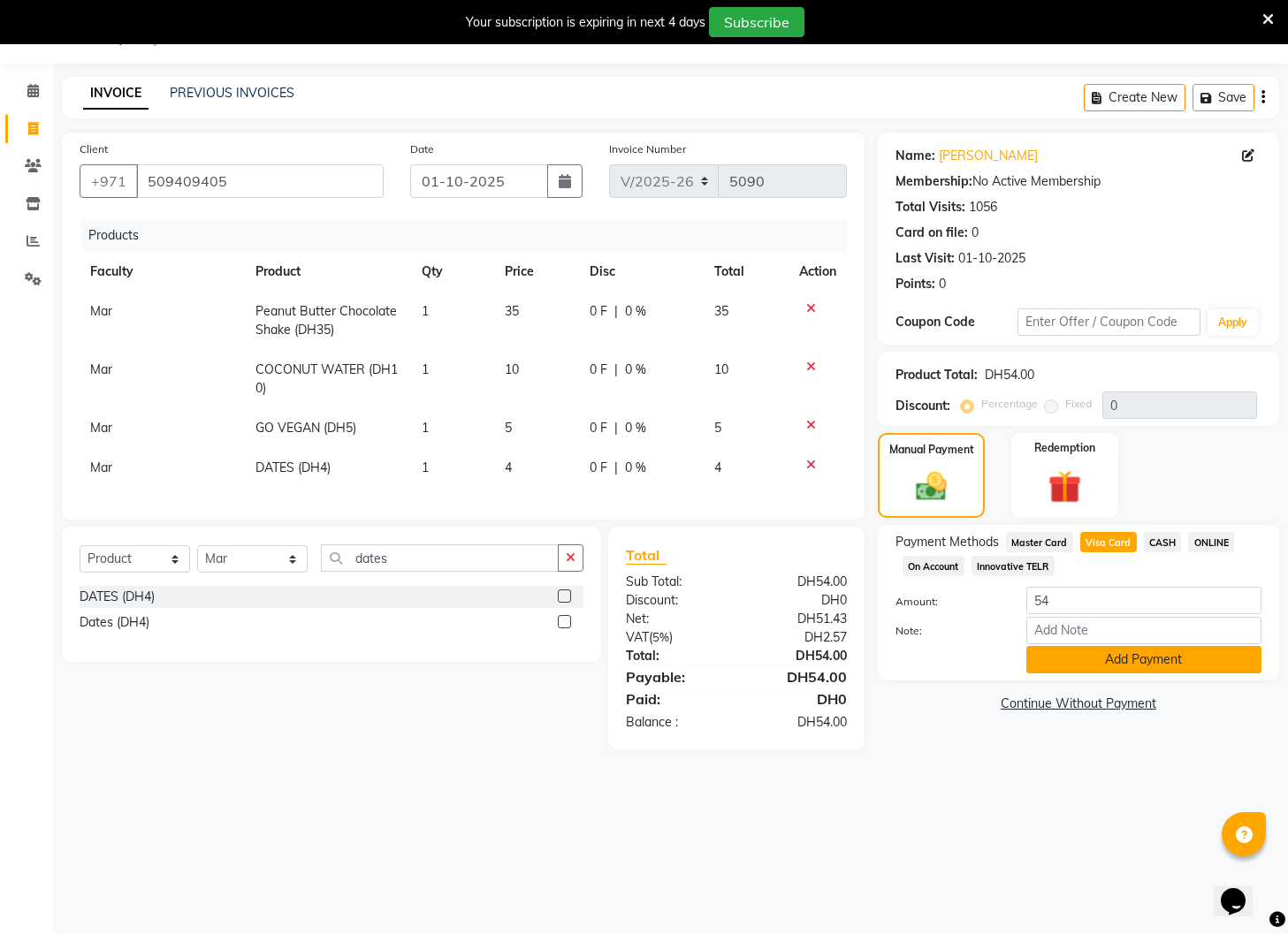
click at [1109, 658] on button "Add Payment" at bounding box center [1142, 660] width 235 height 28
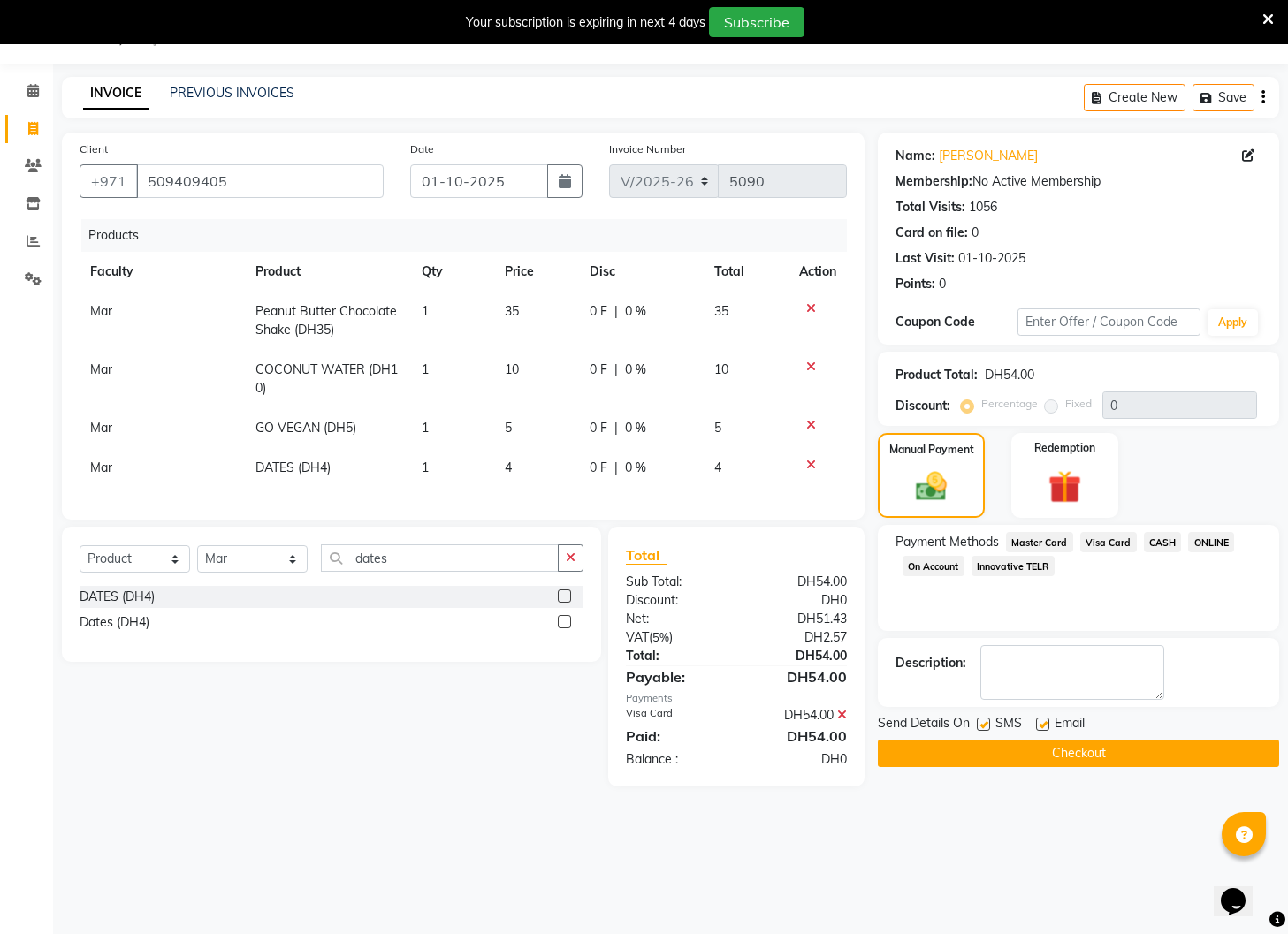
click at [1039, 724] on label at bounding box center [1043, 724] width 13 height 13
click at [1039, 724] on input "checkbox" at bounding box center [1042, 725] width 11 height 11
checkbox input "false"
click at [983, 727] on label at bounding box center [983, 724] width 13 height 13
click at [983, 727] on input "checkbox" at bounding box center [983, 725] width 11 height 11
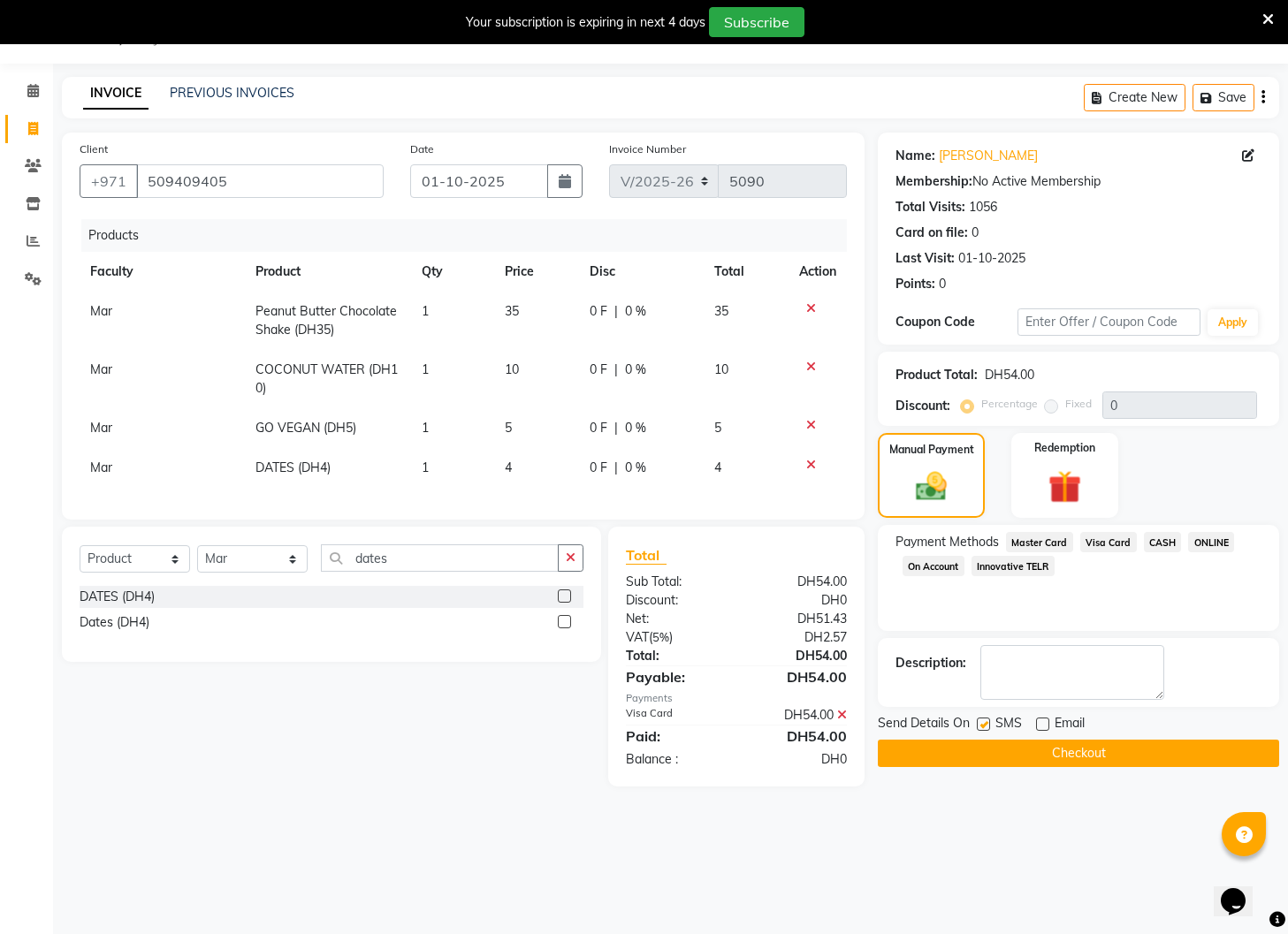
checkbox input "false"
click at [1007, 765] on button "Checkout" at bounding box center [1077, 753] width 401 height 28
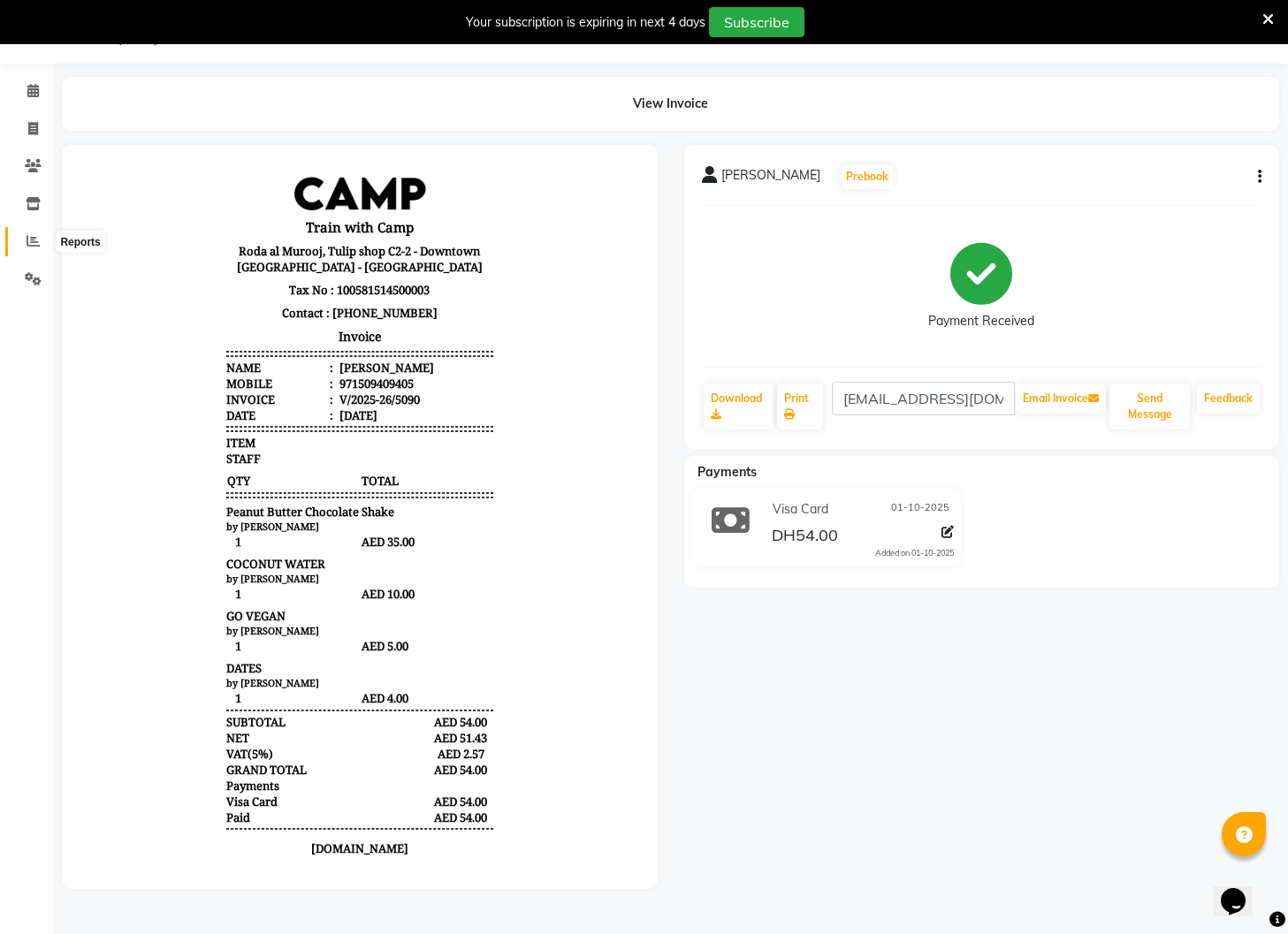
click at [30, 246] on icon at bounding box center [34, 241] width 13 height 13
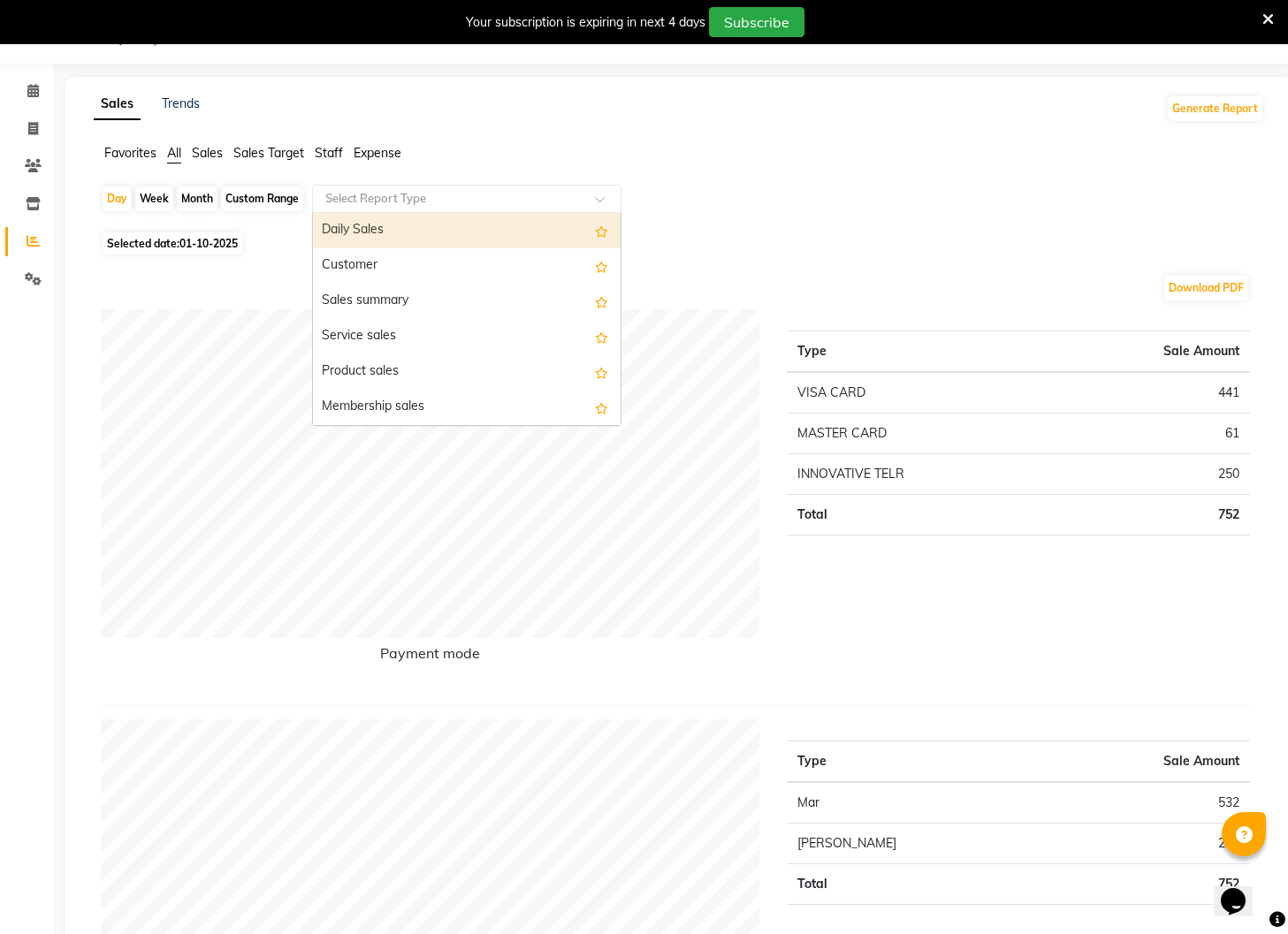
click at [597, 196] on span at bounding box center [605, 204] width 22 height 17
click at [509, 228] on div "Daily Sales" at bounding box center [466, 230] width 307 height 35
select select "full_report"
select select "csv"
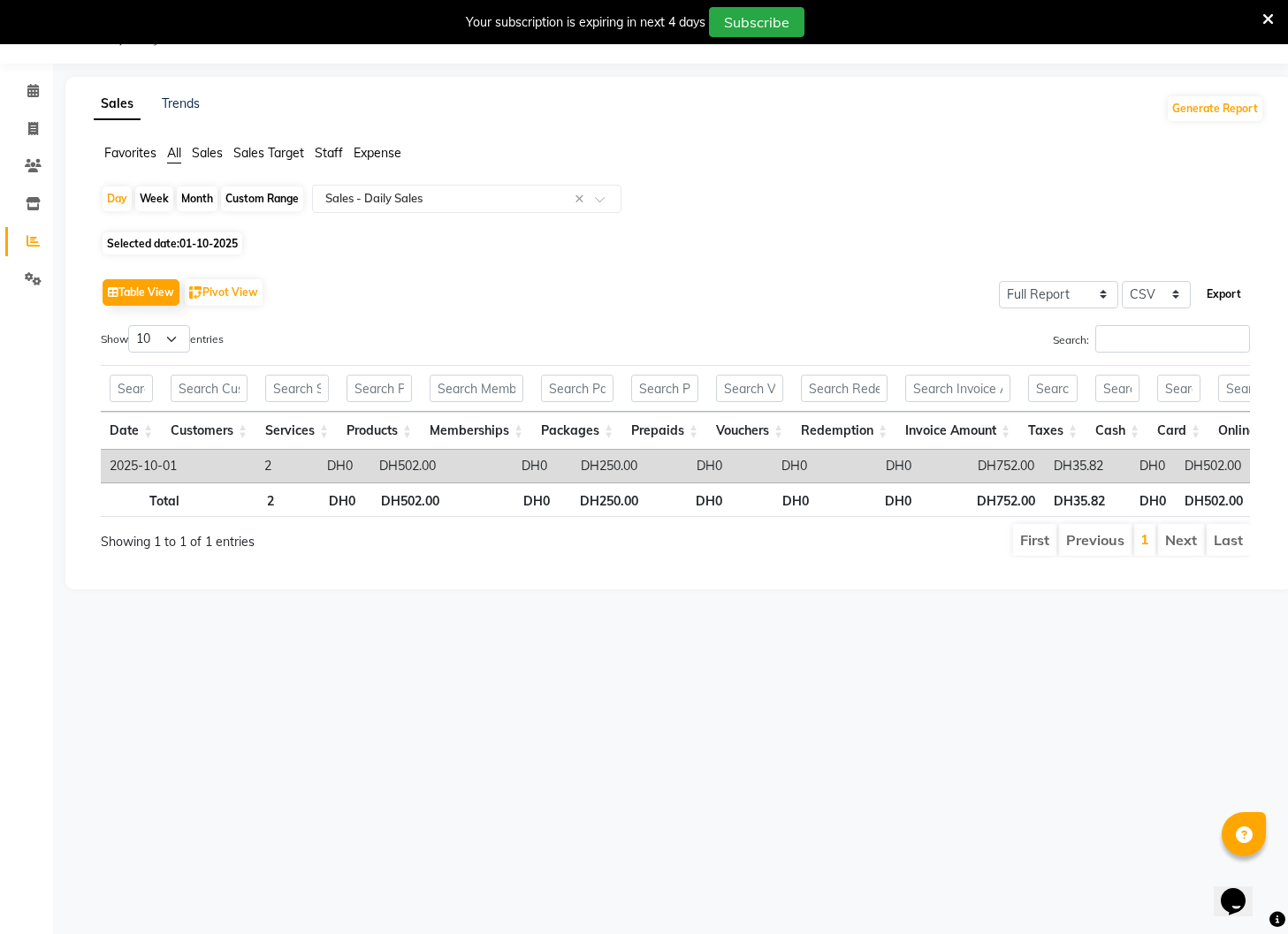
click at [1221, 292] on button "Export" at bounding box center [1223, 294] width 49 height 30
click at [599, 195] on span at bounding box center [605, 204] width 22 height 17
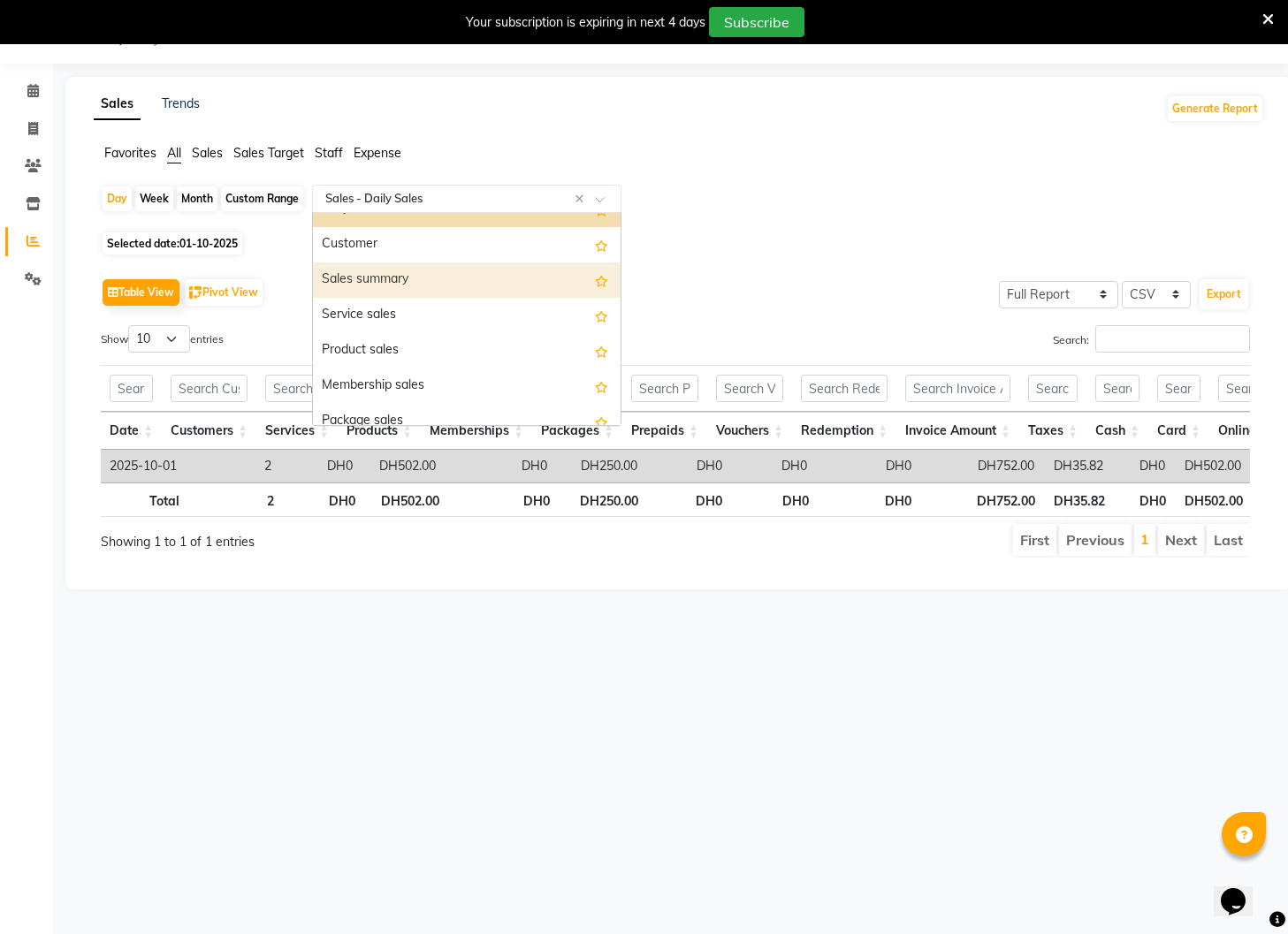
scroll to position [28, 0]
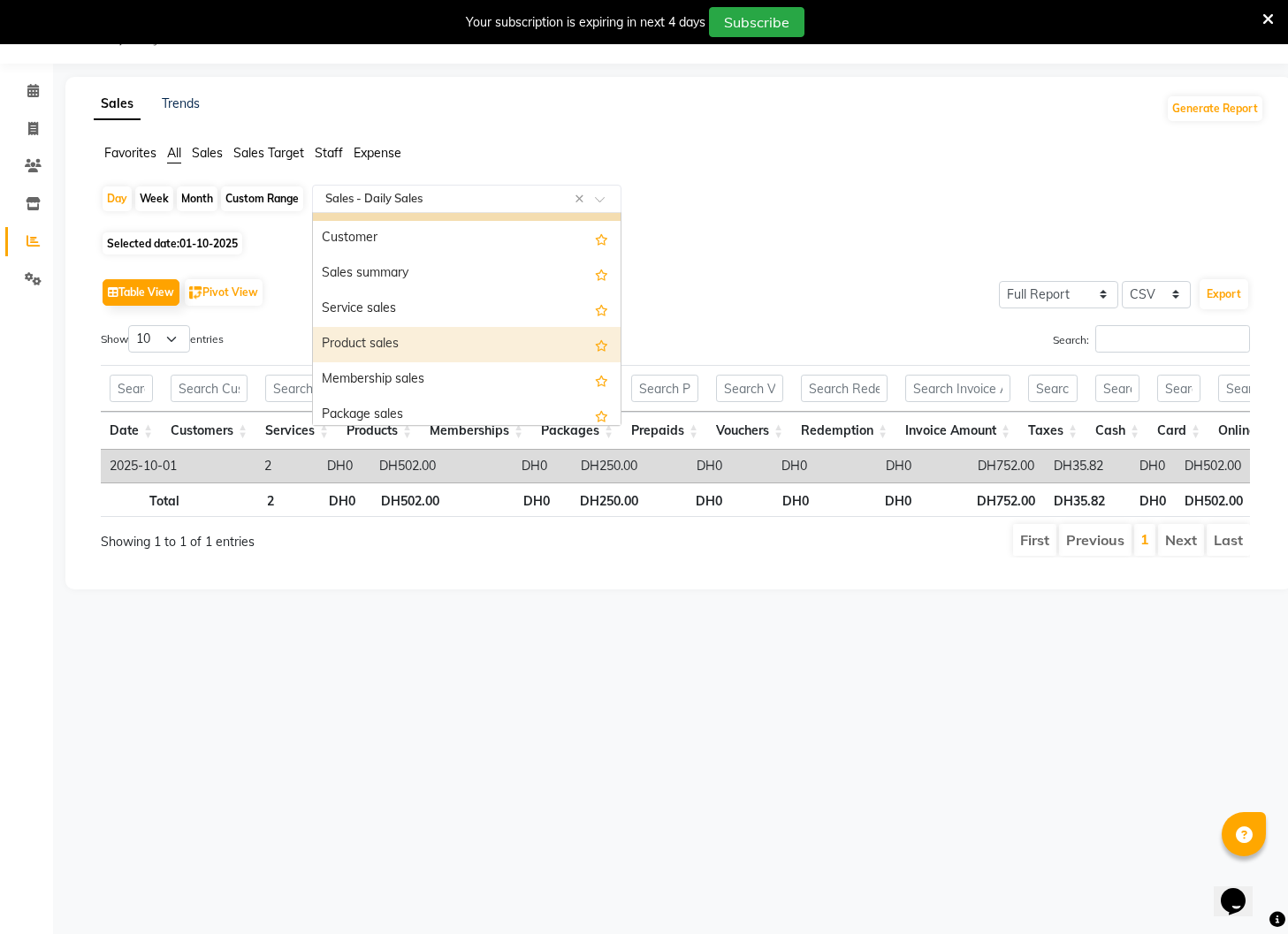
click at [463, 347] on div "Product sales" at bounding box center [466, 344] width 307 height 35
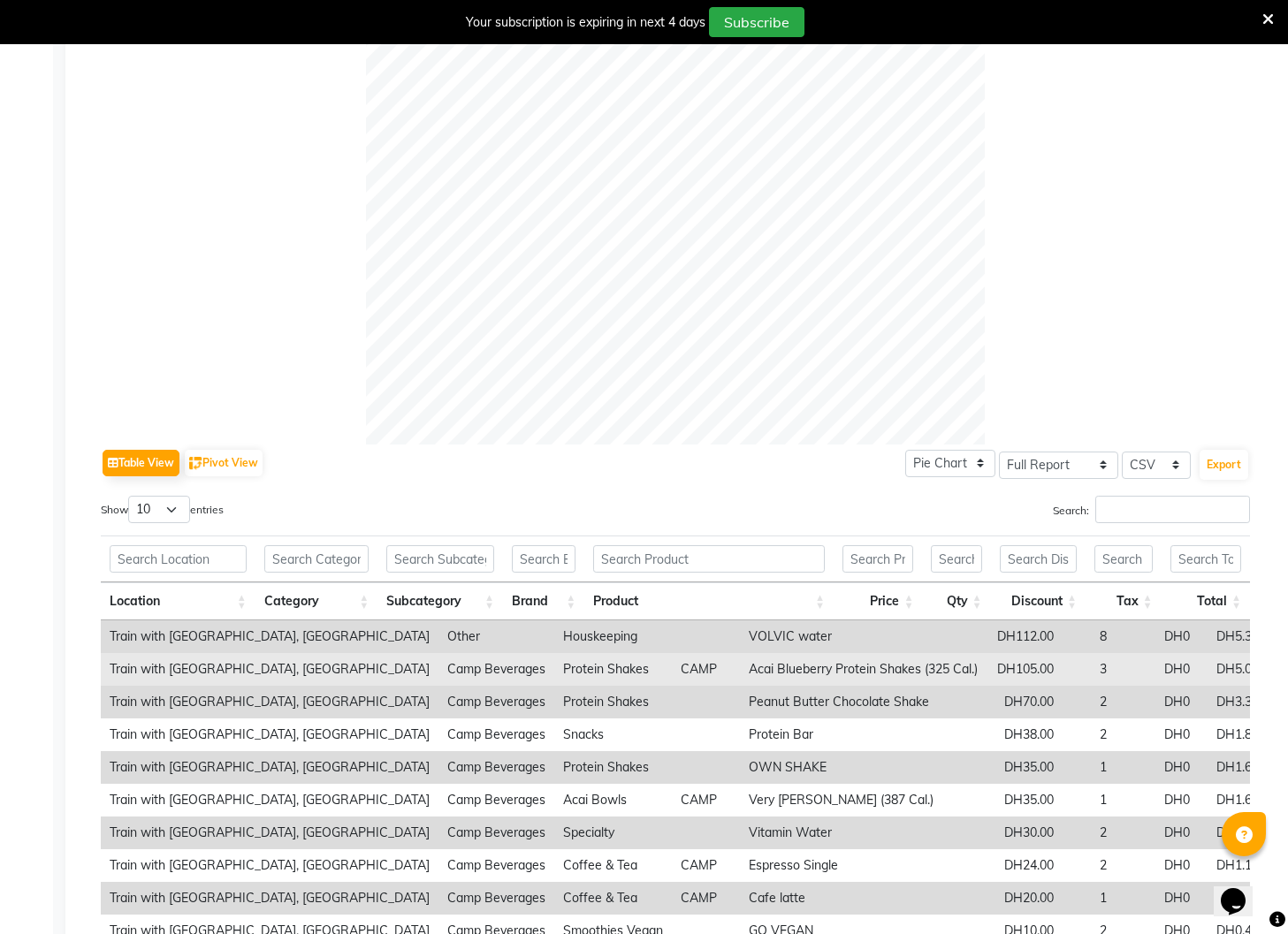
scroll to position [660, 0]
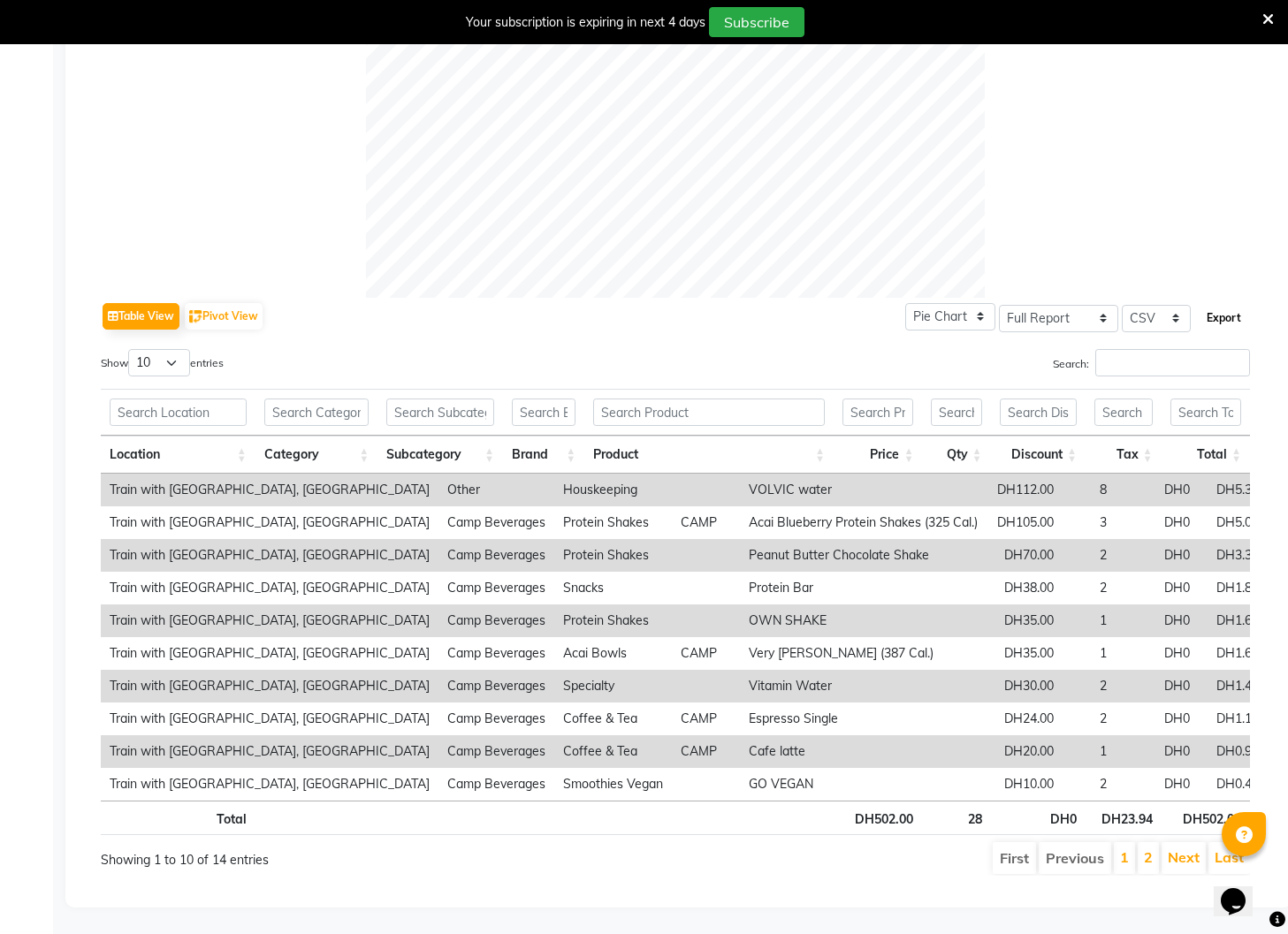
click at [1233, 323] on button "Export" at bounding box center [1223, 318] width 49 height 30
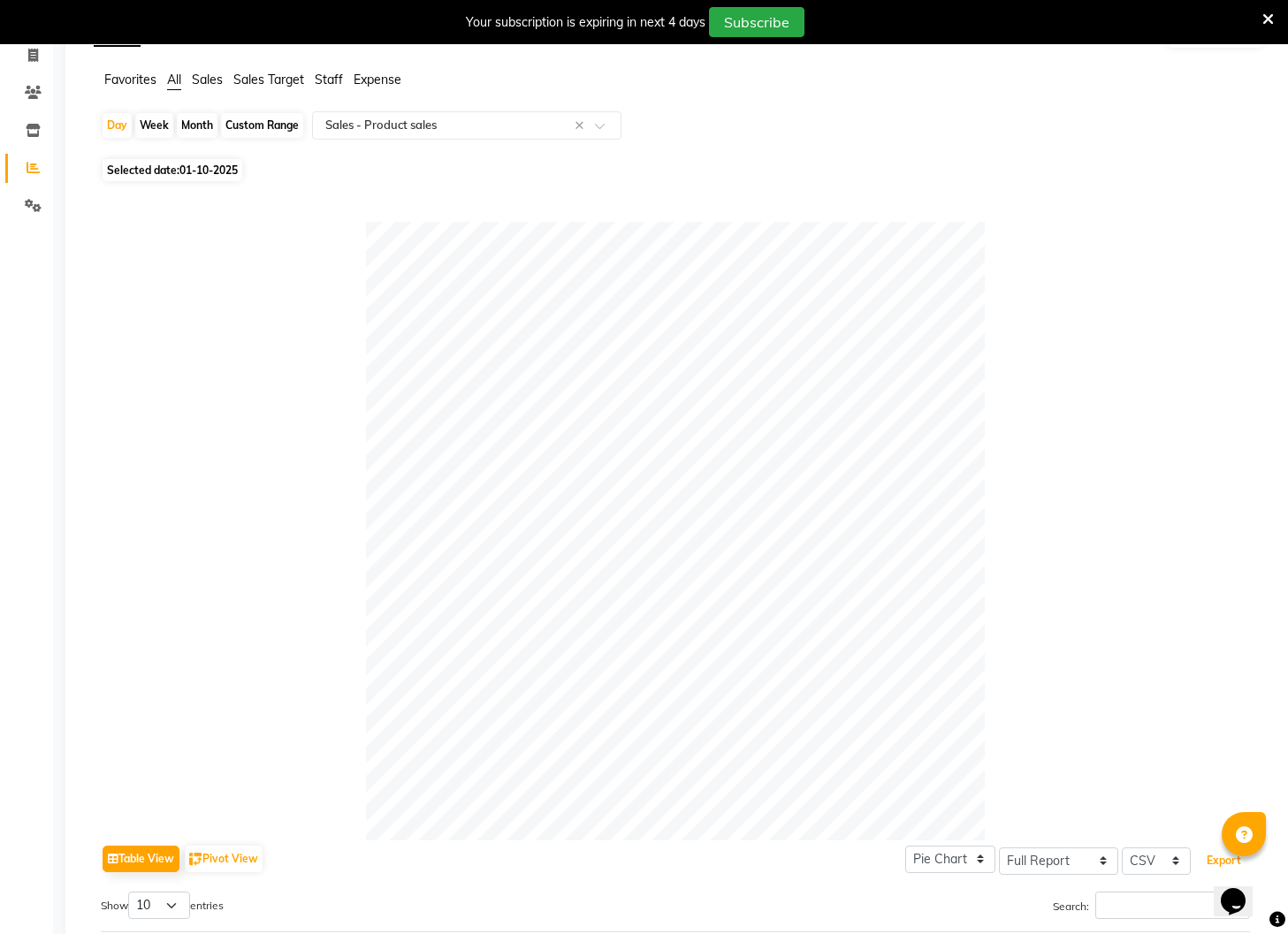
scroll to position [0, 0]
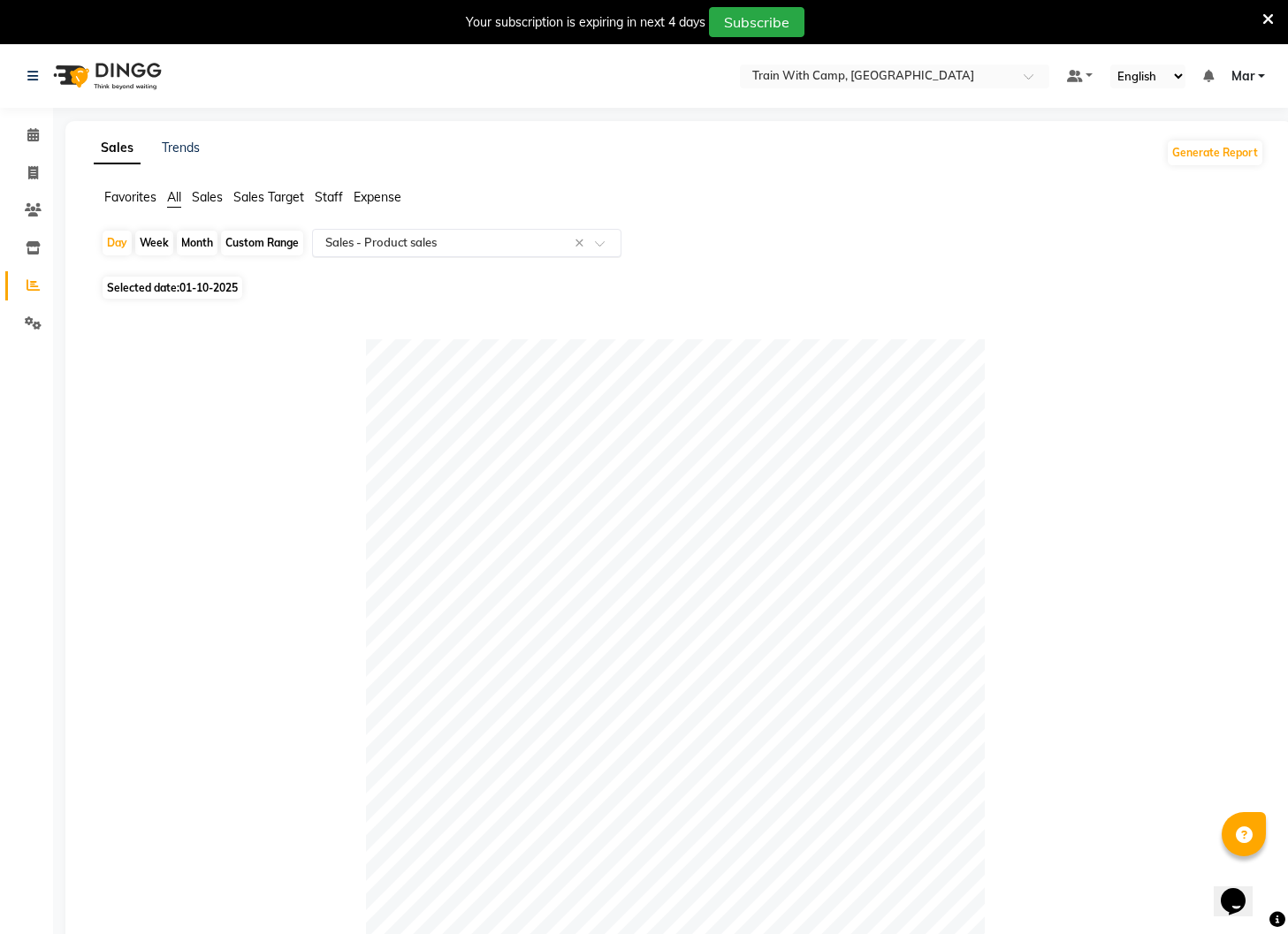
click at [610, 239] on span at bounding box center [605, 248] width 22 height 17
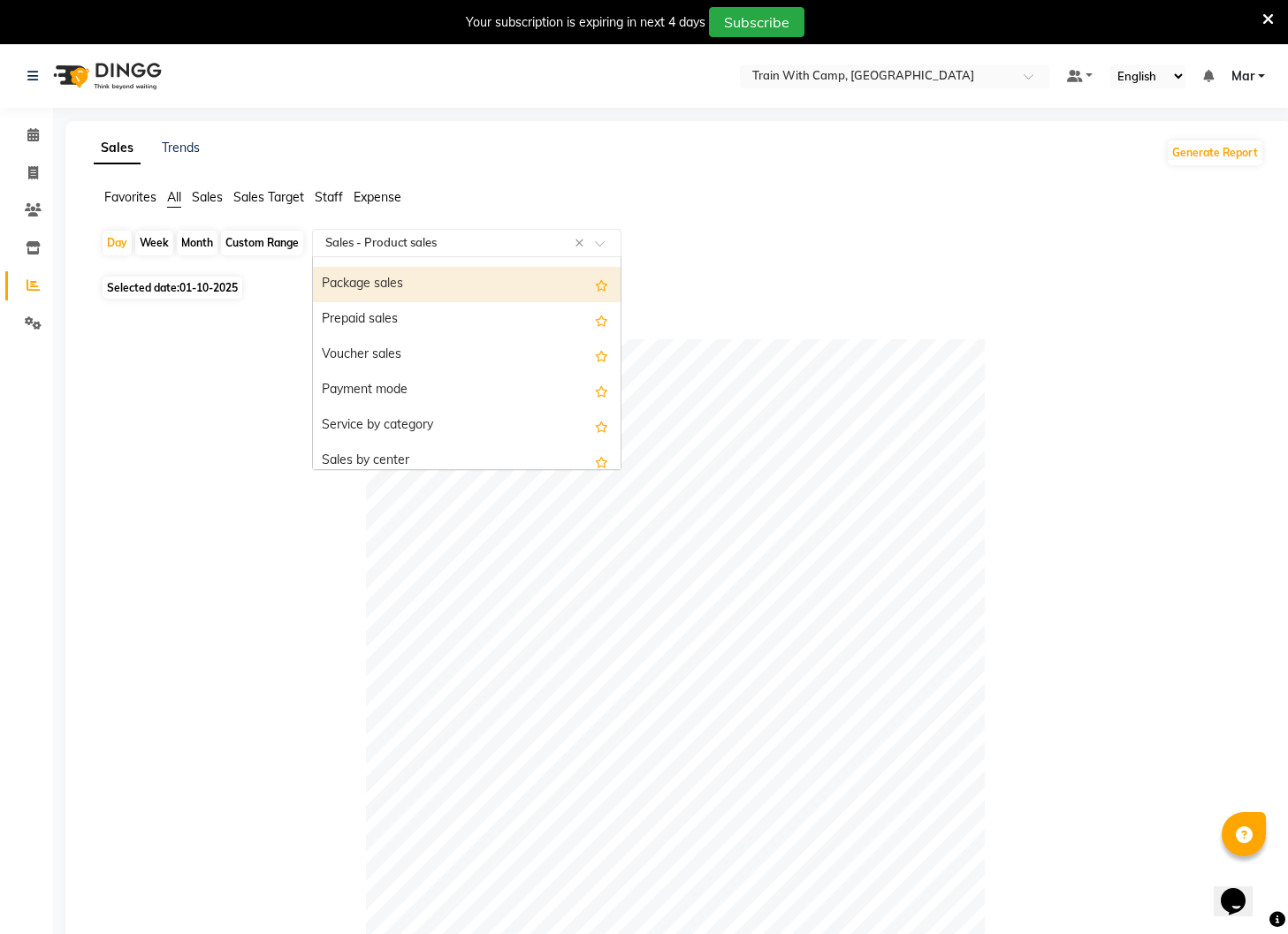
click at [496, 287] on div "Package sales" at bounding box center [466, 285] width 307 height 35
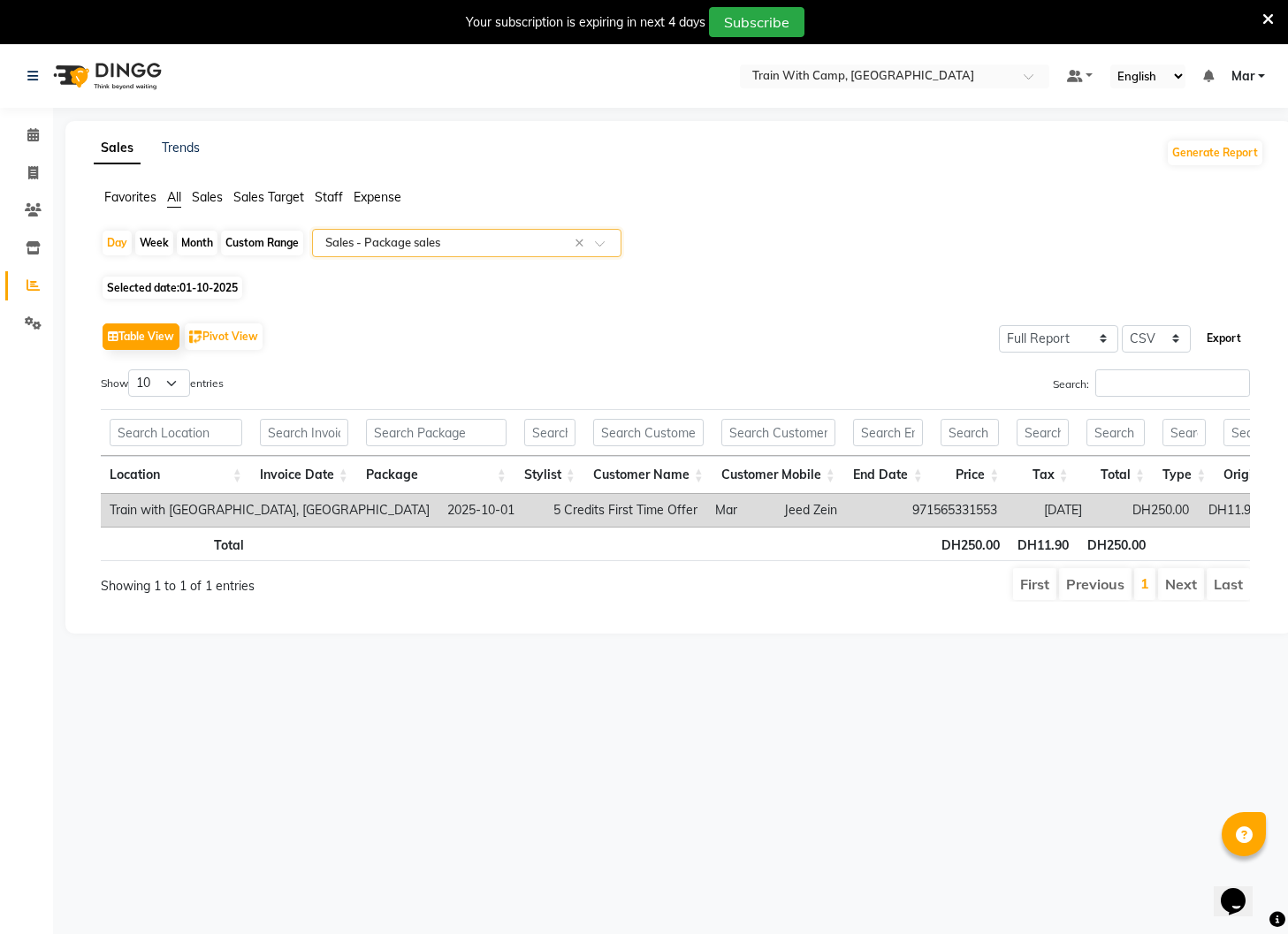
click at [1233, 341] on button "Export" at bounding box center [1223, 338] width 49 height 30
click at [1252, 154] on button "Generate Report" at bounding box center [1214, 152] width 95 height 25
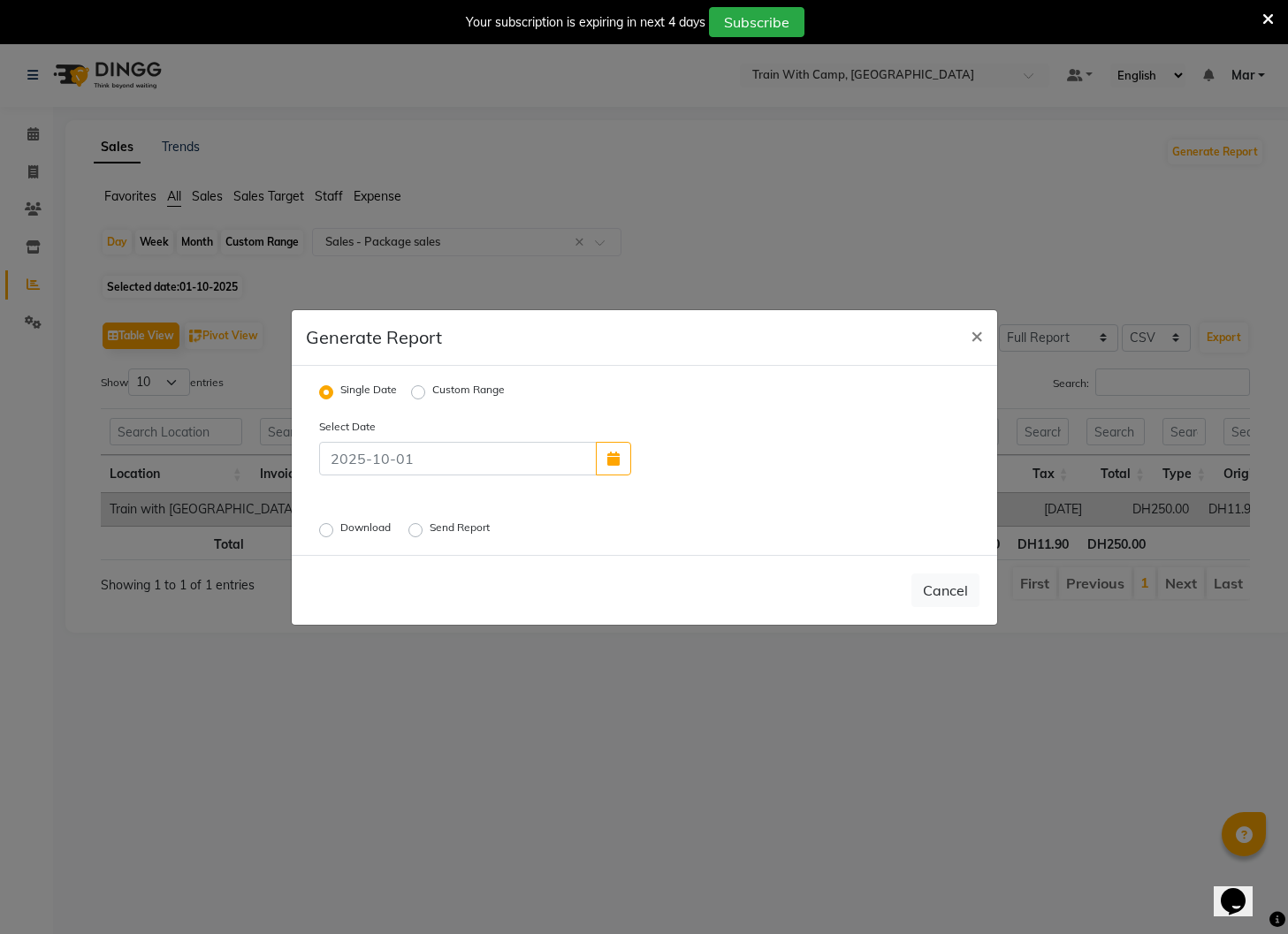
click at [340, 532] on label "Download" at bounding box center [367, 531] width 54 height 21
click at [323, 532] on input "Download" at bounding box center [328, 529] width 12 height 12
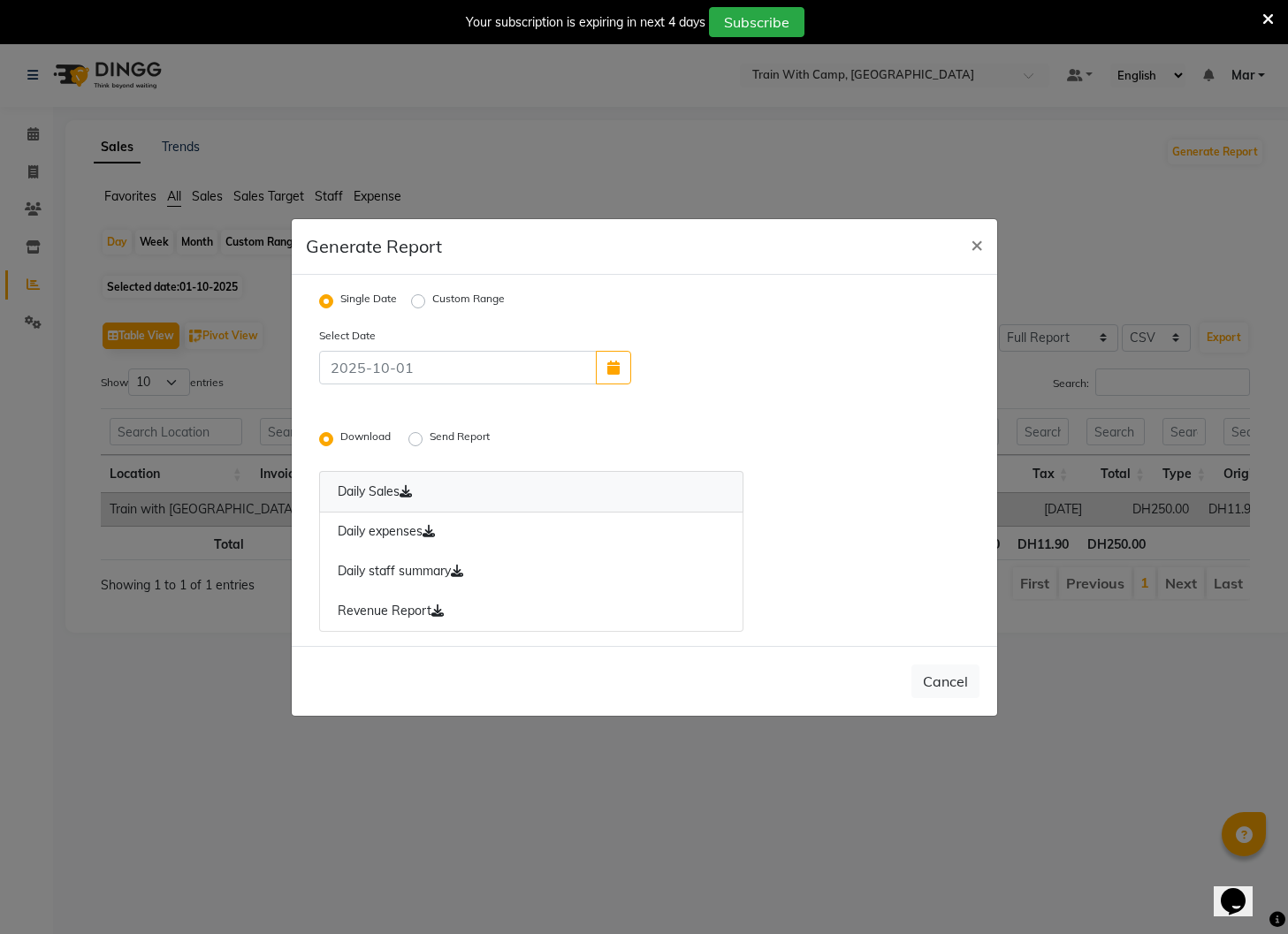
click at [348, 488] on link "Daily Sales" at bounding box center [531, 491] width 425 height 41
click at [378, 531] on link "Daily expenses" at bounding box center [531, 532] width 425 height 40
click at [383, 564] on link "Daily staff summary" at bounding box center [531, 572] width 425 height 40
click at [391, 616] on link "Revenue Report" at bounding box center [531, 611] width 425 height 40
click at [978, 246] on span "×" at bounding box center [976, 244] width 12 height 27
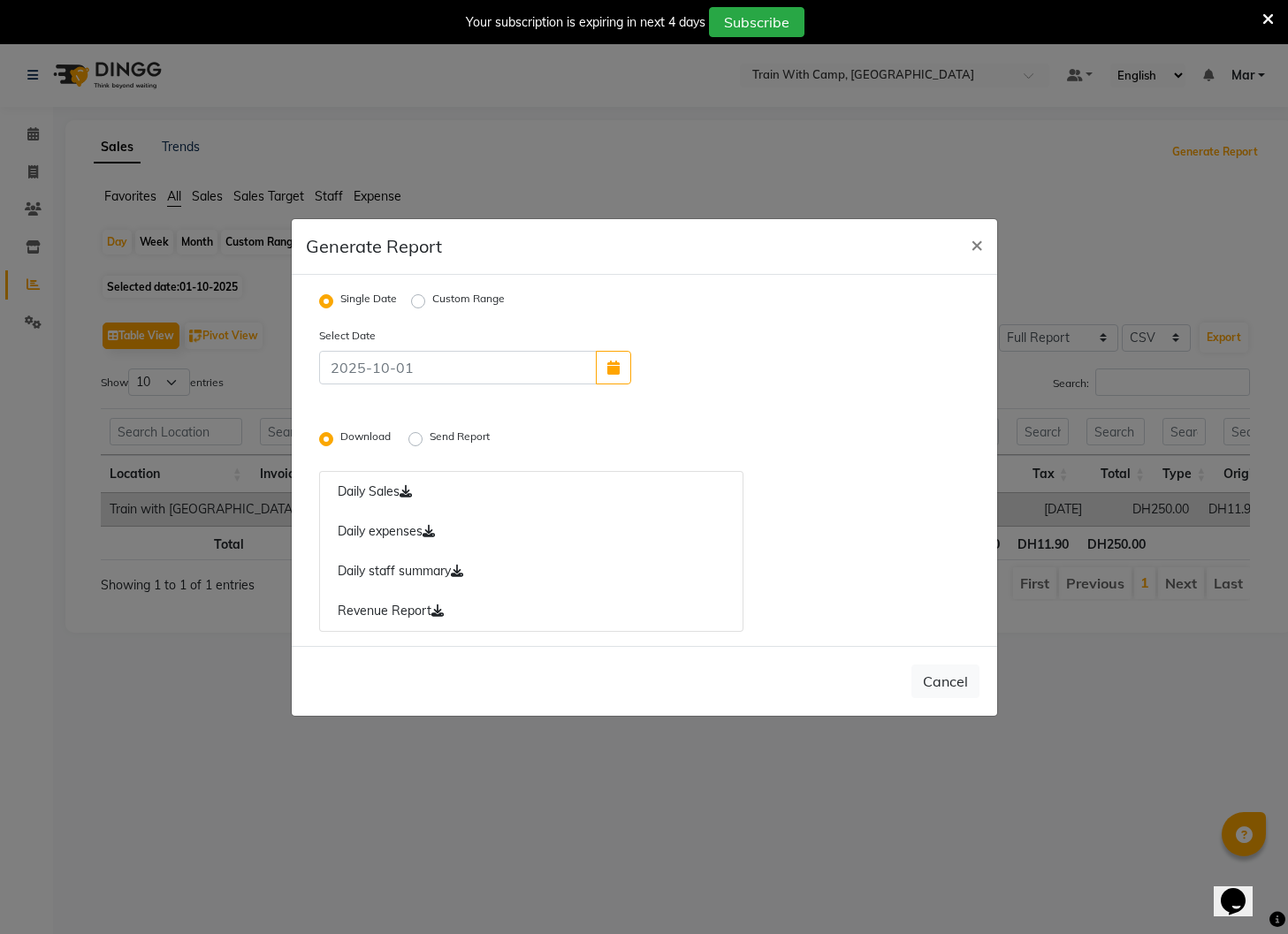
radio input "false"
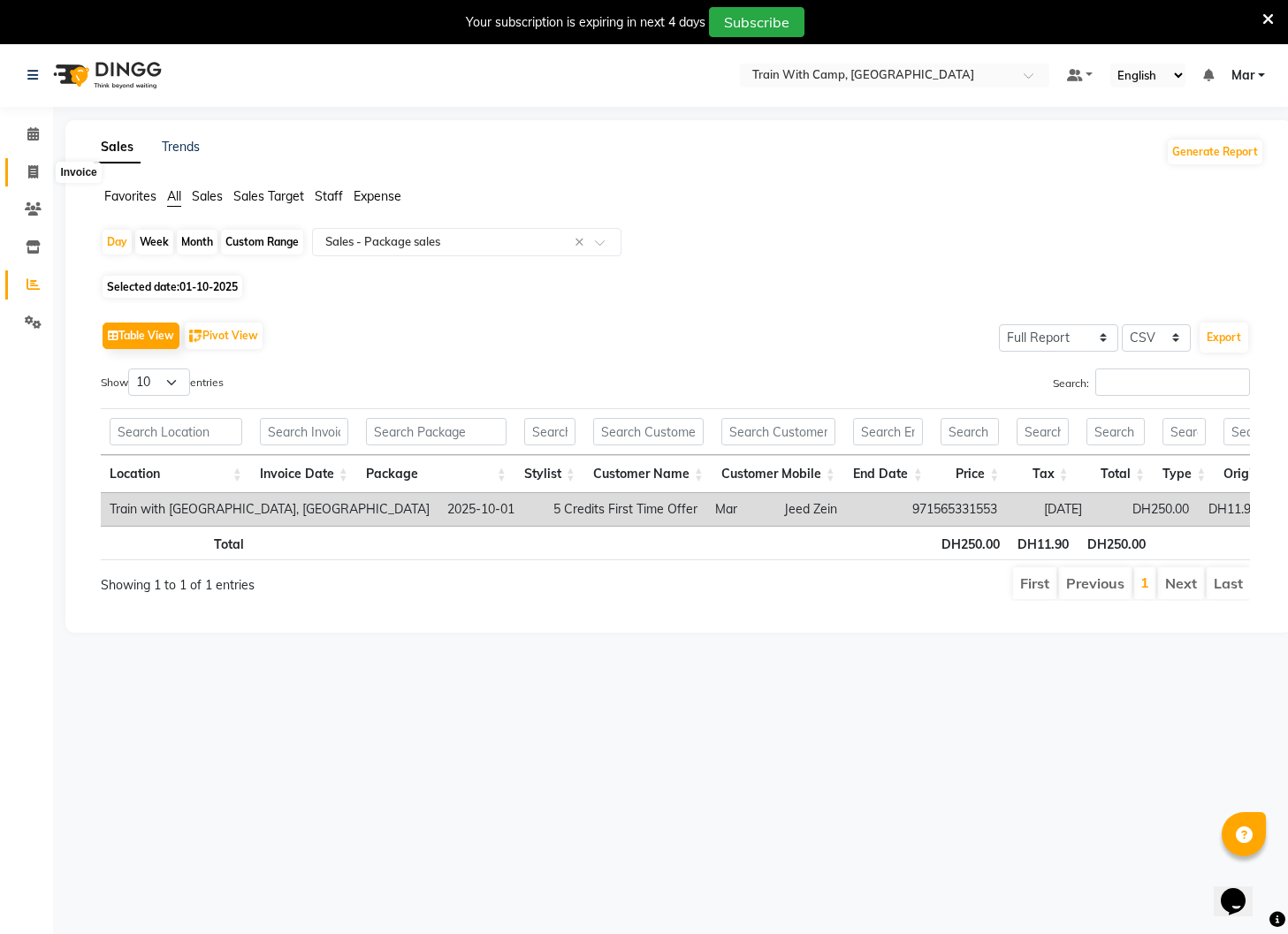
click at [33, 174] on icon at bounding box center [34, 172] width 10 height 13
select select "910"
select select "service"
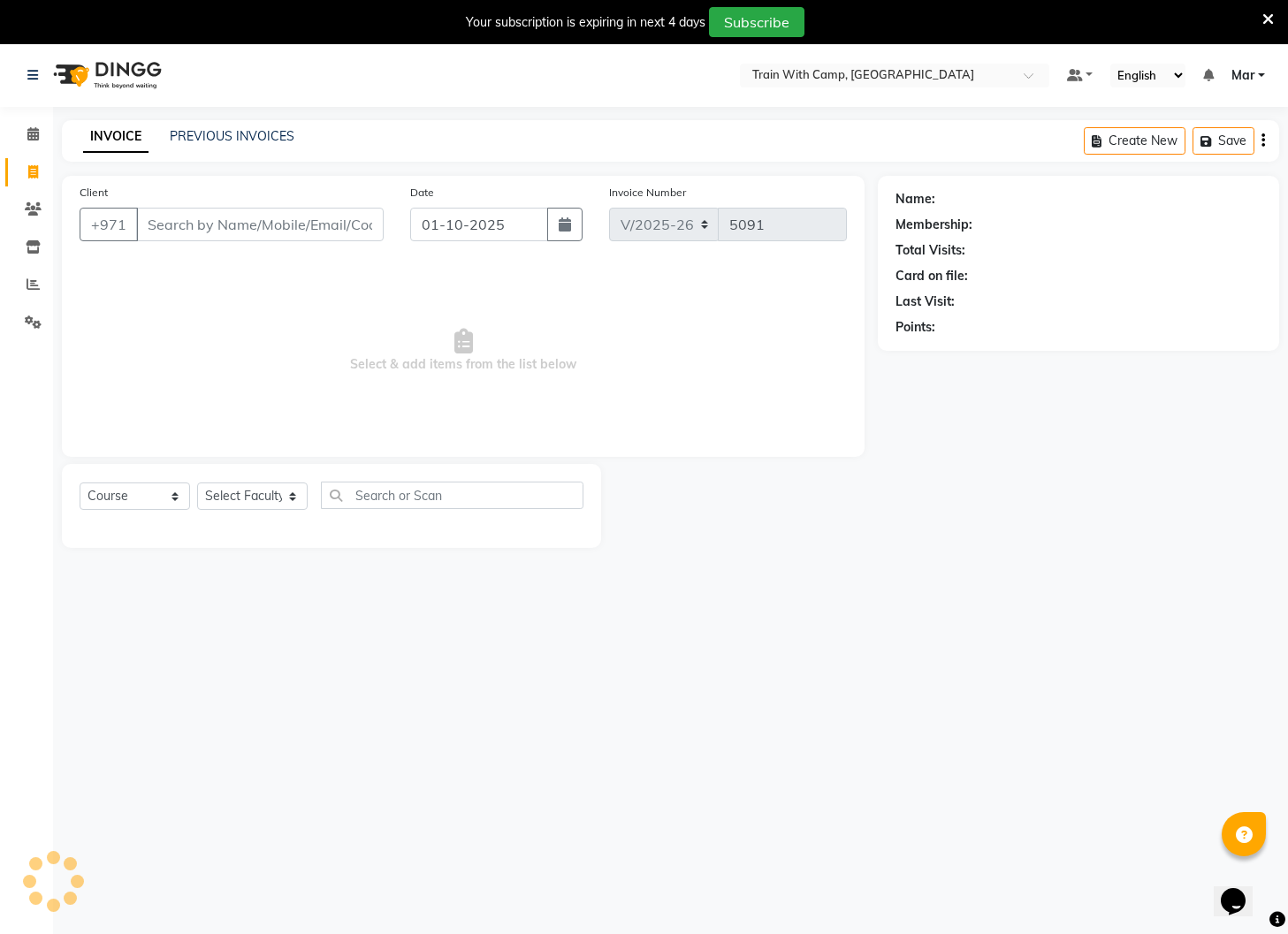
select select "14898"
click at [570, 131] on div "INVOICE PREVIOUS INVOICES Create New Save" at bounding box center [670, 141] width 1217 height 41
click at [1245, 77] on span "Mar" at bounding box center [1242, 75] width 23 height 18
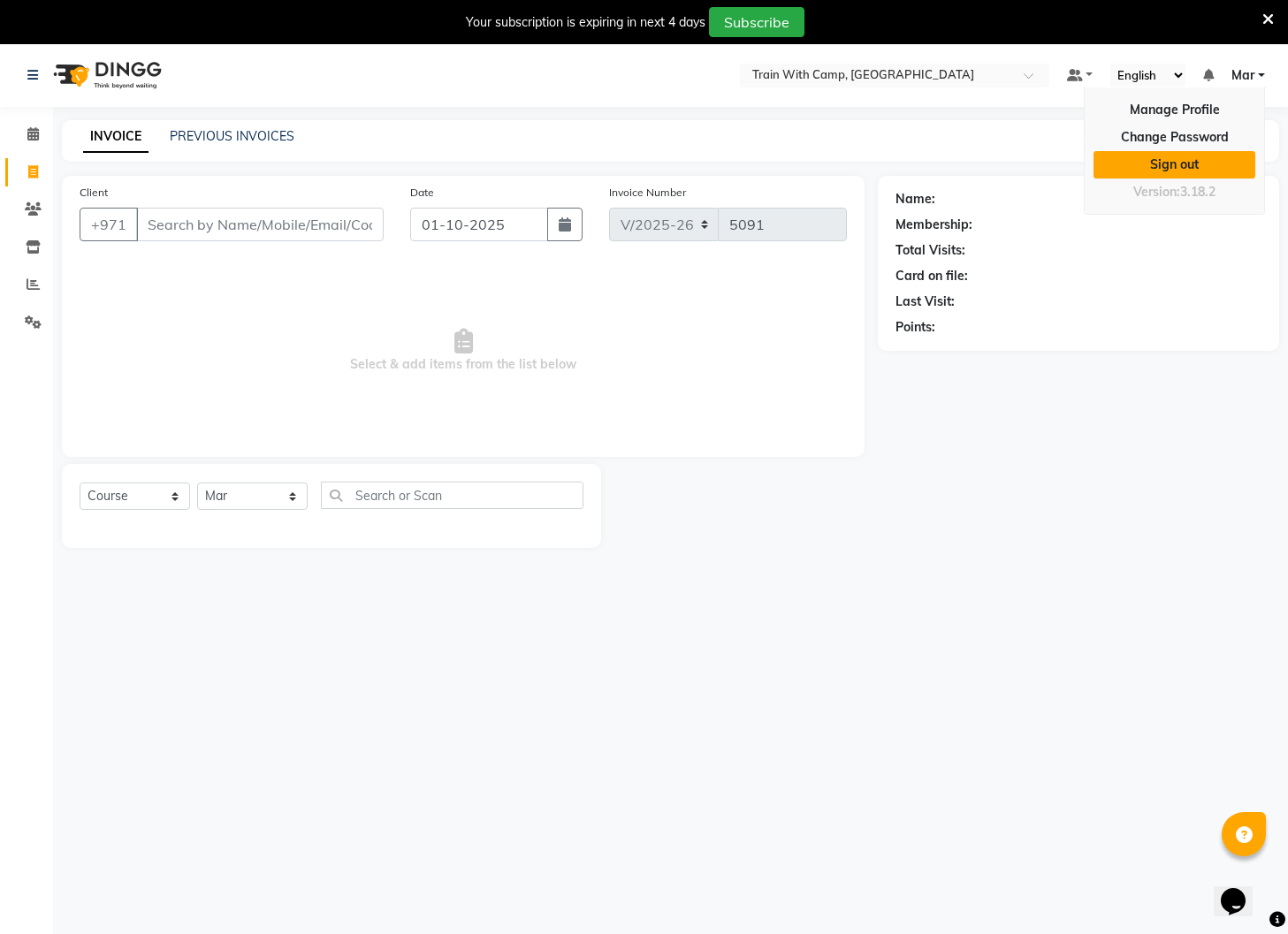
click at [1175, 163] on link "Sign out" at bounding box center [1173, 165] width 162 height 28
